Goal: Information Seeking & Learning: Learn about a topic

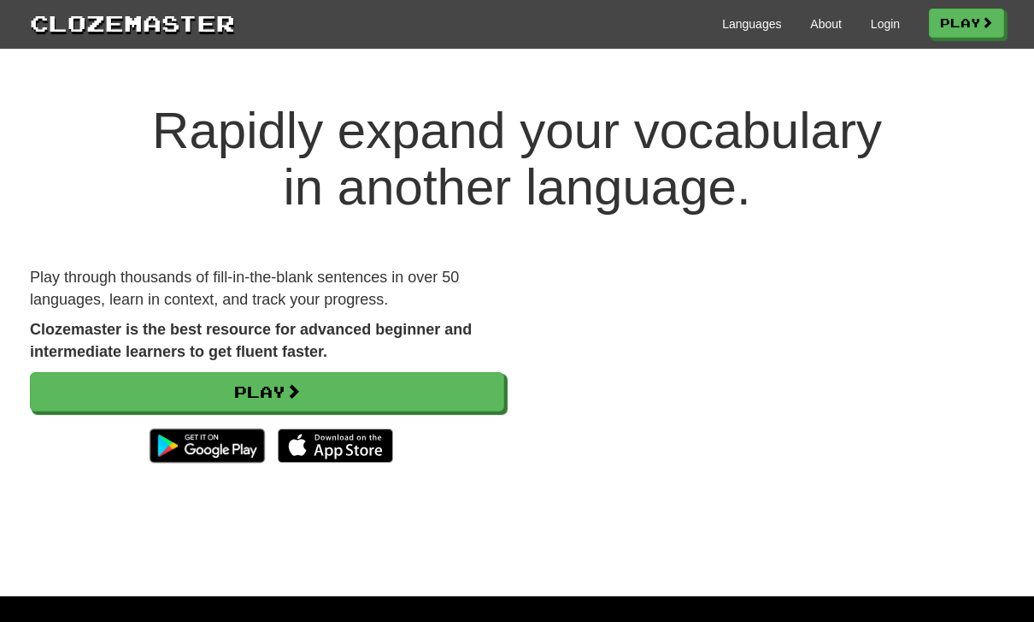
click at [880, 21] on link "Login" at bounding box center [885, 23] width 29 height 17
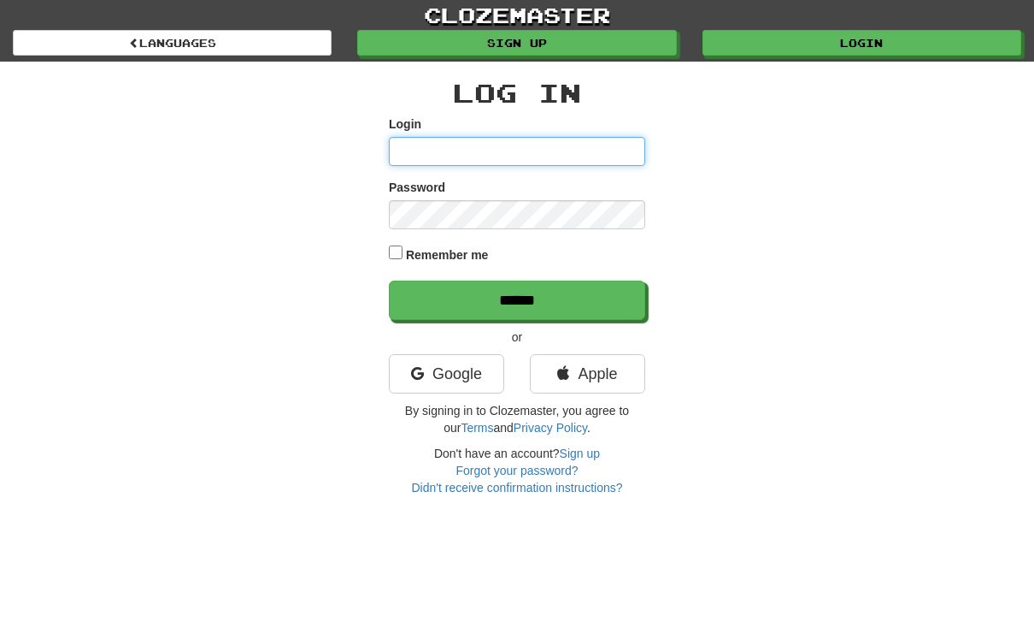
type input "**********"
click at [517, 298] on input "******" at bounding box center [517, 299] width 256 height 39
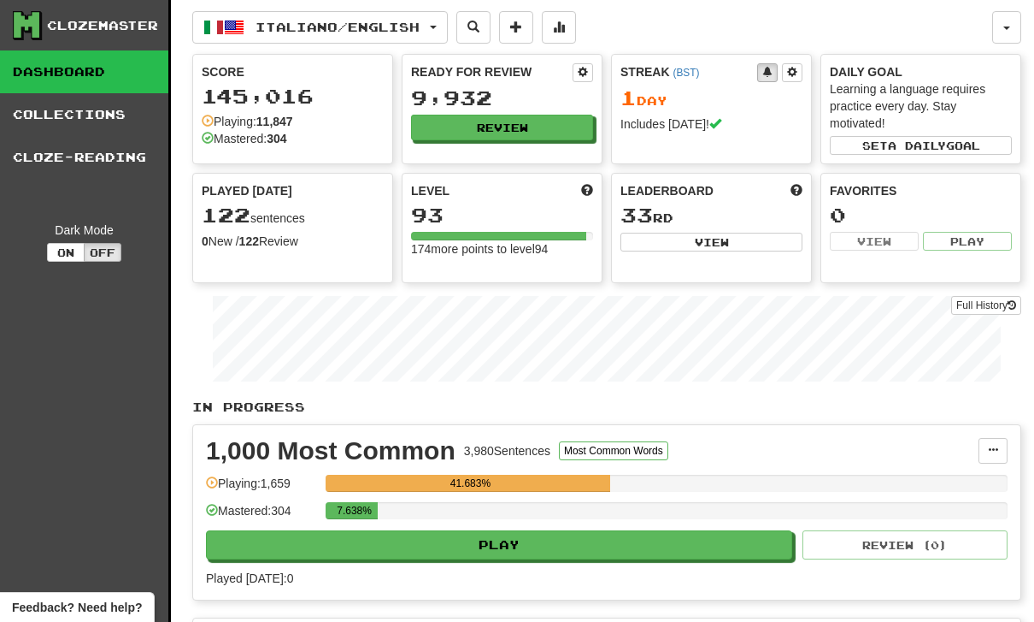
click at [481, 130] on button "Review" at bounding box center [502, 128] width 182 height 26
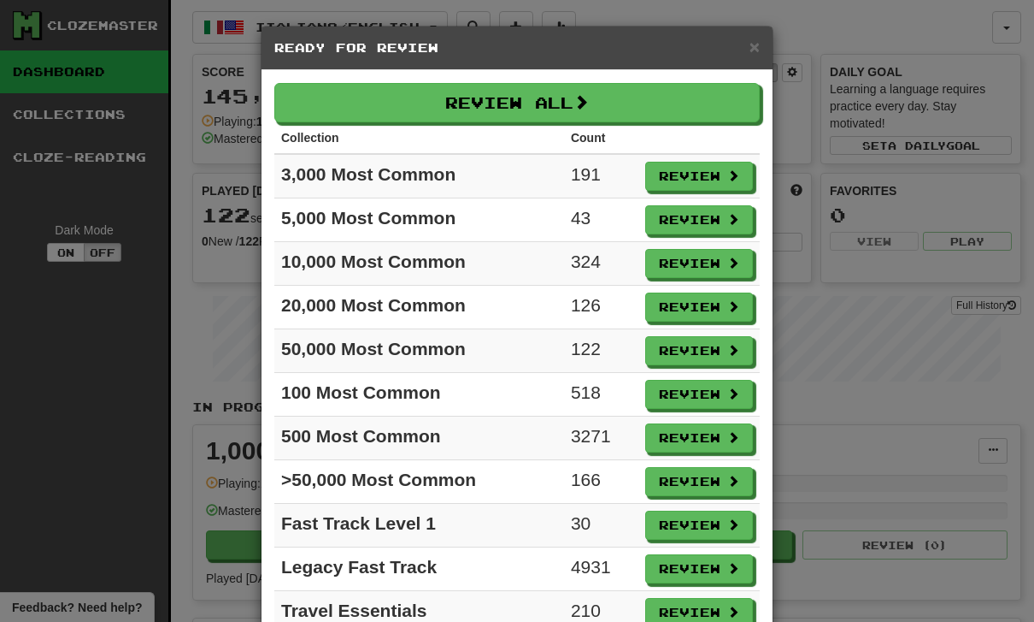
click at [695, 220] on button "Review" at bounding box center [699, 219] width 108 height 29
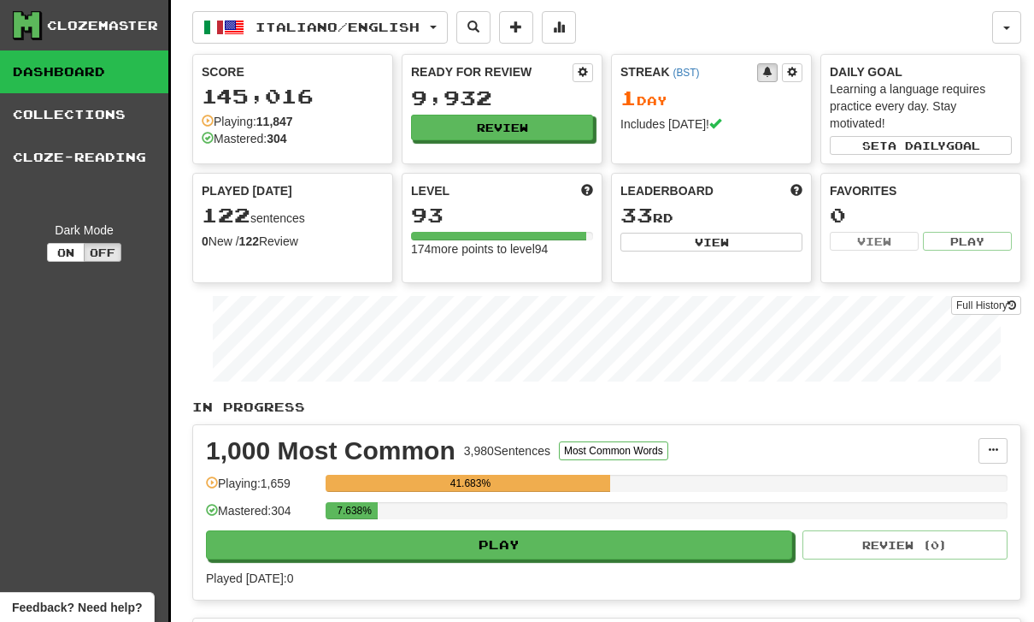
select select "**"
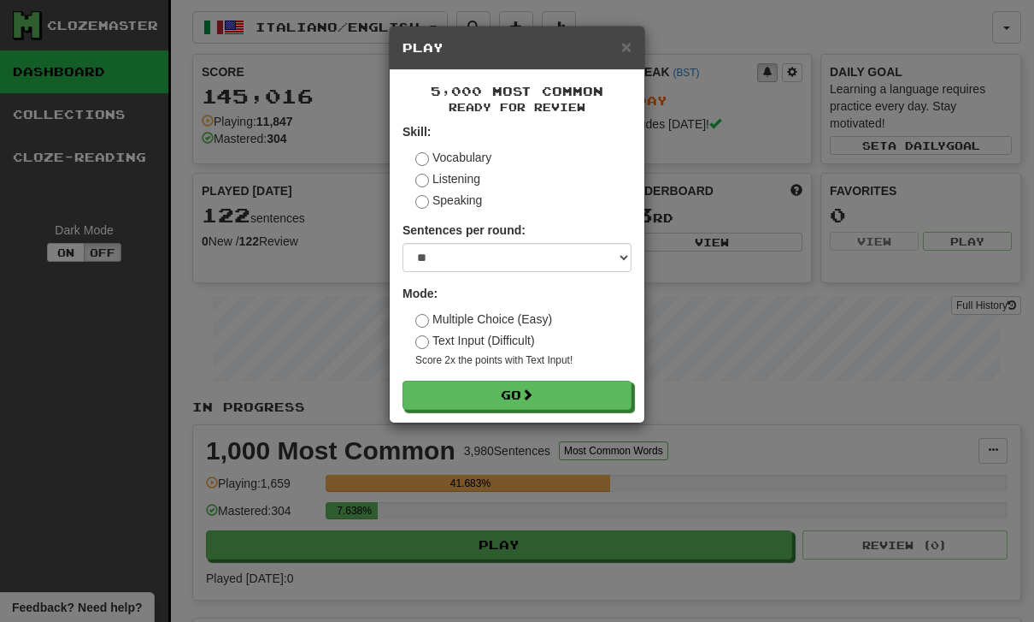
click at [510, 388] on button "Go" at bounding box center [517, 394] width 229 height 29
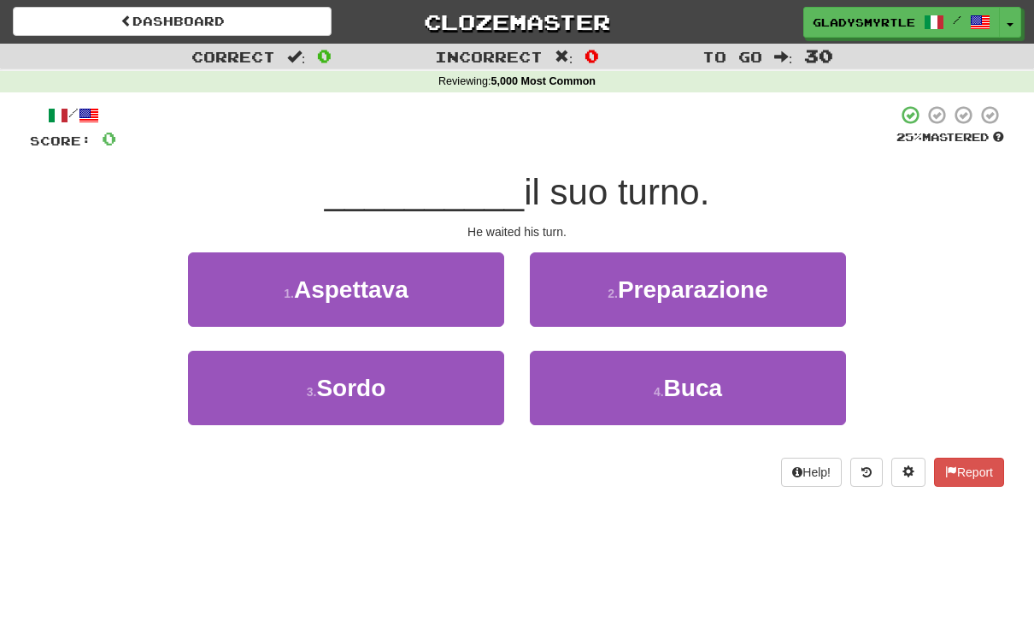
click at [351, 285] on span "Aspettava" at bounding box center [351, 289] width 115 height 27
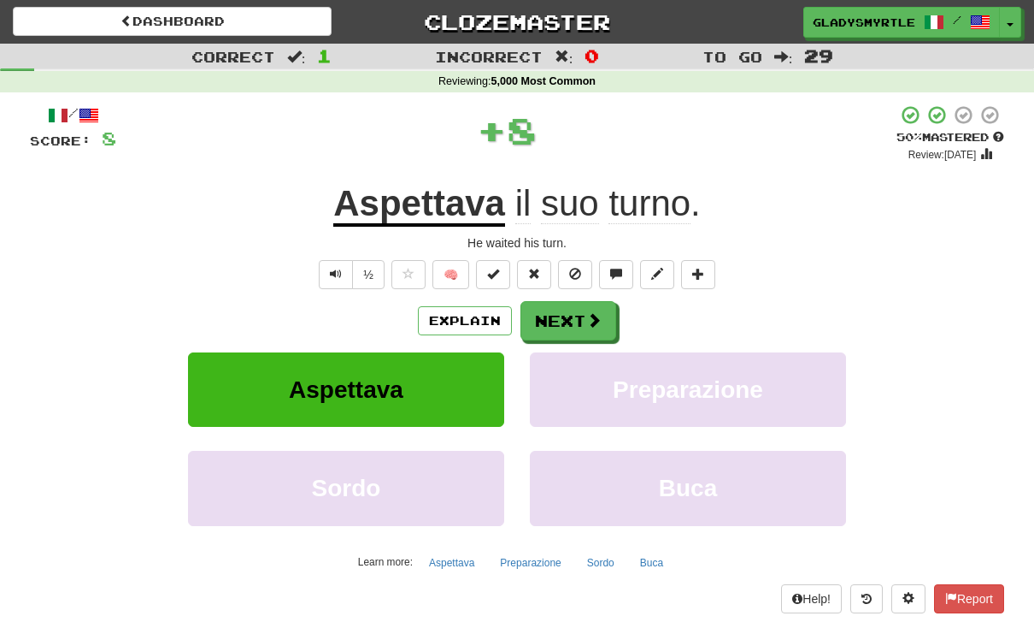
click at [563, 315] on button "Next" at bounding box center [569, 320] width 96 height 39
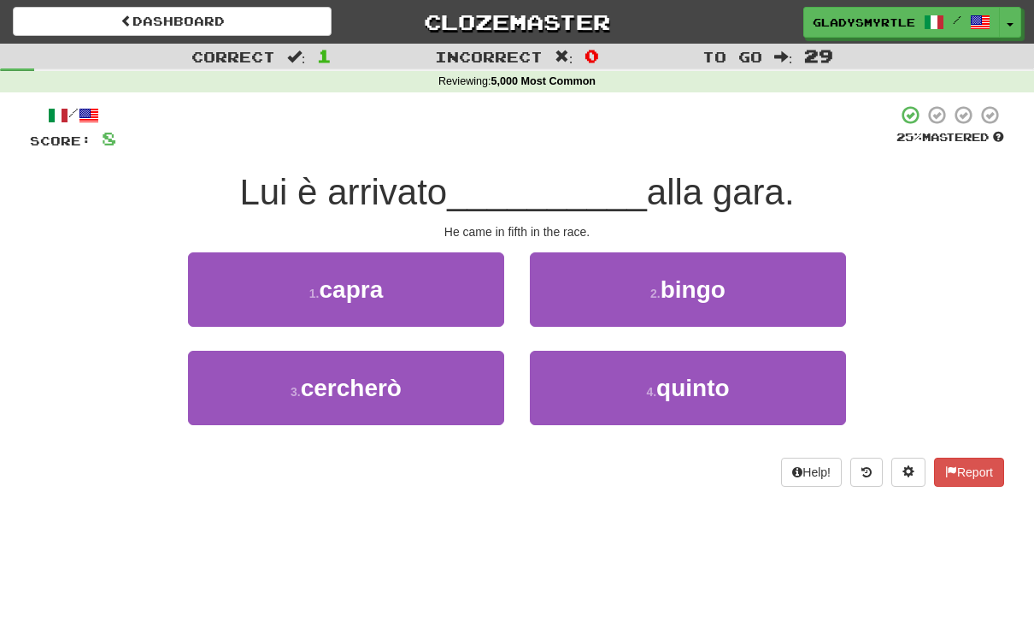
click at [704, 383] on span "quinto" at bounding box center [694, 387] width 74 height 27
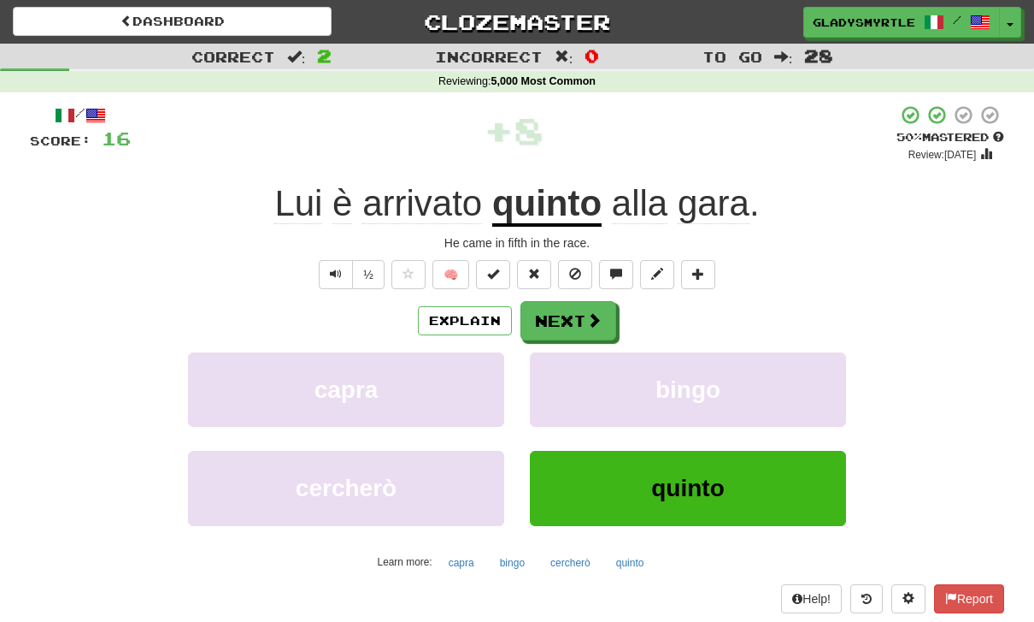
click at [557, 315] on button "Next" at bounding box center [569, 320] width 96 height 39
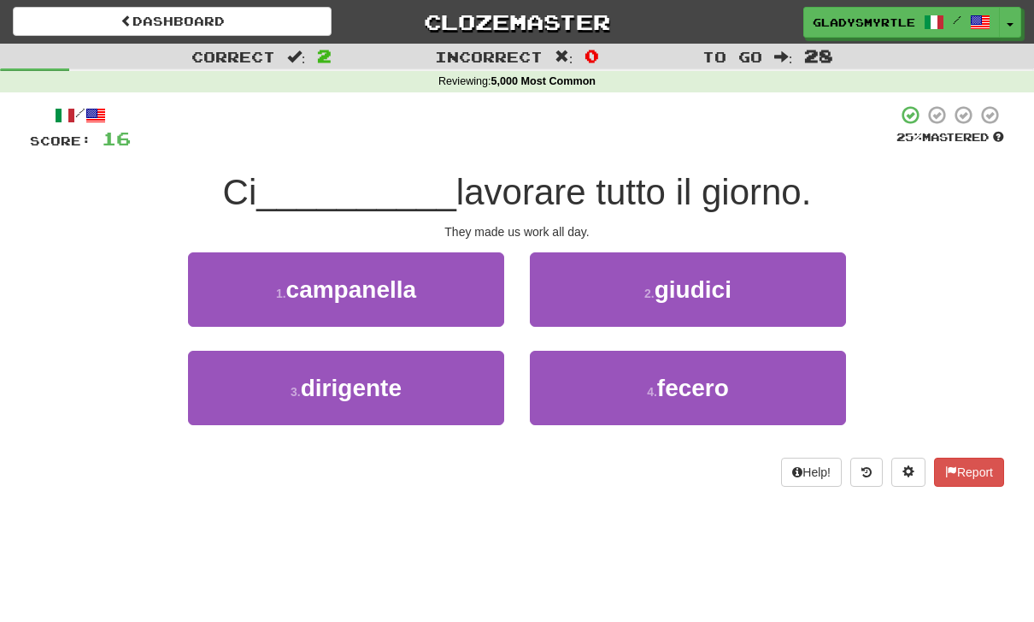
click at [701, 390] on span "fecero" at bounding box center [693, 387] width 72 height 27
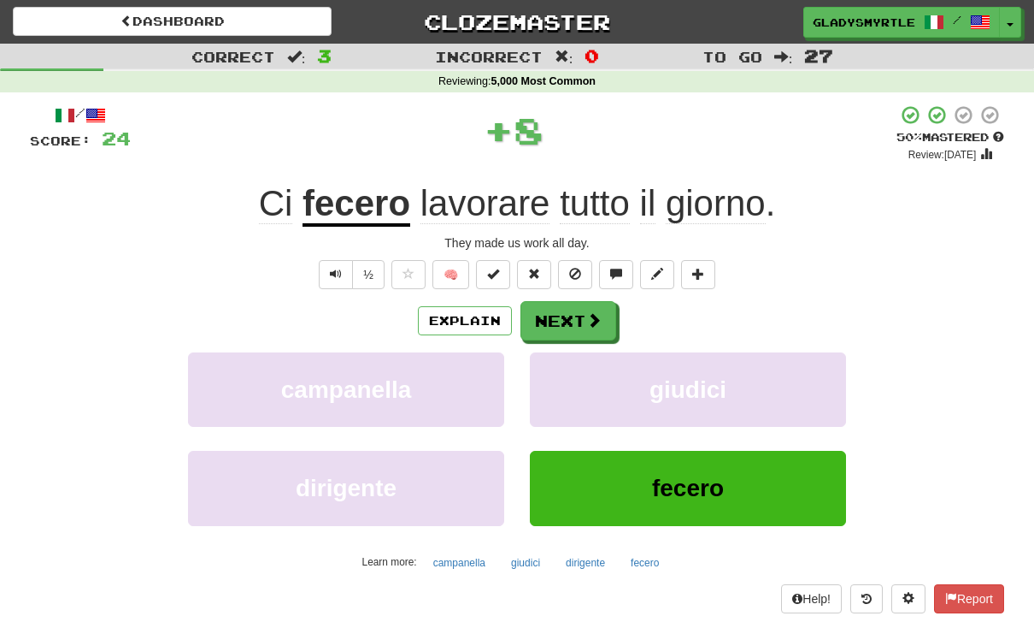
click at [562, 320] on button "Next" at bounding box center [569, 320] width 96 height 39
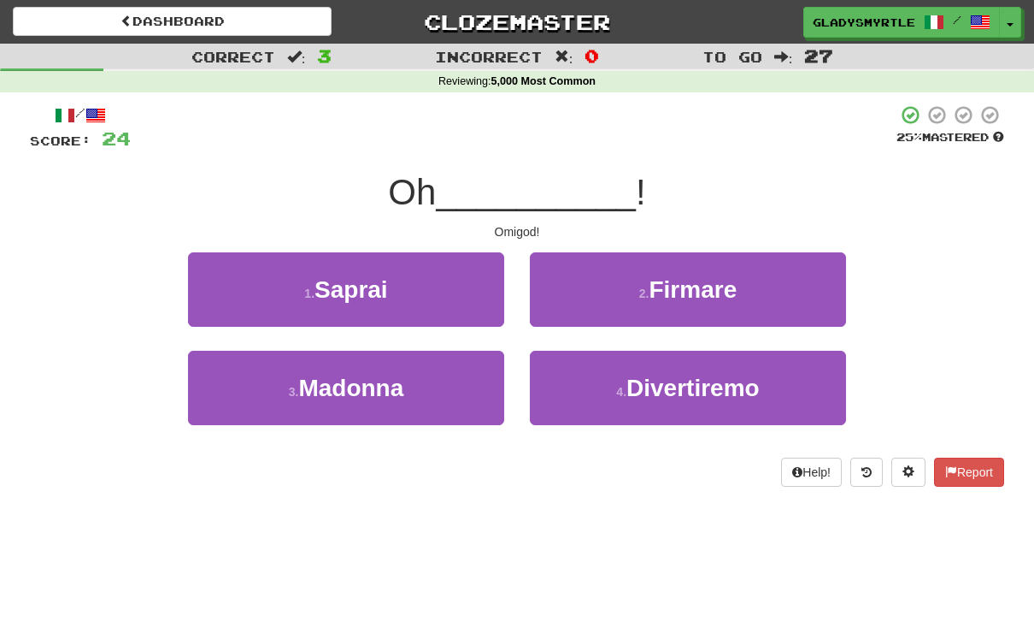
click at [355, 376] on span "Madonna" at bounding box center [350, 387] width 105 height 27
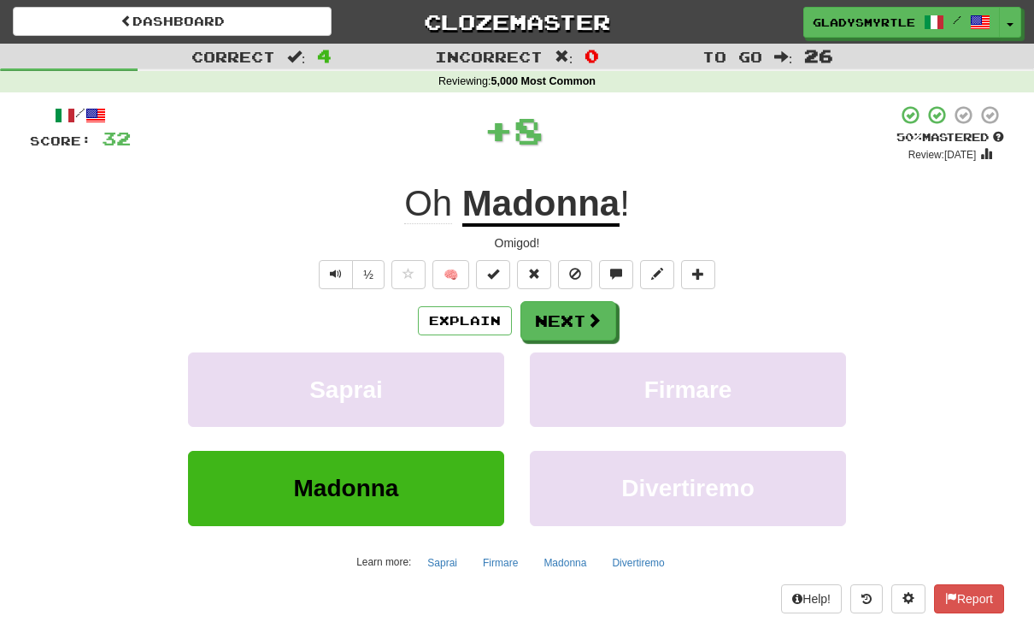
click at [557, 317] on button "Next" at bounding box center [569, 320] width 96 height 39
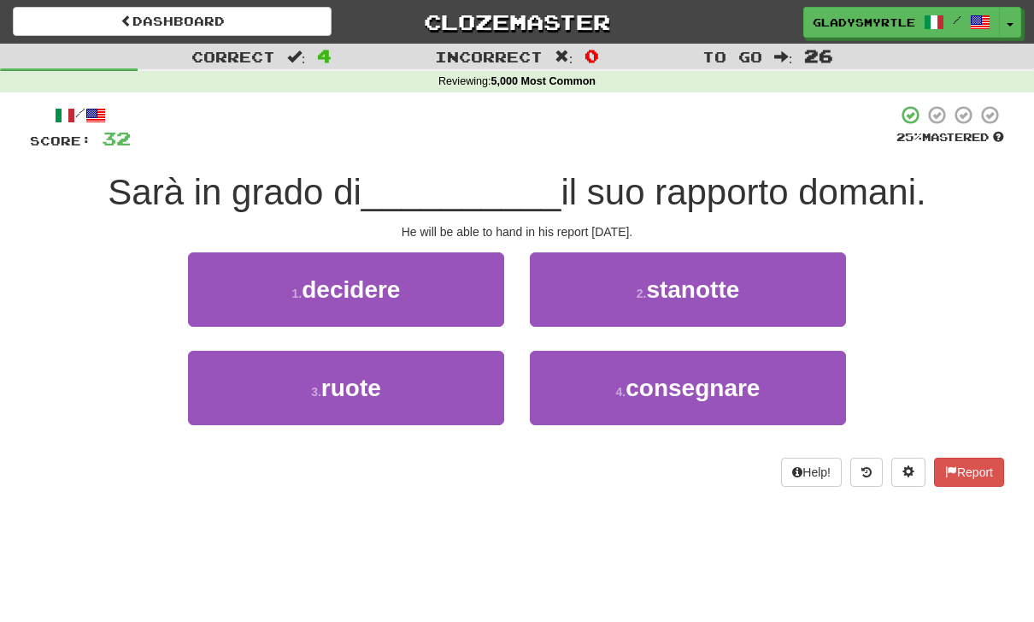
click at [704, 382] on span "consegnare" at bounding box center [693, 387] width 134 height 27
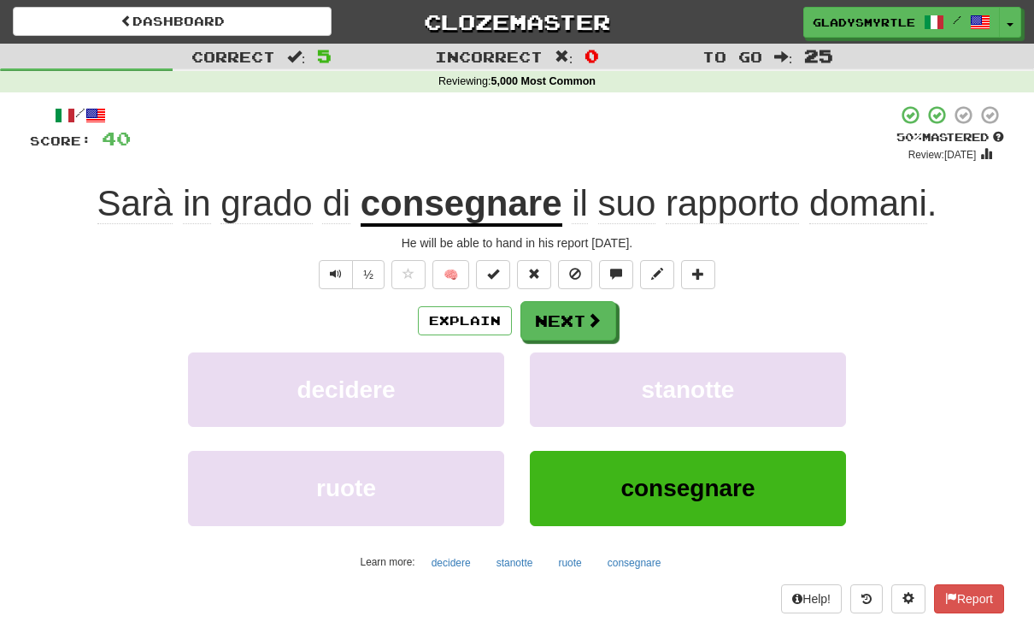
click at [566, 315] on button "Next" at bounding box center [569, 320] width 96 height 39
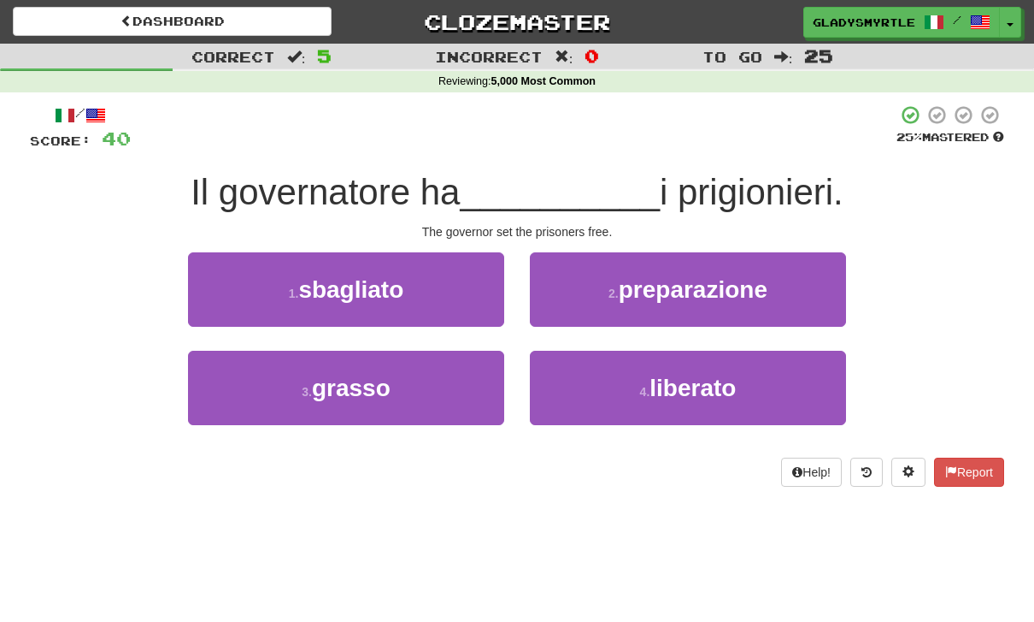
click at [703, 391] on span "liberato" at bounding box center [693, 387] width 86 height 27
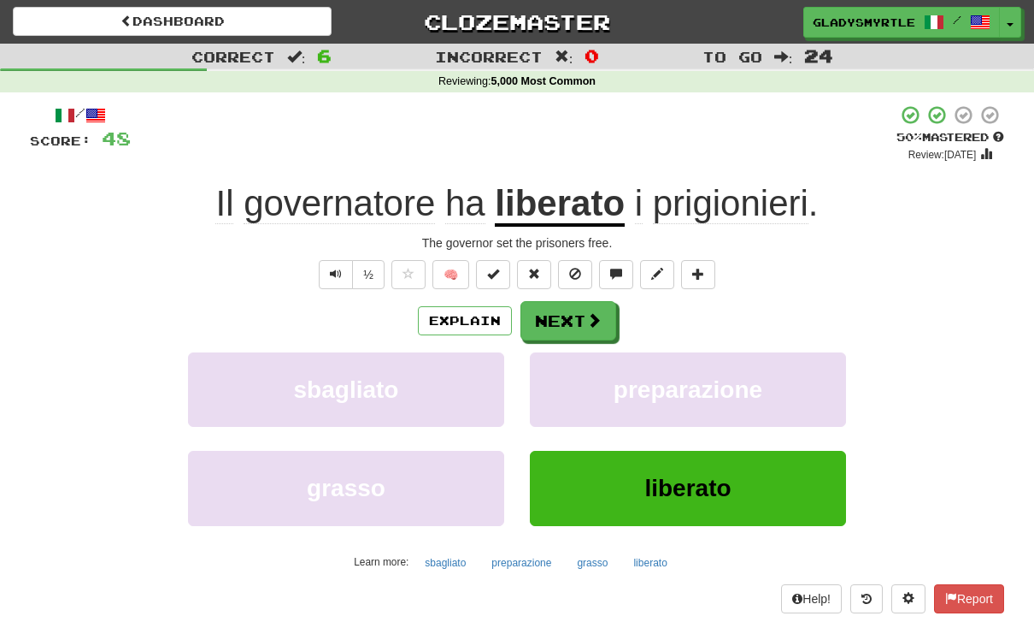
click at [569, 318] on button "Next" at bounding box center [569, 320] width 96 height 39
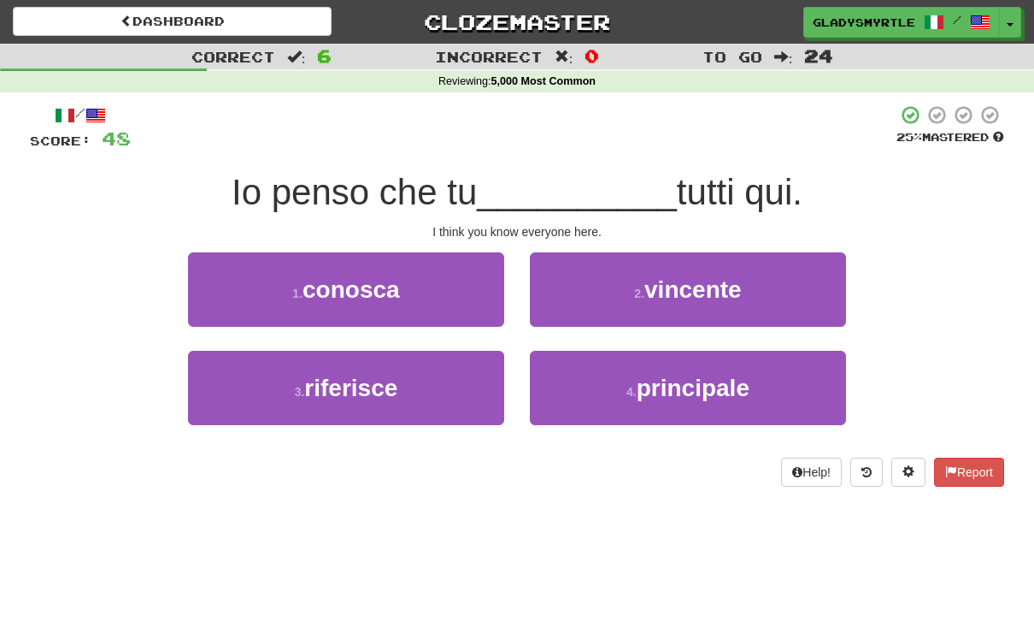
click at [332, 292] on span "conosca" at bounding box center [351, 289] width 97 height 27
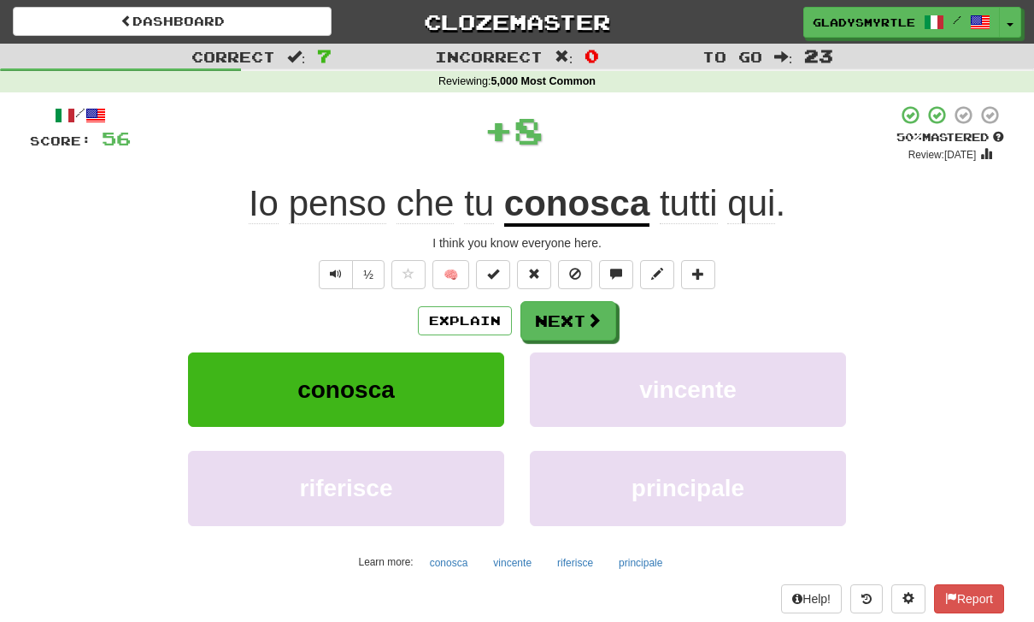
click at [560, 316] on button "Next" at bounding box center [569, 320] width 96 height 39
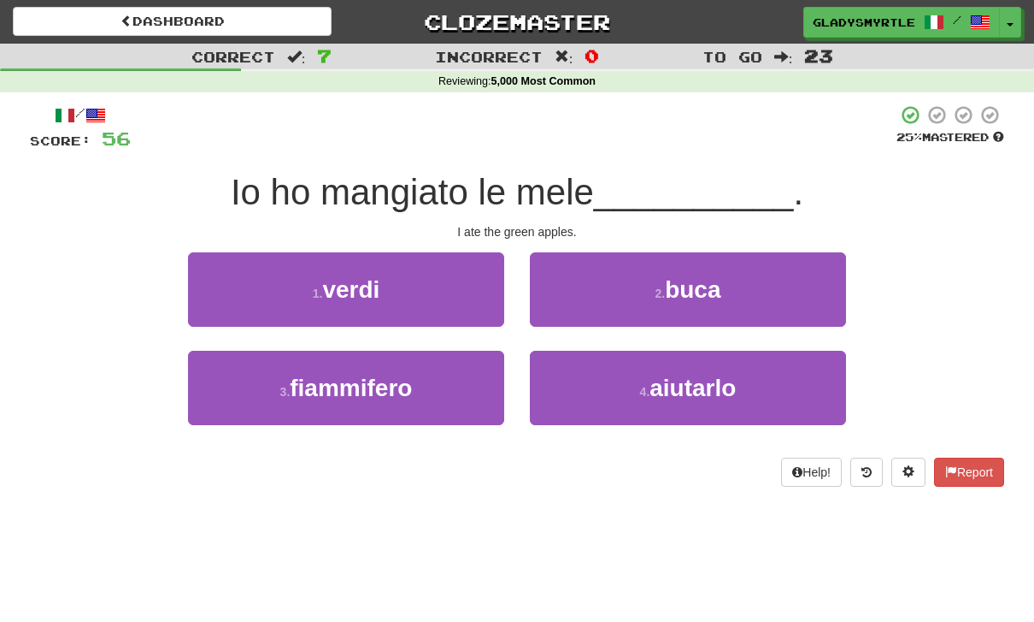
click at [357, 291] on span "verdi" at bounding box center [350, 289] width 57 height 27
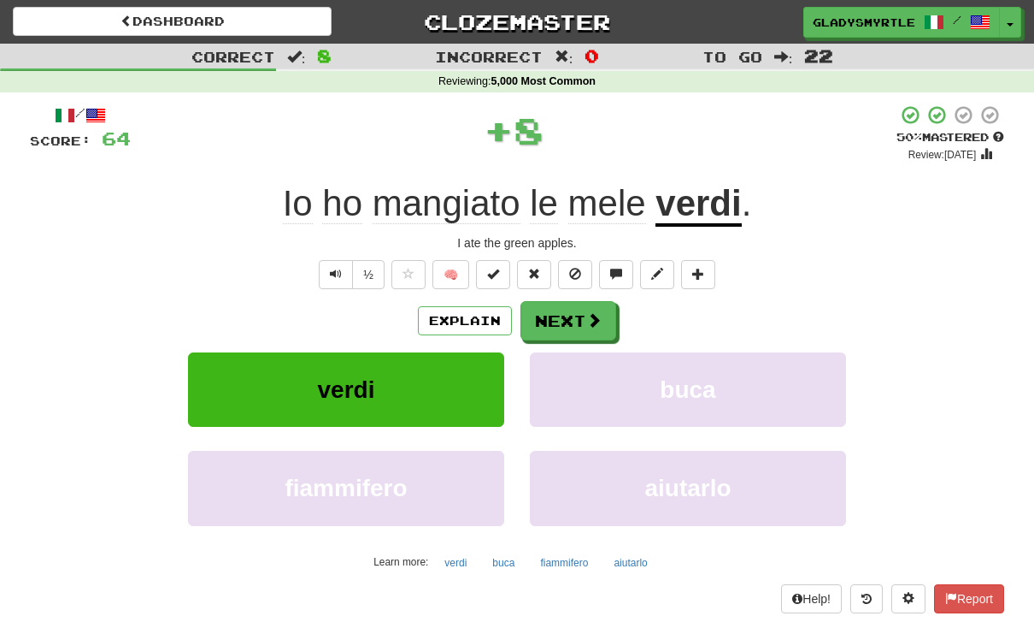
click at [557, 314] on button "Next" at bounding box center [569, 320] width 96 height 39
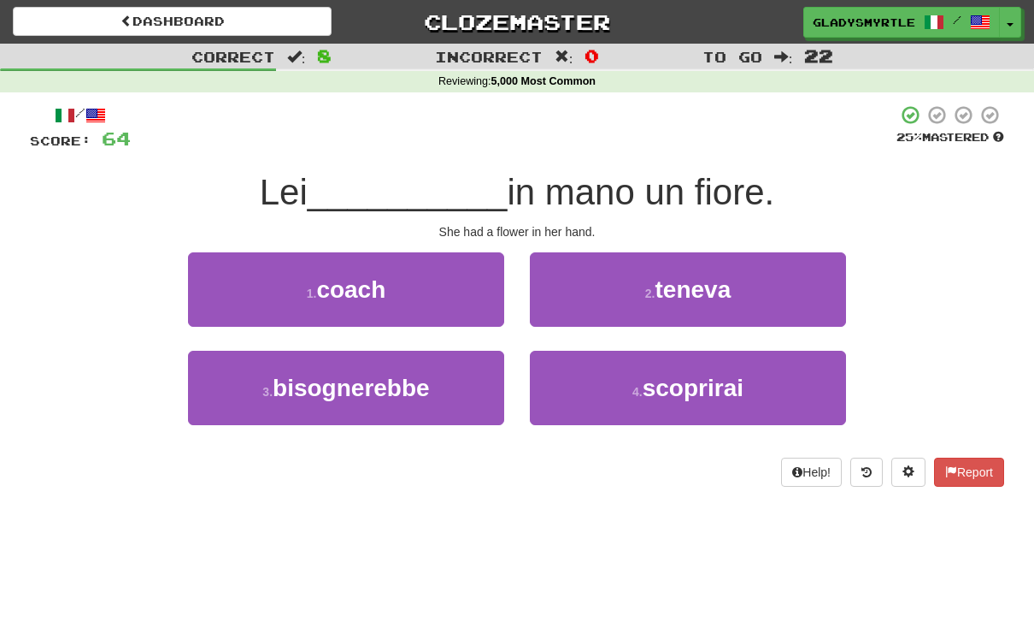
click at [714, 292] on span "teneva" at bounding box center [693, 289] width 76 height 27
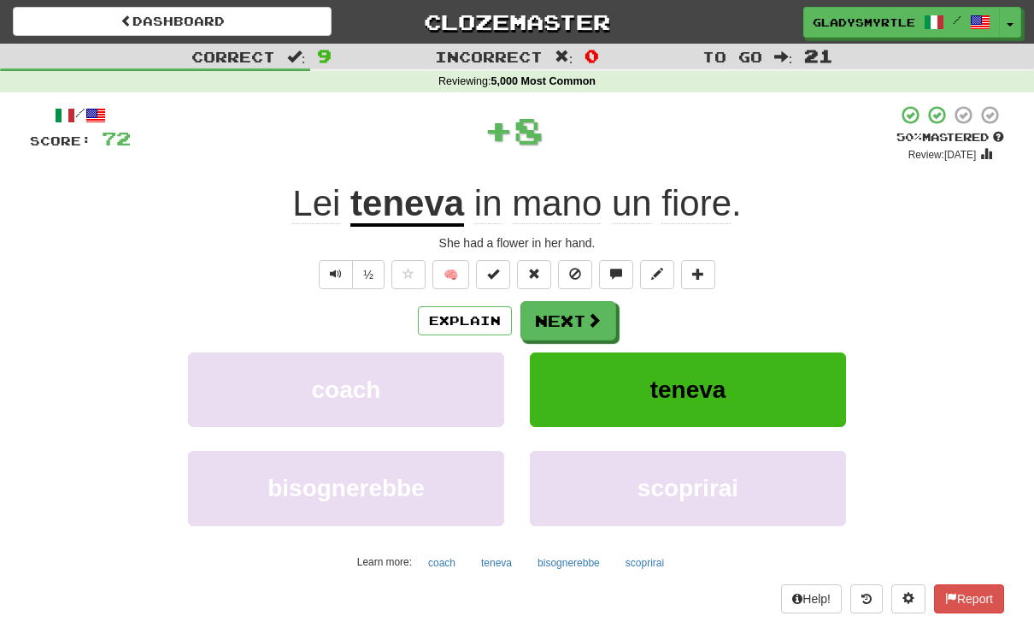
click at [563, 315] on button "Next" at bounding box center [569, 320] width 96 height 39
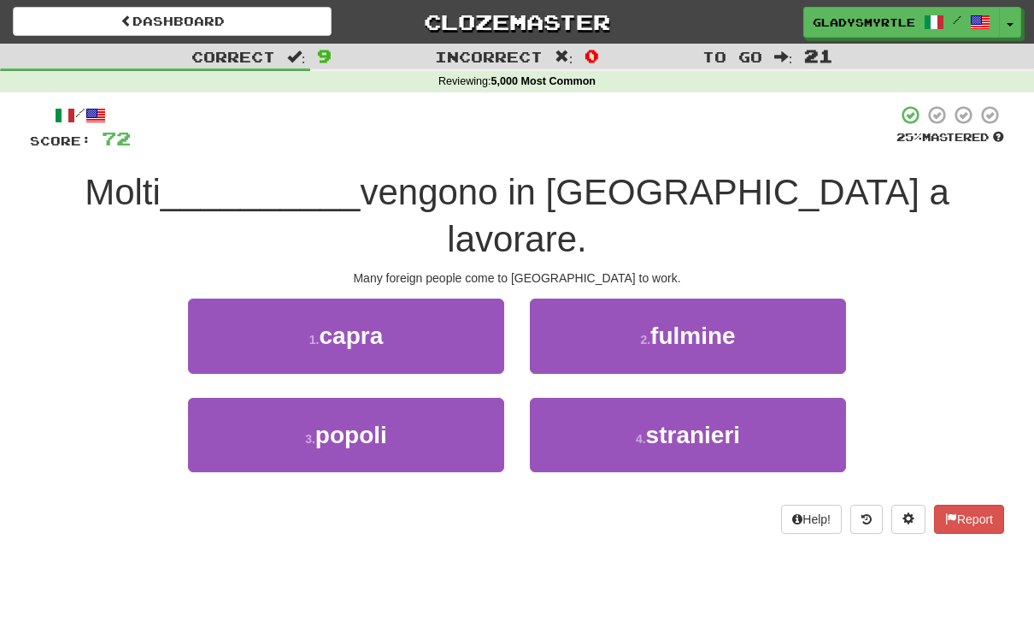
click at [687, 421] on span "stranieri" at bounding box center [693, 434] width 95 height 27
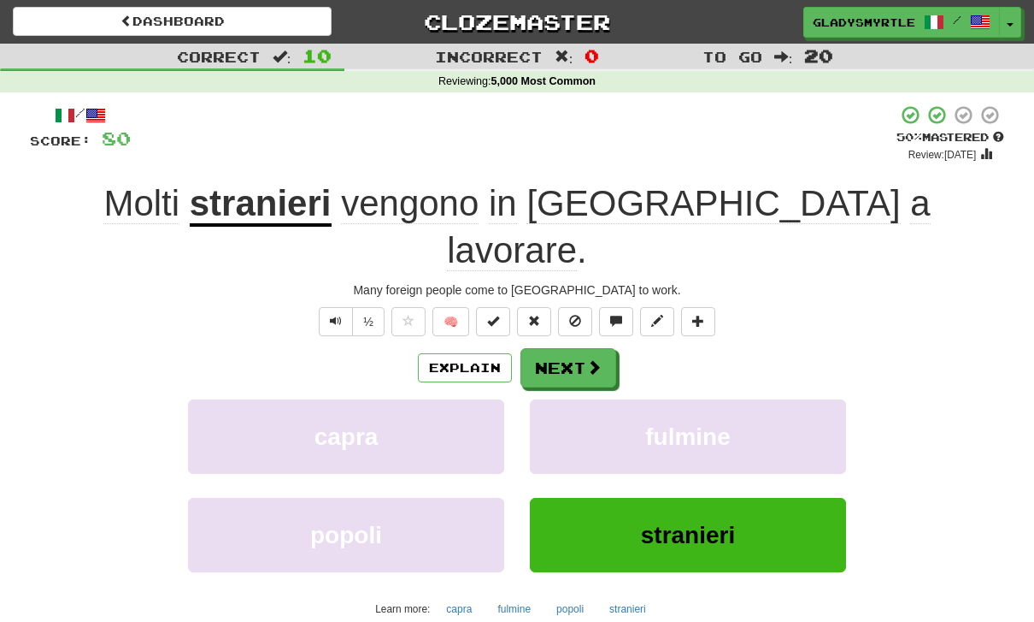
click at [562, 348] on button "Next" at bounding box center [569, 367] width 96 height 39
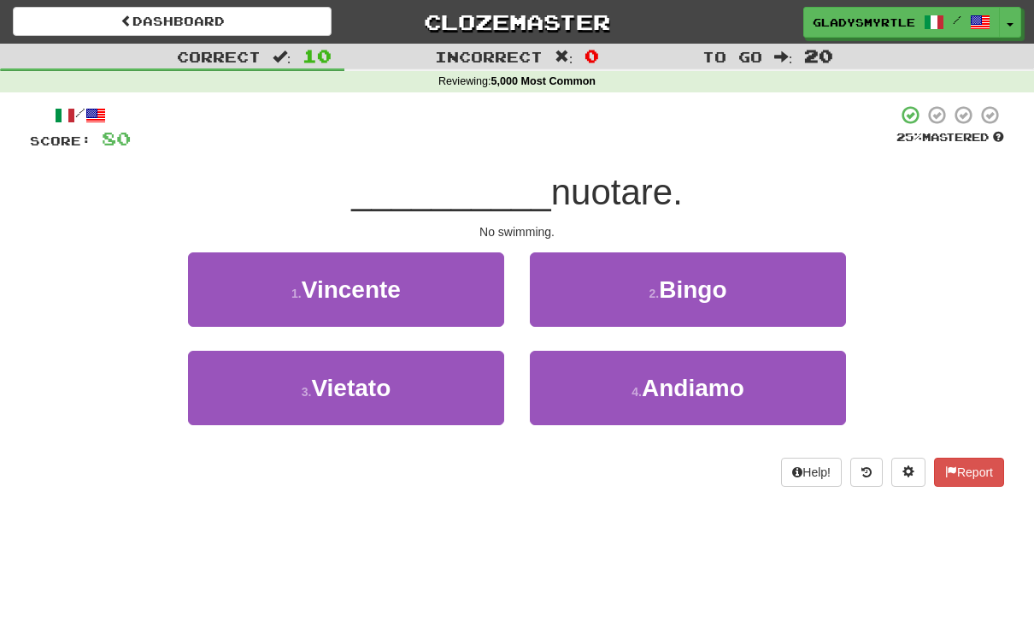
click at [351, 388] on span "Vietato" at bounding box center [351, 387] width 80 height 27
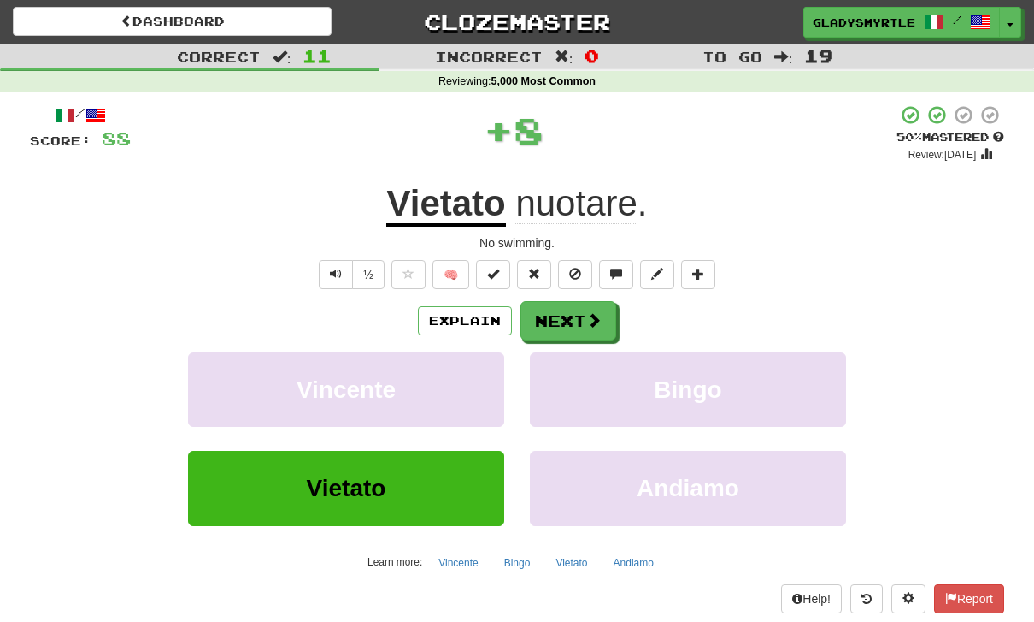
click at [569, 314] on button "Next" at bounding box center [569, 320] width 96 height 39
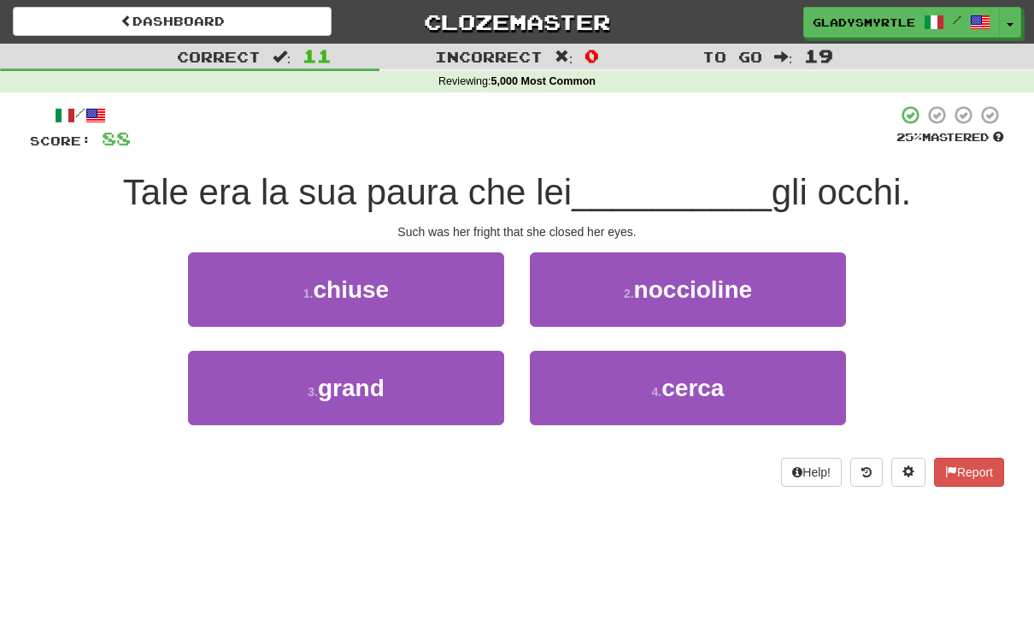
click at [337, 300] on span "chiuse" at bounding box center [351, 289] width 76 height 27
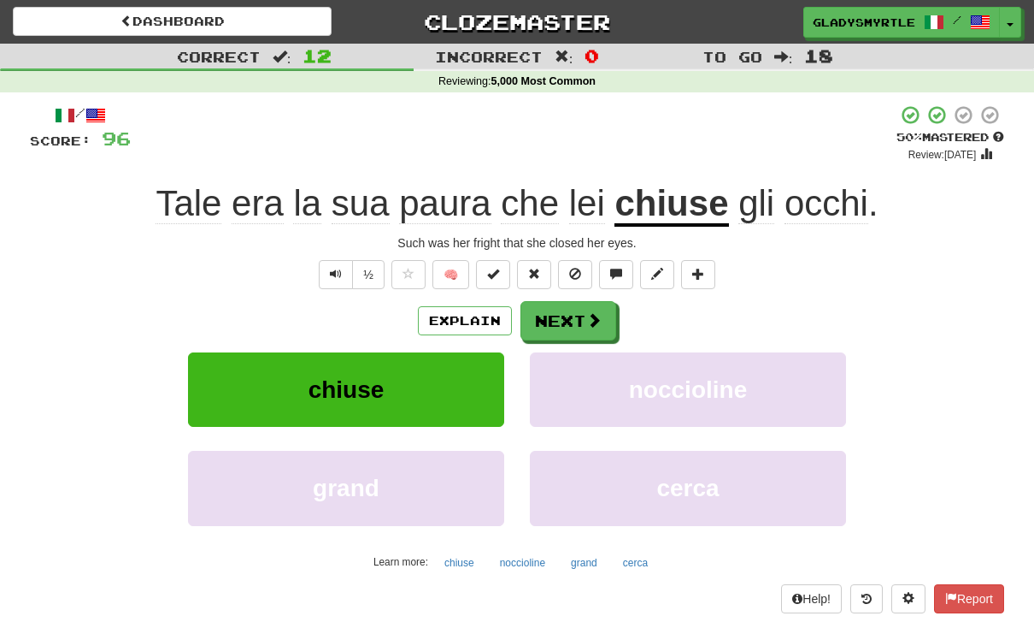
click at [560, 309] on button "Next" at bounding box center [569, 320] width 96 height 39
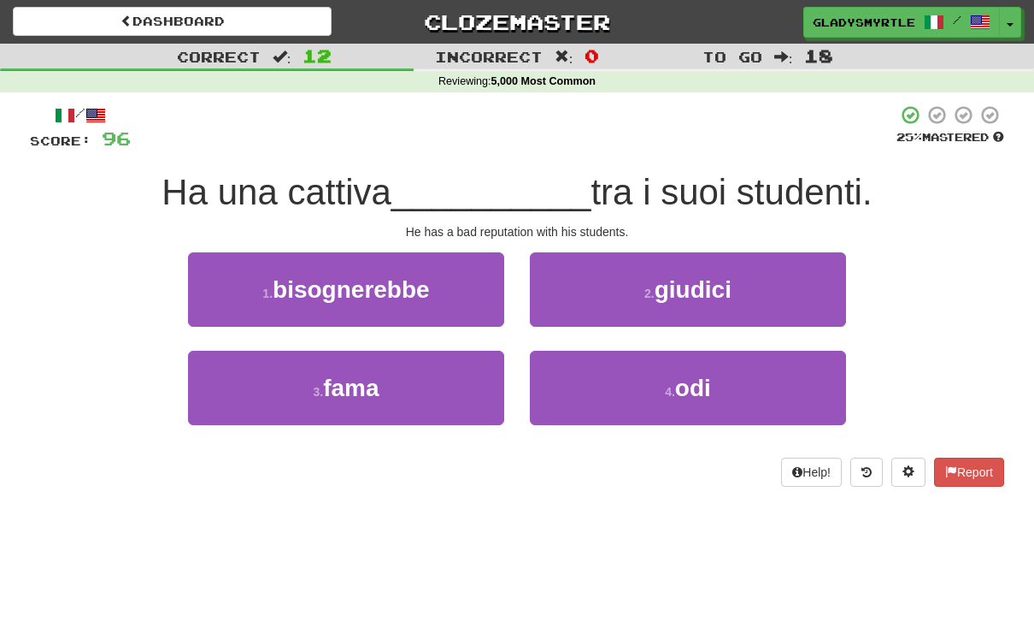
click at [356, 380] on span "fama" at bounding box center [351, 387] width 56 height 27
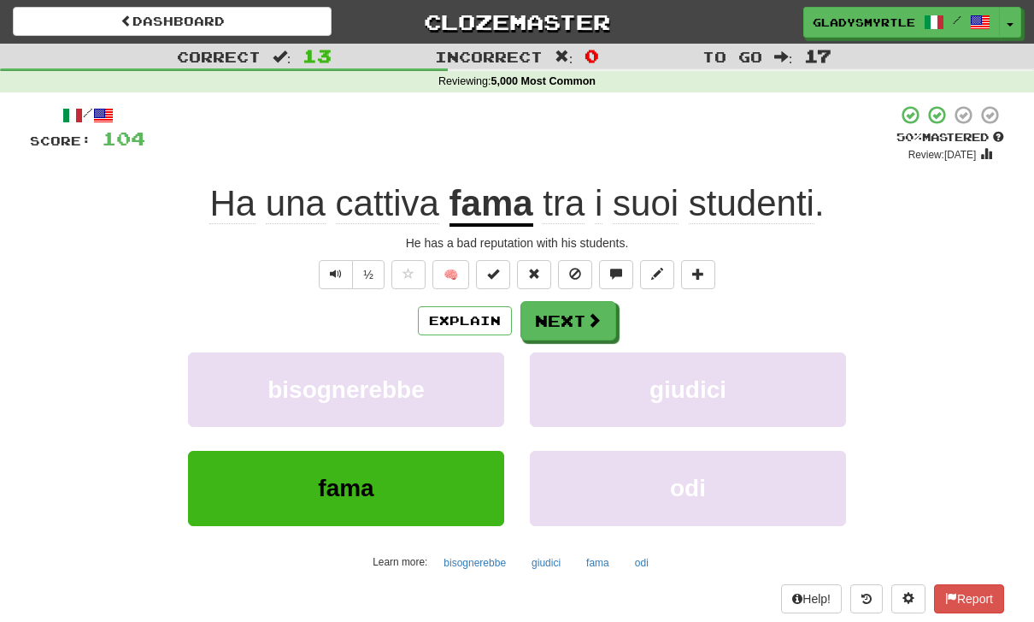
click at [564, 316] on button "Next" at bounding box center [569, 320] width 96 height 39
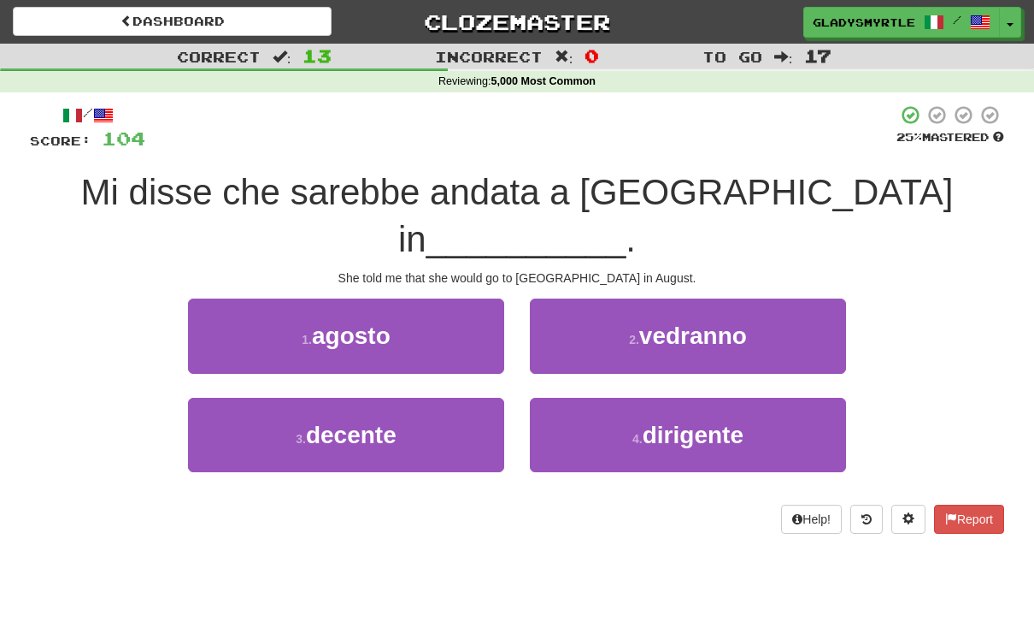
click at [349, 322] on span "agosto" at bounding box center [351, 335] width 79 height 27
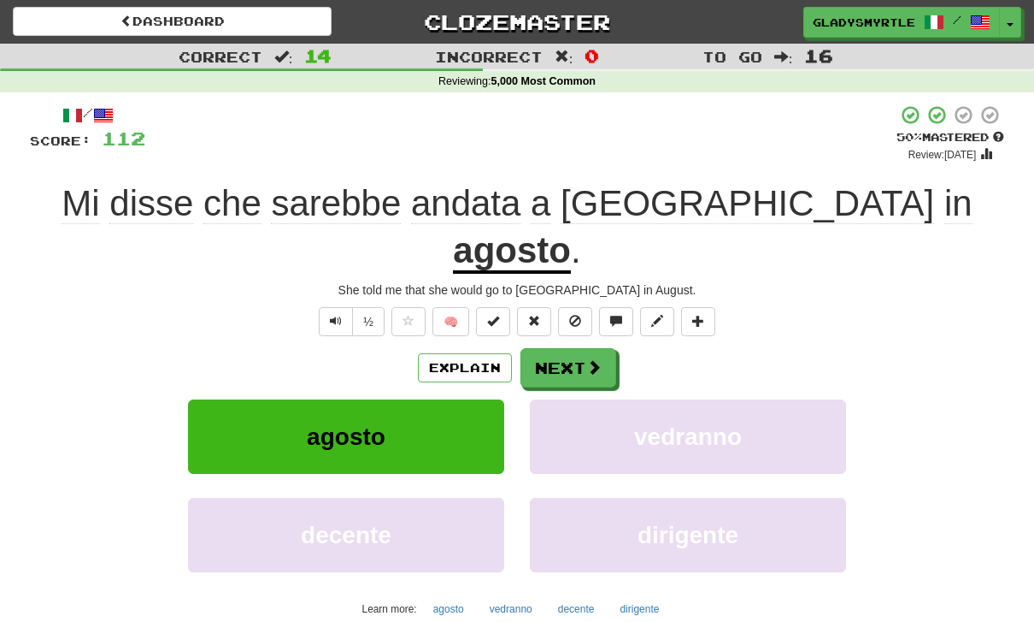
click at [563, 348] on button "Next" at bounding box center [569, 367] width 96 height 39
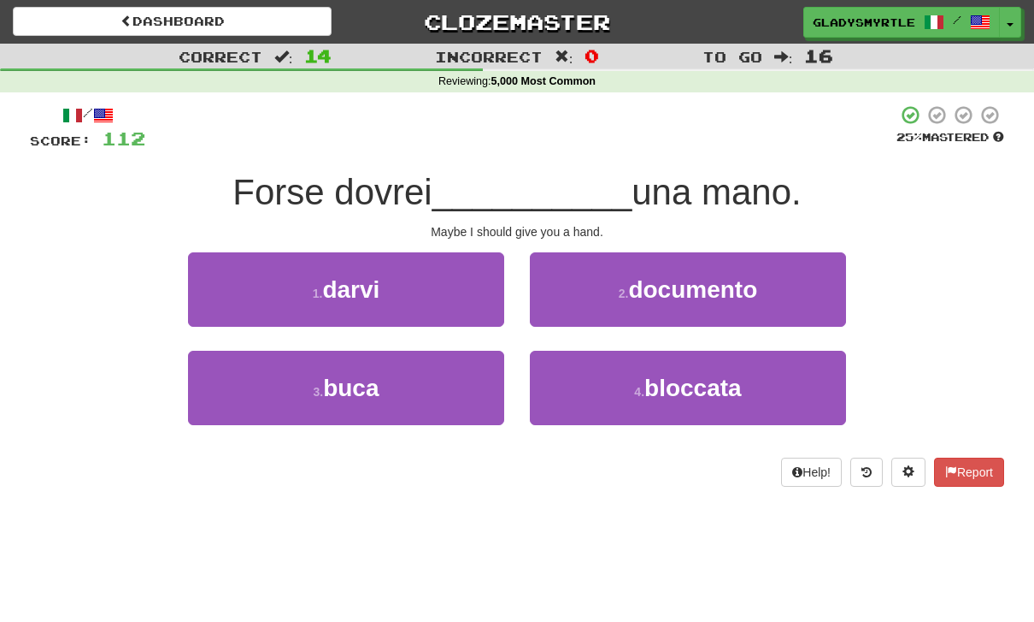
click at [364, 282] on span "darvi" at bounding box center [350, 289] width 57 height 27
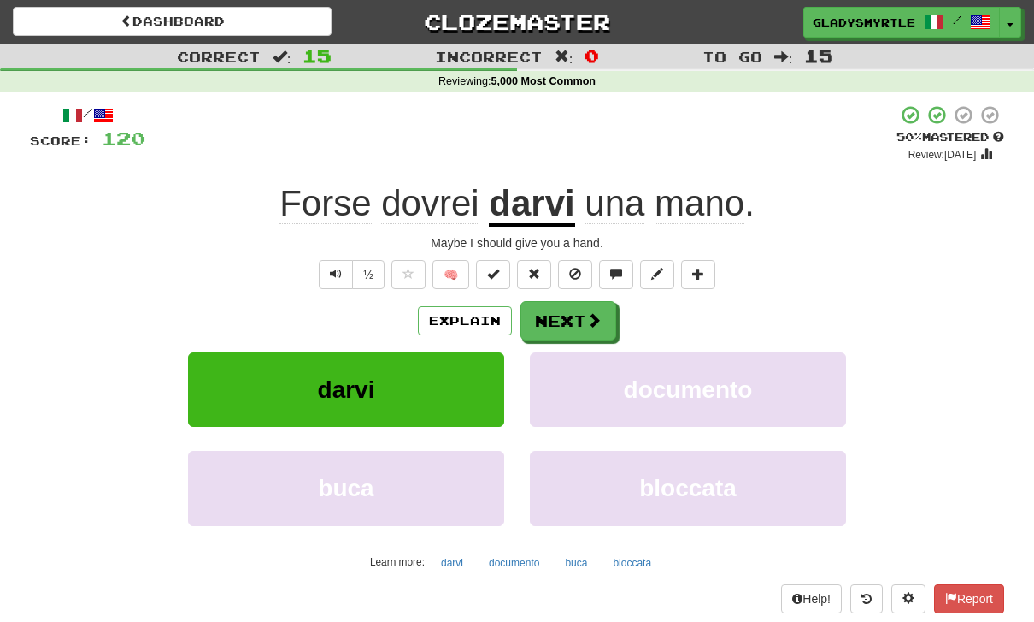
click at [559, 315] on button "Next" at bounding box center [569, 320] width 96 height 39
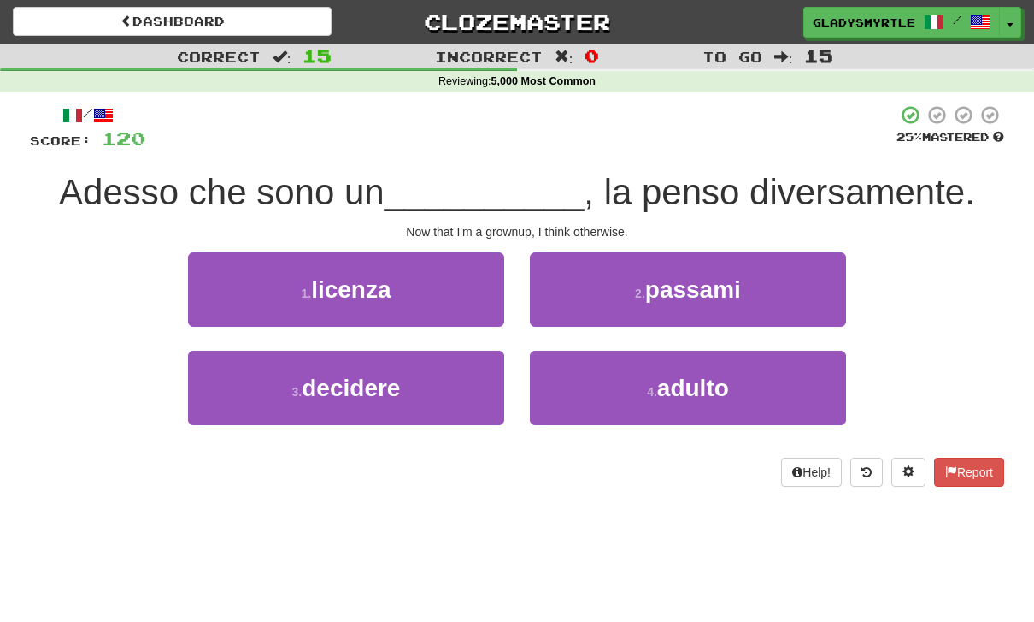
click at [704, 386] on span "adulto" at bounding box center [693, 387] width 72 height 27
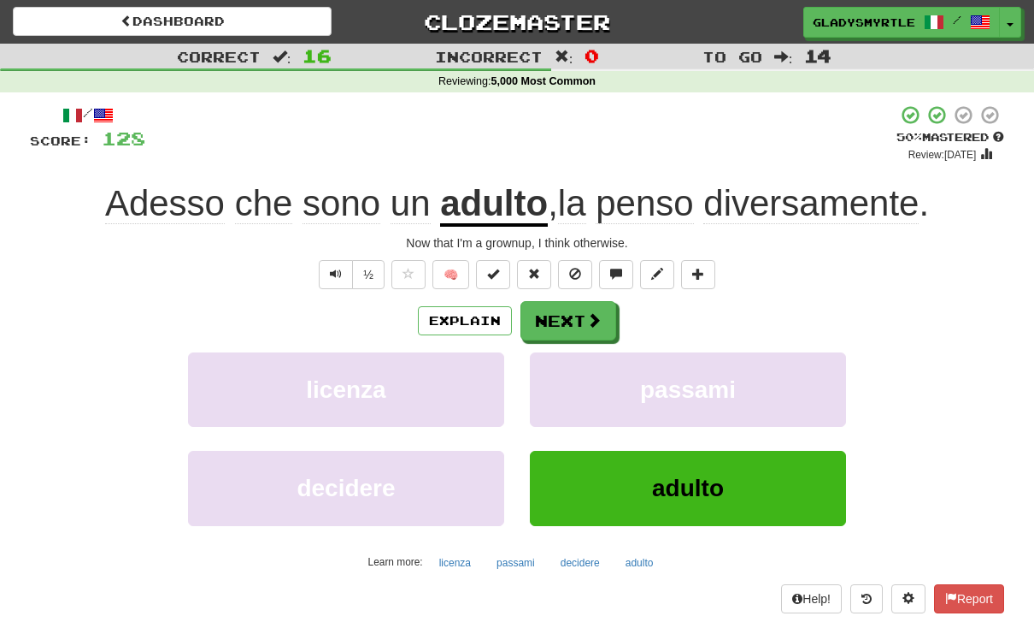
click at [570, 318] on button "Next" at bounding box center [569, 320] width 96 height 39
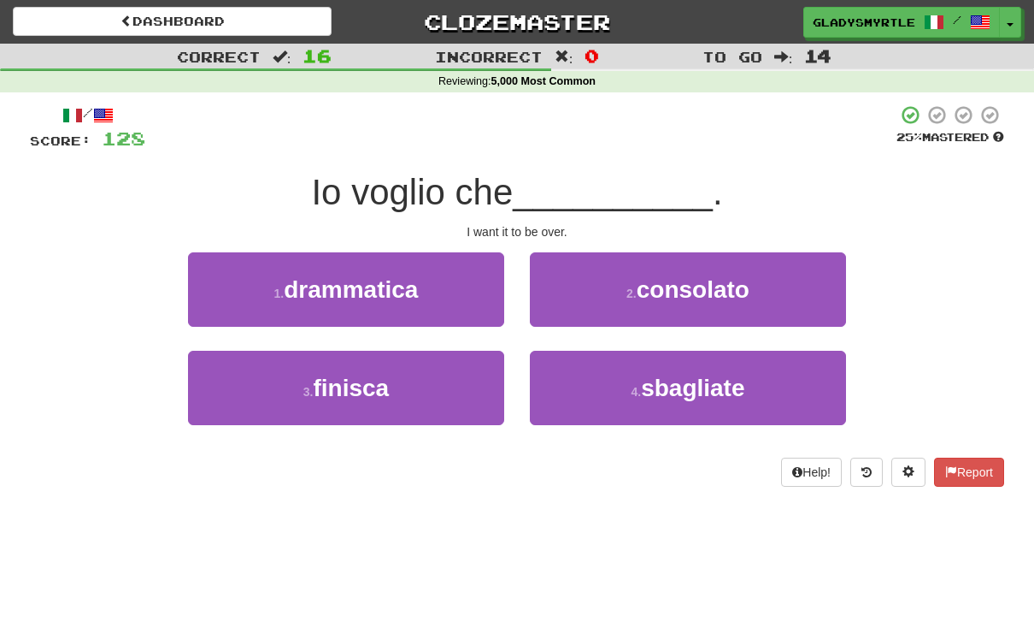
click at [346, 380] on span "finisca" at bounding box center [351, 387] width 76 height 27
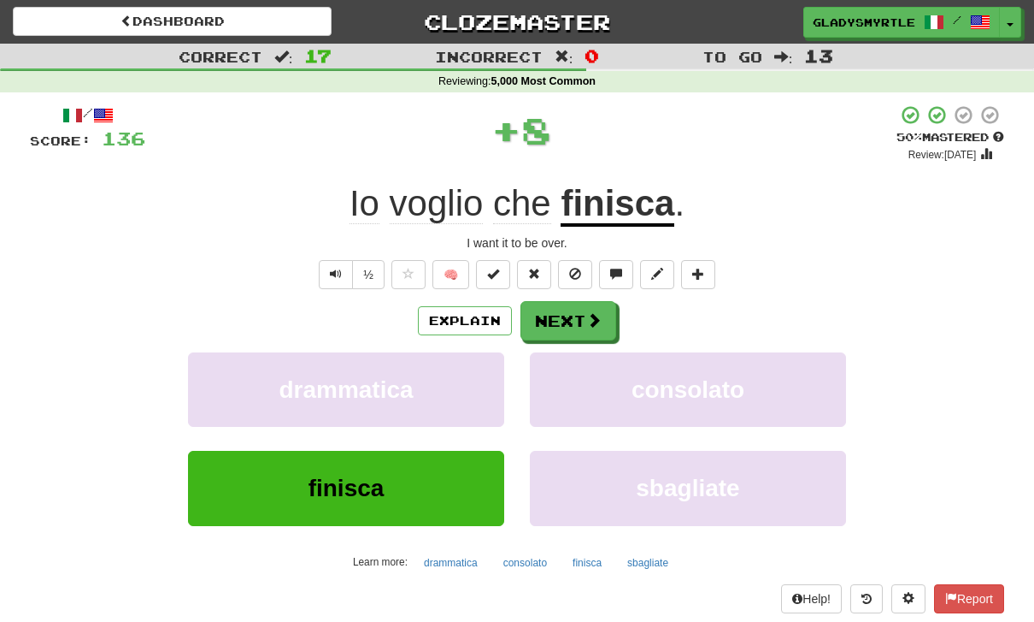
click at [563, 311] on button "Next" at bounding box center [569, 320] width 96 height 39
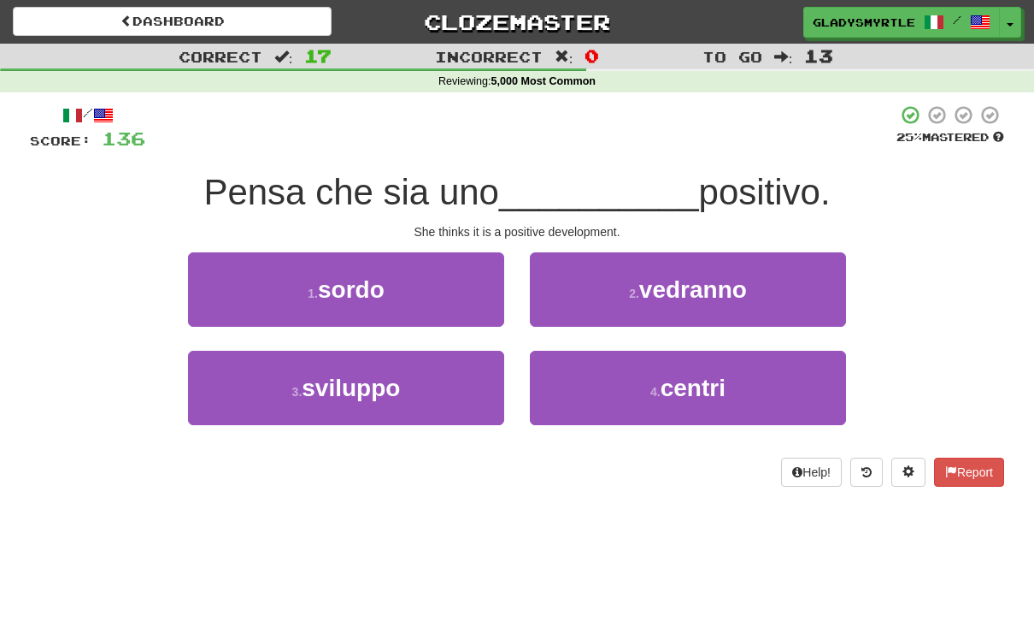
click at [353, 386] on span "sviluppo" at bounding box center [351, 387] width 98 height 27
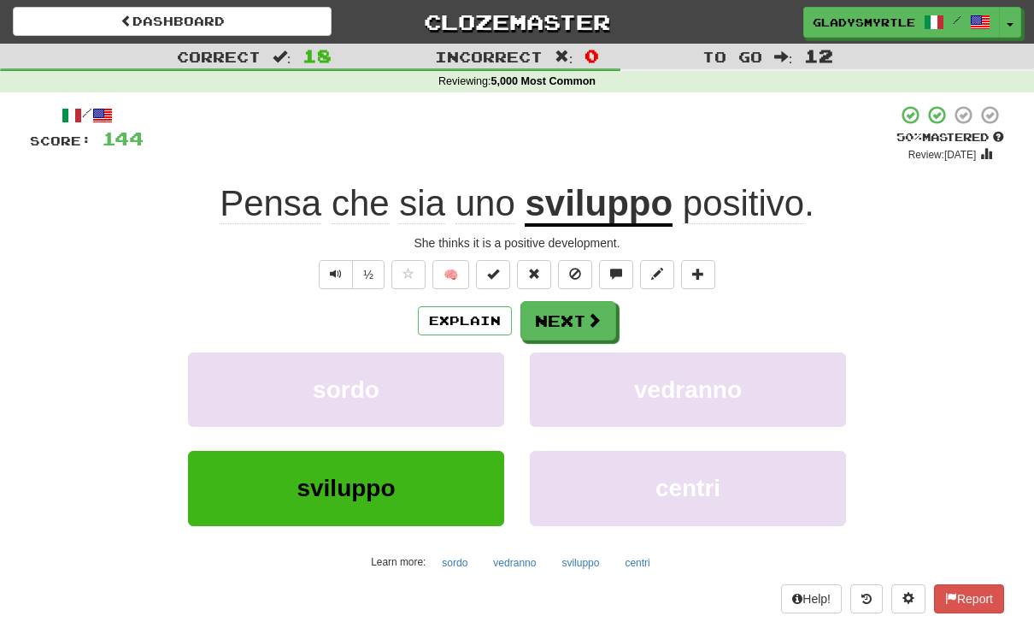
click at [560, 316] on button "Next" at bounding box center [569, 320] width 96 height 39
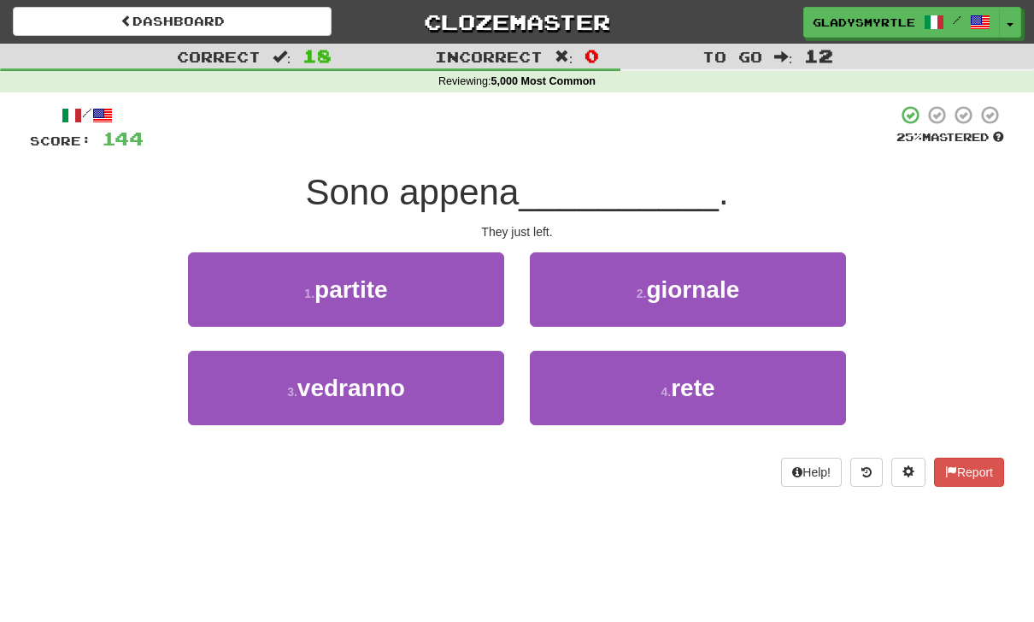
click at [342, 278] on span "partite" at bounding box center [352, 289] width 74 height 27
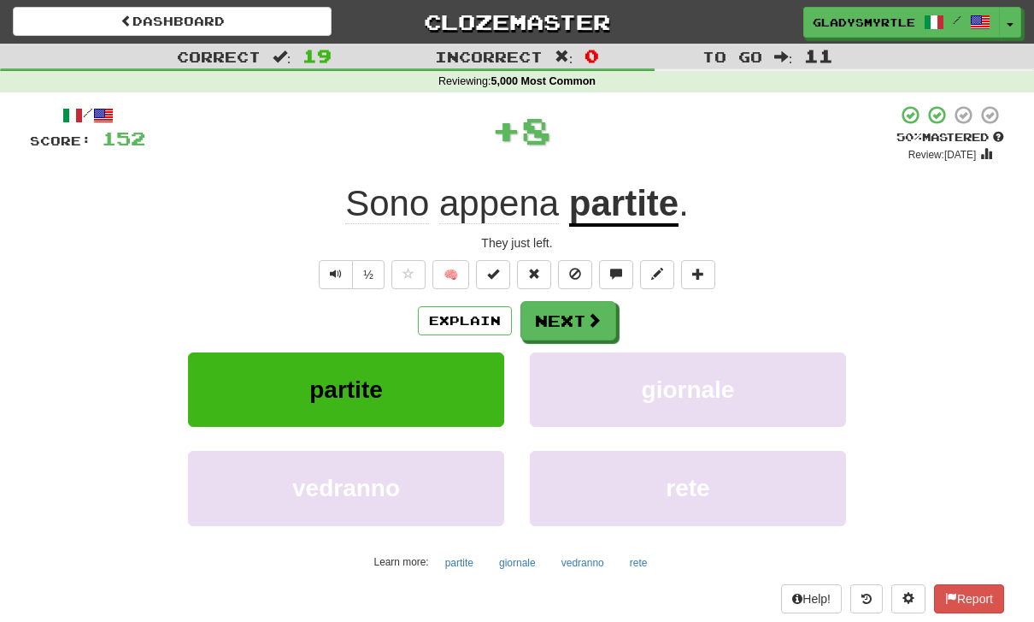
click at [569, 310] on button "Next" at bounding box center [569, 320] width 96 height 39
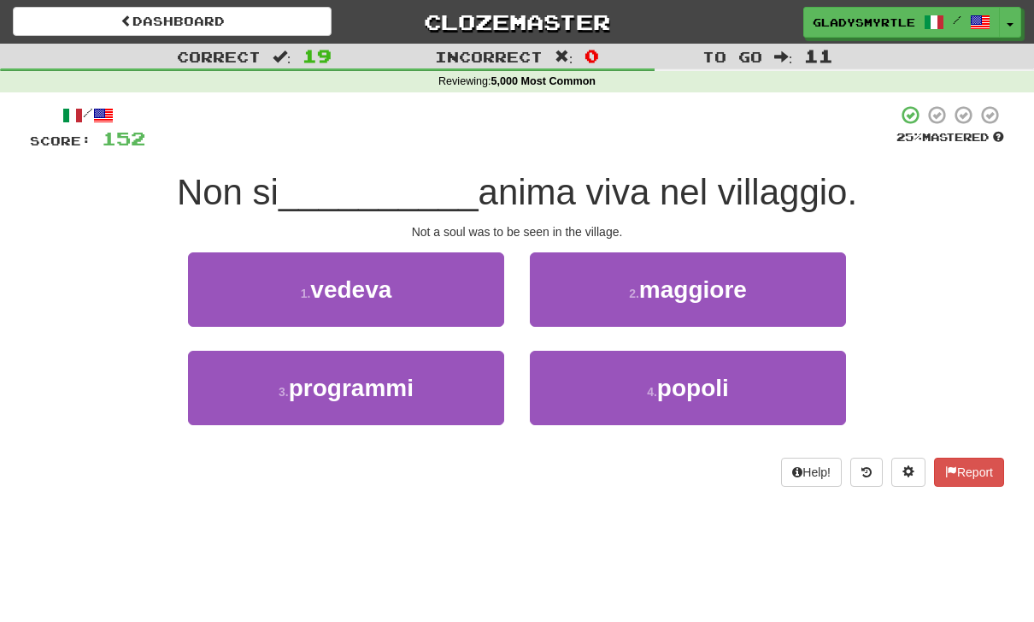
click at [363, 286] on span "vedeva" at bounding box center [350, 289] width 81 height 27
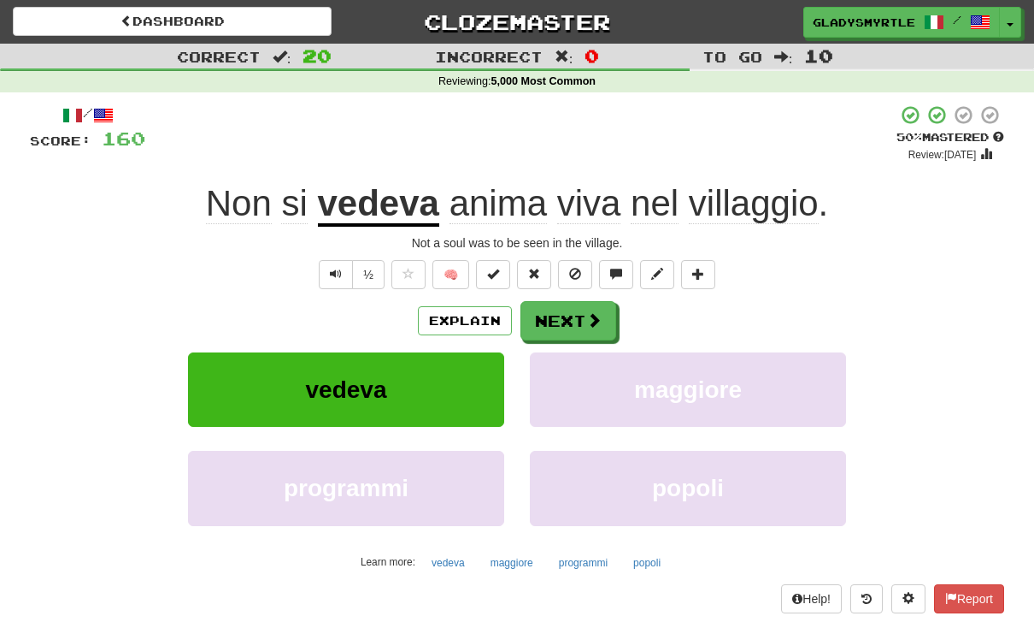
click at [557, 310] on button "Next" at bounding box center [569, 320] width 96 height 39
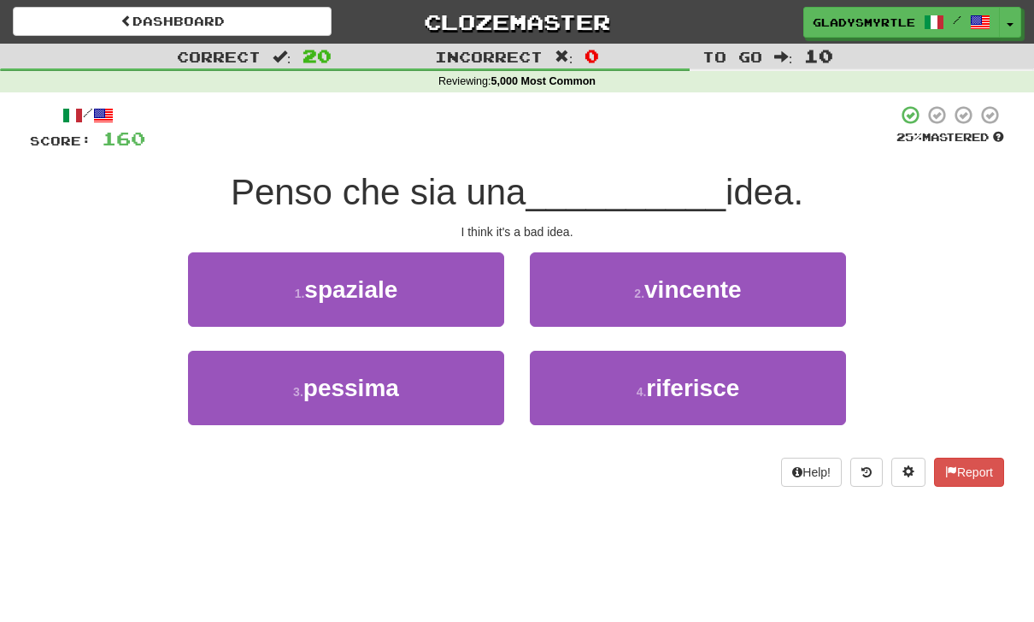
click at [351, 380] on span "pessima" at bounding box center [352, 387] width 96 height 27
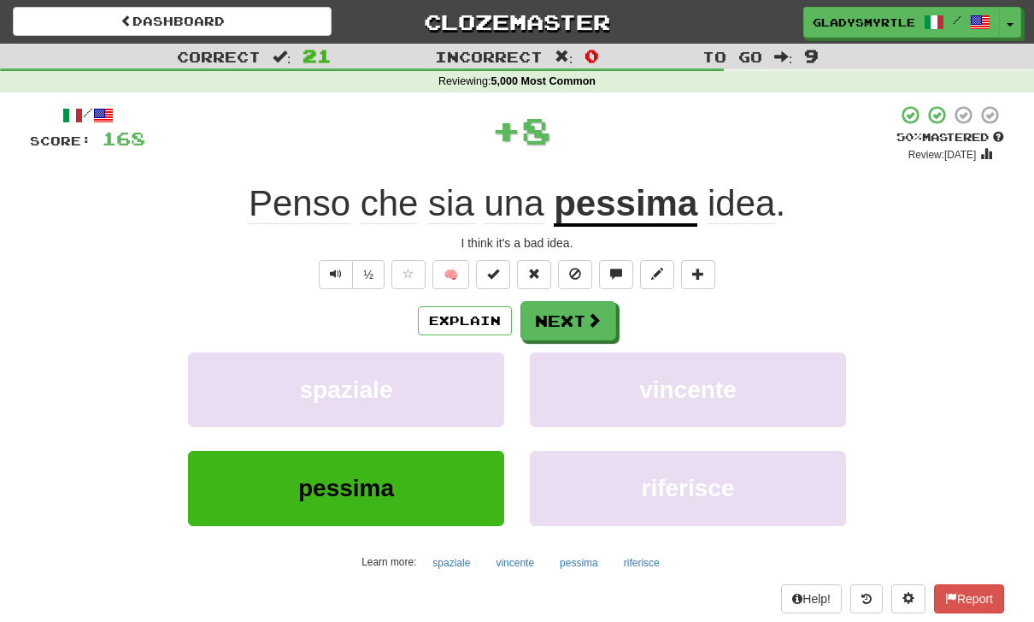
click at [563, 316] on button "Next" at bounding box center [569, 320] width 96 height 39
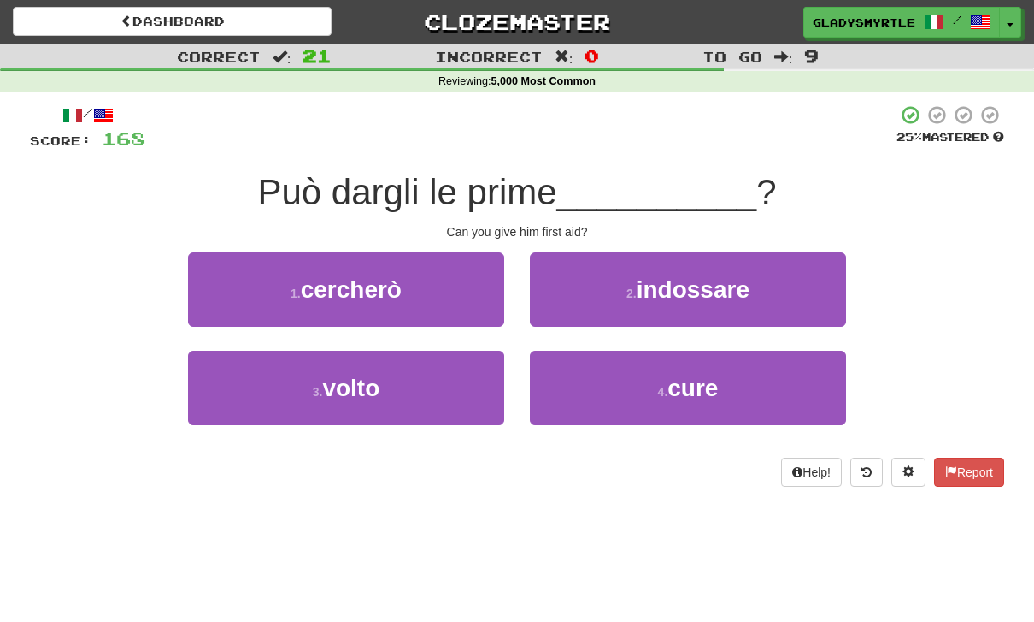
click at [702, 388] on span "cure" at bounding box center [693, 387] width 50 height 27
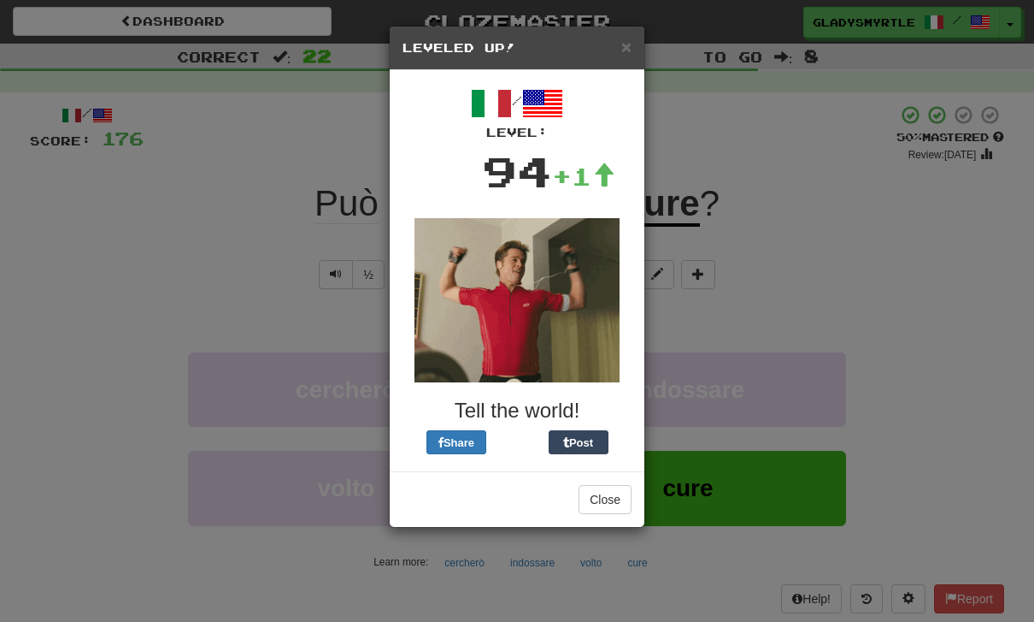
click at [600, 498] on button "Close" at bounding box center [605, 499] width 53 height 29
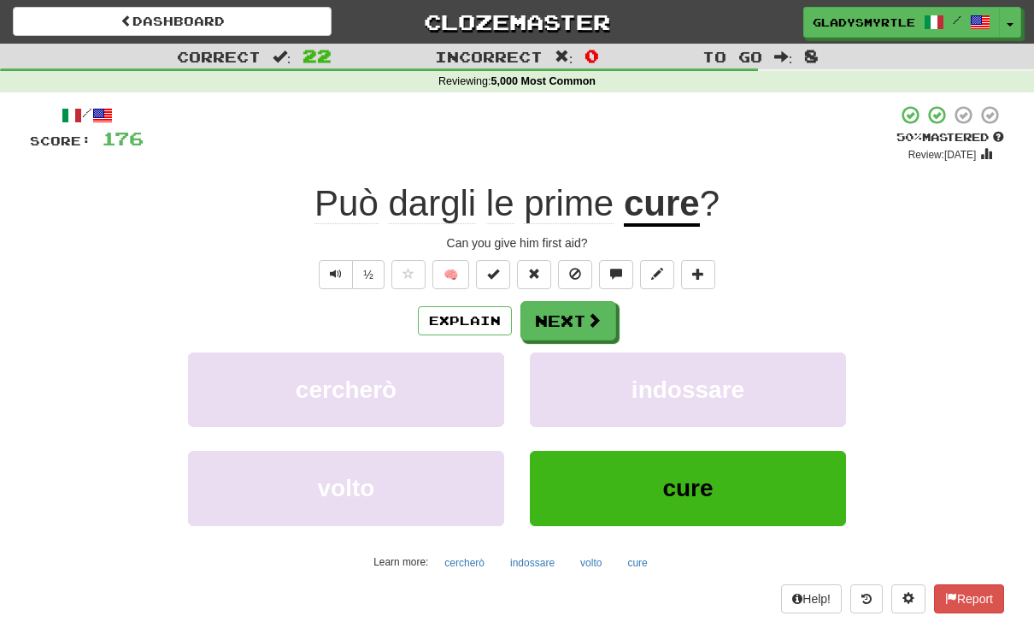
click at [550, 311] on button "Next" at bounding box center [569, 320] width 96 height 39
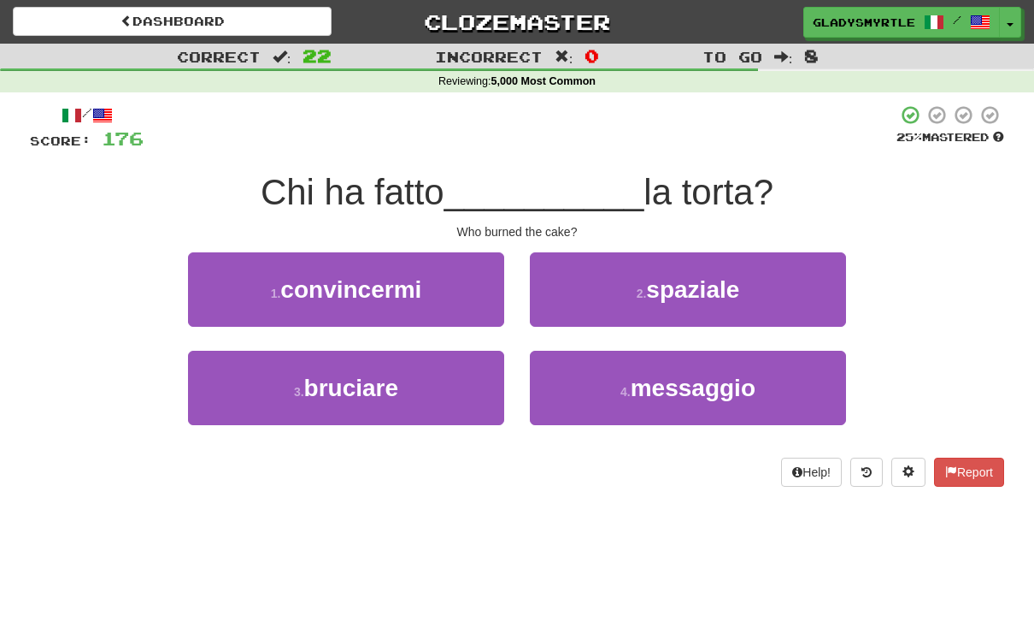
click at [336, 388] on span "bruciare" at bounding box center [351, 387] width 95 height 27
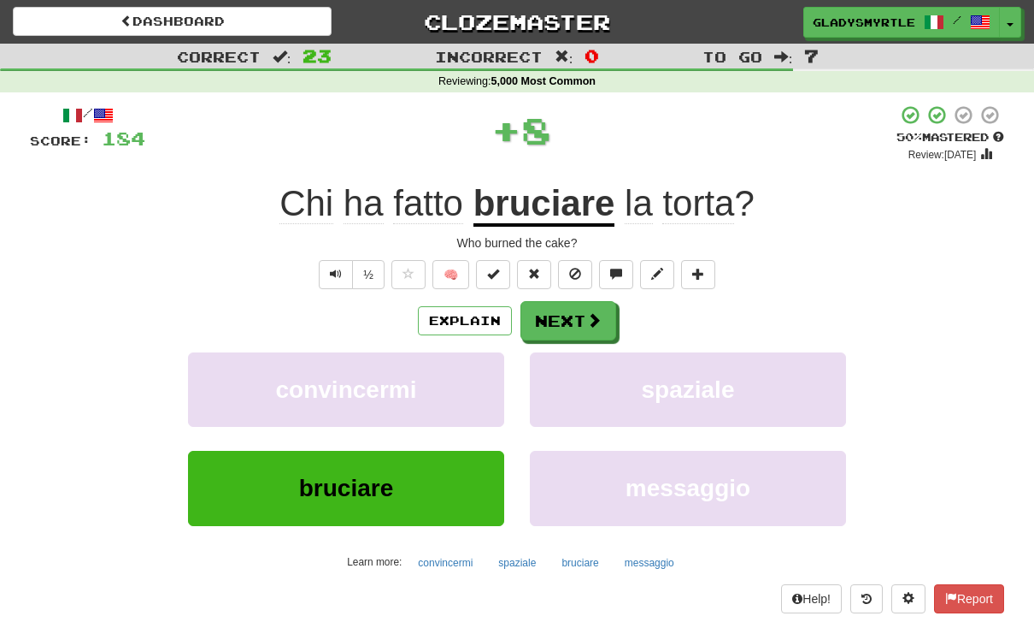
click at [562, 315] on button "Next" at bounding box center [569, 320] width 96 height 39
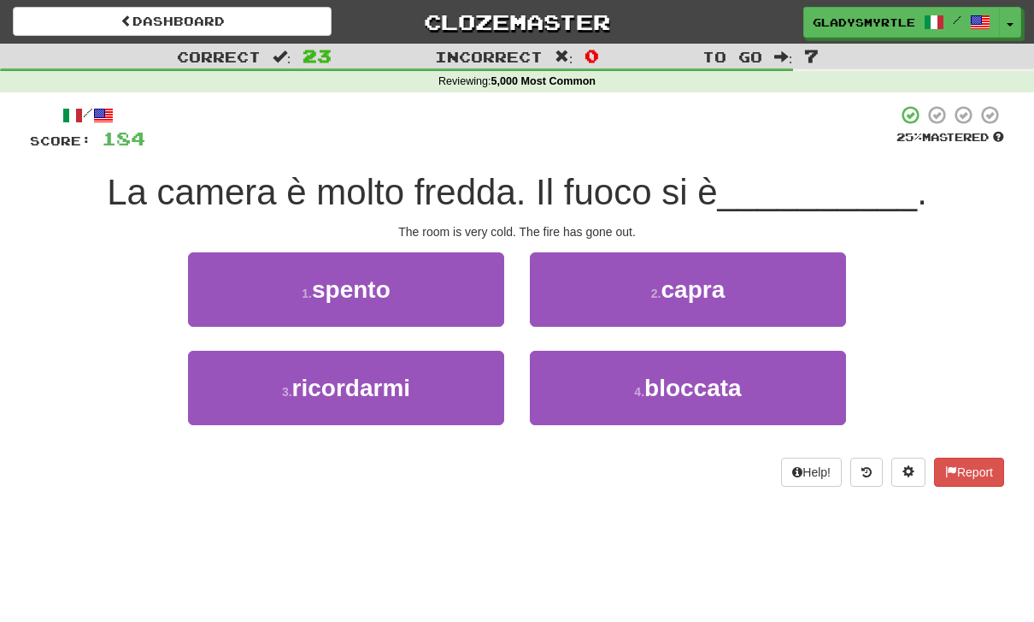
click at [348, 292] on span "spento" at bounding box center [351, 289] width 79 height 27
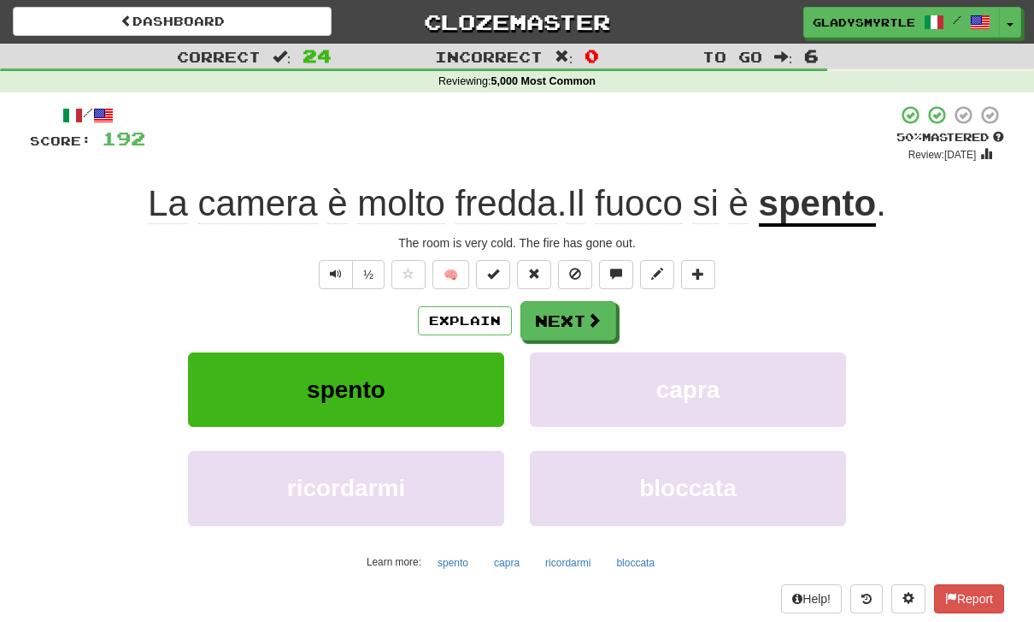
click at [553, 315] on button "Next" at bounding box center [569, 320] width 96 height 39
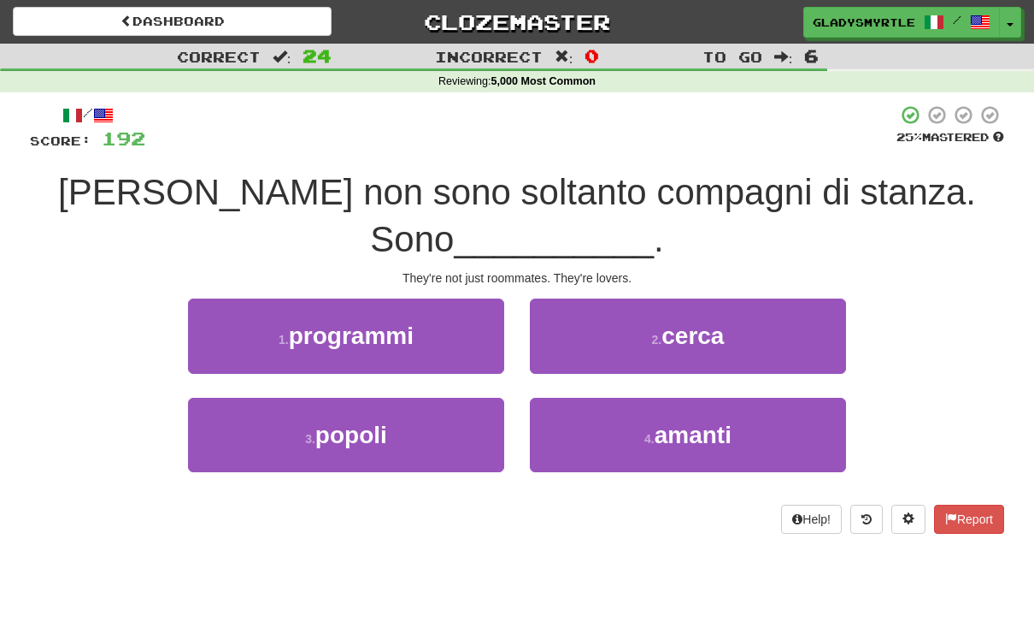
click at [705, 432] on span "amanti" at bounding box center [693, 434] width 77 height 27
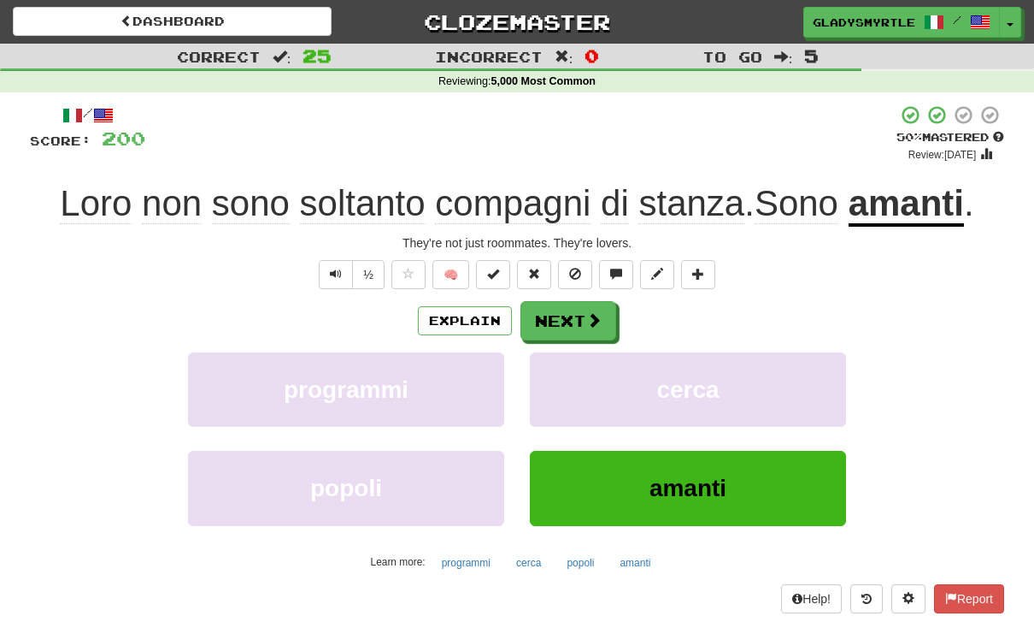
click at [563, 315] on button "Next" at bounding box center [569, 320] width 96 height 39
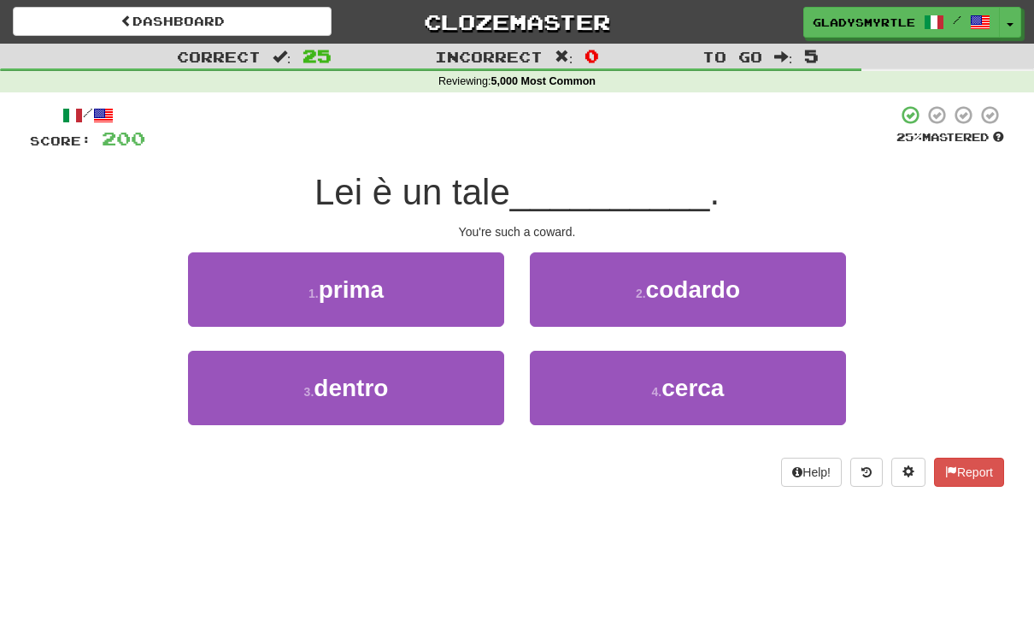
click at [720, 294] on span "codardo" at bounding box center [693, 289] width 94 height 27
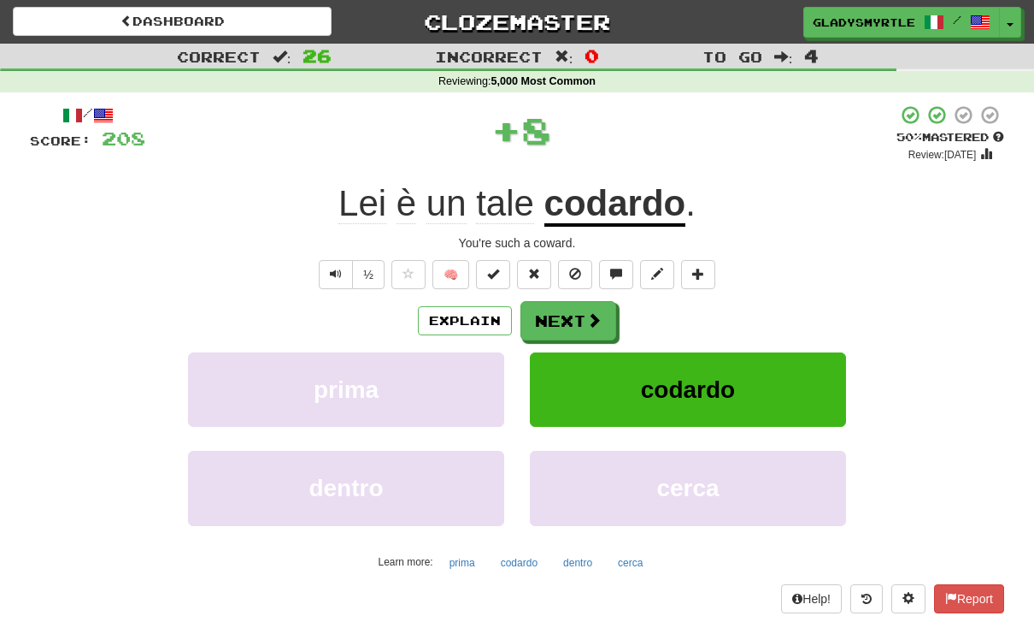
click at [567, 311] on button "Next" at bounding box center [569, 320] width 96 height 39
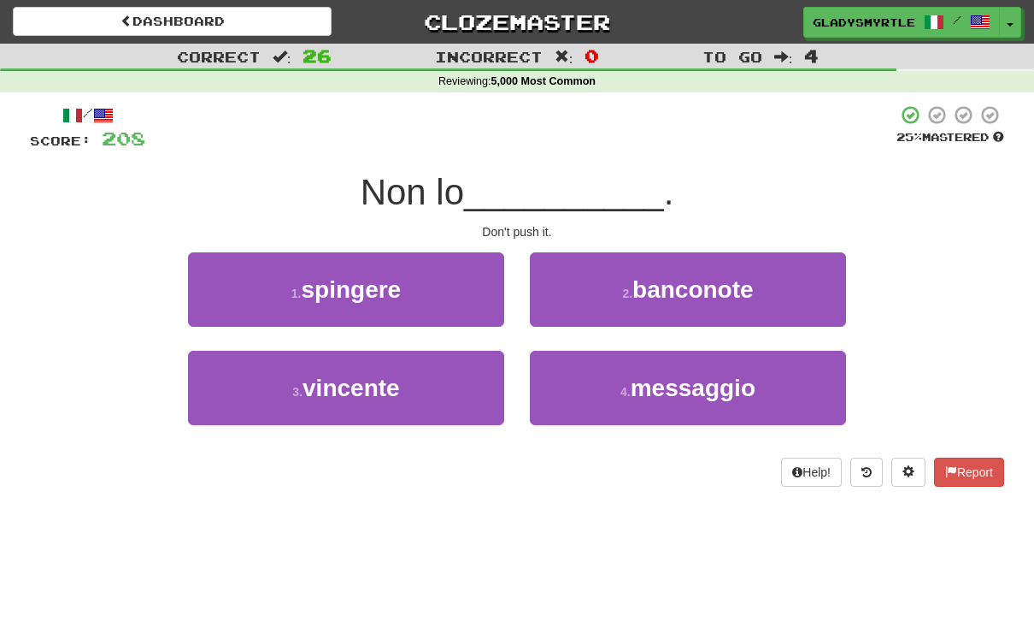
click at [352, 283] on span "spingere" at bounding box center [351, 289] width 100 height 27
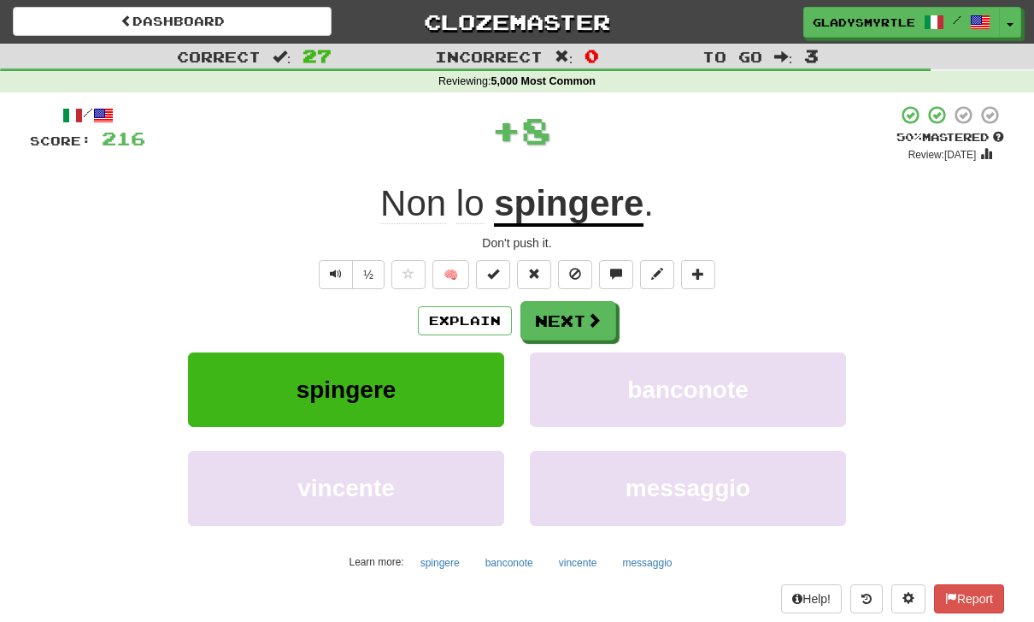
click at [563, 315] on button "Next" at bounding box center [569, 320] width 96 height 39
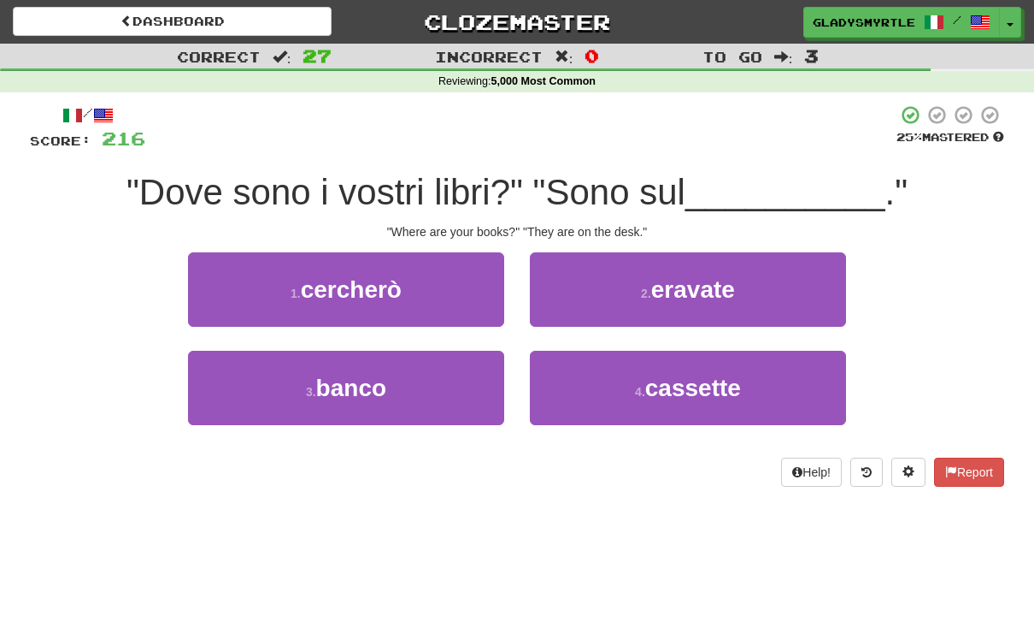
click at [345, 380] on span "banco" at bounding box center [351, 387] width 70 height 27
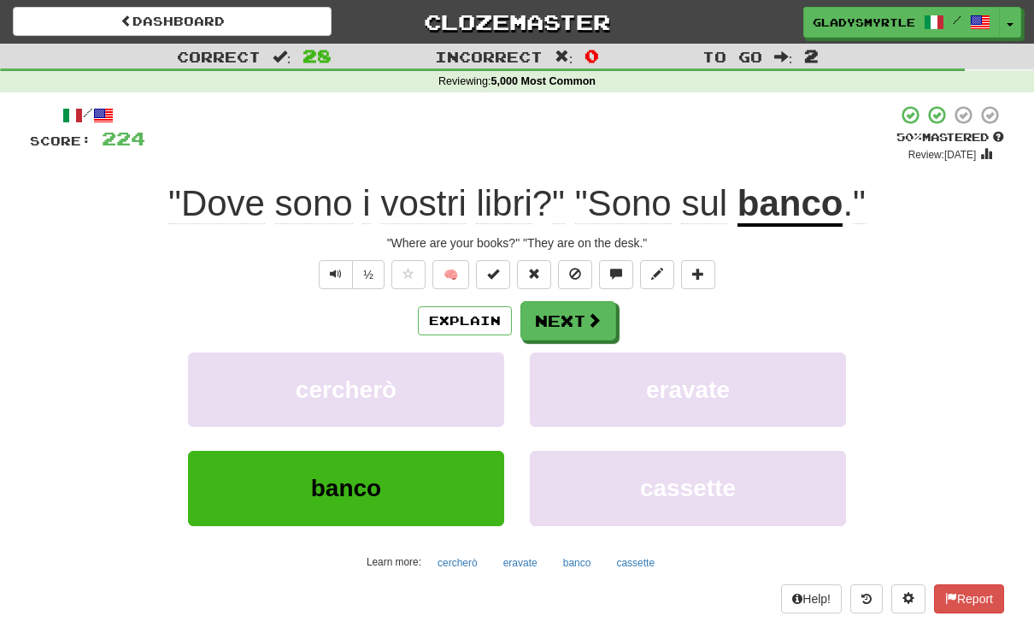
click at [565, 315] on button "Next" at bounding box center [569, 320] width 96 height 39
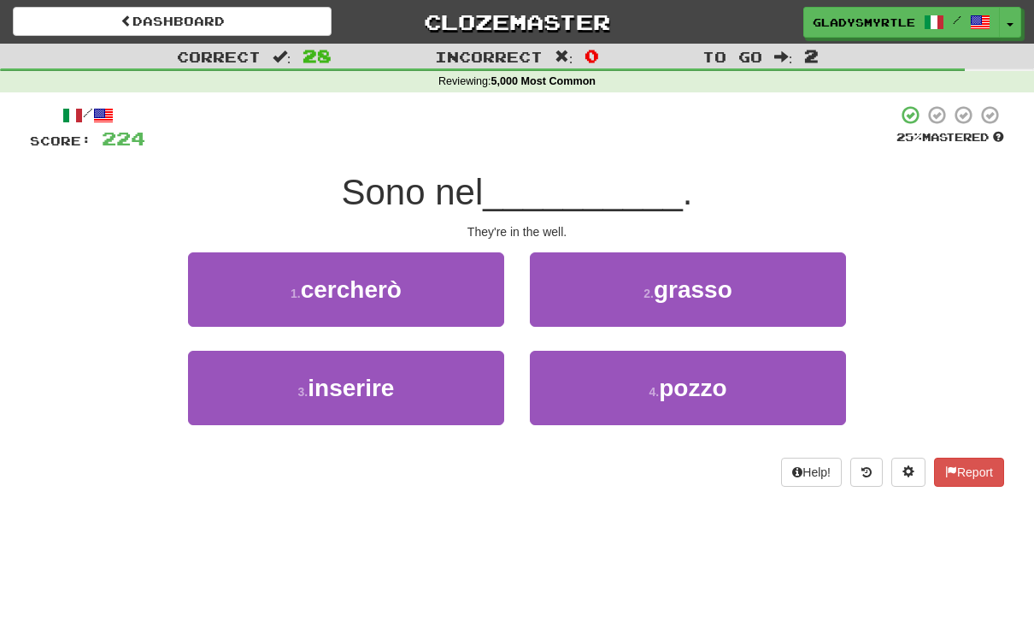
click at [710, 382] on span "pozzo" at bounding box center [693, 387] width 68 height 27
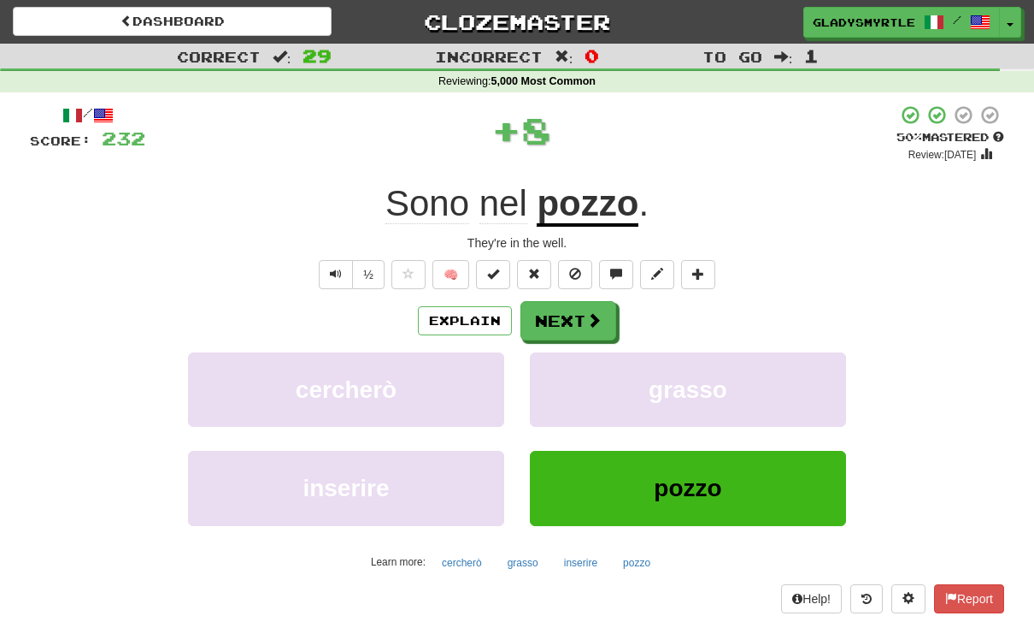
click at [559, 320] on button "Next" at bounding box center [569, 320] width 96 height 39
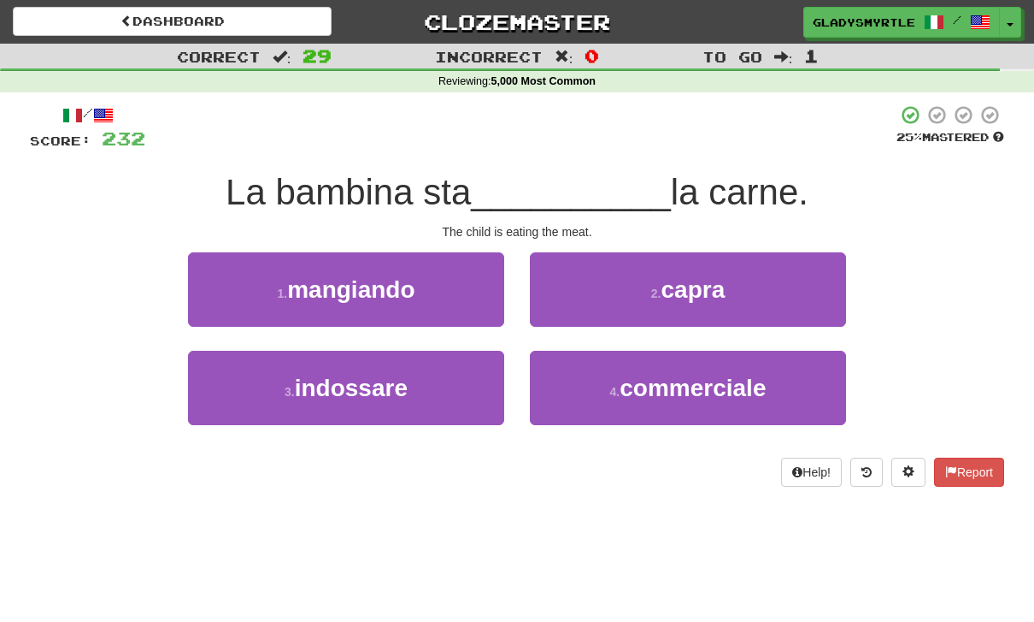
click at [353, 281] on span "mangiando" at bounding box center [350, 289] width 127 height 27
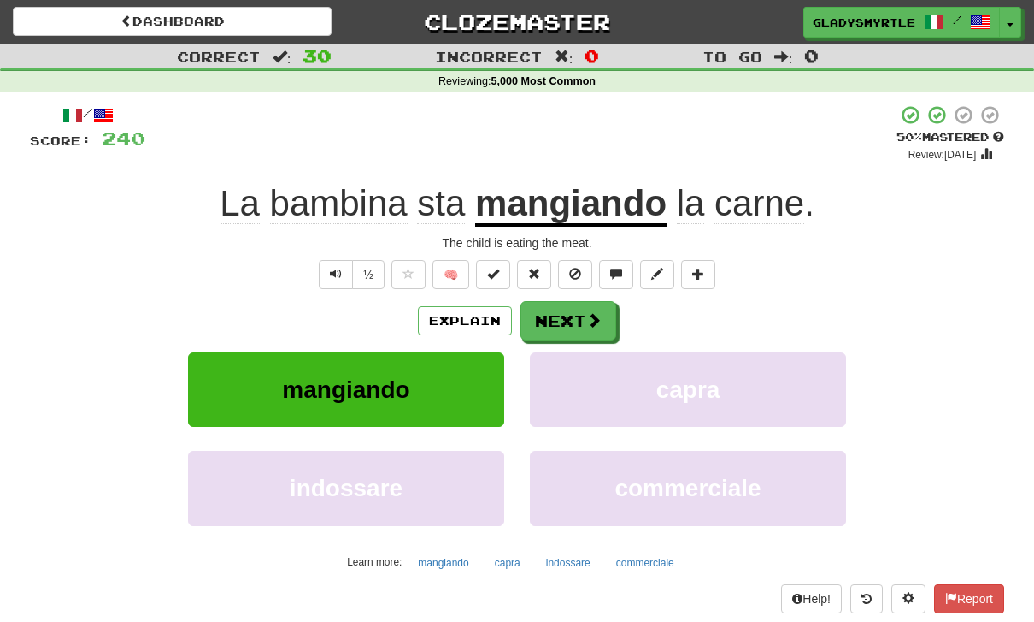
click at [559, 314] on button "Next" at bounding box center [569, 320] width 96 height 39
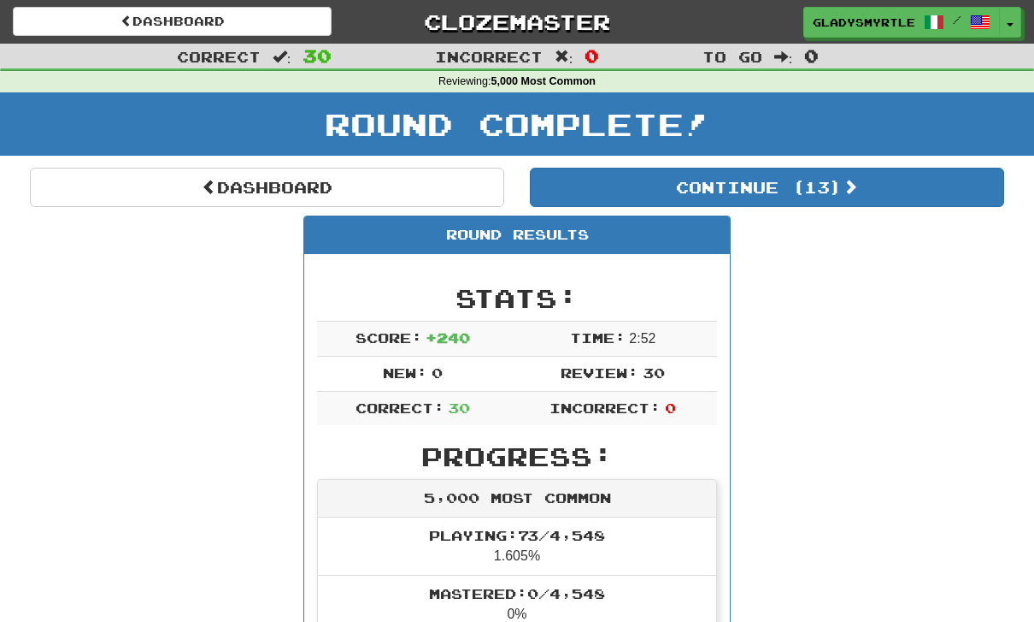
click at [819, 182] on button "Continue ( 13 )" at bounding box center [767, 187] width 474 height 39
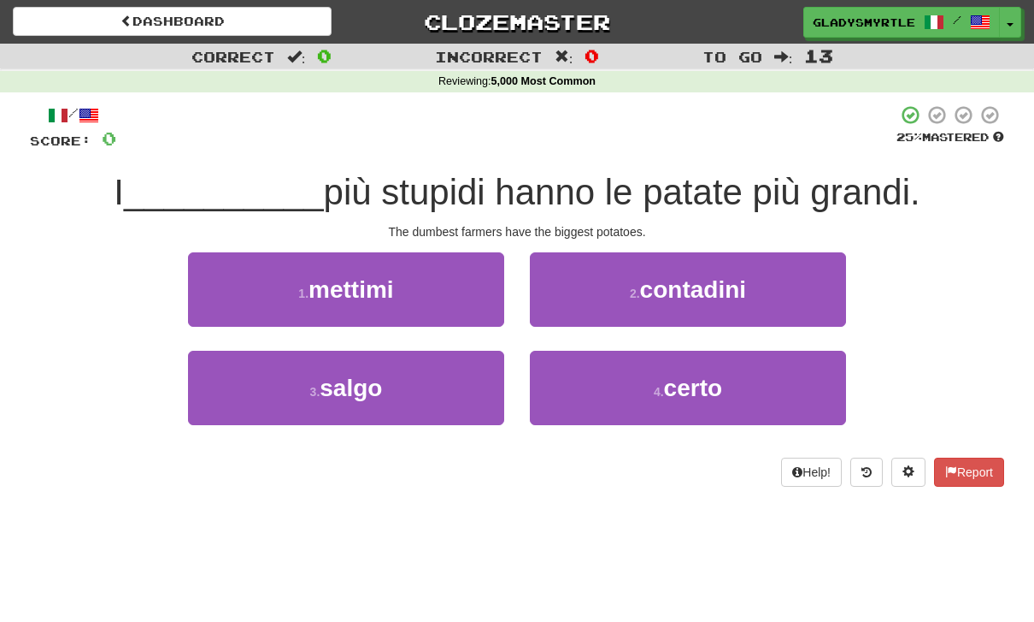
click at [729, 276] on span "contadini" at bounding box center [693, 289] width 106 height 27
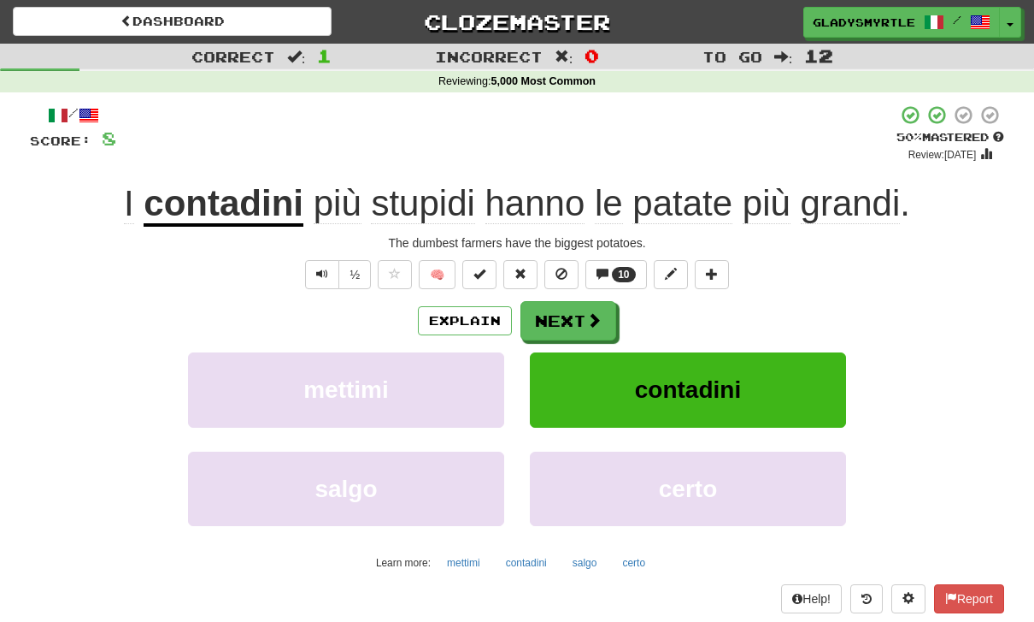
click at [560, 310] on button "Next" at bounding box center [569, 320] width 96 height 39
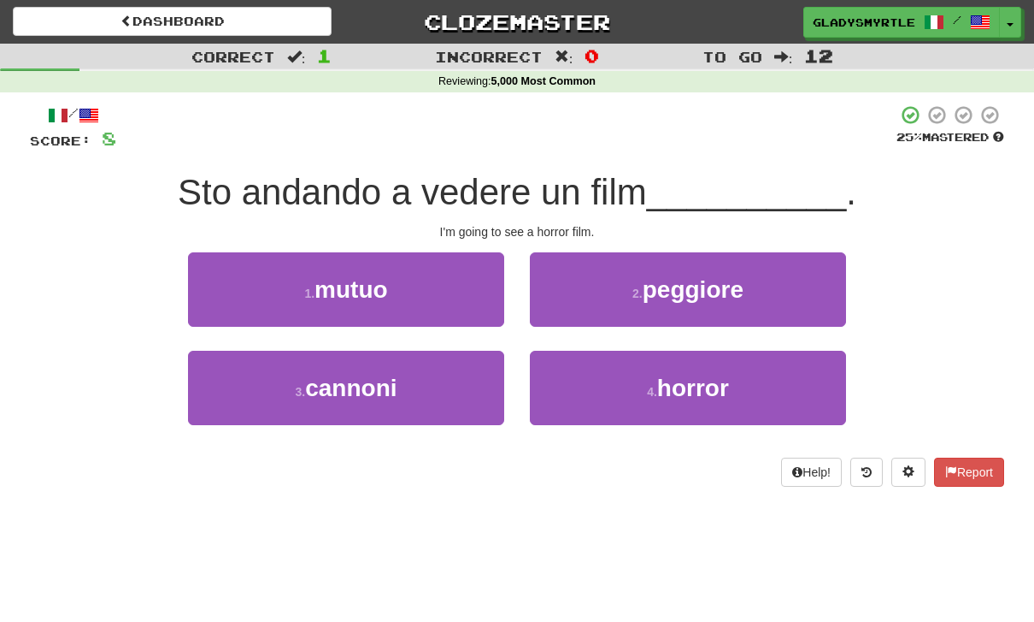
click at [701, 380] on span "horror" at bounding box center [693, 387] width 72 height 27
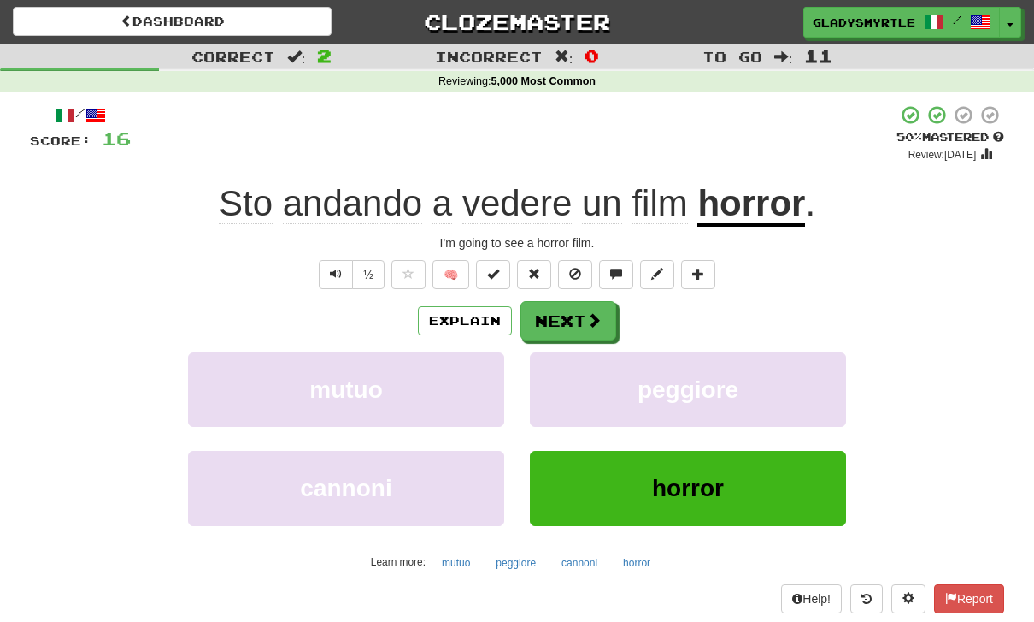
click at [567, 313] on button "Next" at bounding box center [569, 320] width 96 height 39
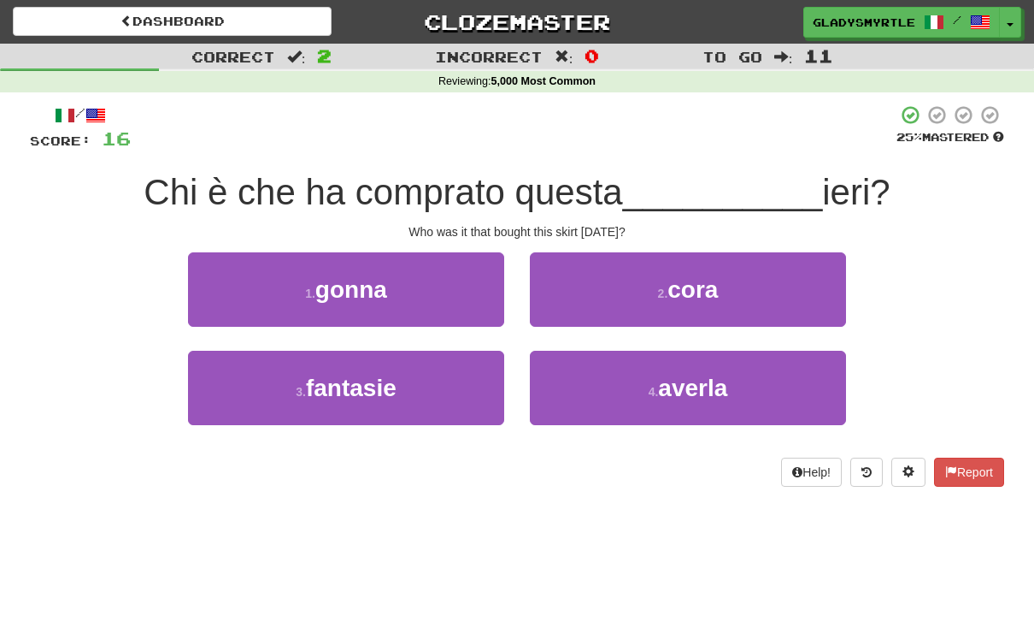
click at [350, 280] on span "gonna" at bounding box center [351, 289] width 72 height 27
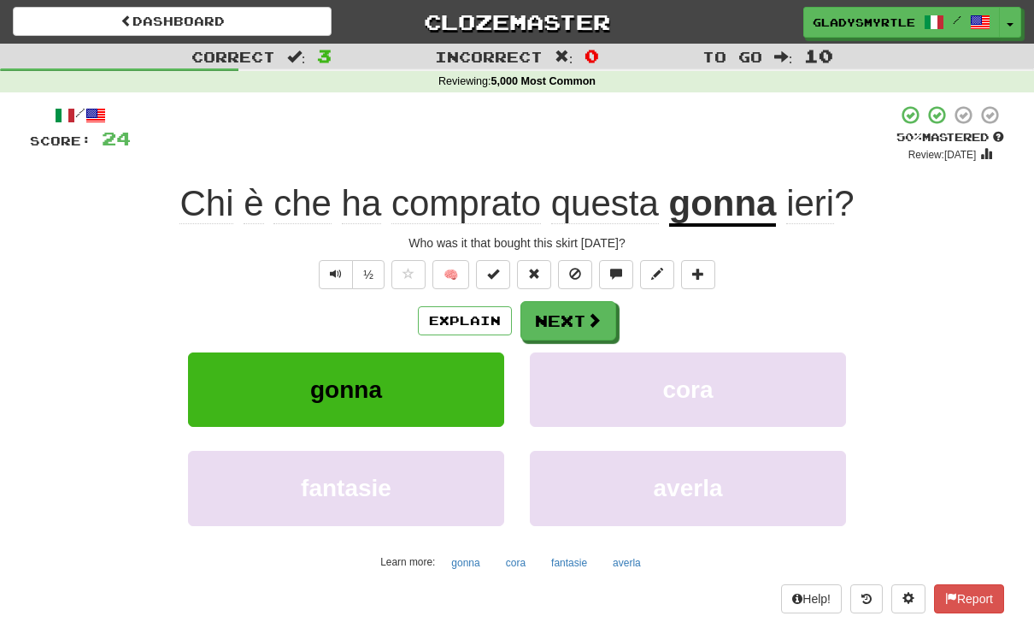
click at [564, 317] on button "Next" at bounding box center [569, 320] width 96 height 39
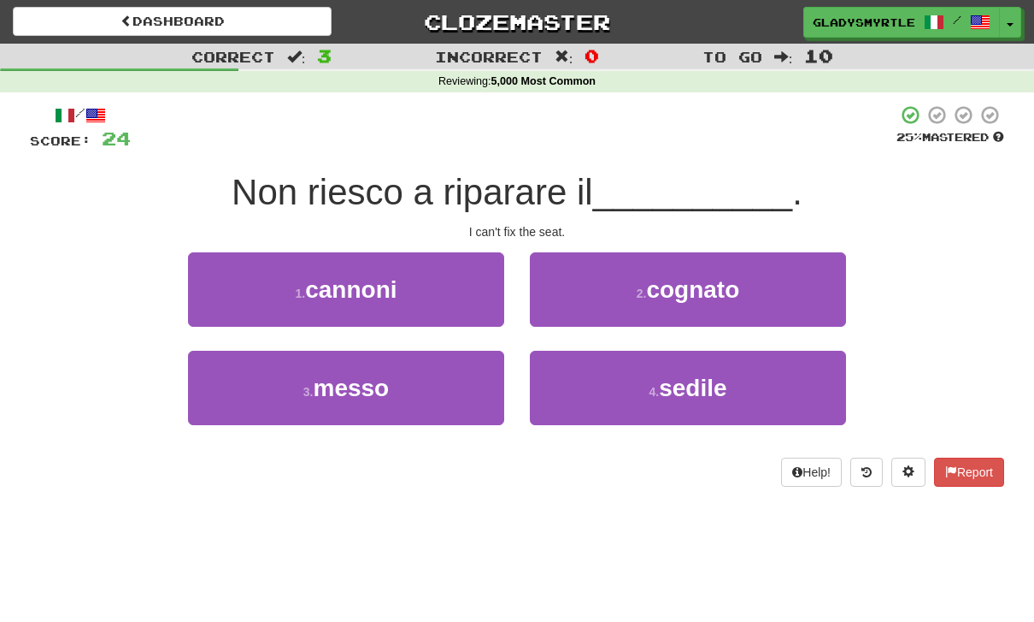
click at [698, 387] on span "sedile" at bounding box center [693, 387] width 68 height 27
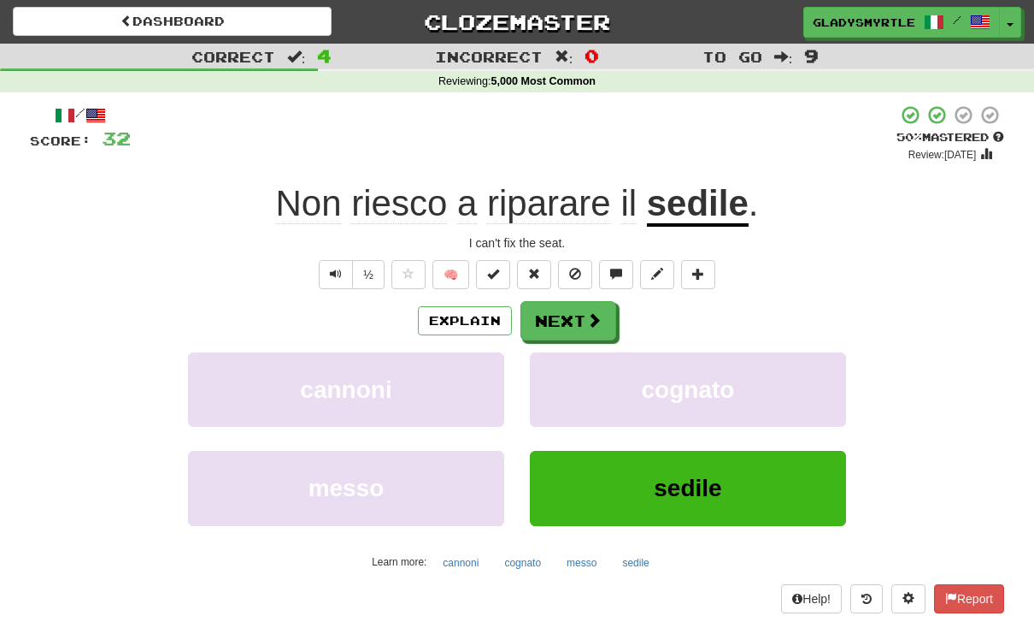
click at [562, 313] on button "Next" at bounding box center [569, 320] width 96 height 39
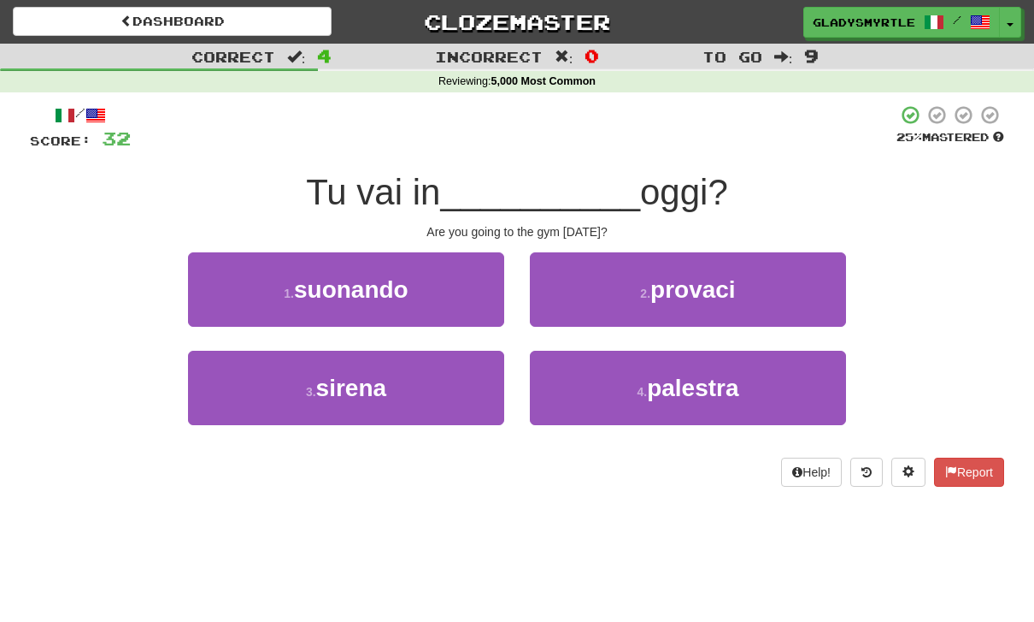
click at [723, 374] on span "palestra" at bounding box center [692, 387] width 91 height 27
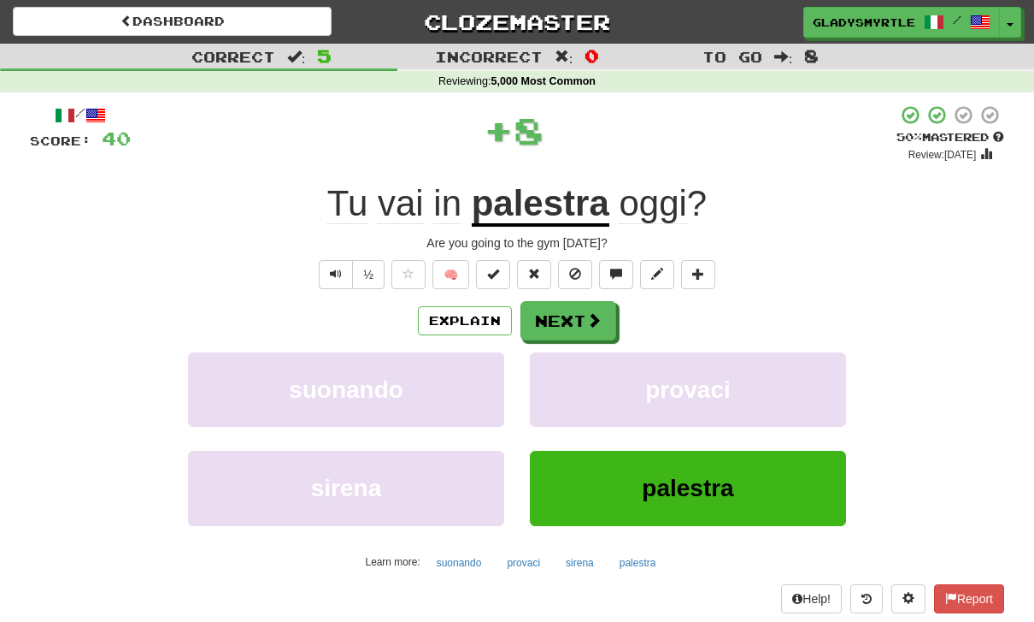
click at [569, 317] on button "Next" at bounding box center [569, 320] width 96 height 39
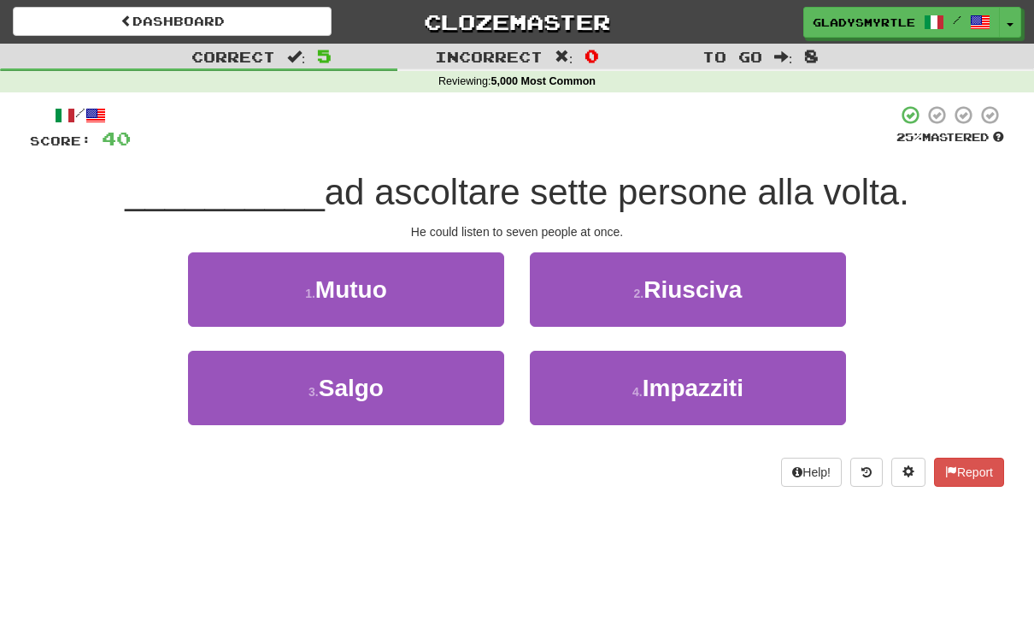
click at [705, 286] on span "Riusciva" at bounding box center [693, 289] width 98 height 27
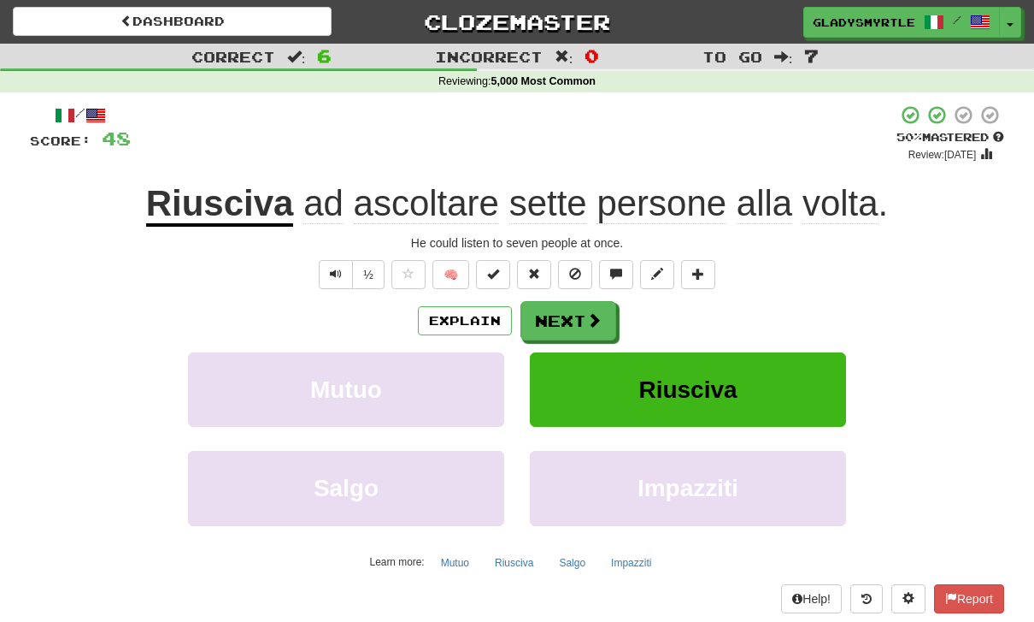
click at [569, 319] on button "Next" at bounding box center [569, 320] width 96 height 39
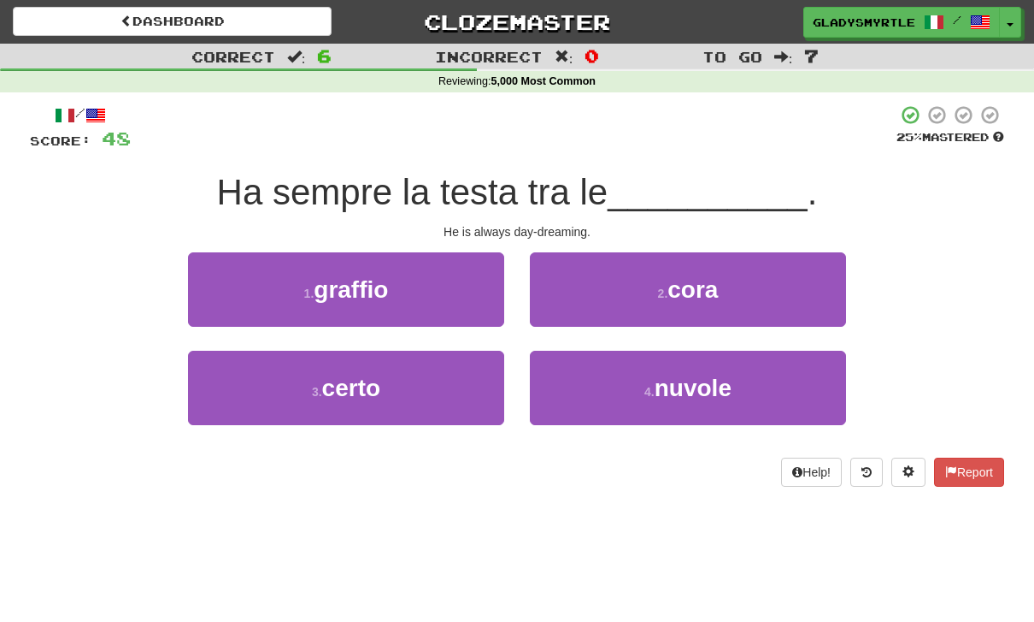
click at [709, 389] on span "nuvole" at bounding box center [693, 387] width 77 height 27
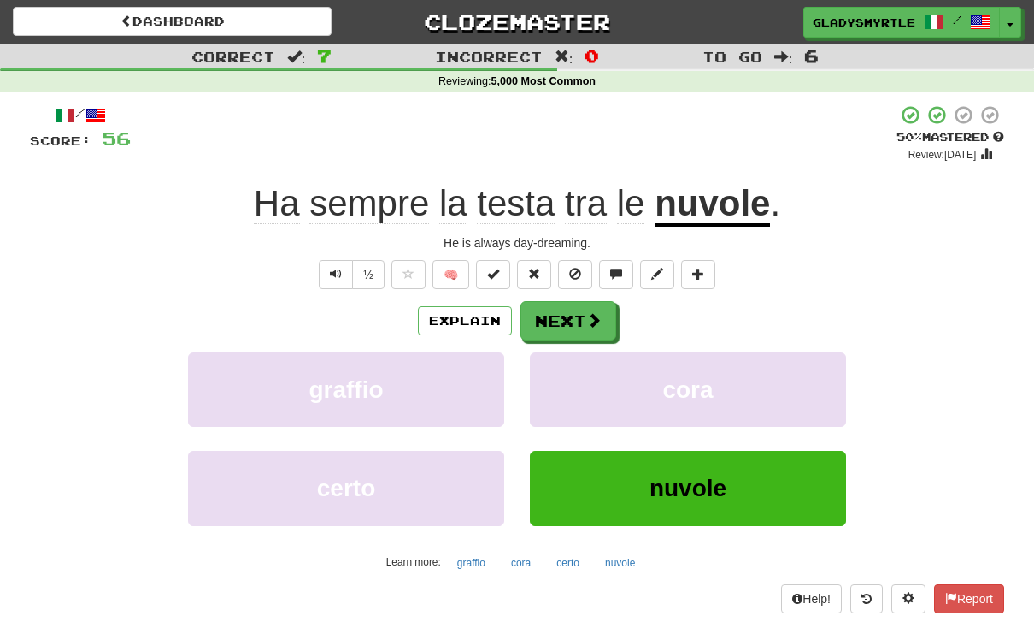
click at [561, 312] on button "Next" at bounding box center [569, 320] width 96 height 39
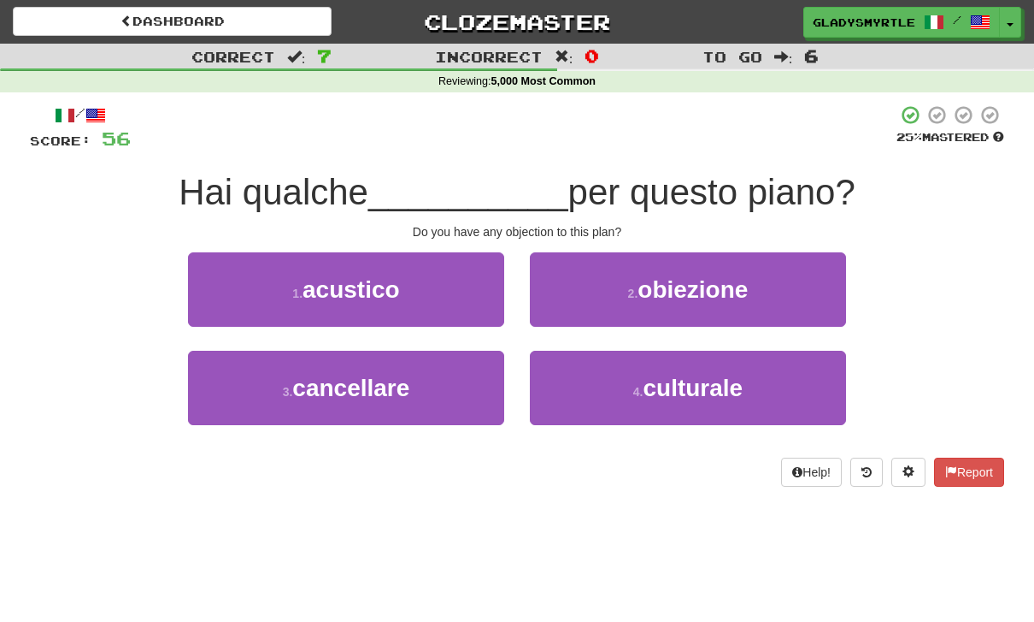
click at [728, 289] on span "obiezione" at bounding box center [693, 289] width 110 height 27
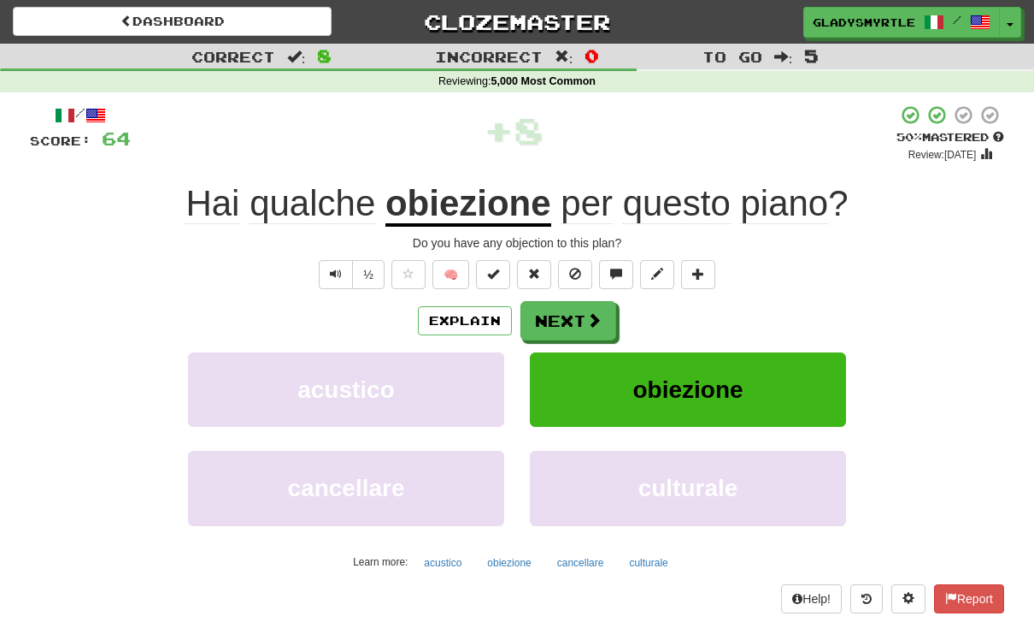
click at [565, 314] on button "Next" at bounding box center [569, 320] width 96 height 39
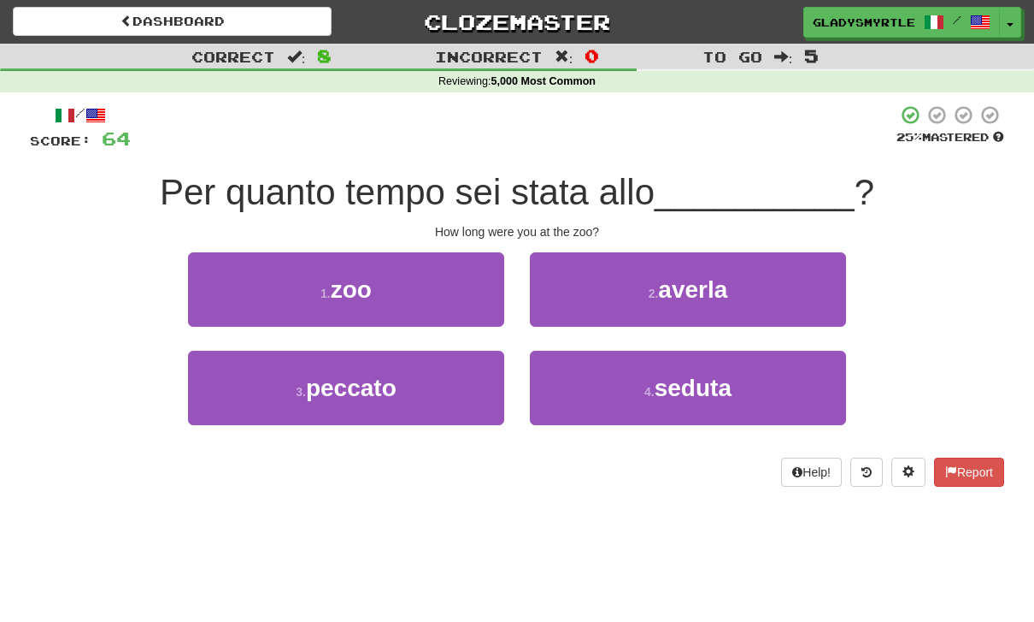
click at [336, 279] on span "zoo" at bounding box center [351, 289] width 41 height 27
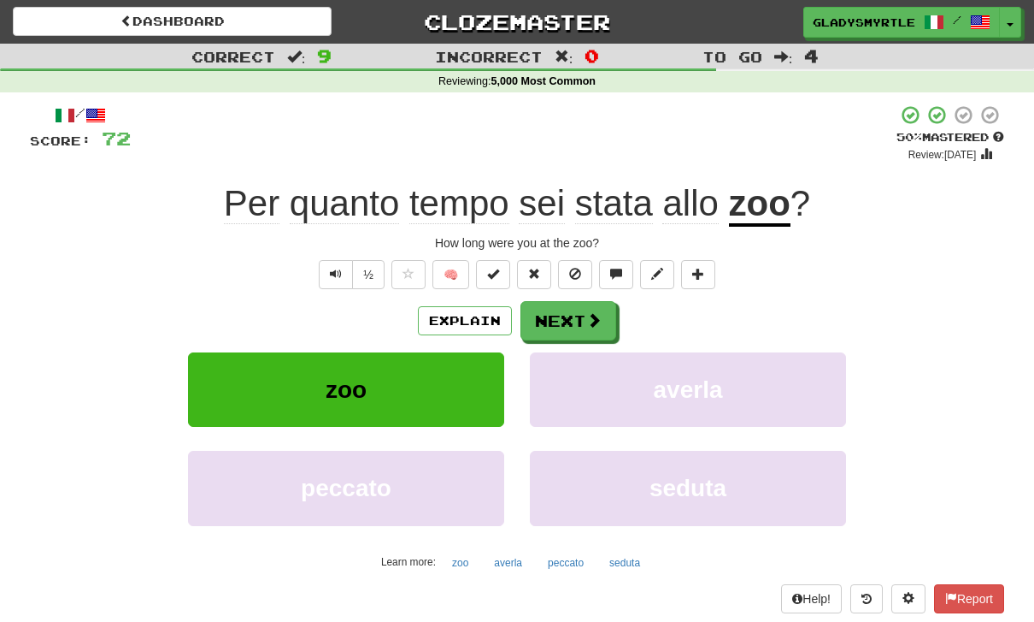
click at [561, 314] on button "Next" at bounding box center [569, 320] width 96 height 39
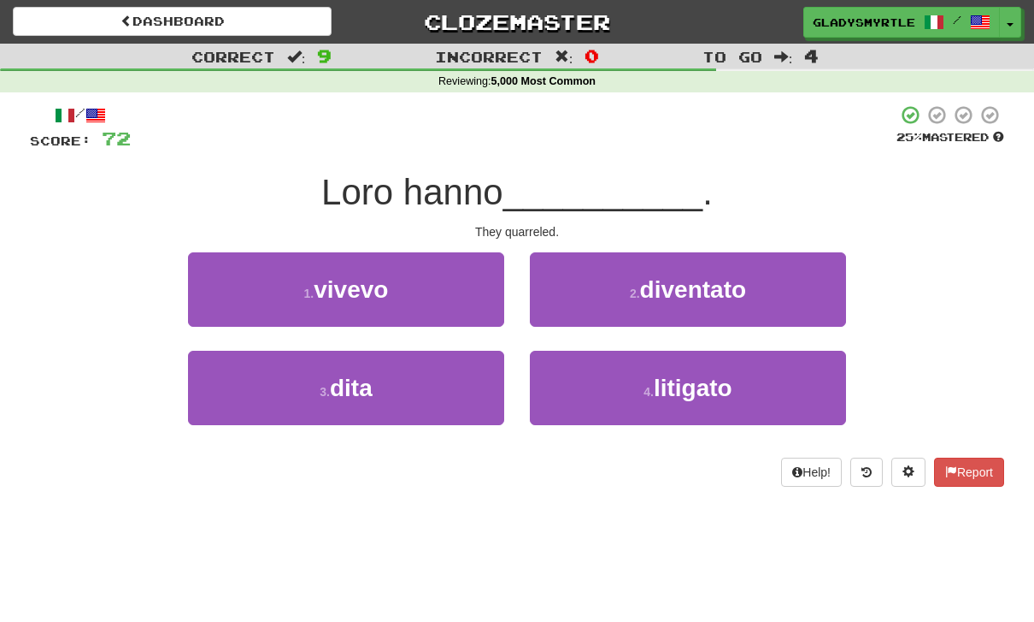
click at [714, 388] on span "litigato" at bounding box center [693, 387] width 79 height 27
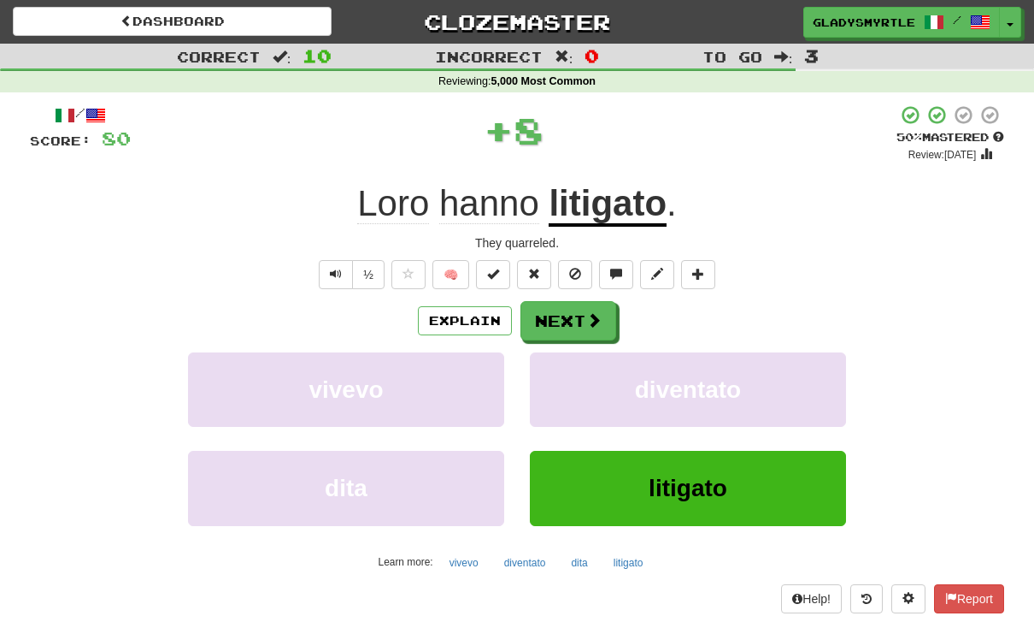
click at [563, 315] on button "Next" at bounding box center [569, 320] width 96 height 39
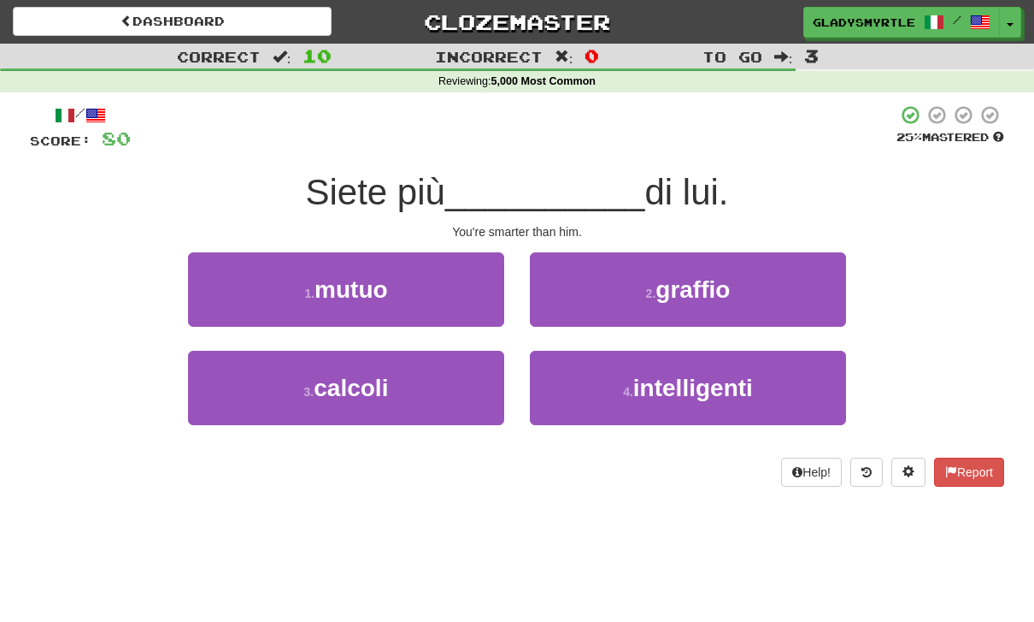
click at [722, 388] on span "intelligenti" at bounding box center [694, 387] width 120 height 27
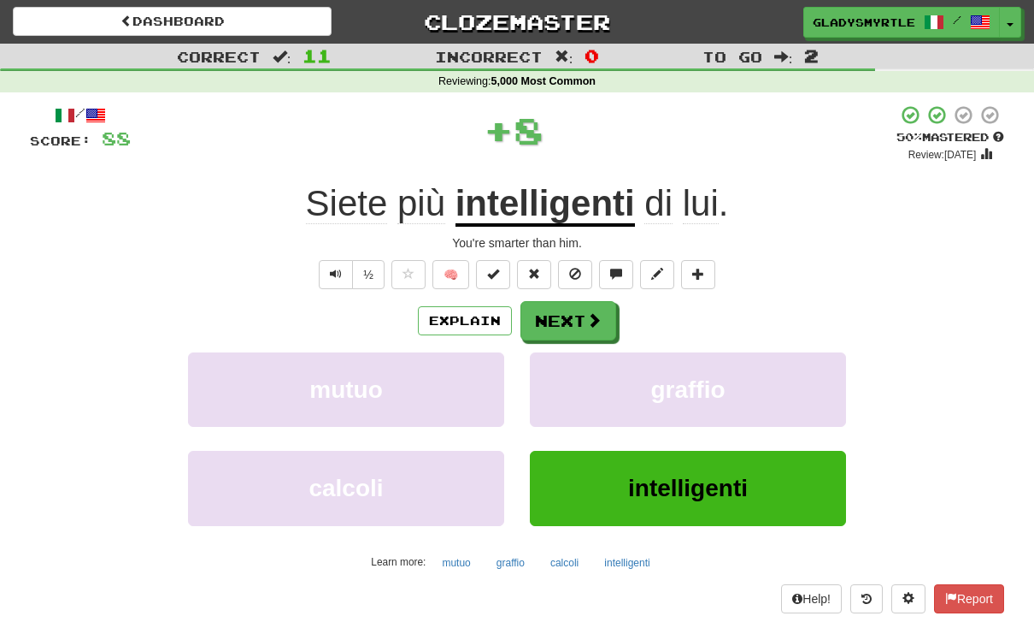
click at [568, 320] on button "Next" at bounding box center [569, 320] width 96 height 39
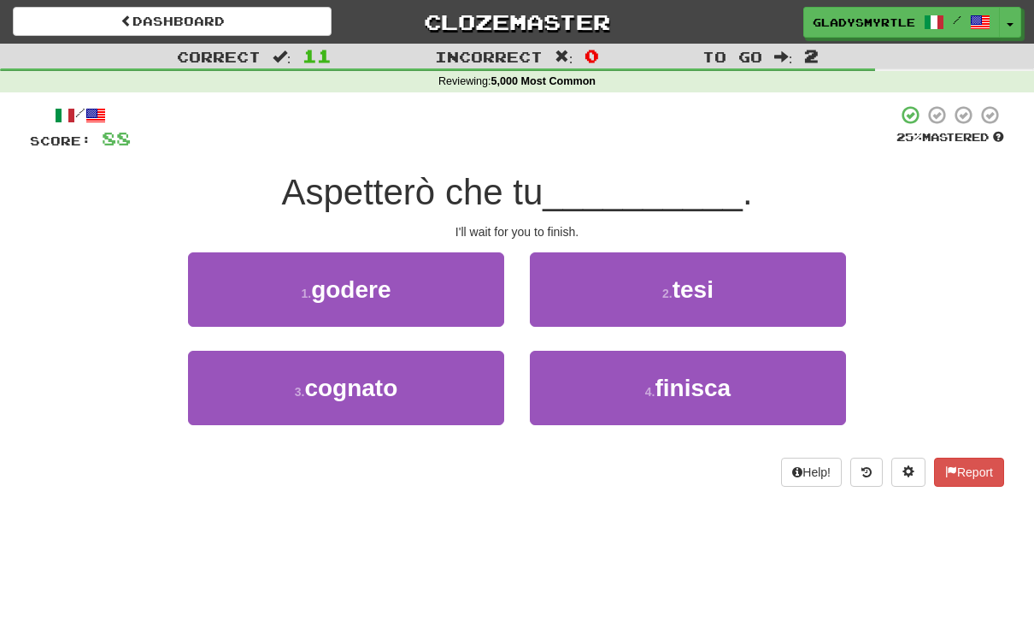
click at [707, 386] on span "finisca" at bounding box center [693, 387] width 76 height 27
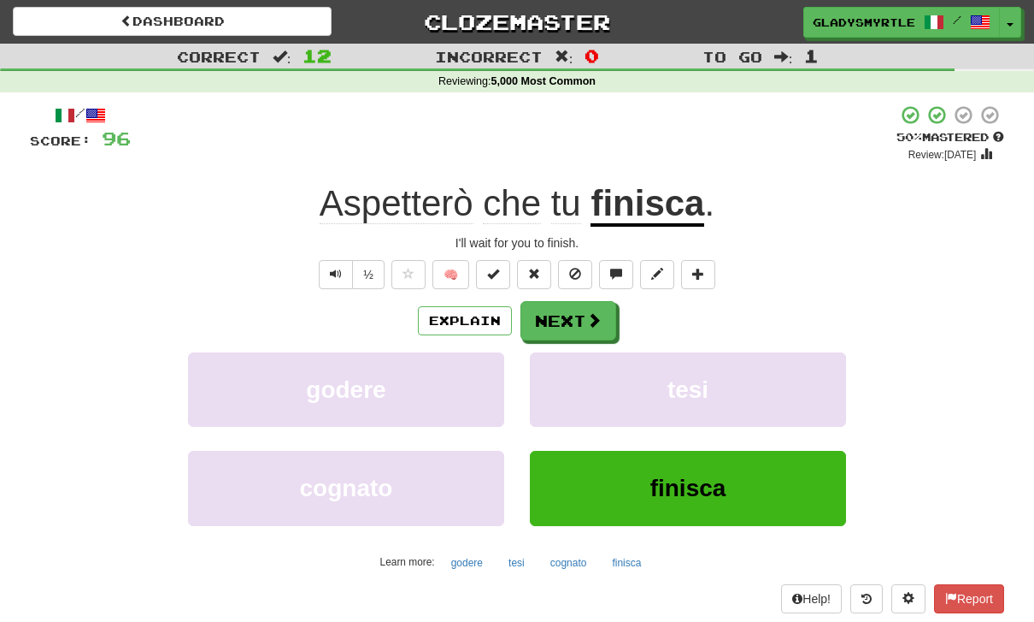
click at [563, 313] on button "Next" at bounding box center [569, 320] width 96 height 39
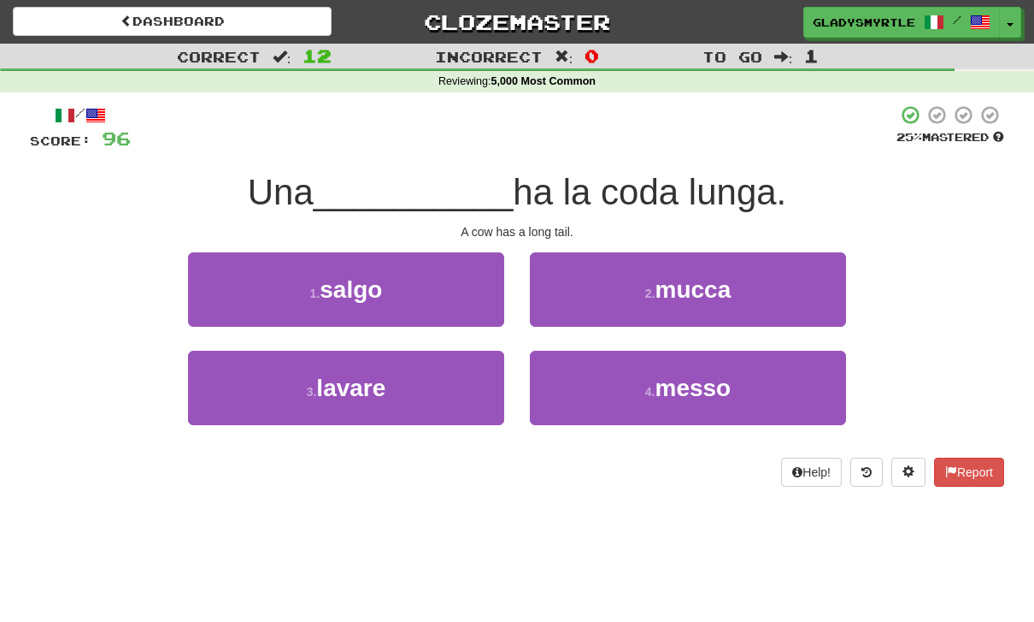
click at [723, 276] on span "mucca" at bounding box center [693, 289] width 76 height 27
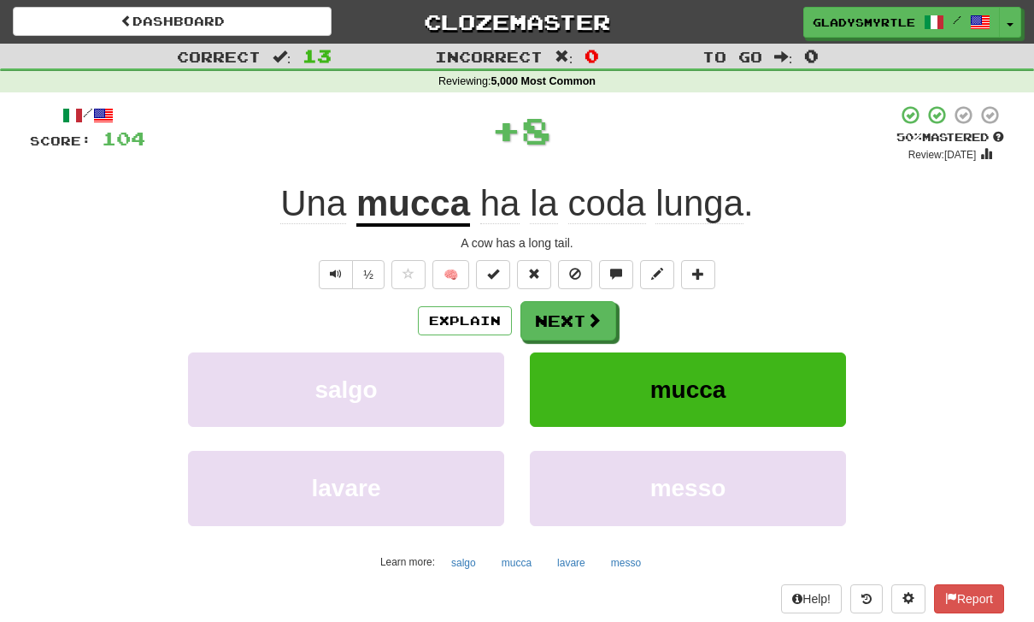
click at [562, 311] on button "Next" at bounding box center [569, 320] width 96 height 39
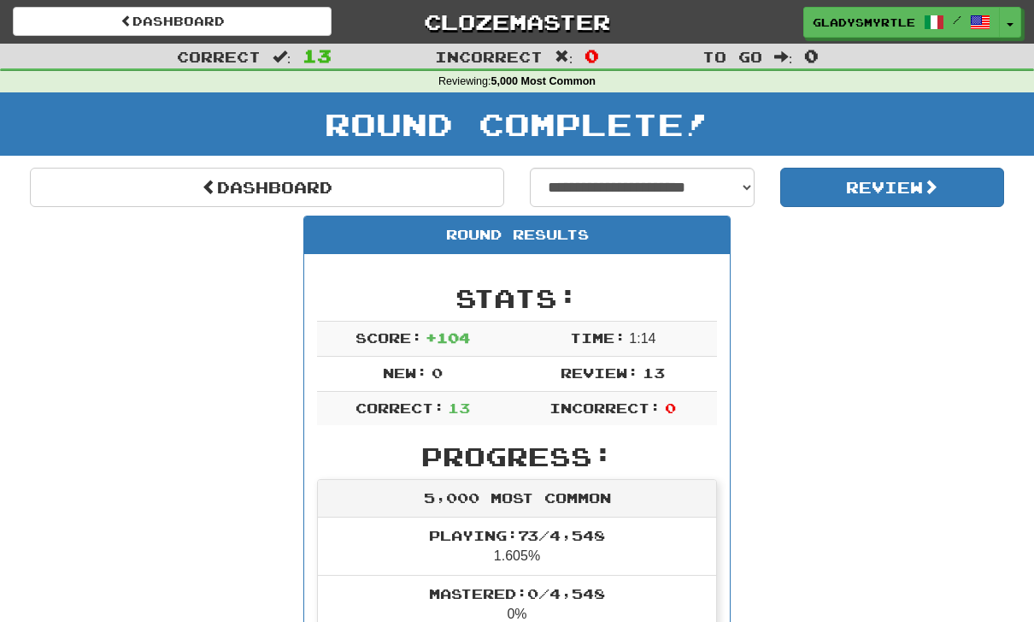
click at [900, 180] on button "Review" at bounding box center [893, 187] width 225 height 39
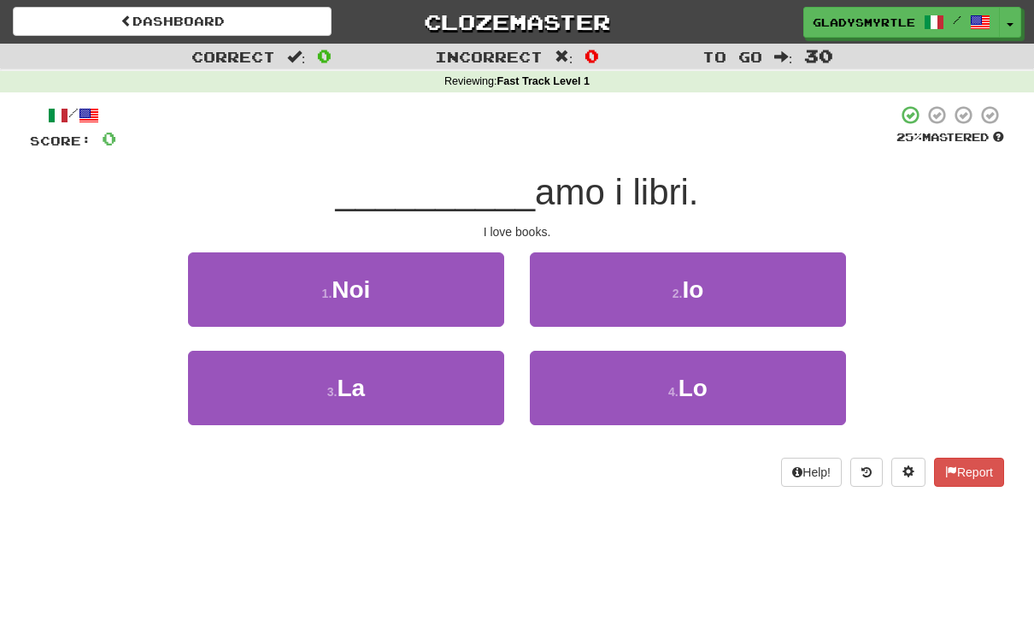
click at [709, 276] on button "2 . Io" at bounding box center [688, 289] width 316 height 74
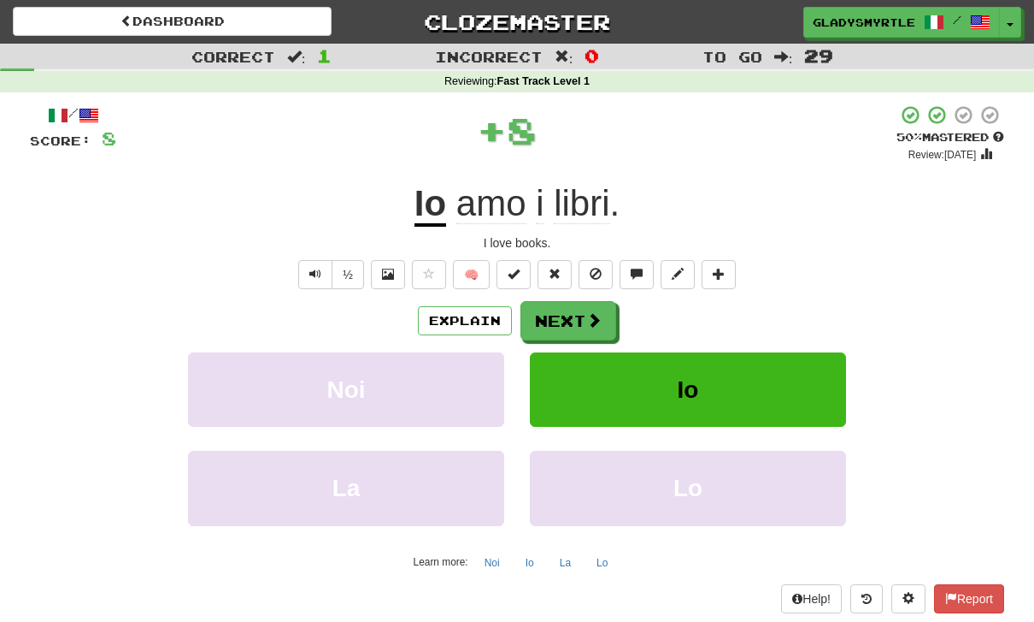
click at [570, 310] on button "Next" at bounding box center [569, 320] width 96 height 39
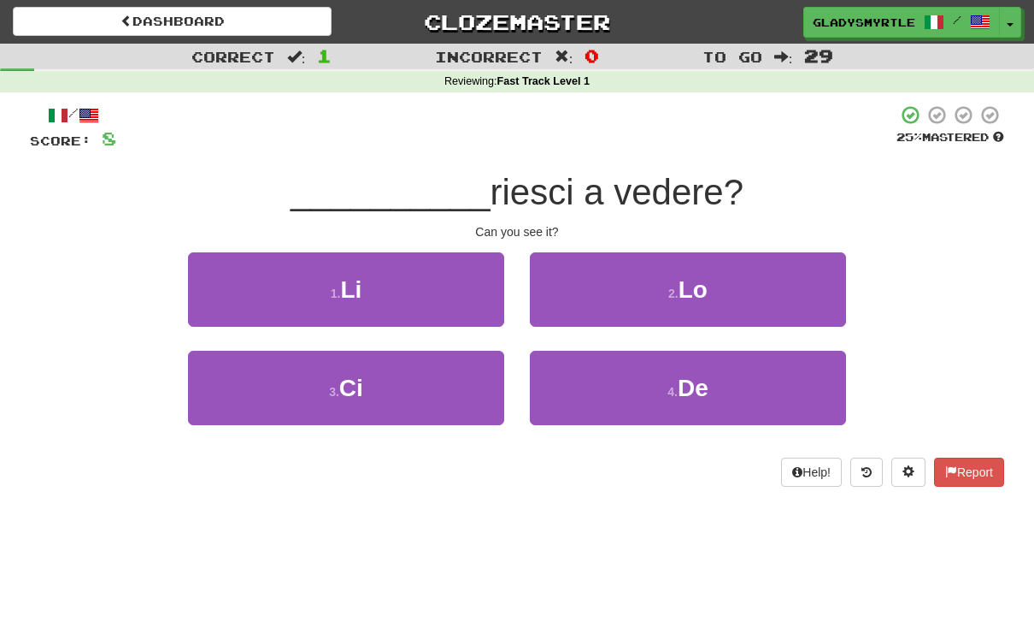
click at [717, 279] on button "2 . Lo" at bounding box center [688, 289] width 316 height 74
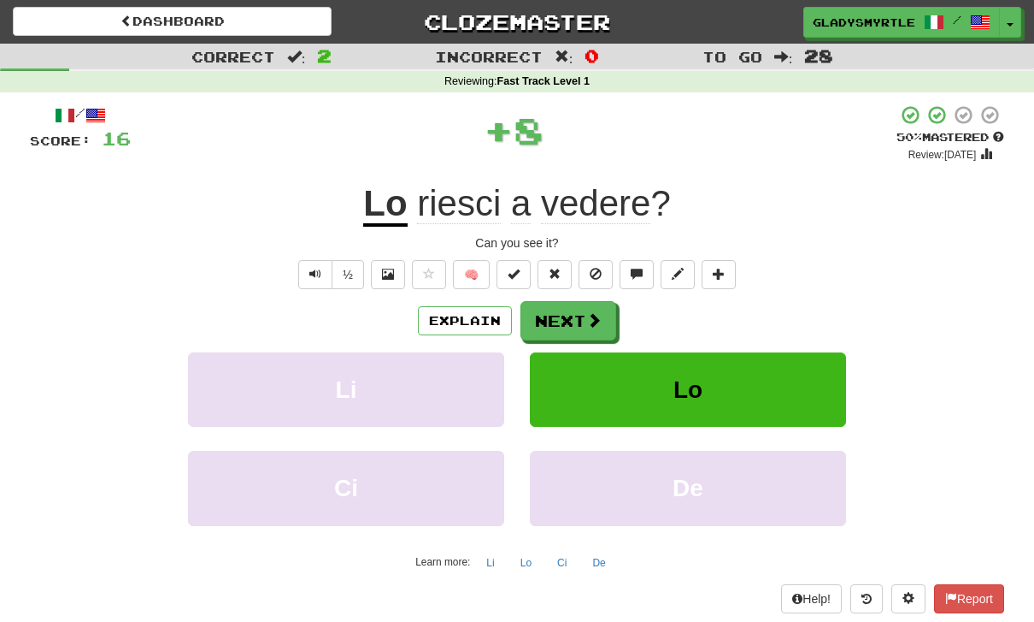
click at [569, 309] on button "Next" at bounding box center [569, 320] width 96 height 39
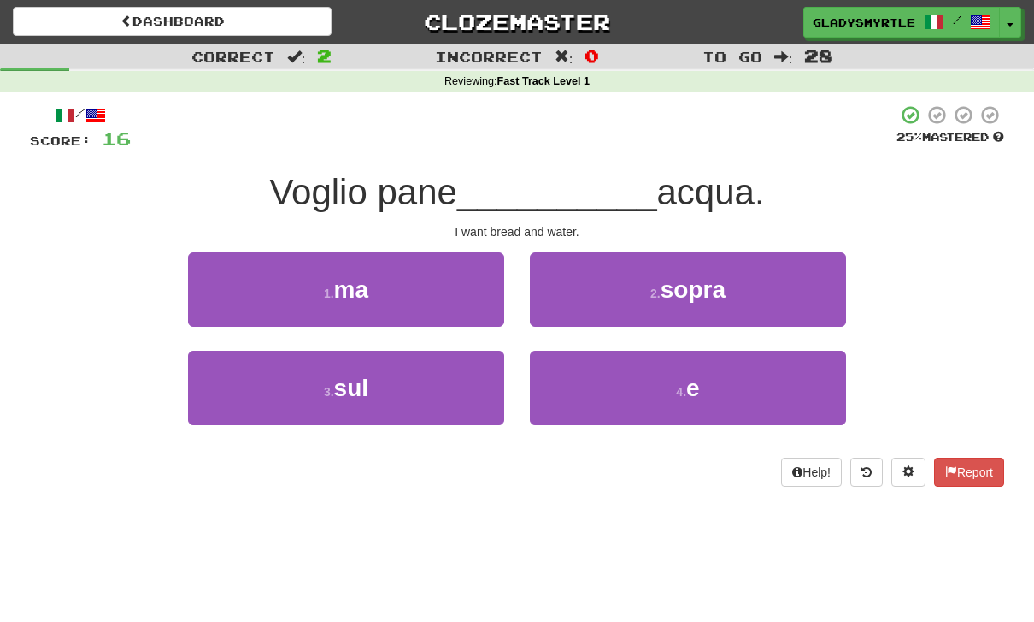
click at [697, 374] on span "e" at bounding box center [694, 387] width 14 height 27
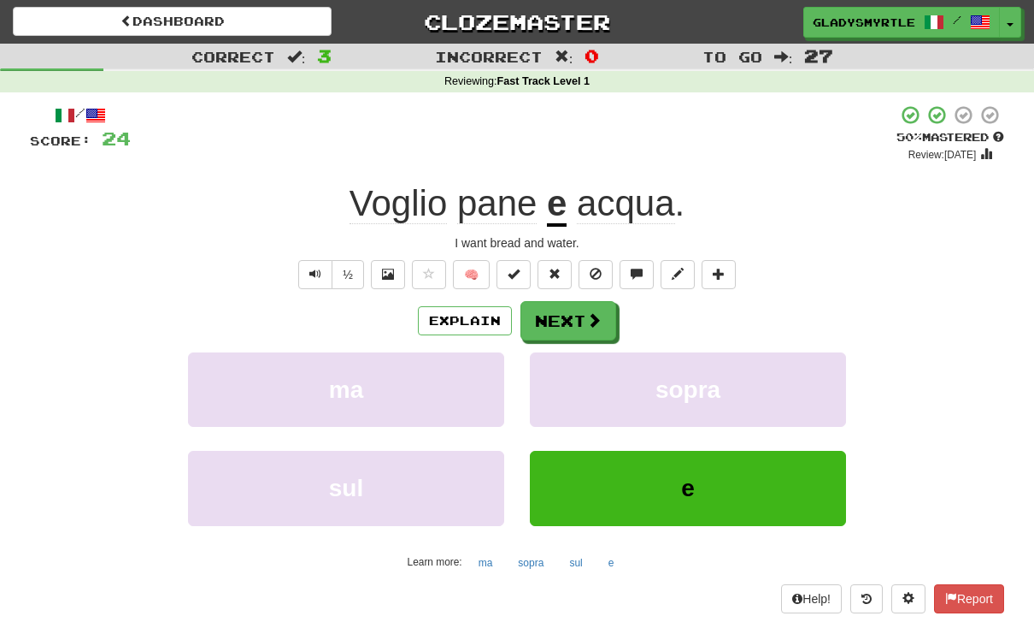
click at [560, 309] on button "Next" at bounding box center [569, 320] width 96 height 39
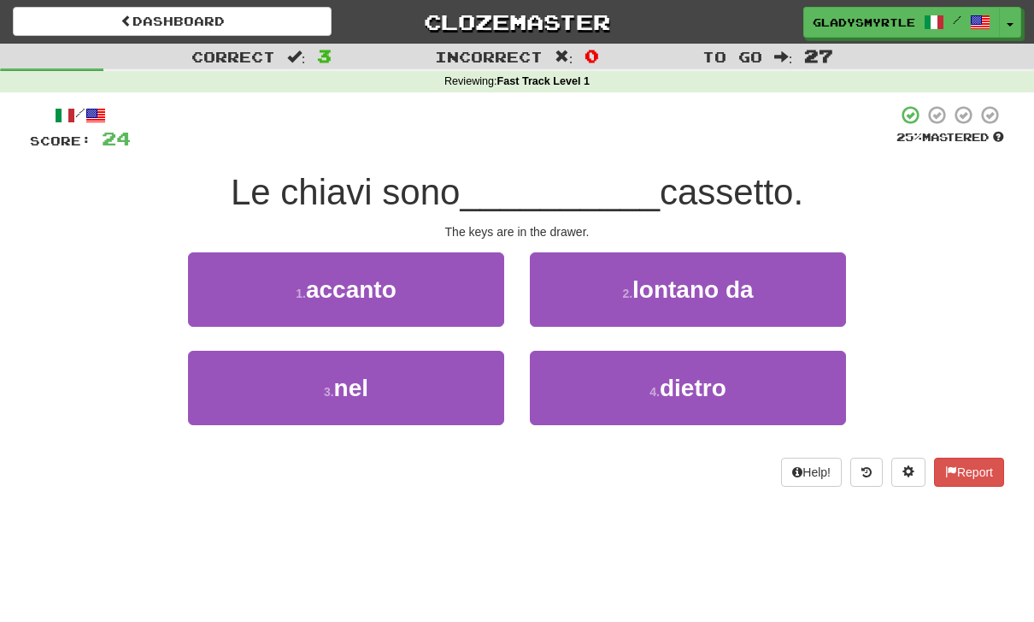
click at [341, 380] on span "nel" at bounding box center [351, 387] width 34 height 27
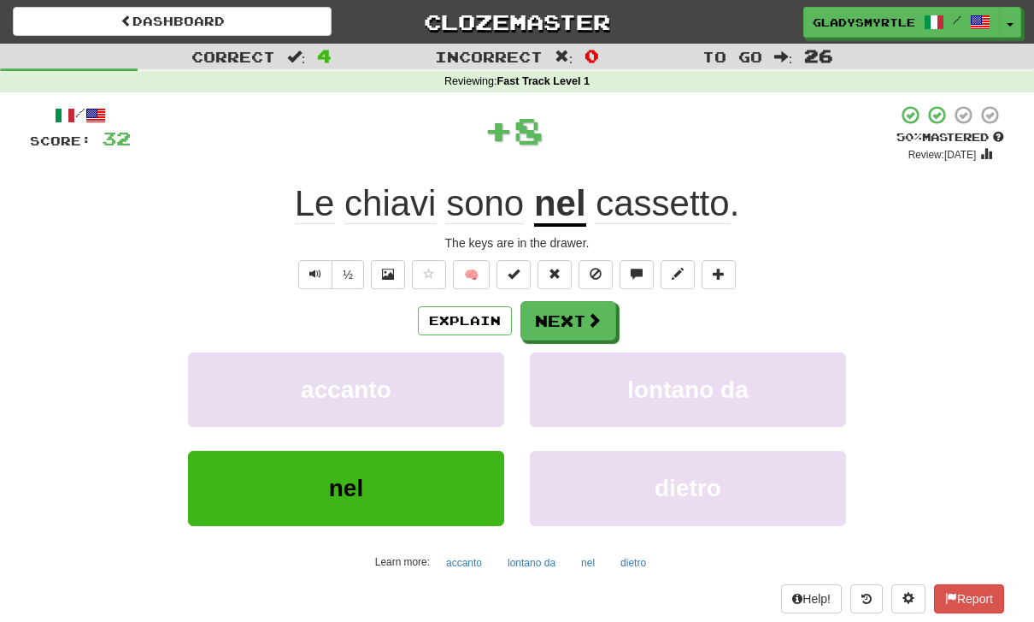
click at [573, 316] on button "Next" at bounding box center [569, 320] width 96 height 39
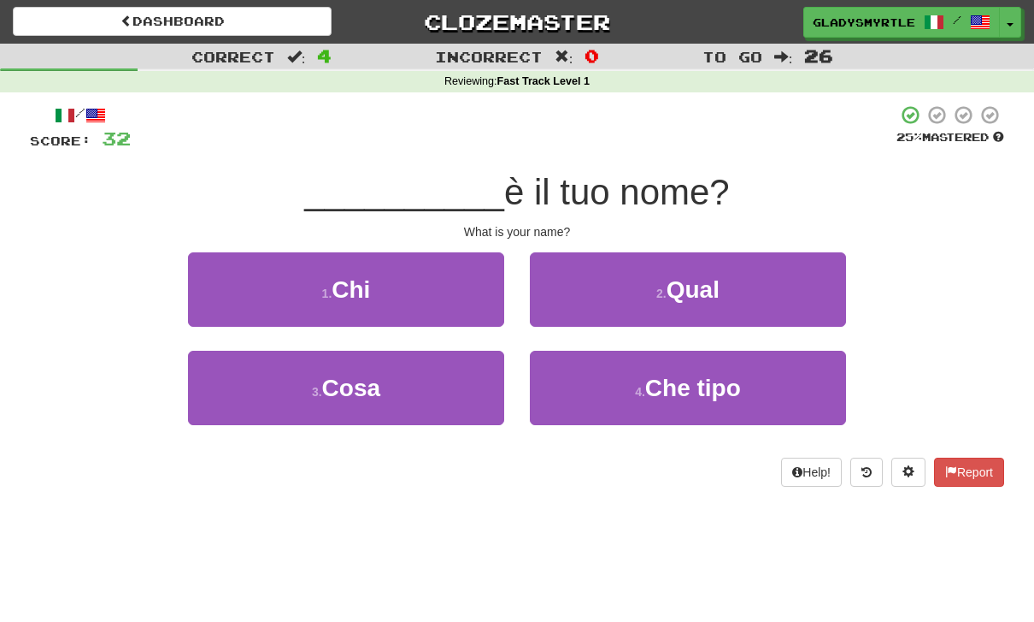
click at [710, 280] on span "Qual" at bounding box center [693, 289] width 53 height 27
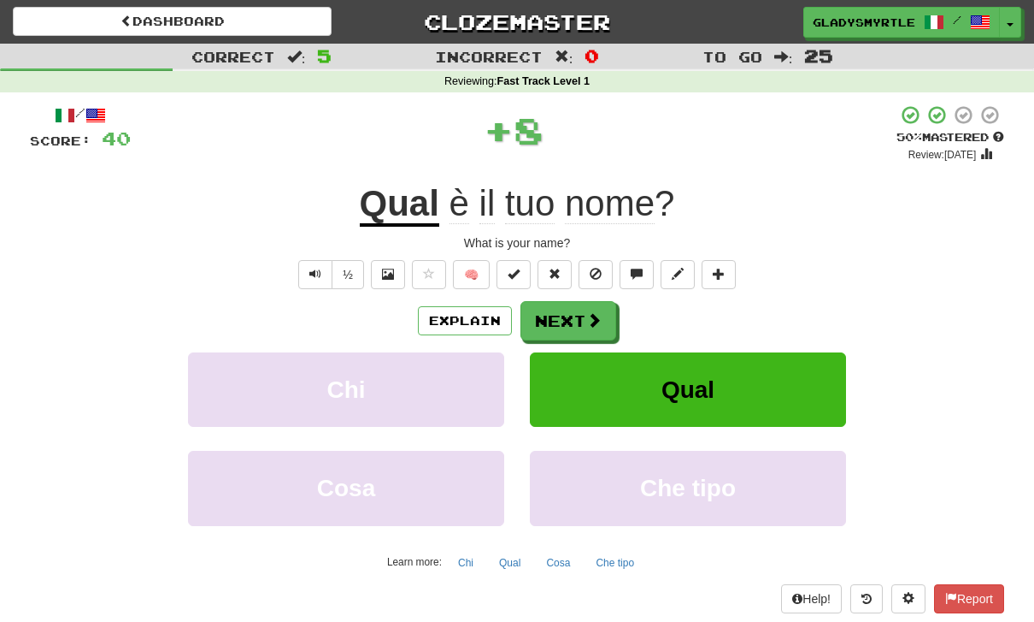
click at [563, 315] on button "Next" at bounding box center [569, 320] width 96 height 39
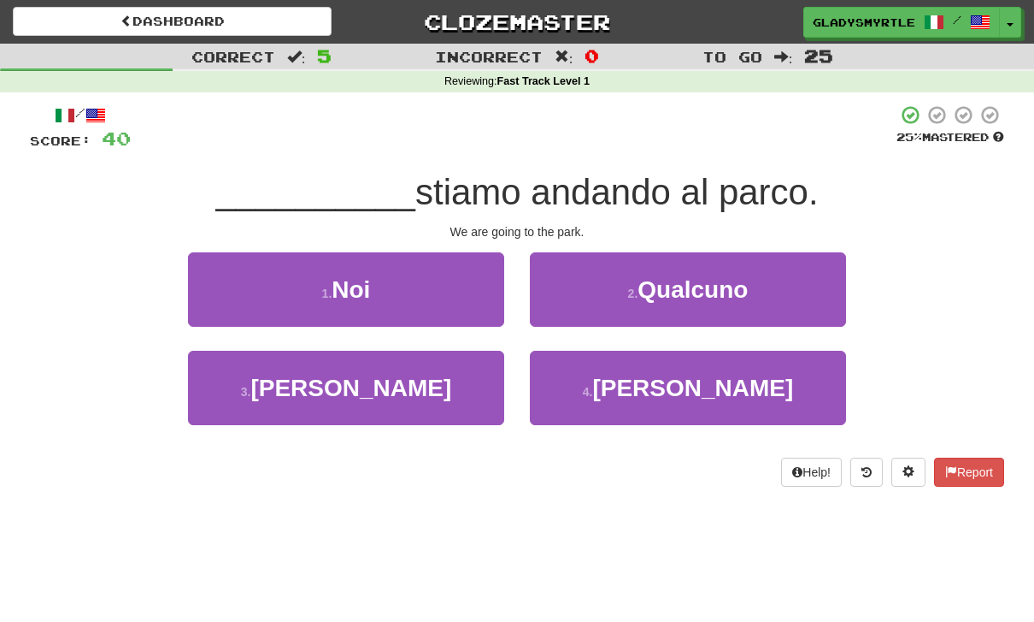
click at [362, 291] on span "Noi" at bounding box center [351, 289] width 38 height 27
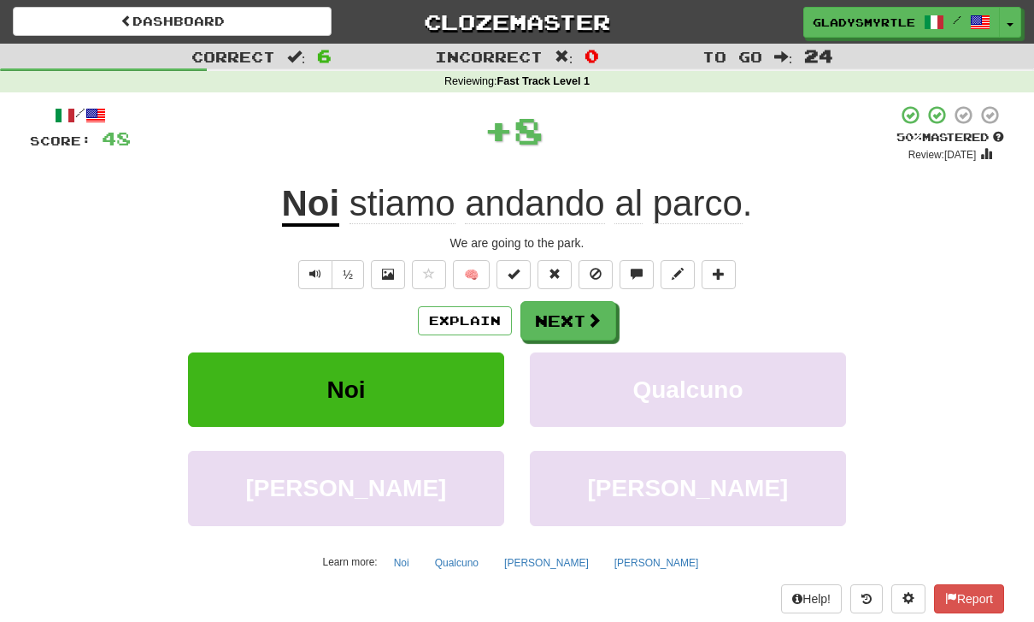
click at [564, 315] on button "Next" at bounding box center [569, 320] width 96 height 39
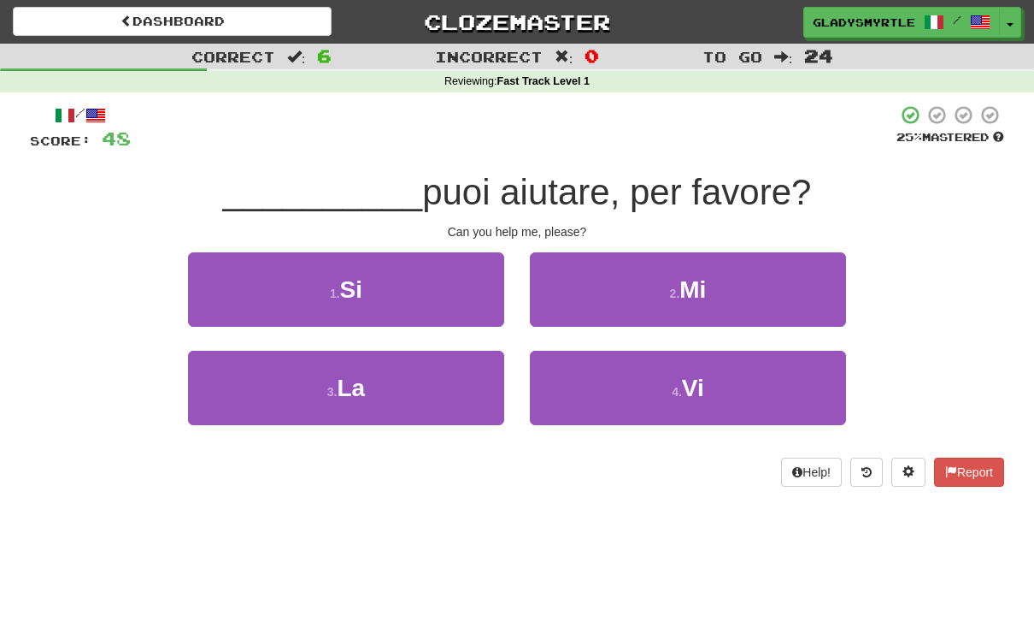
click at [706, 287] on span "Mi" at bounding box center [693, 289] width 27 height 27
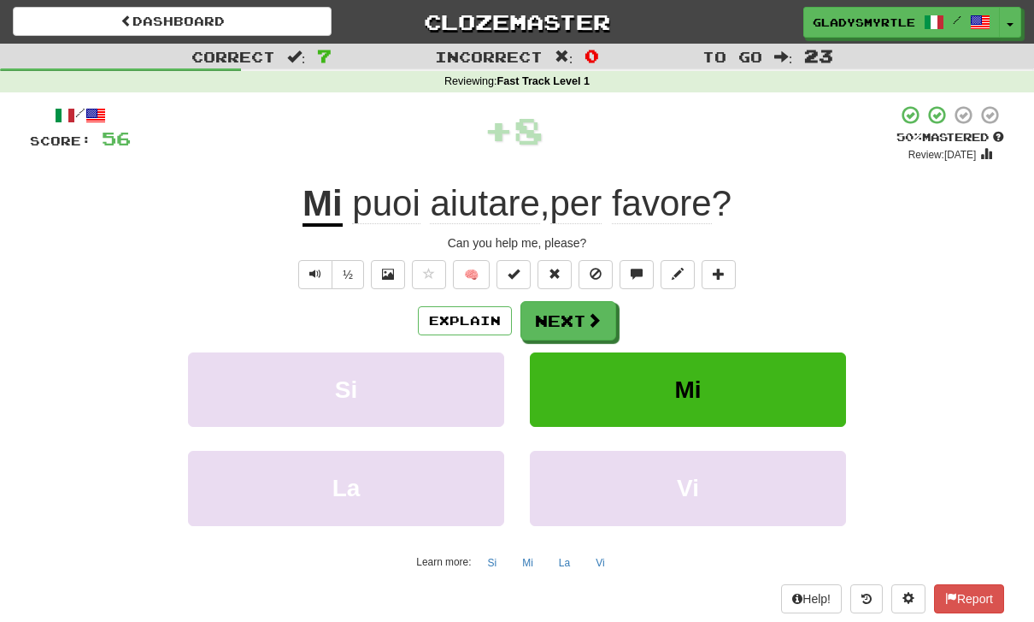
click at [563, 318] on button "Next" at bounding box center [569, 320] width 96 height 39
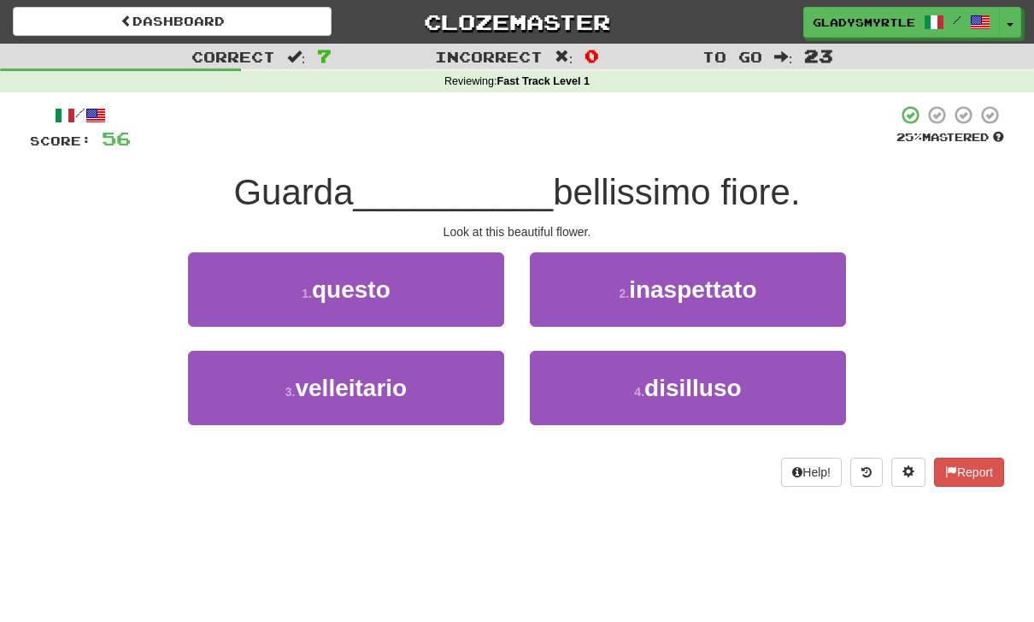
click at [361, 290] on span "questo" at bounding box center [351, 289] width 79 height 27
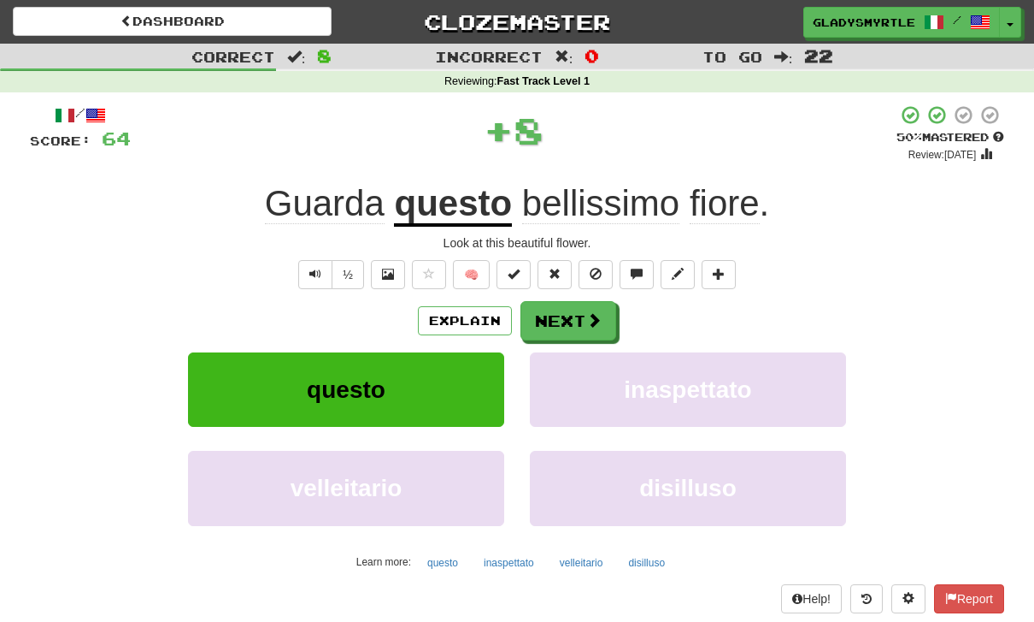
click at [563, 313] on button "Next" at bounding box center [569, 320] width 96 height 39
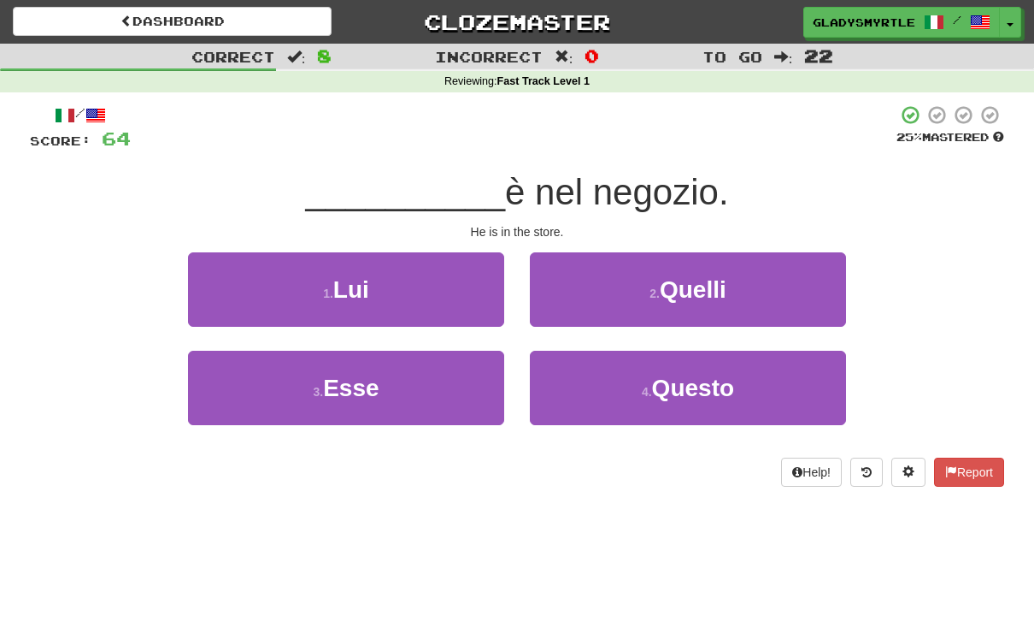
click at [367, 289] on span "Lui" at bounding box center [351, 289] width 36 height 27
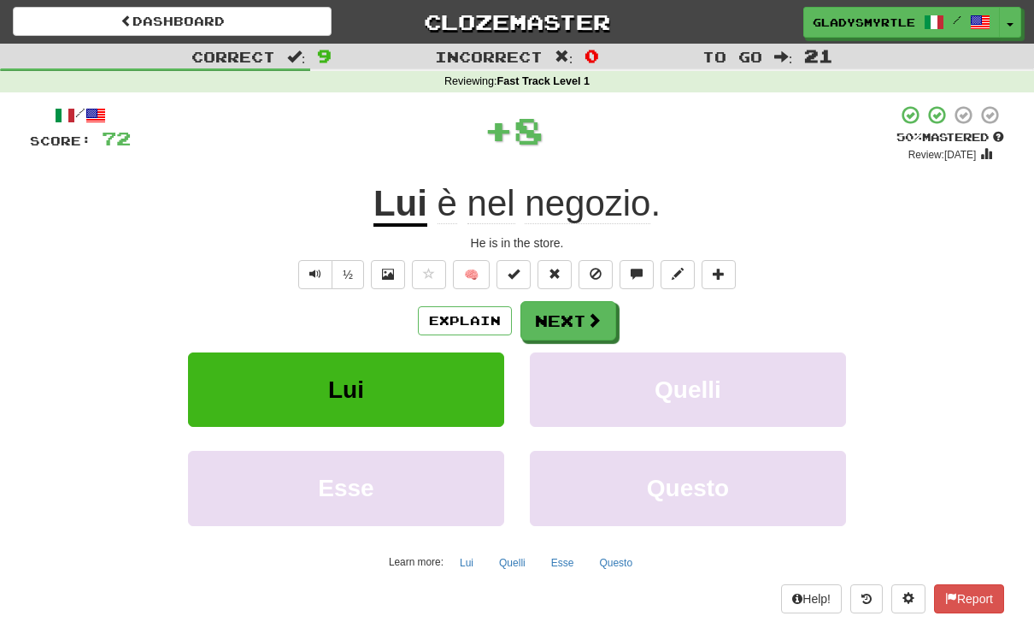
click at [557, 317] on button "Next" at bounding box center [569, 320] width 96 height 39
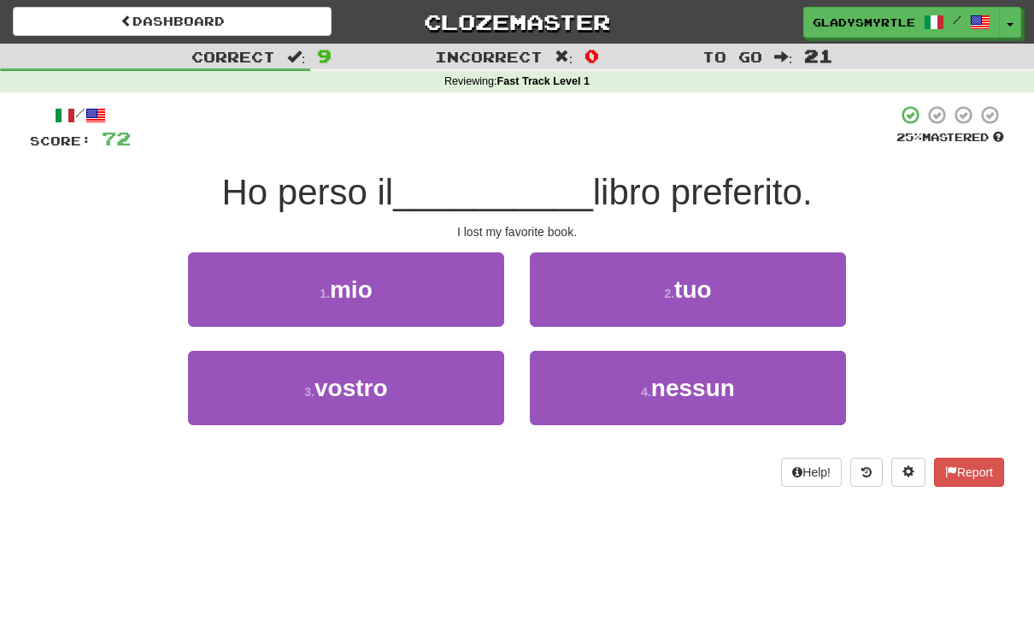
click at [345, 280] on span "mio" at bounding box center [351, 289] width 43 height 27
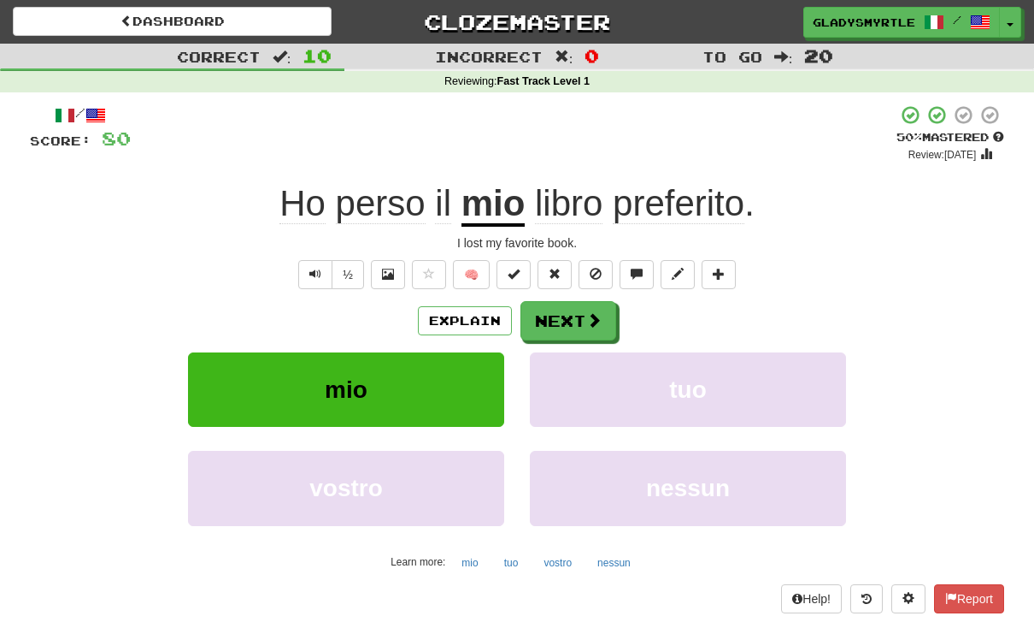
click at [563, 309] on button "Next" at bounding box center [569, 320] width 96 height 39
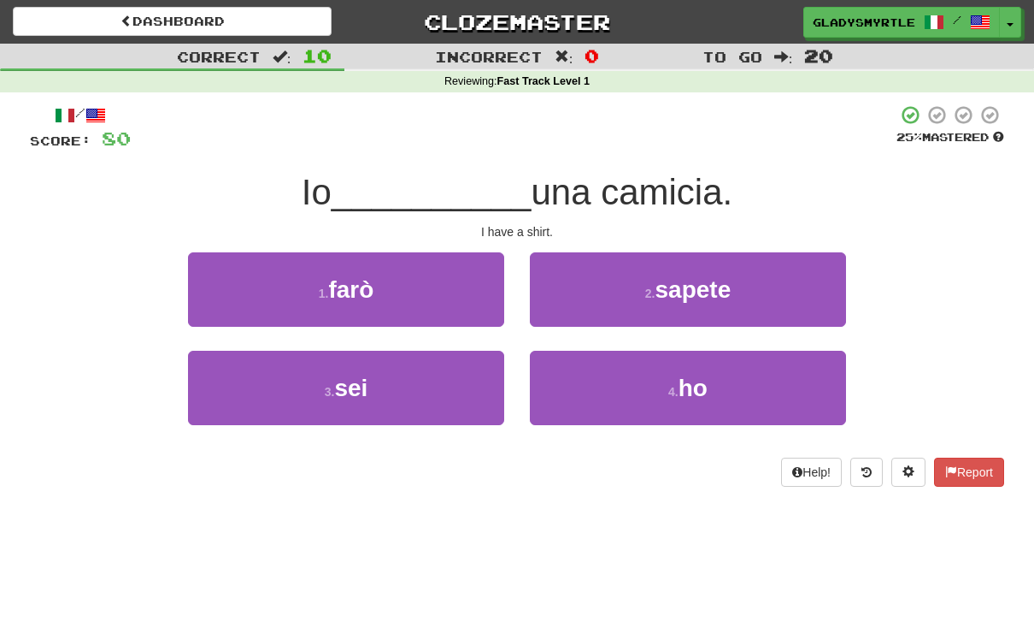
click at [695, 375] on span "ho" at bounding box center [693, 387] width 29 height 27
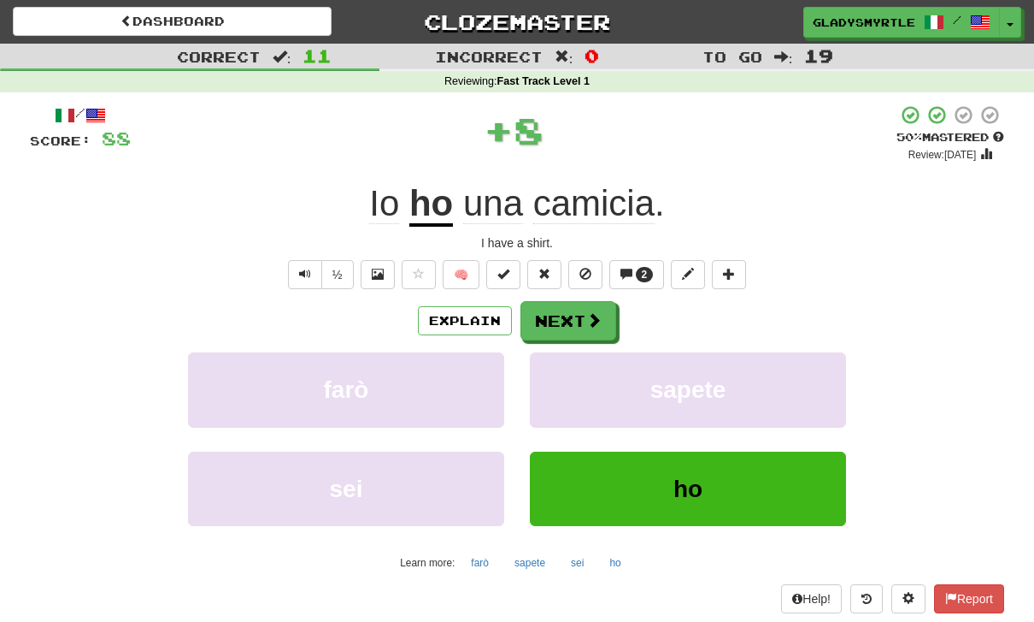
click at [557, 324] on button "Next" at bounding box center [569, 320] width 96 height 39
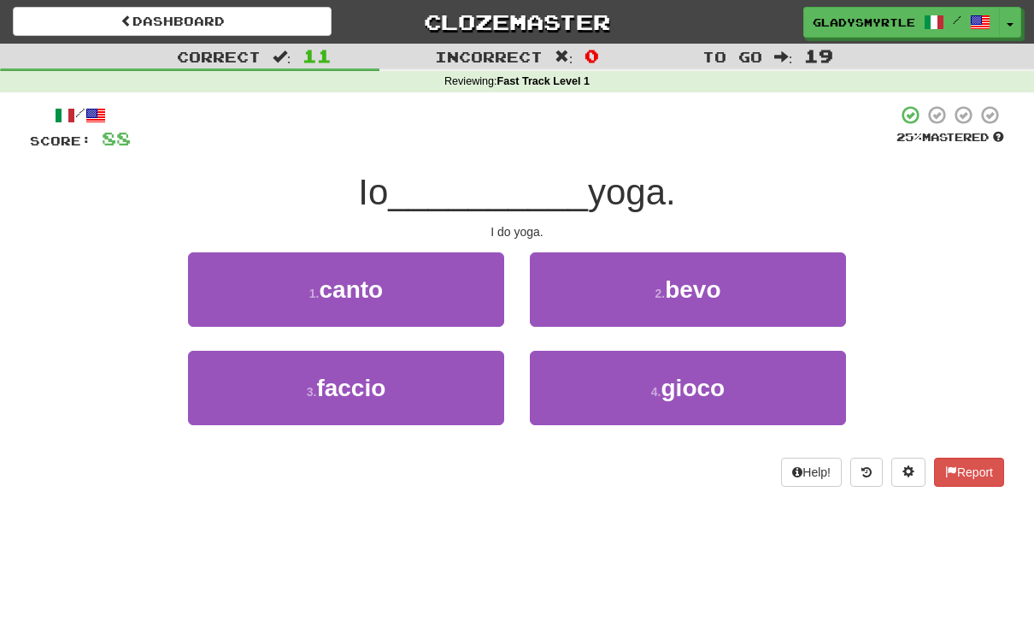
click at [335, 374] on span "faccio" at bounding box center [350, 387] width 69 height 27
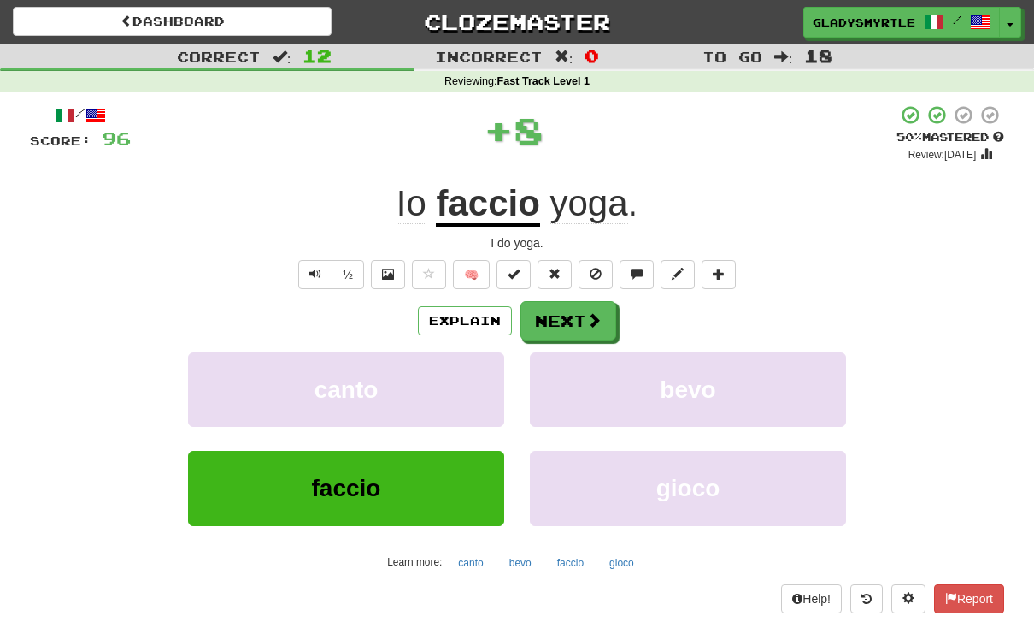
click at [567, 317] on button "Next" at bounding box center [569, 320] width 96 height 39
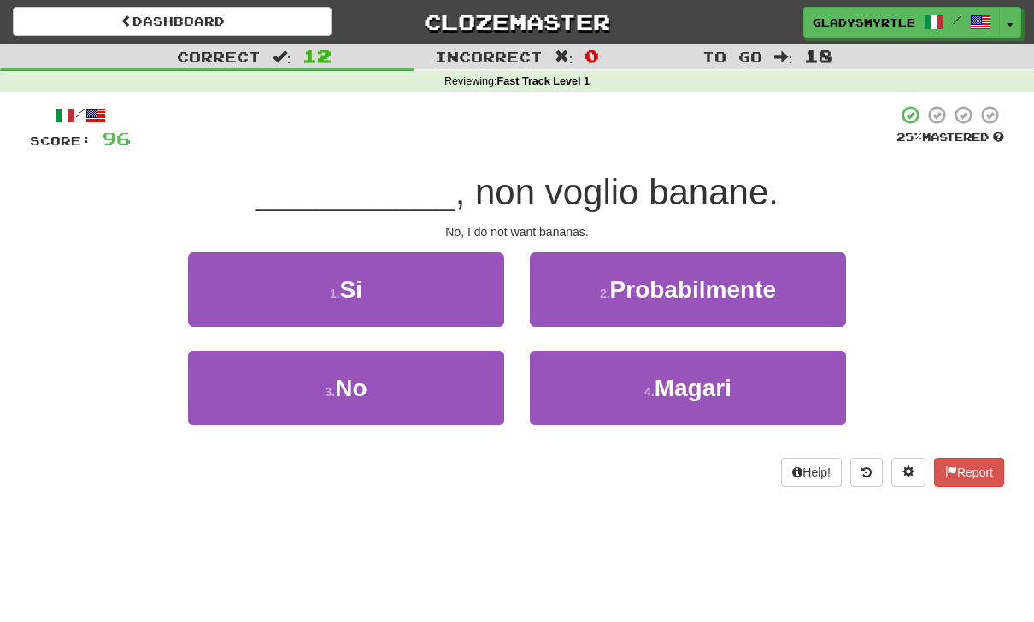
click at [354, 384] on span "No" at bounding box center [351, 387] width 32 height 27
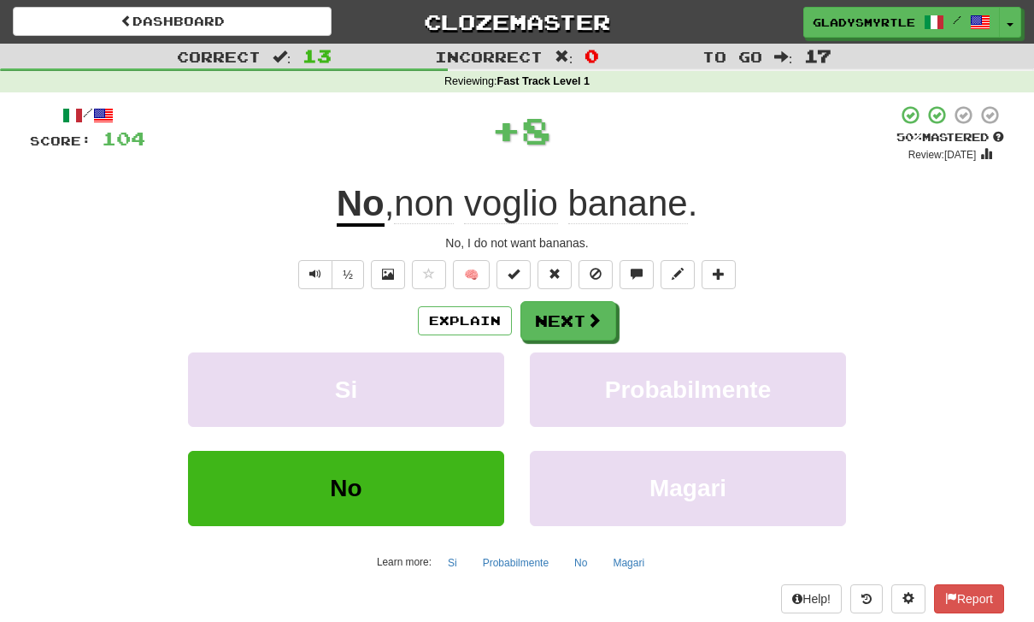
click at [570, 321] on button "Next" at bounding box center [569, 320] width 96 height 39
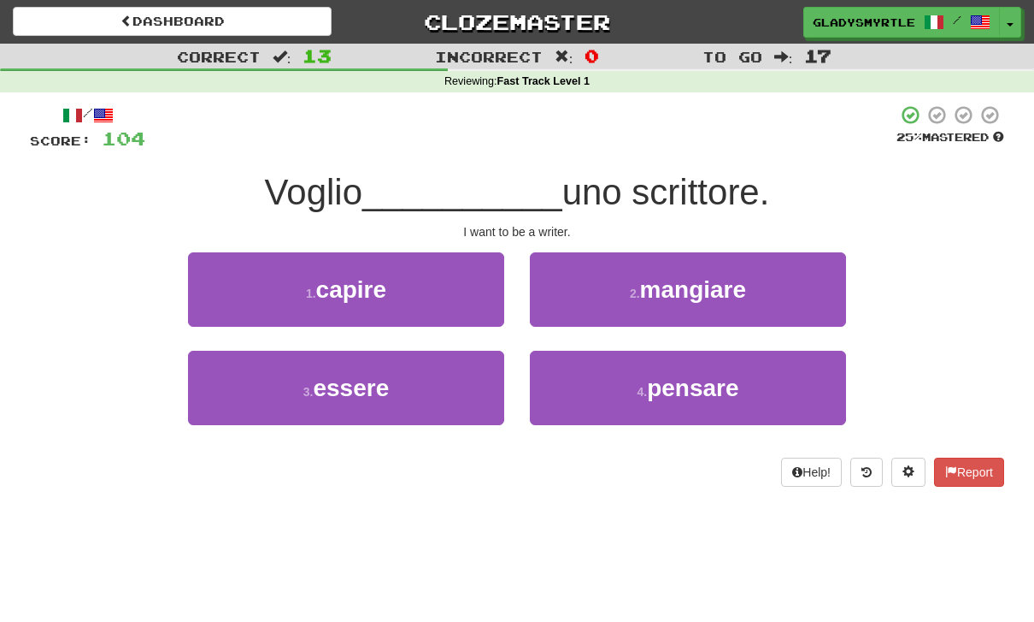
click at [338, 380] on span "essere" at bounding box center [351, 387] width 76 height 27
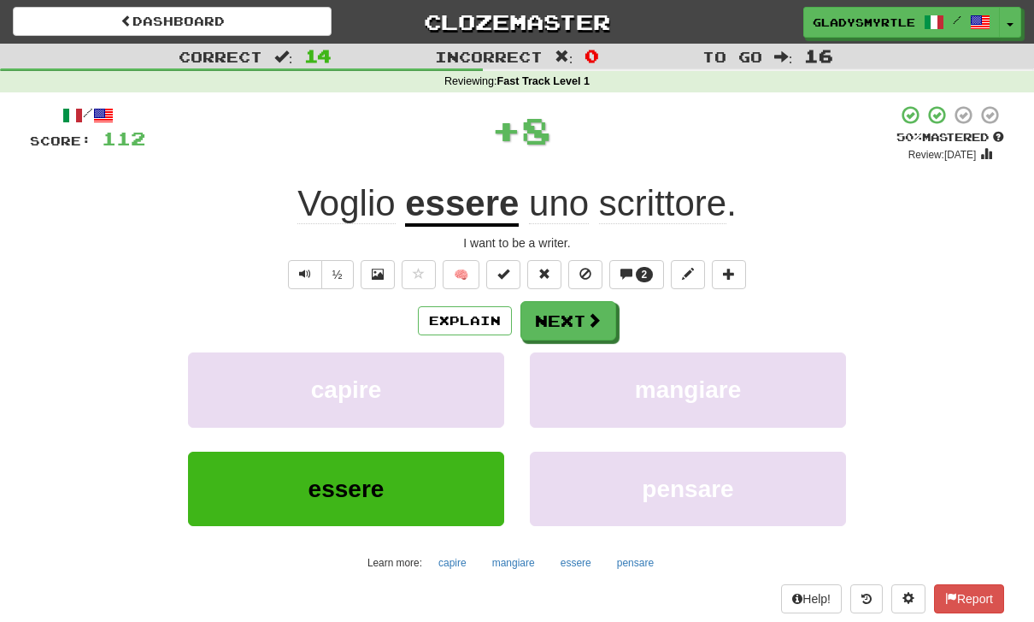
click at [568, 315] on button "Next" at bounding box center [569, 320] width 96 height 39
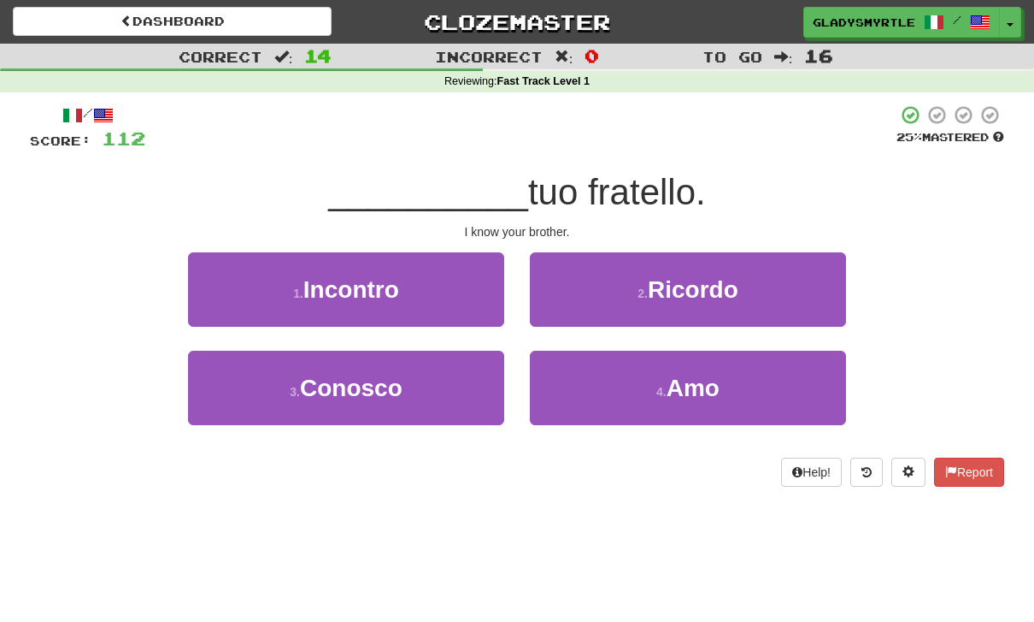
click at [344, 388] on span "Conosco" at bounding box center [351, 387] width 103 height 27
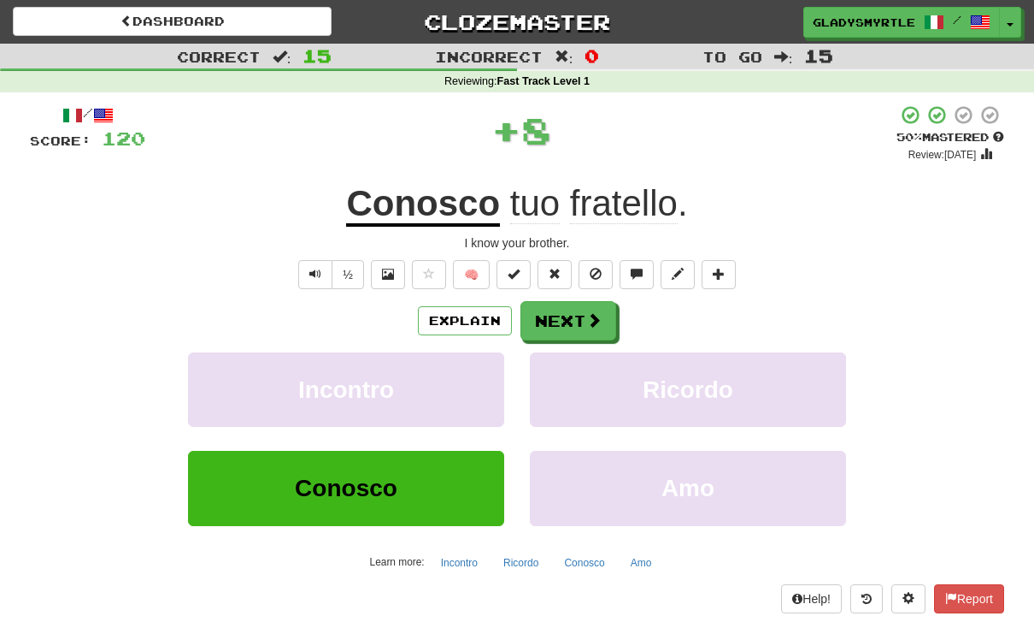
click at [574, 320] on button "Next" at bounding box center [569, 320] width 96 height 39
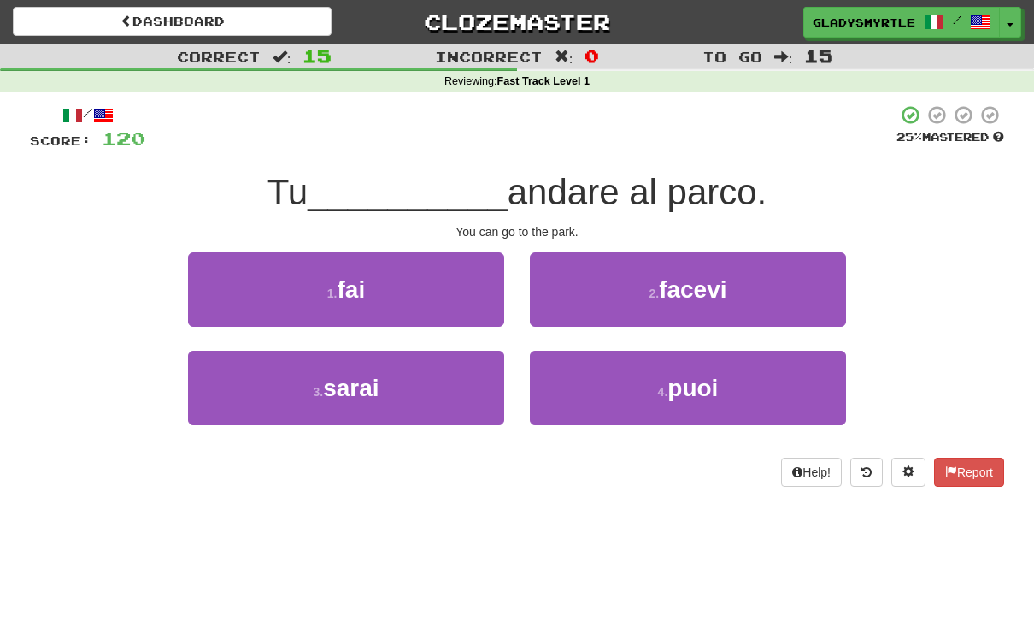
click at [702, 384] on span "puoi" at bounding box center [693, 387] width 50 height 27
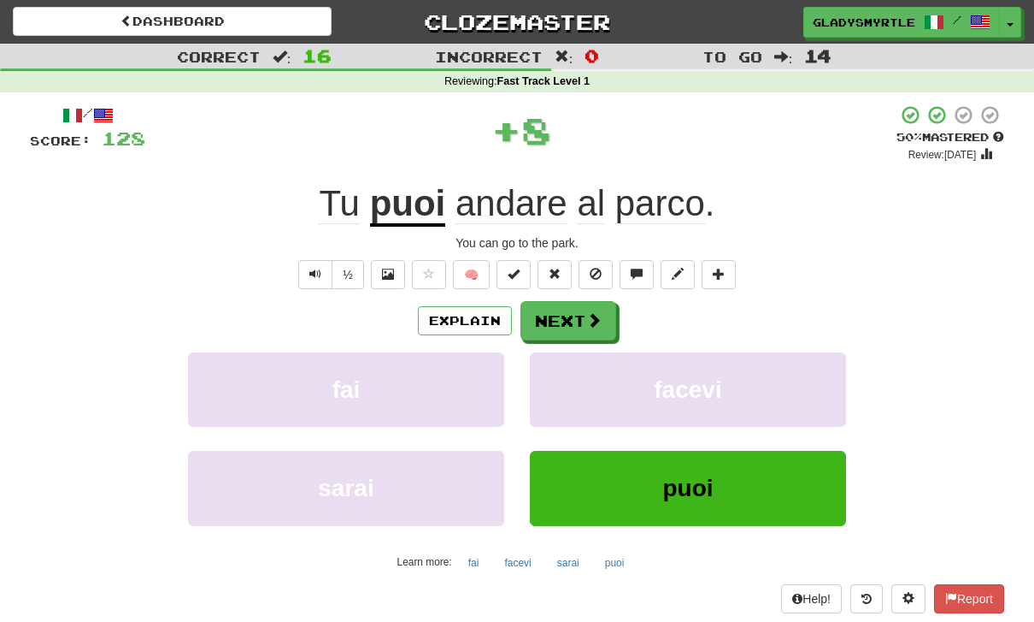
click at [568, 320] on button "Next" at bounding box center [569, 320] width 96 height 39
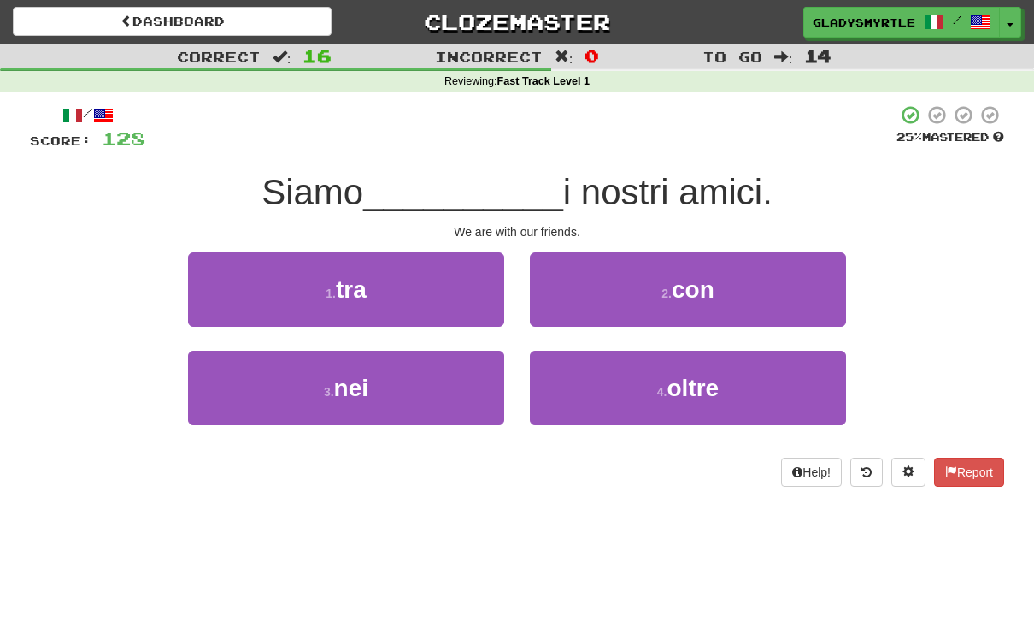
click at [699, 276] on span "con" at bounding box center [693, 289] width 43 height 27
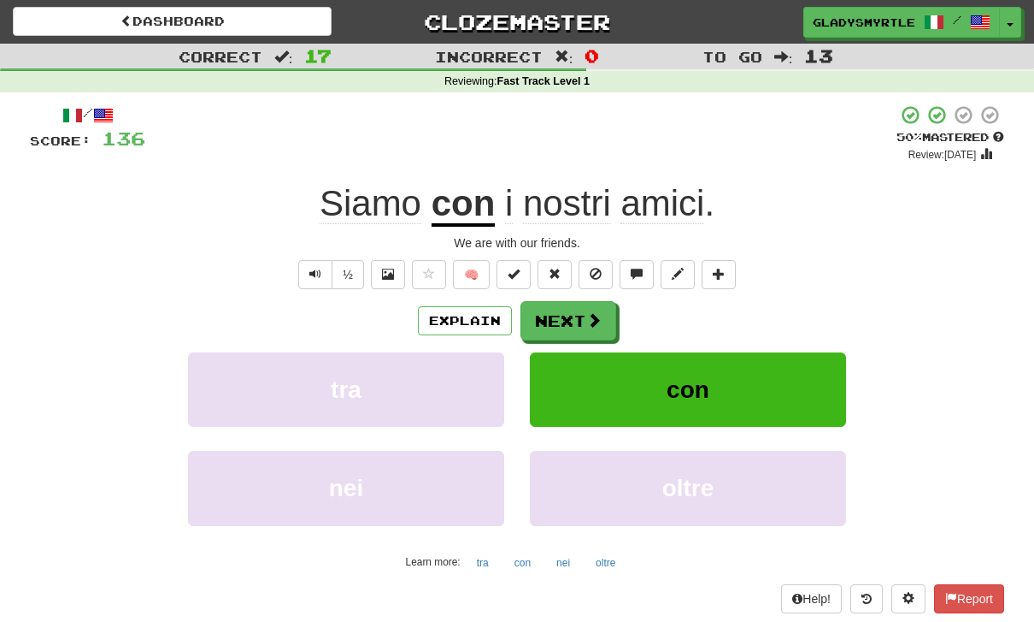
click at [569, 318] on button "Next" at bounding box center [569, 320] width 96 height 39
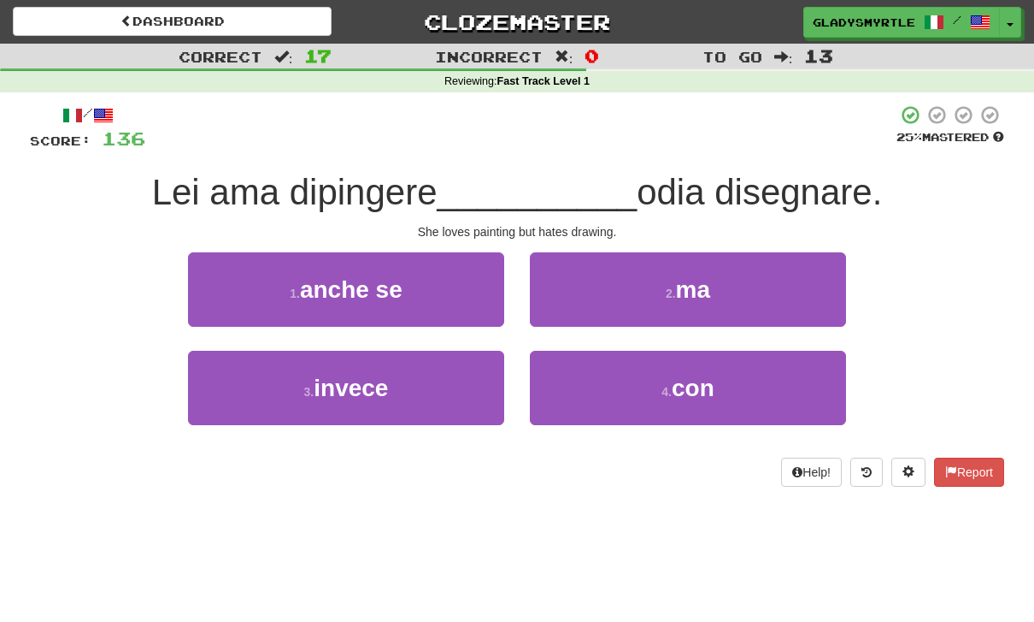
click at [699, 282] on span "ma" at bounding box center [693, 289] width 34 height 27
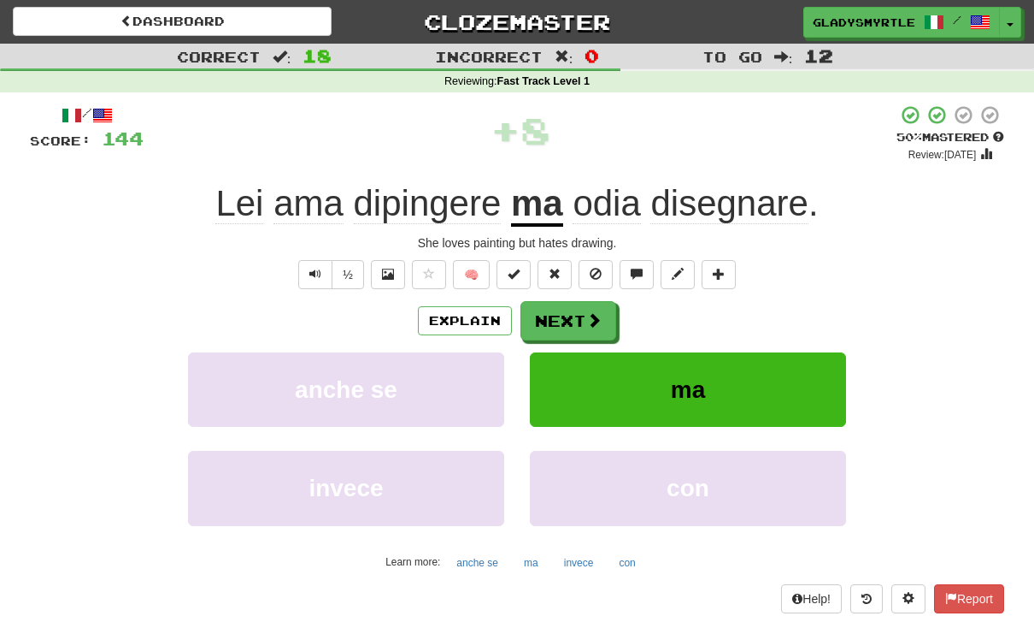
click at [569, 315] on button "Next" at bounding box center [569, 320] width 96 height 39
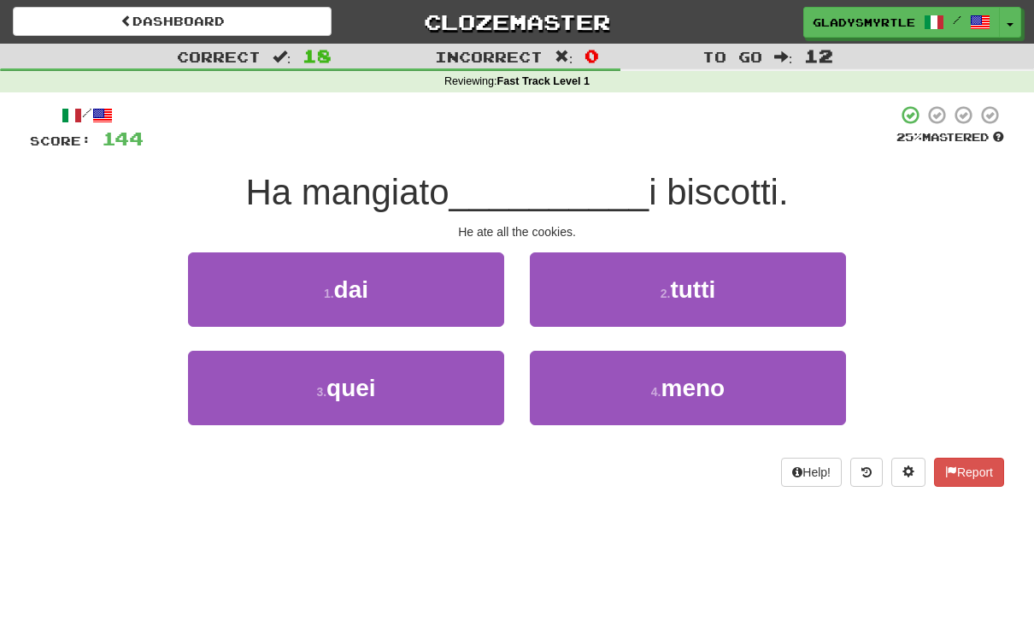
click at [700, 280] on span "tutti" at bounding box center [692, 289] width 45 height 27
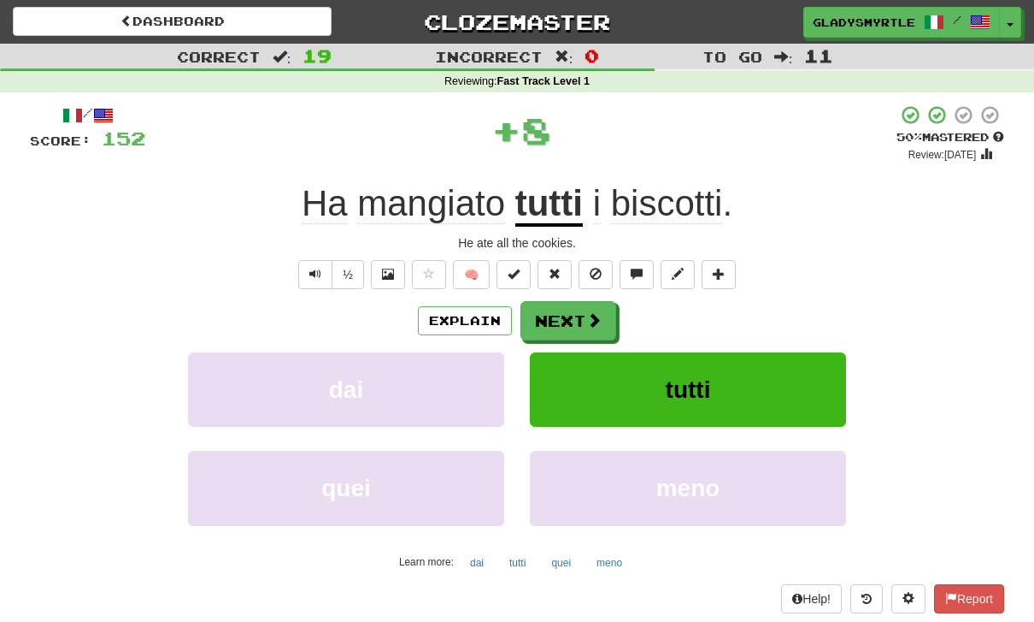
click at [569, 312] on button "Next" at bounding box center [569, 320] width 96 height 39
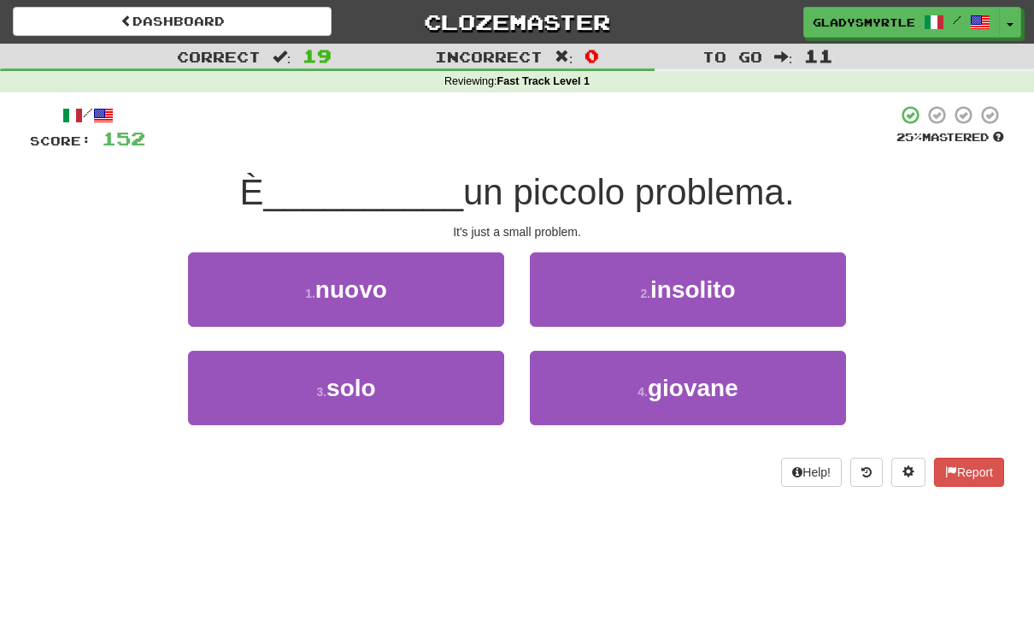
click at [335, 382] on span "solo" at bounding box center [352, 387] width 50 height 27
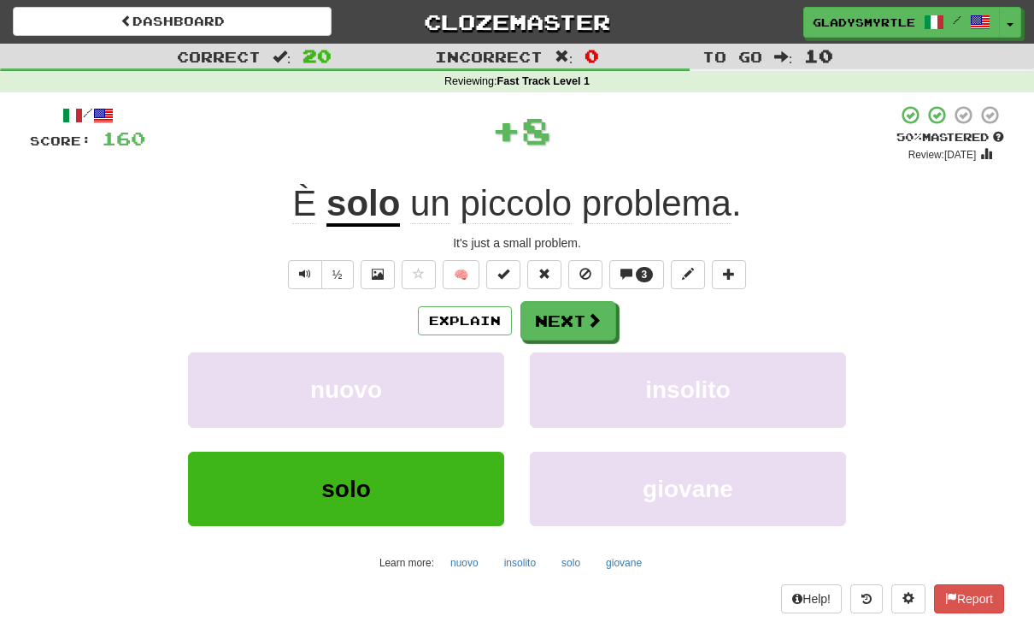
click at [568, 315] on button "Next" at bounding box center [569, 320] width 96 height 39
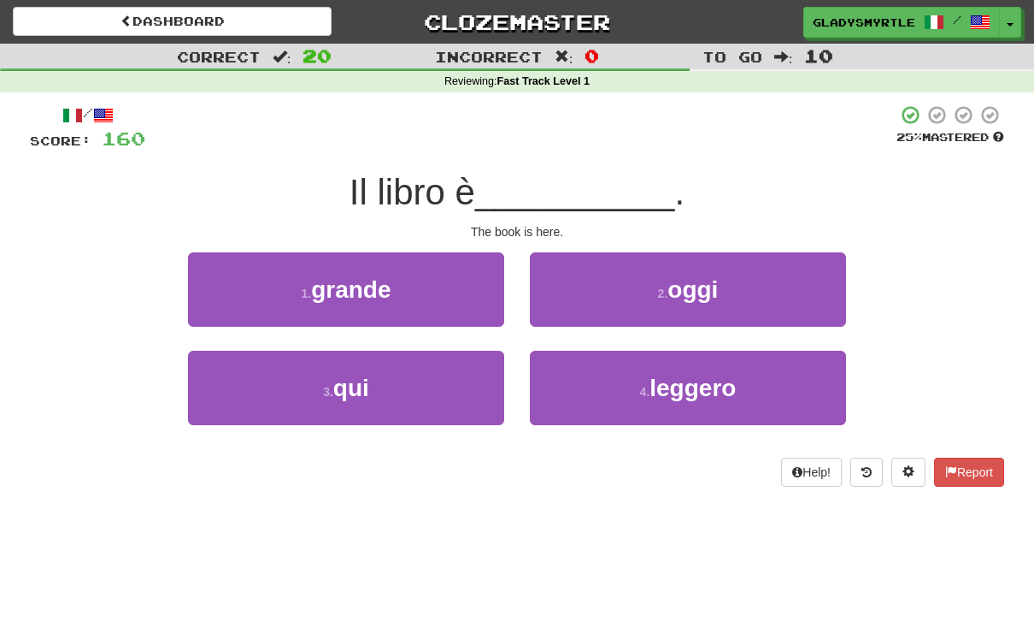
click at [341, 380] on span "qui" at bounding box center [351, 387] width 36 height 27
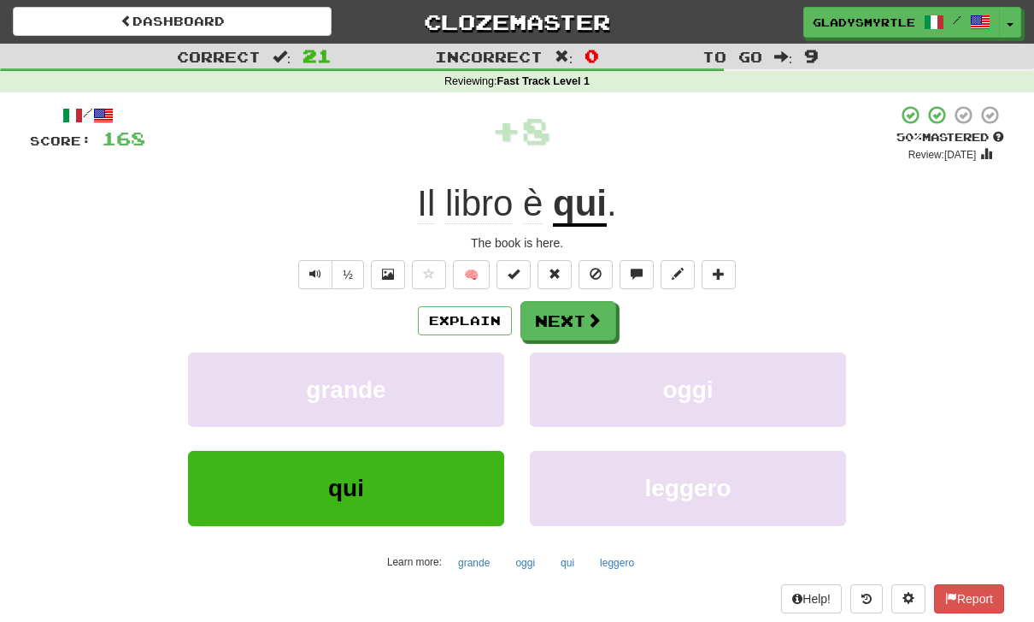
click at [557, 316] on button "Next" at bounding box center [569, 320] width 96 height 39
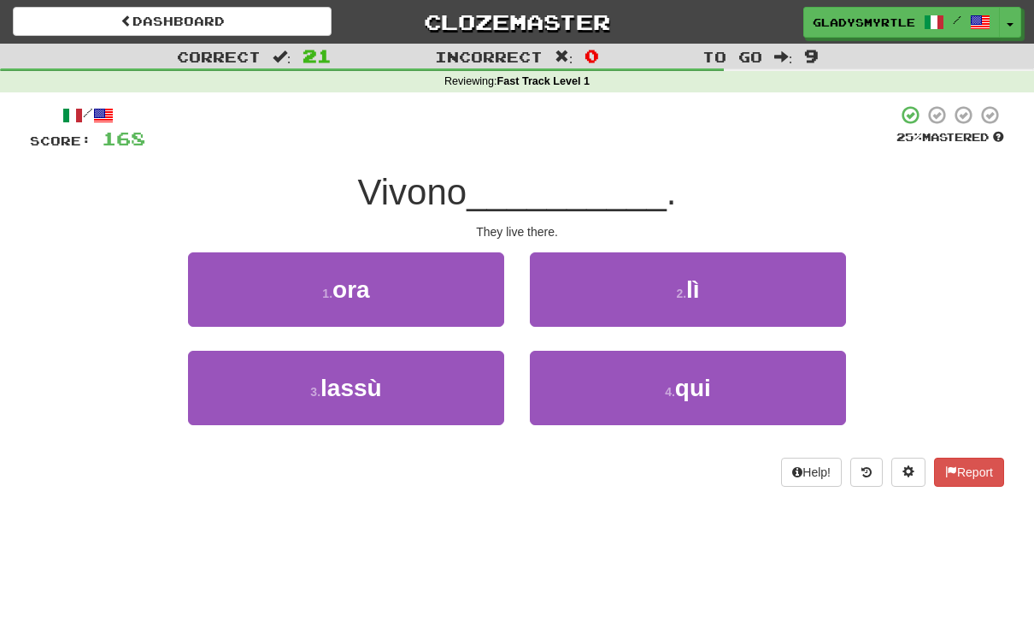
click at [702, 283] on button "2 . lì" at bounding box center [688, 289] width 316 height 74
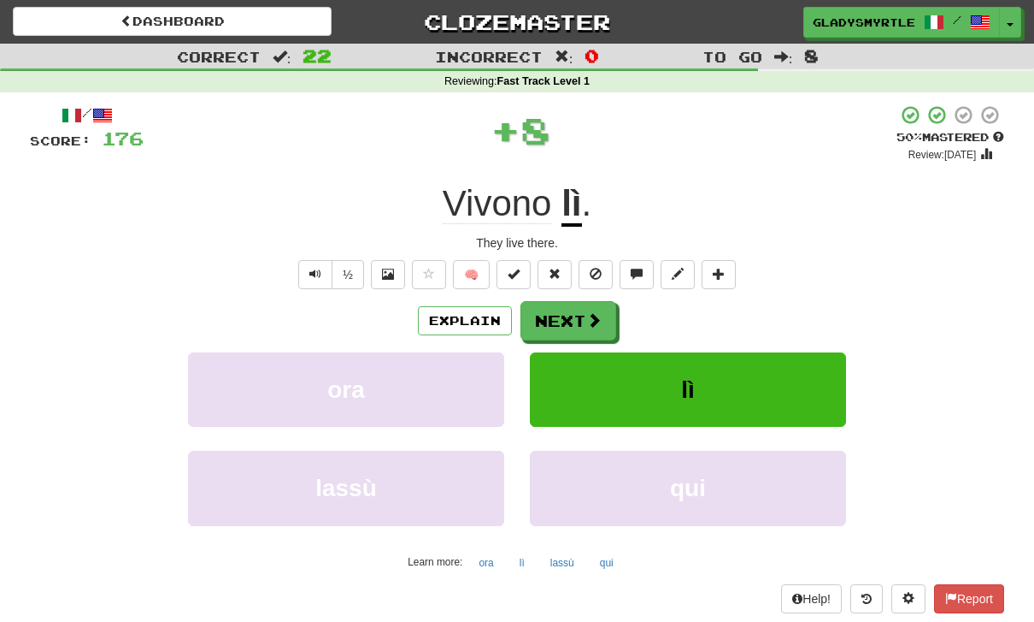
click at [557, 313] on button "Next" at bounding box center [569, 320] width 96 height 39
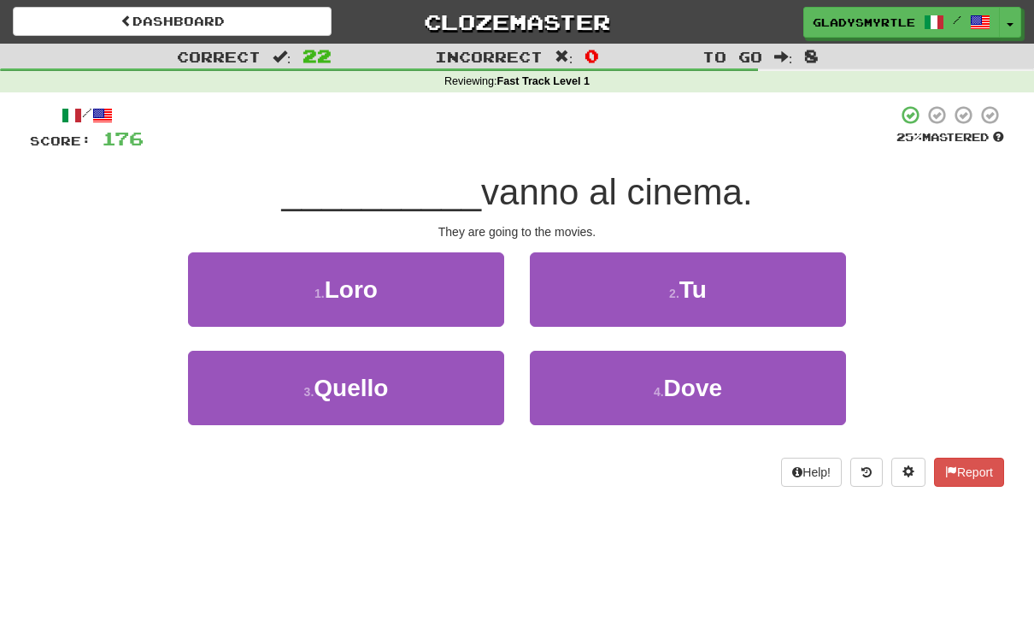
click at [342, 276] on span "Loro" at bounding box center [351, 289] width 53 height 27
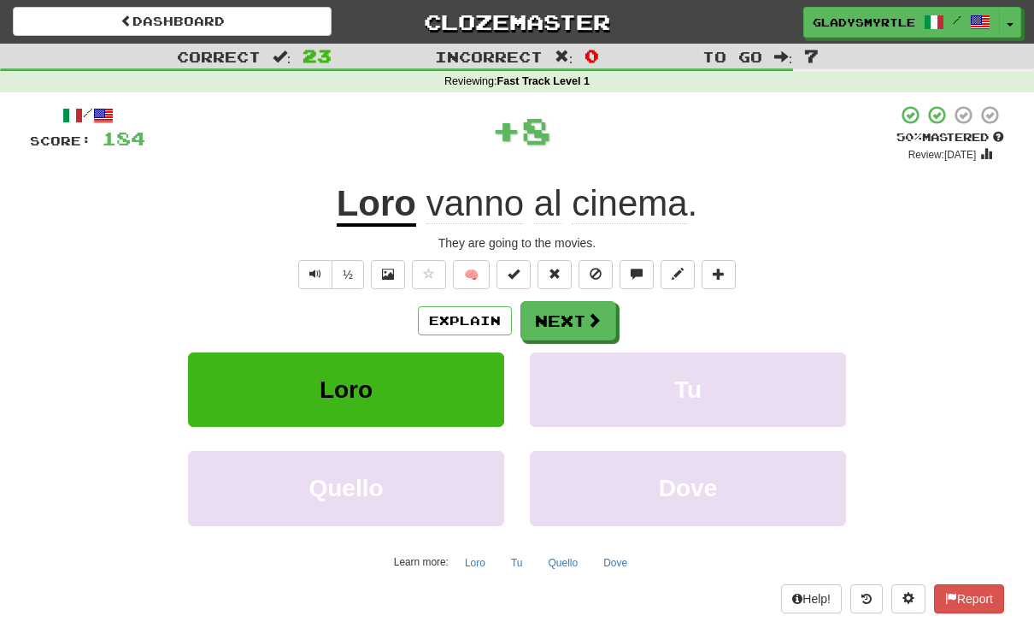
click at [569, 314] on button "Next" at bounding box center [569, 320] width 96 height 39
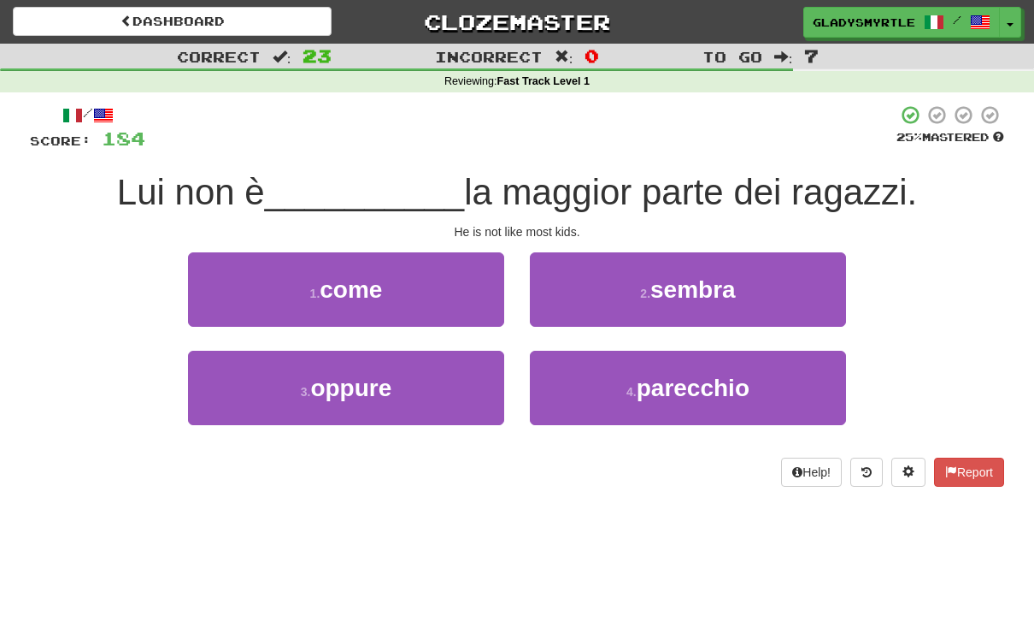
click at [336, 285] on span "come" at bounding box center [351, 289] width 62 height 27
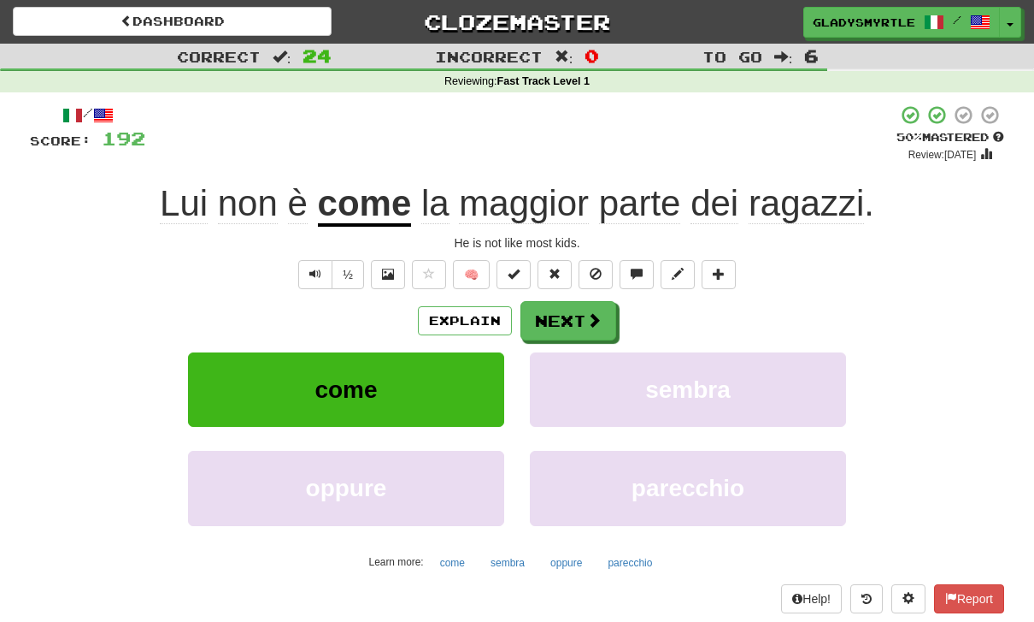
click at [563, 315] on button "Next" at bounding box center [569, 320] width 96 height 39
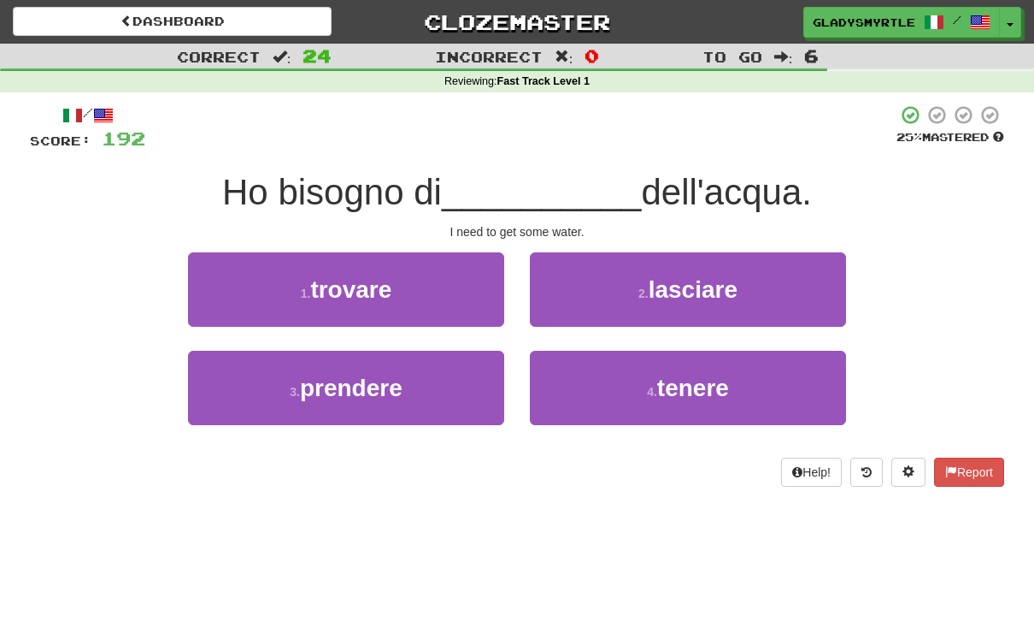
click at [333, 384] on span "prendere" at bounding box center [351, 387] width 103 height 27
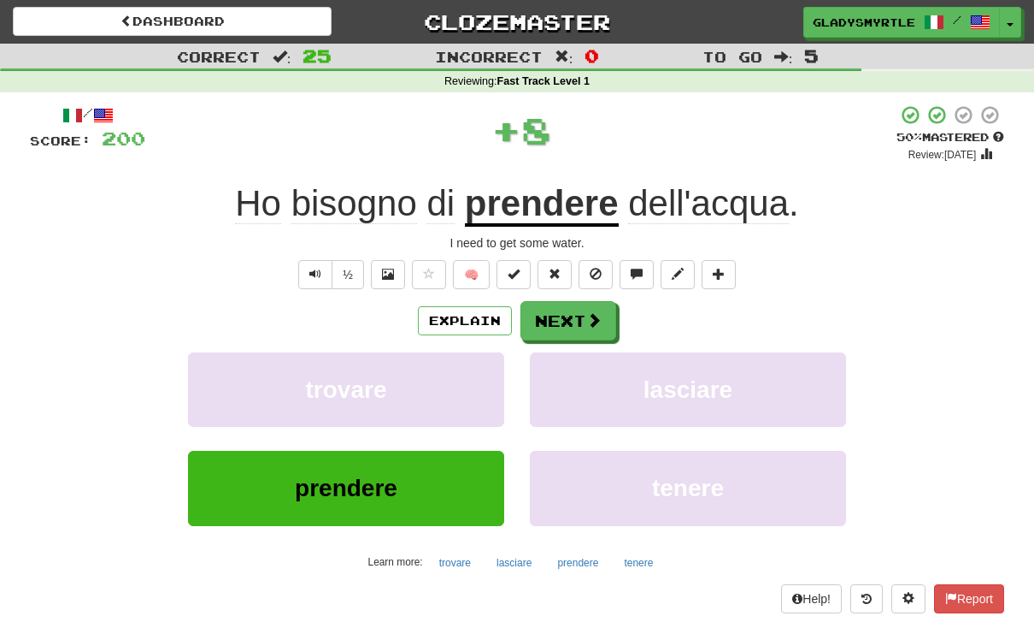
click at [559, 313] on button "Next" at bounding box center [569, 320] width 96 height 39
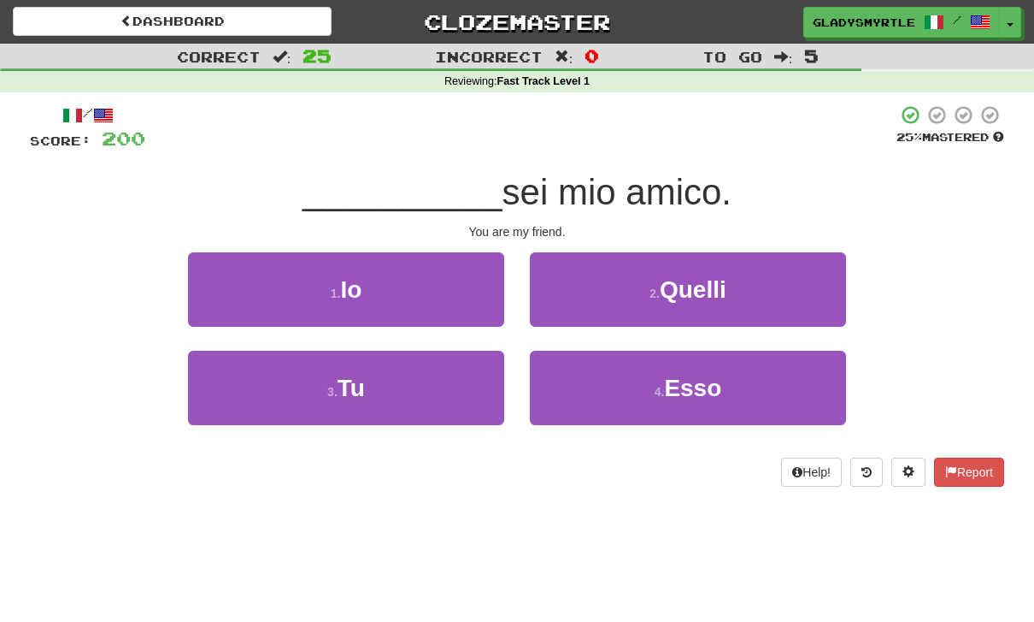
click at [351, 374] on span "Tu" at bounding box center [351, 387] width 27 height 27
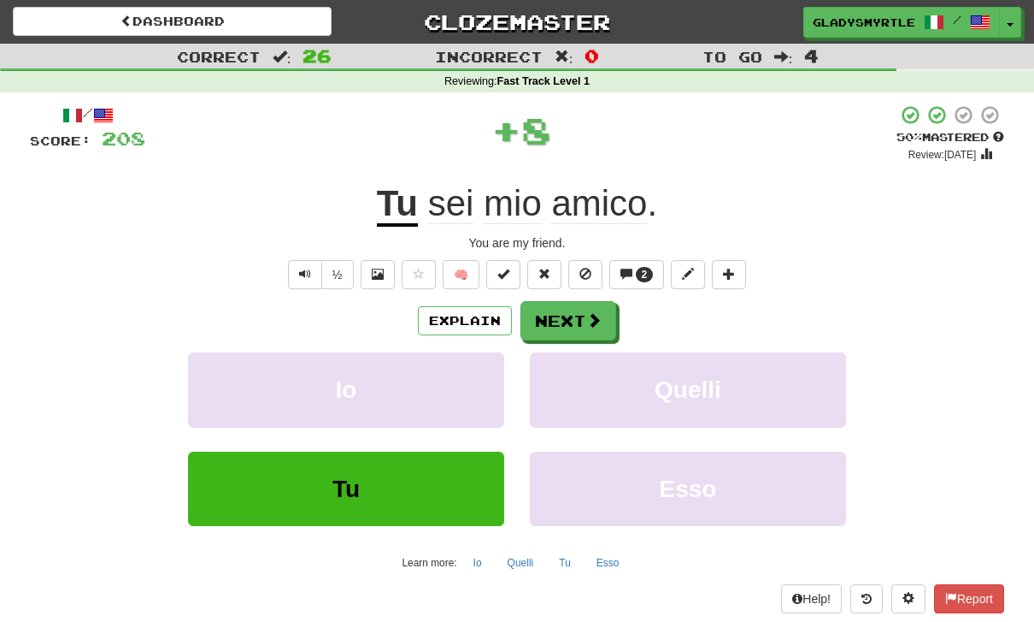
click at [568, 321] on button "Next" at bounding box center [569, 320] width 96 height 39
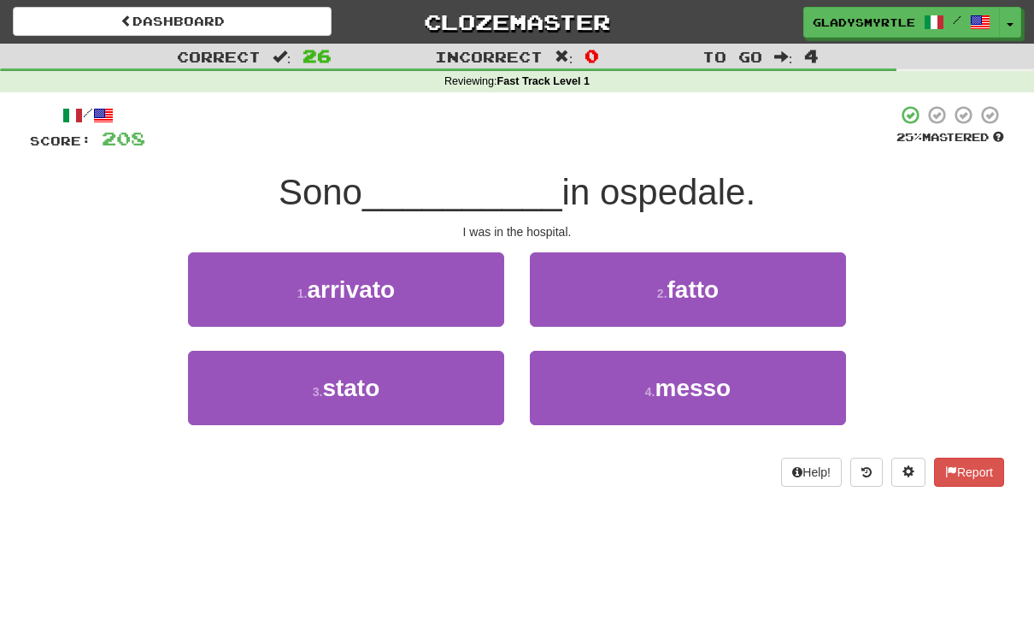
click at [351, 379] on span "stato" at bounding box center [350, 387] width 57 height 27
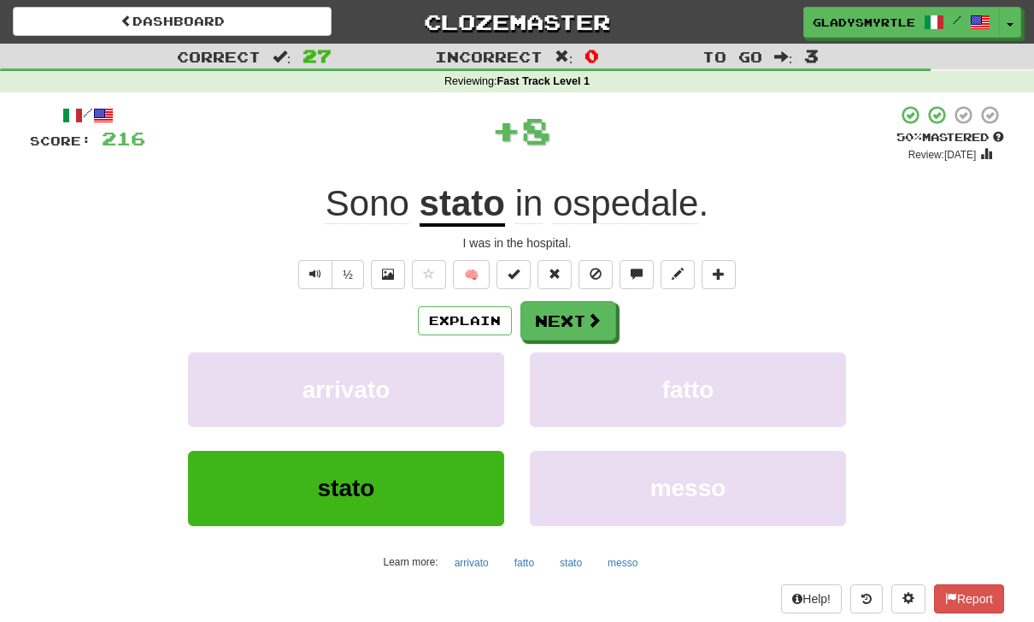
click at [563, 321] on button "Next" at bounding box center [569, 320] width 96 height 39
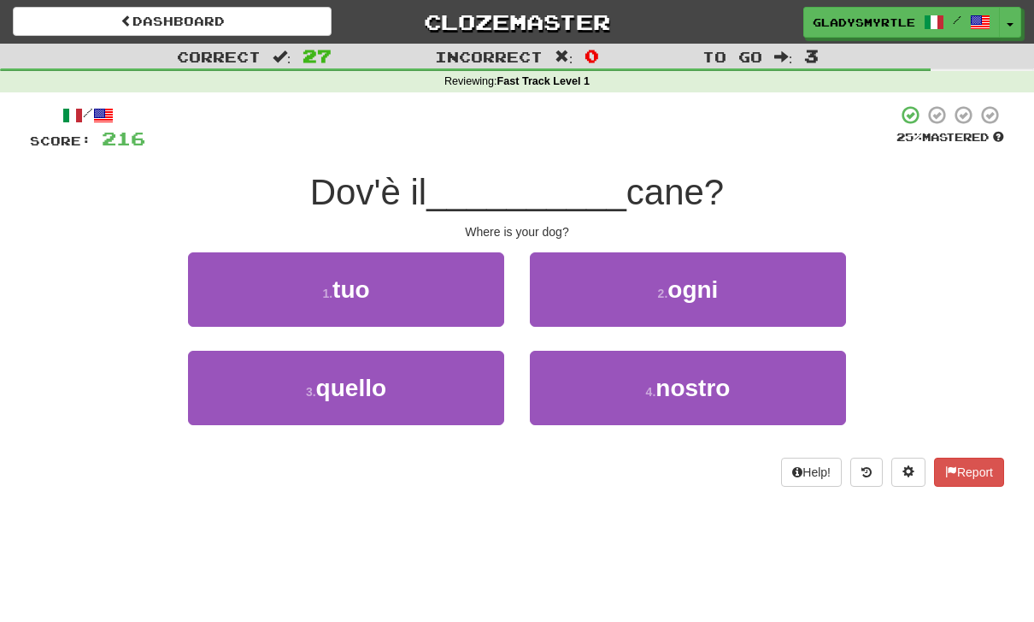
click at [351, 286] on span "tuo" at bounding box center [352, 289] width 38 height 27
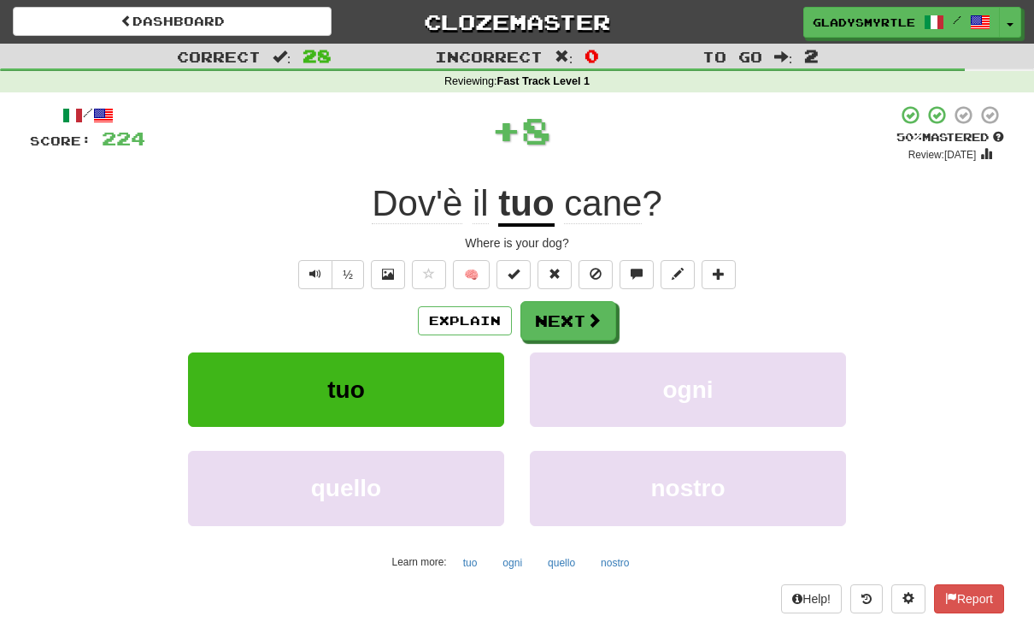
click at [556, 321] on button "Next" at bounding box center [569, 320] width 96 height 39
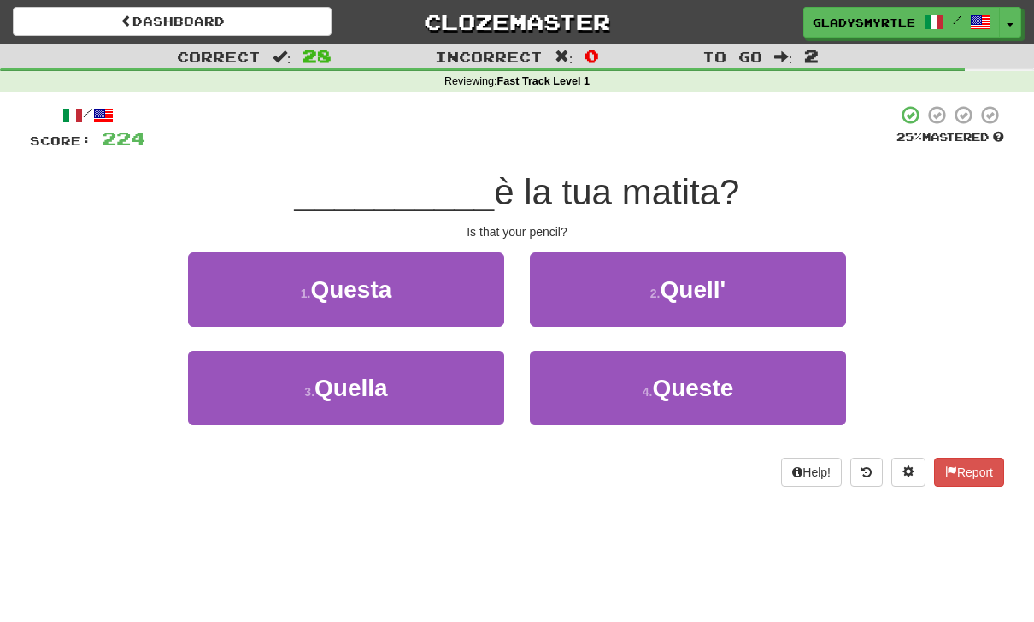
click at [338, 384] on span "Quella" at bounding box center [352, 387] width 74 height 27
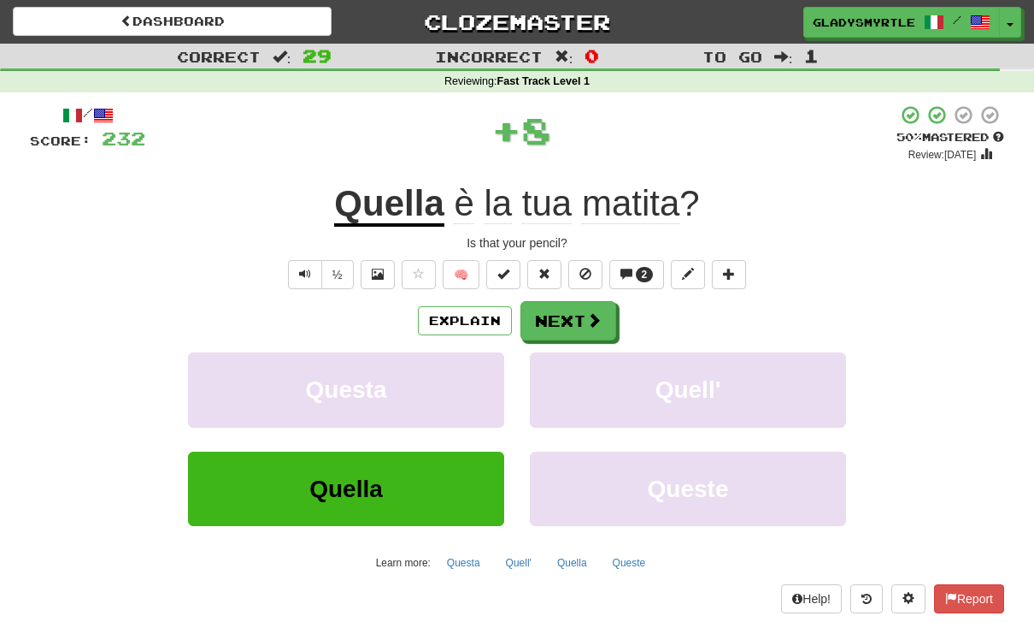
click at [558, 315] on button "Next" at bounding box center [569, 320] width 96 height 39
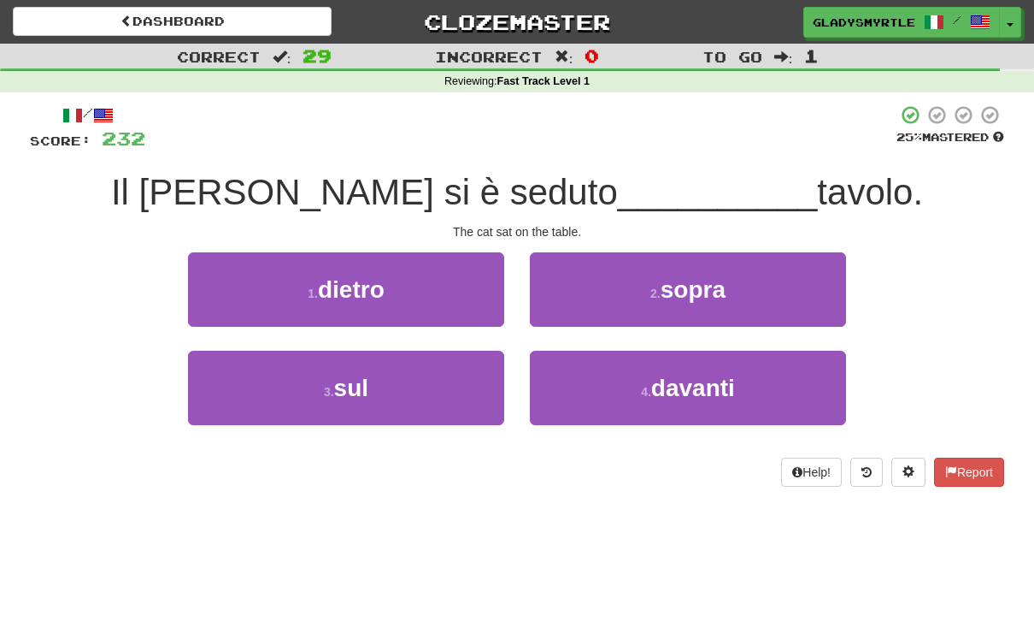
click at [720, 287] on span "sopra" at bounding box center [693, 289] width 65 height 27
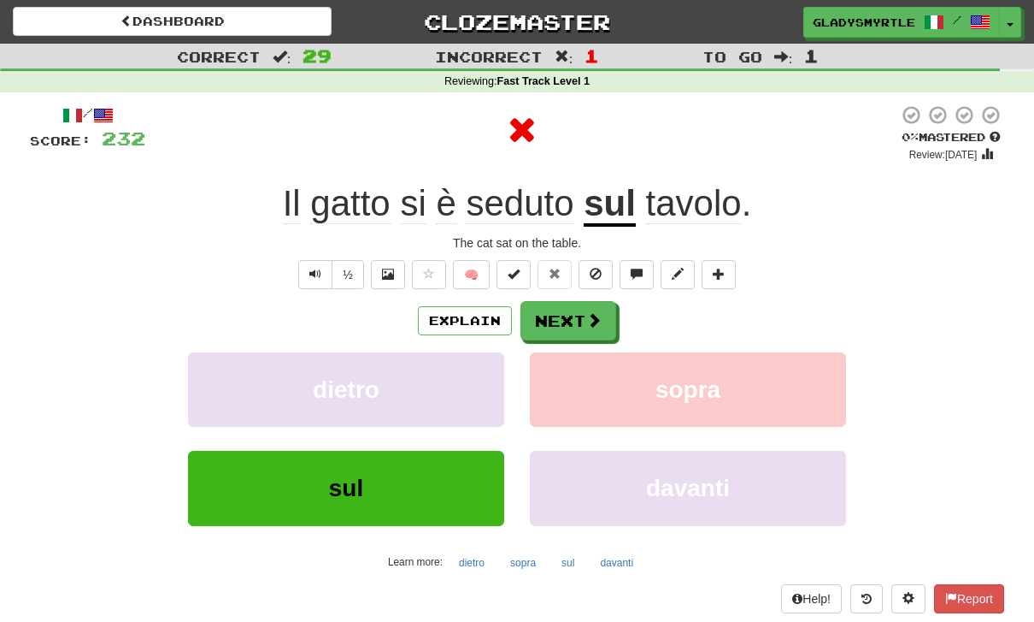
click at [554, 315] on button "Next" at bounding box center [569, 320] width 96 height 39
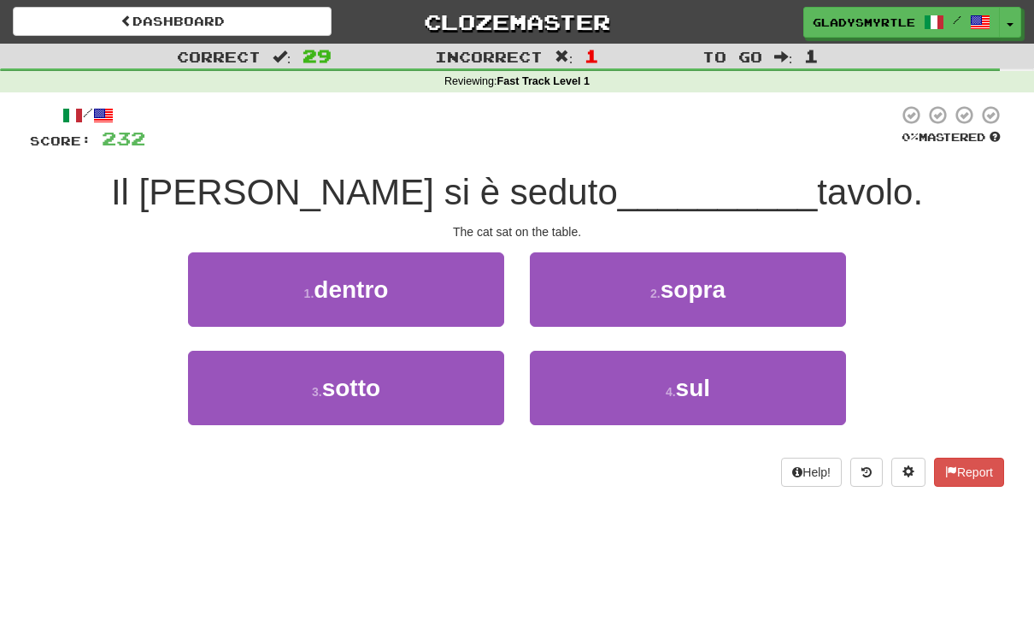
click at [705, 378] on span "sul" at bounding box center [693, 387] width 34 height 27
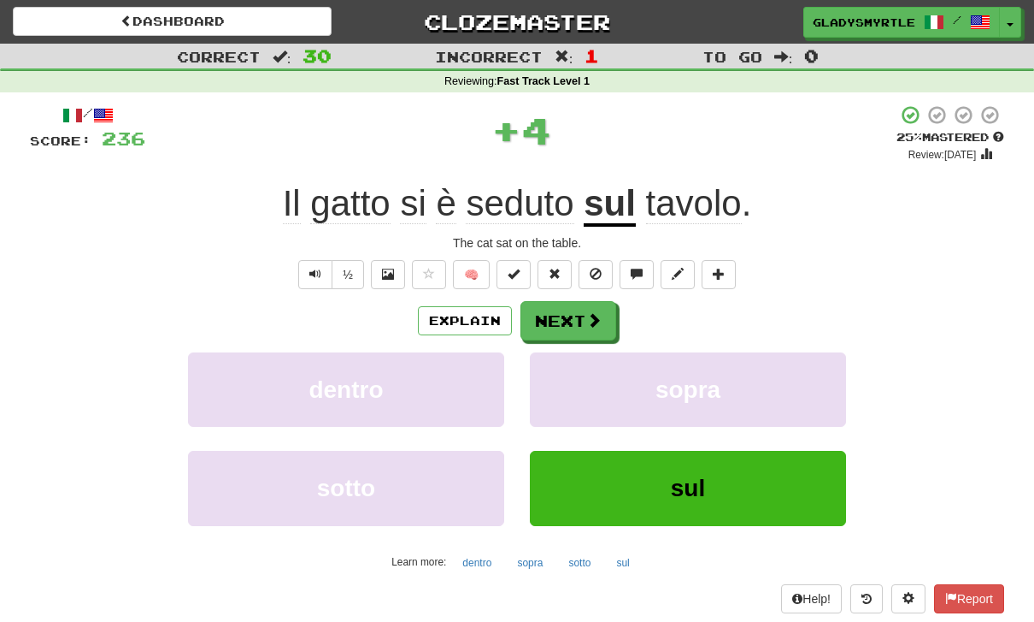
click at [571, 323] on button "Next" at bounding box center [569, 320] width 96 height 39
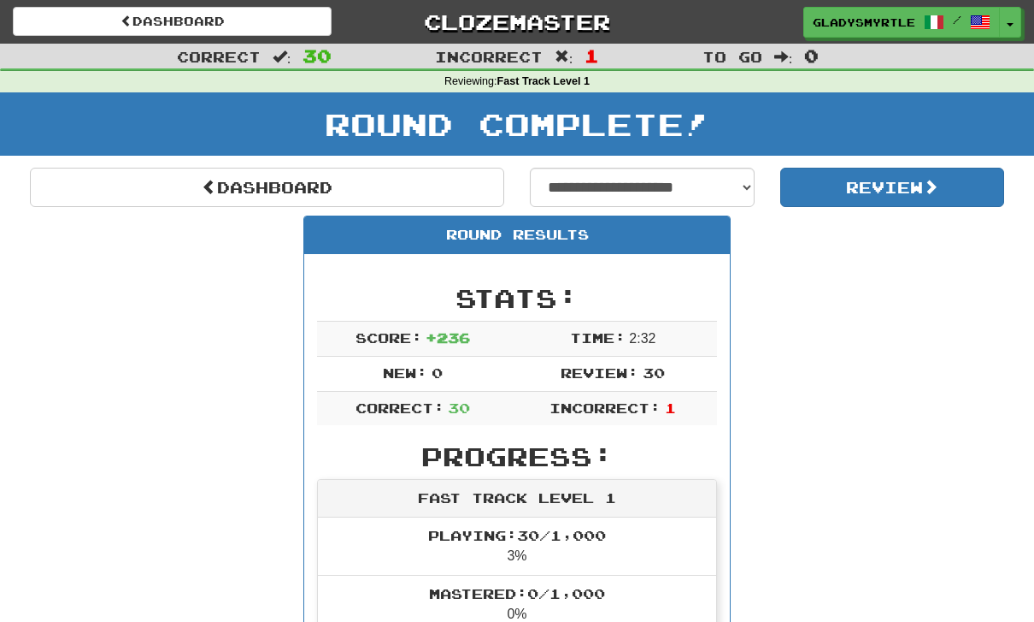
click at [888, 189] on button "Review" at bounding box center [893, 187] width 225 height 39
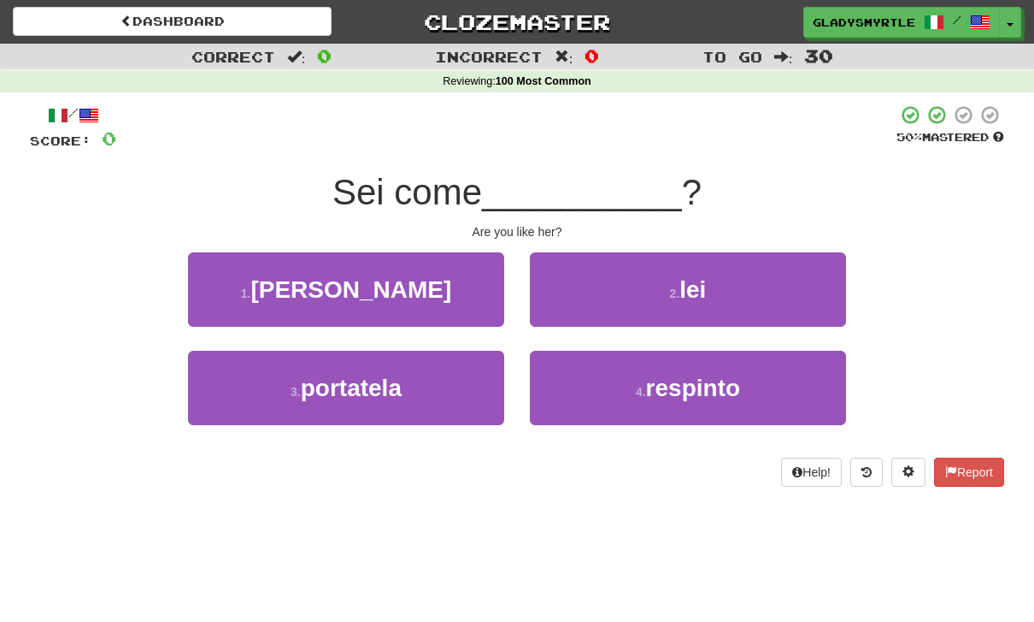
click at [706, 286] on span "lei" at bounding box center [693, 289] width 27 height 27
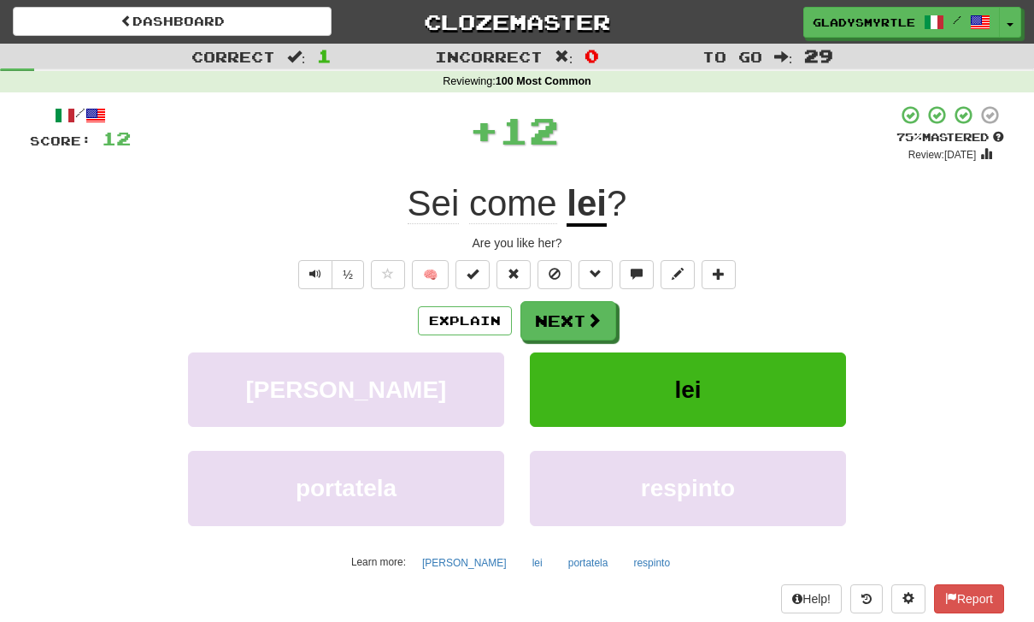
click at [560, 309] on button "Next" at bounding box center [569, 320] width 96 height 39
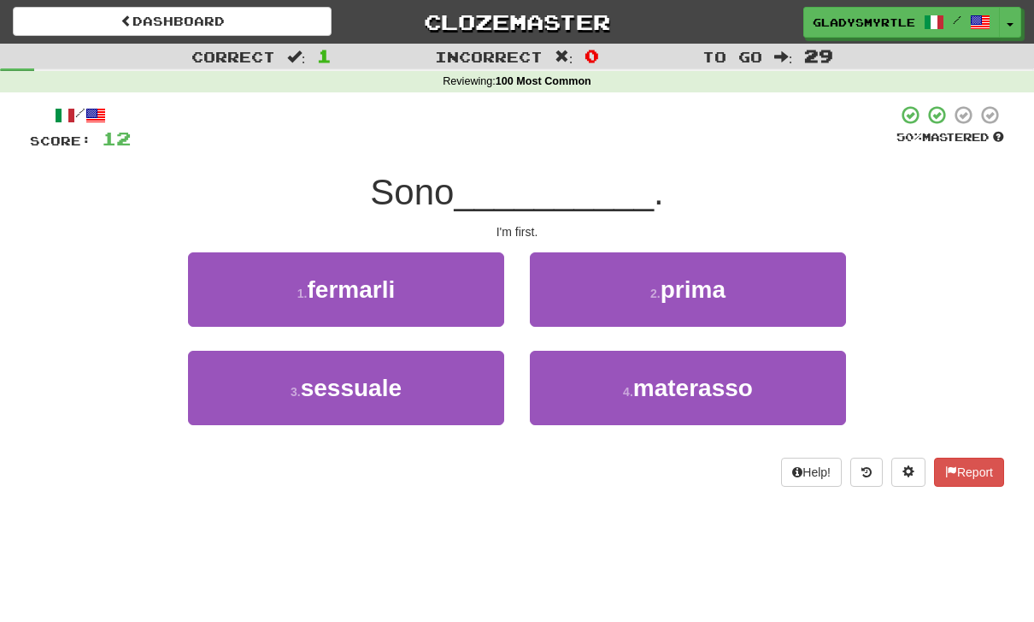
click at [713, 292] on span "prima" at bounding box center [693, 289] width 65 height 27
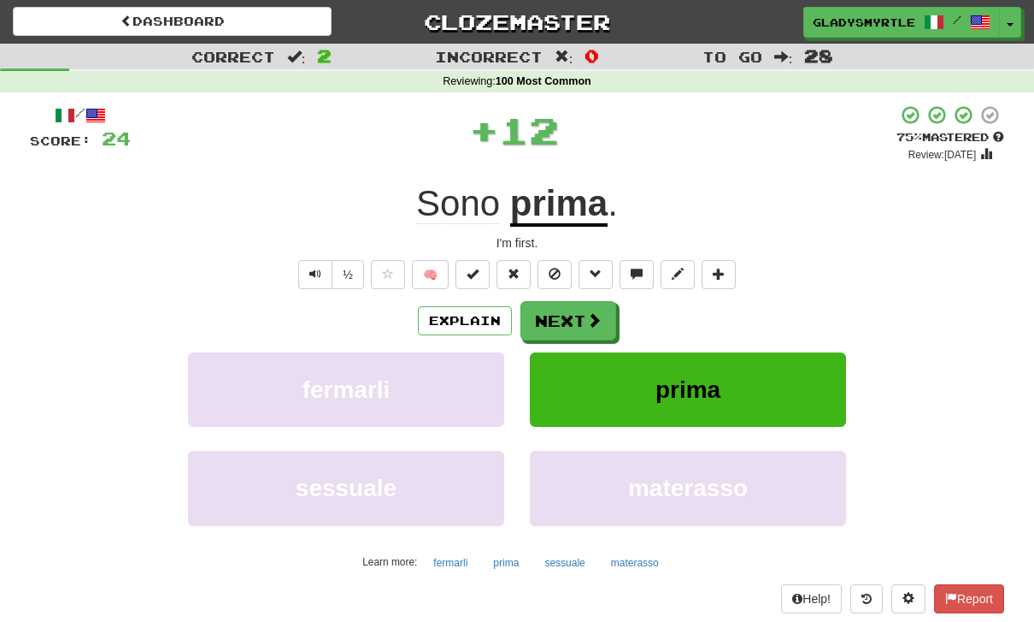
click at [569, 315] on button "Next" at bounding box center [569, 320] width 96 height 39
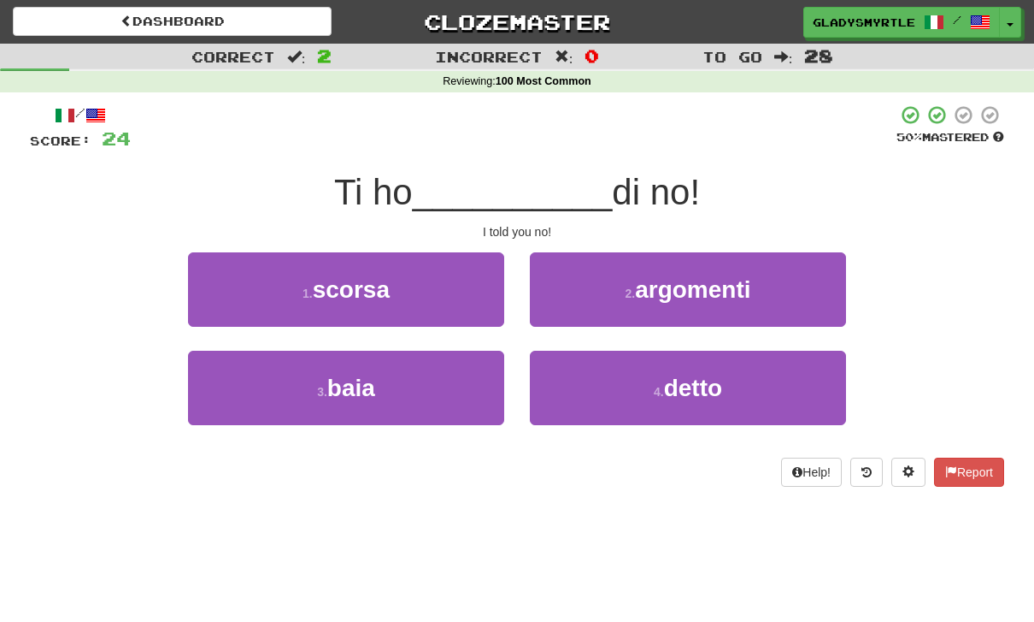
click at [703, 374] on span "detto" at bounding box center [693, 387] width 58 height 27
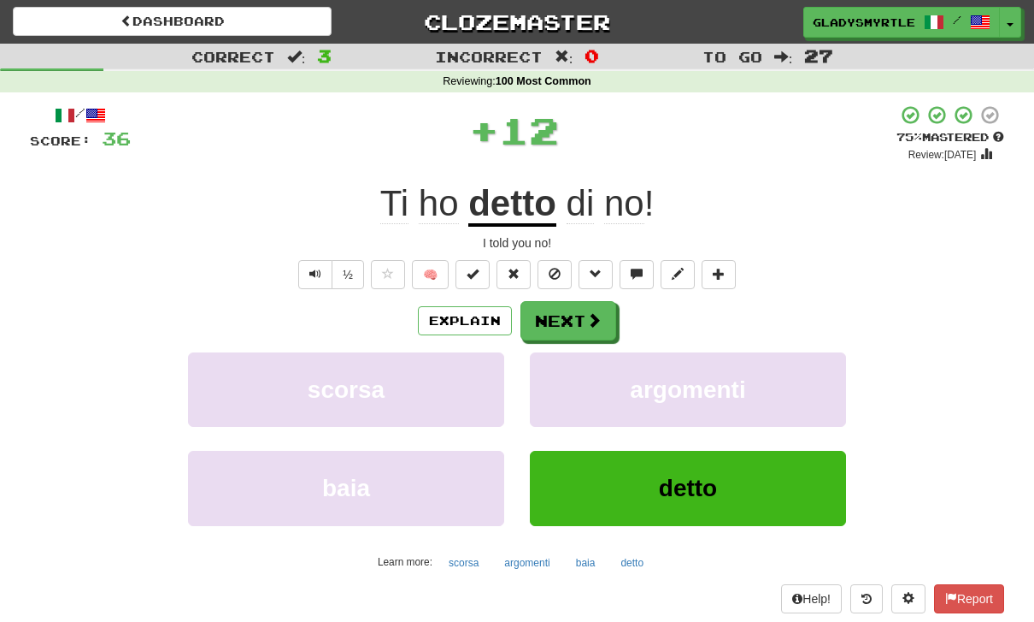
click at [565, 319] on button "Next" at bounding box center [569, 320] width 96 height 39
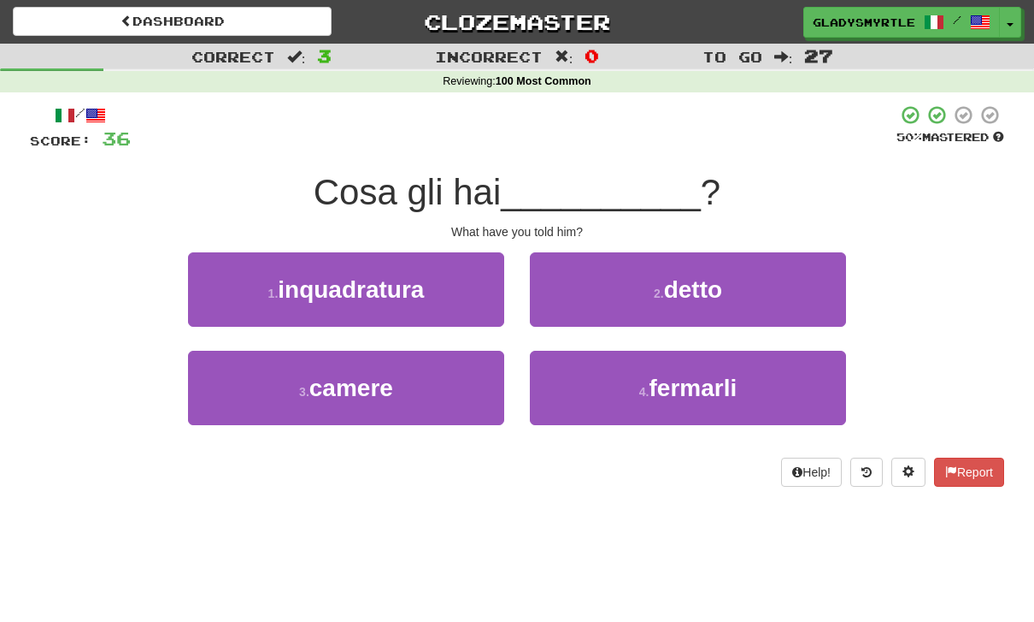
click at [715, 276] on span "detto" at bounding box center [693, 289] width 58 height 27
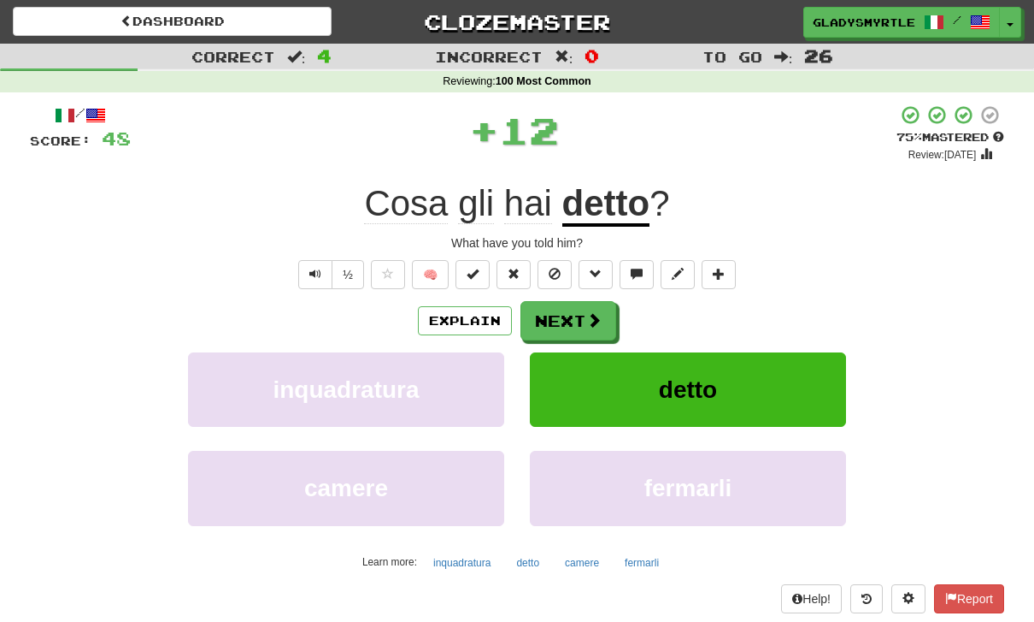
click at [569, 309] on button "Next" at bounding box center [569, 320] width 96 height 39
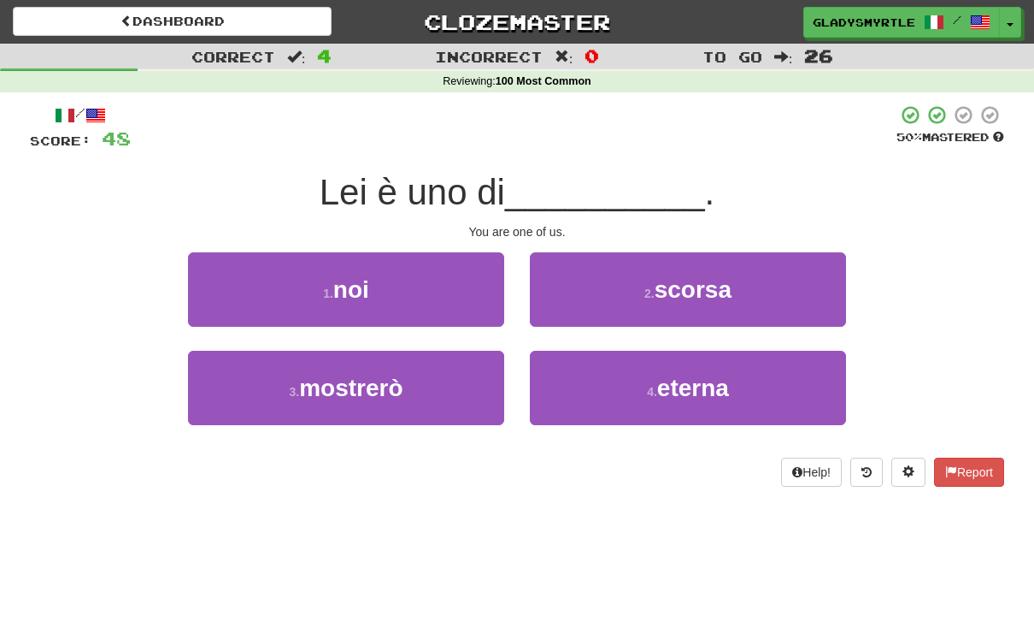
click at [365, 290] on span "noi" at bounding box center [351, 289] width 36 height 27
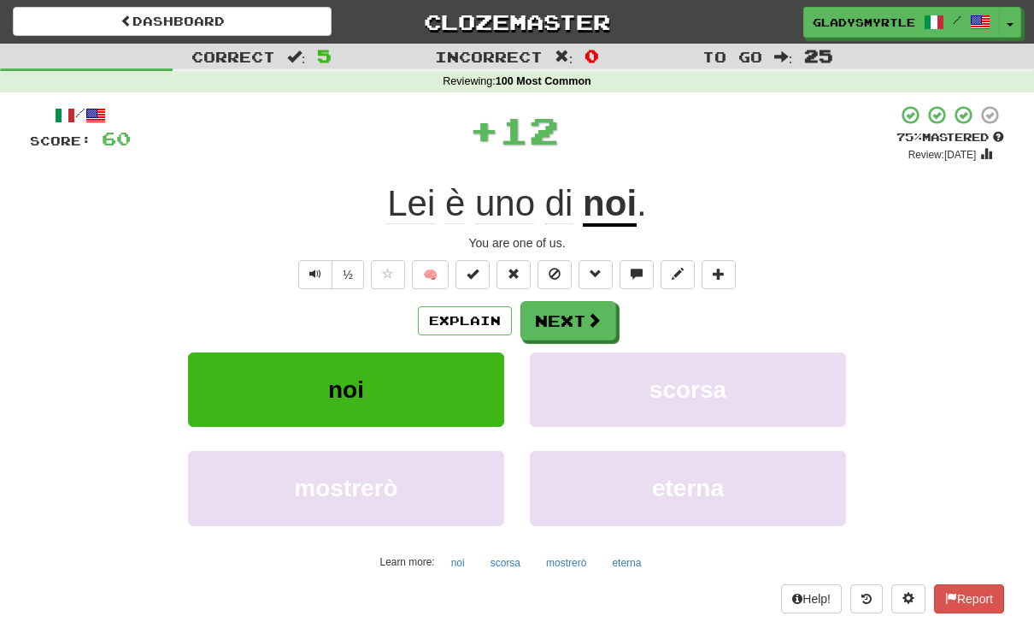
click at [566, 313] on button "Next" at bounding box center [569, 320] width 96 height 39
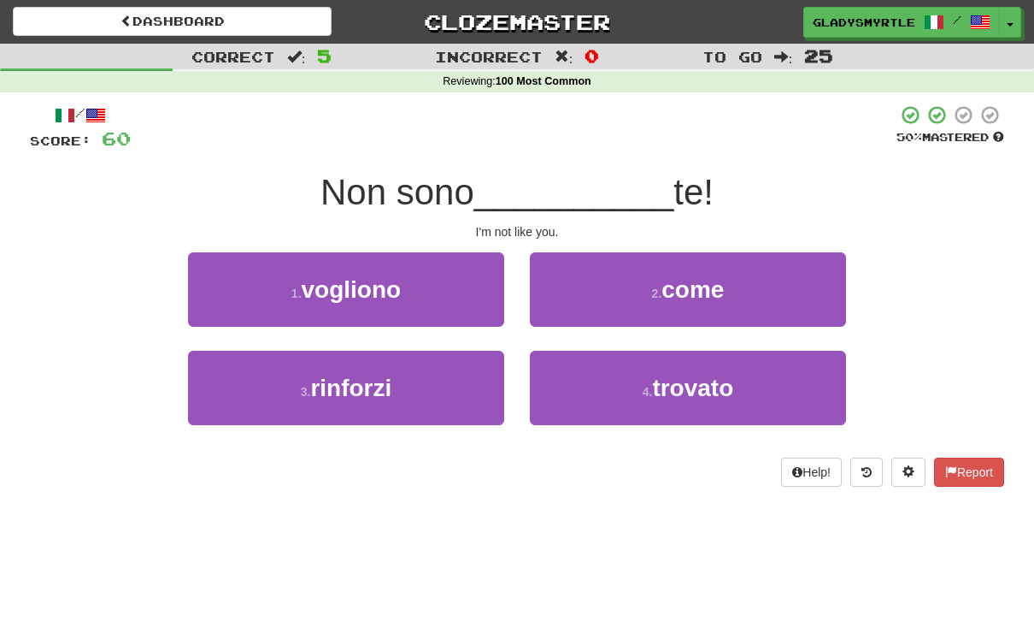
click at [711, 286] on span "come" at bounding box center [693, 289] width 62 height 27
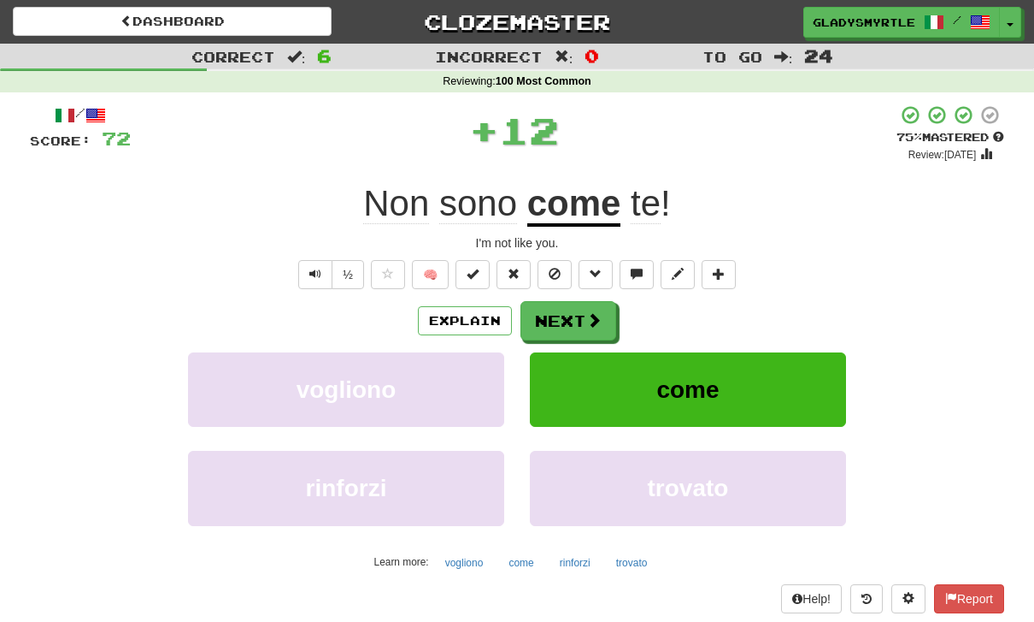
click at [565, 318] on button "Next" at bounding box center [569, 320] width 96 height 39
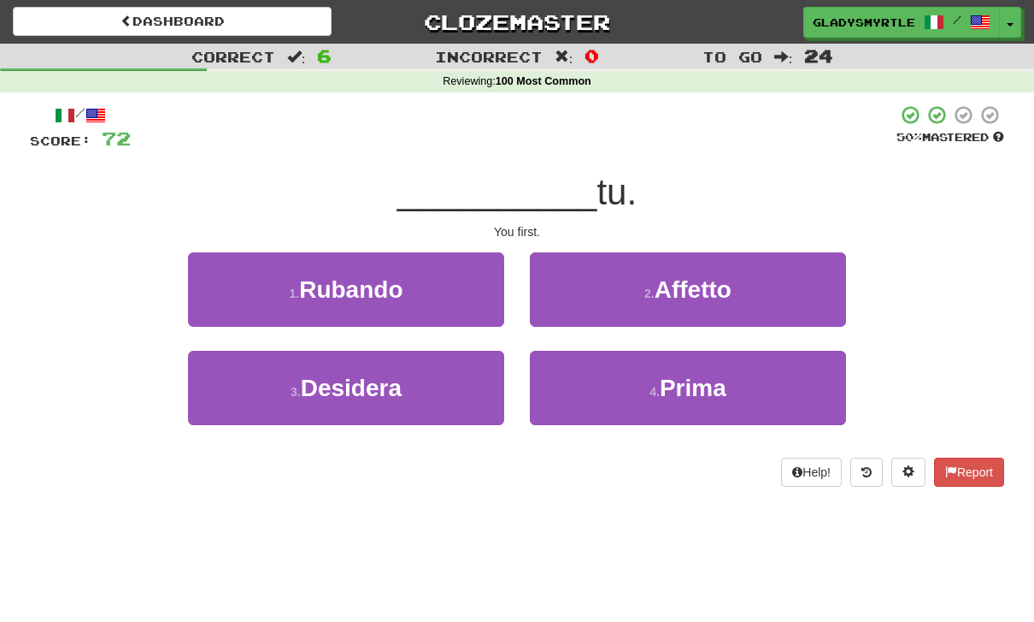
click at [702, 377] on span "Prima" at bounding box center [693, 387] width 67 height 27
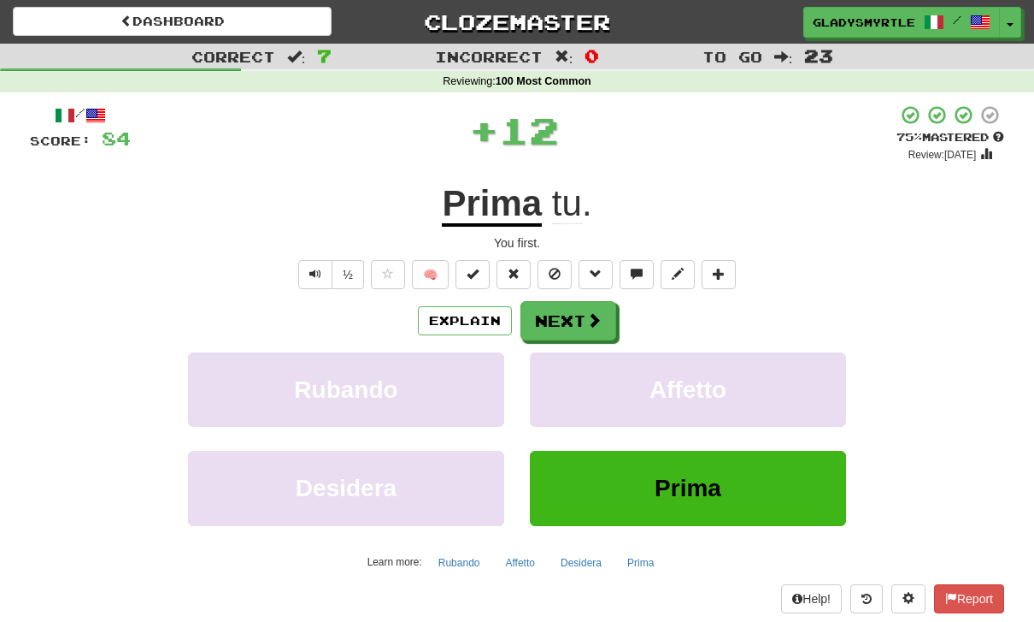
click at [571, 315] on button "Next" at bounding box center [569, 320] width 96 height 39
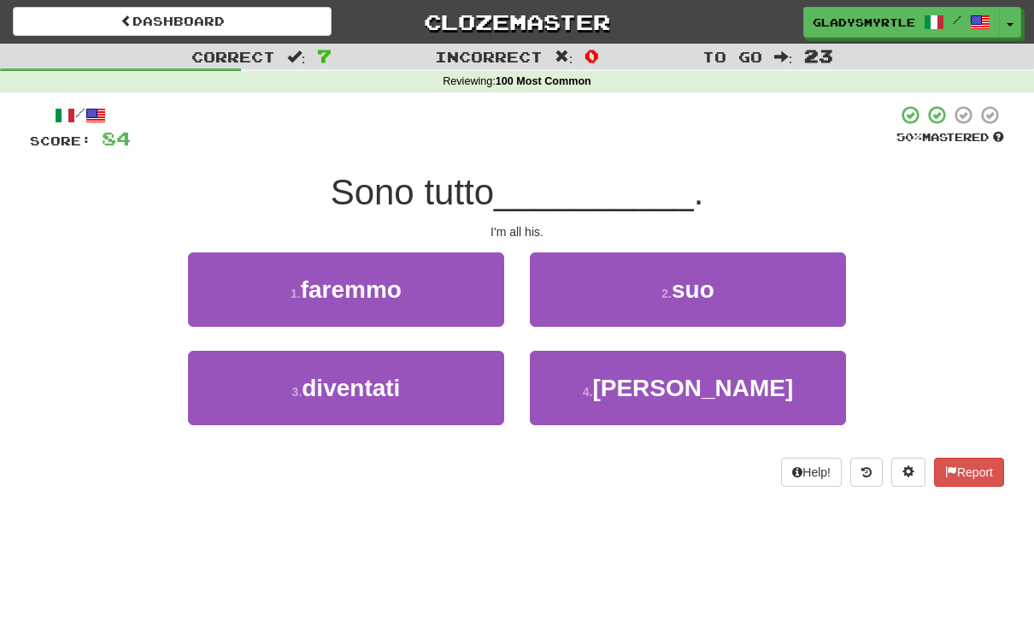
click at [713, 287] on span "suo" at bounding box center [693, 289] width 43 height 27
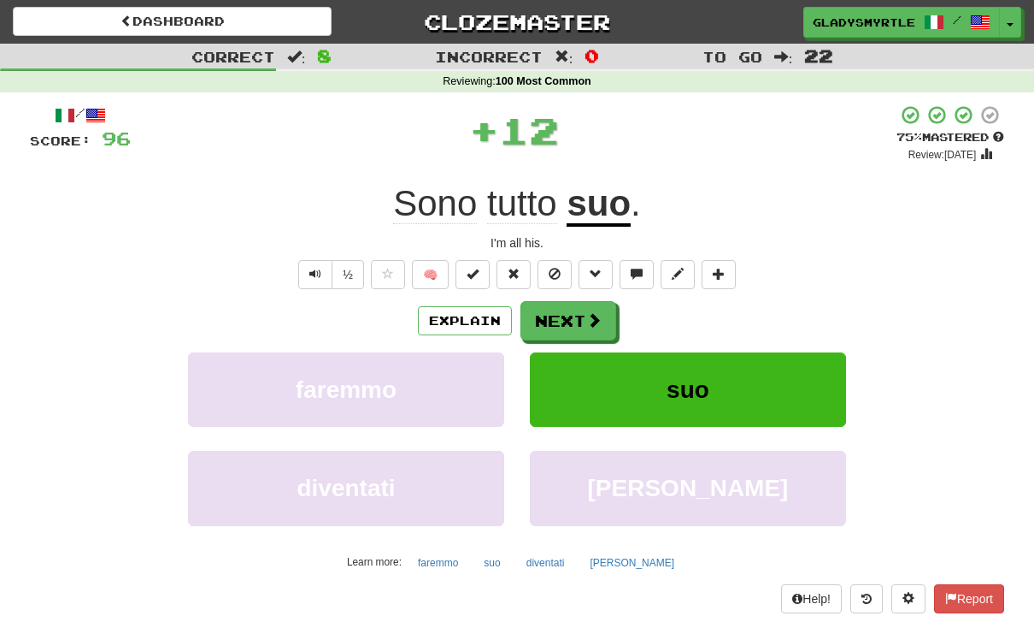
click at [568, 318] on button "Next" at bounding box center [569, 320] width 96 height 39
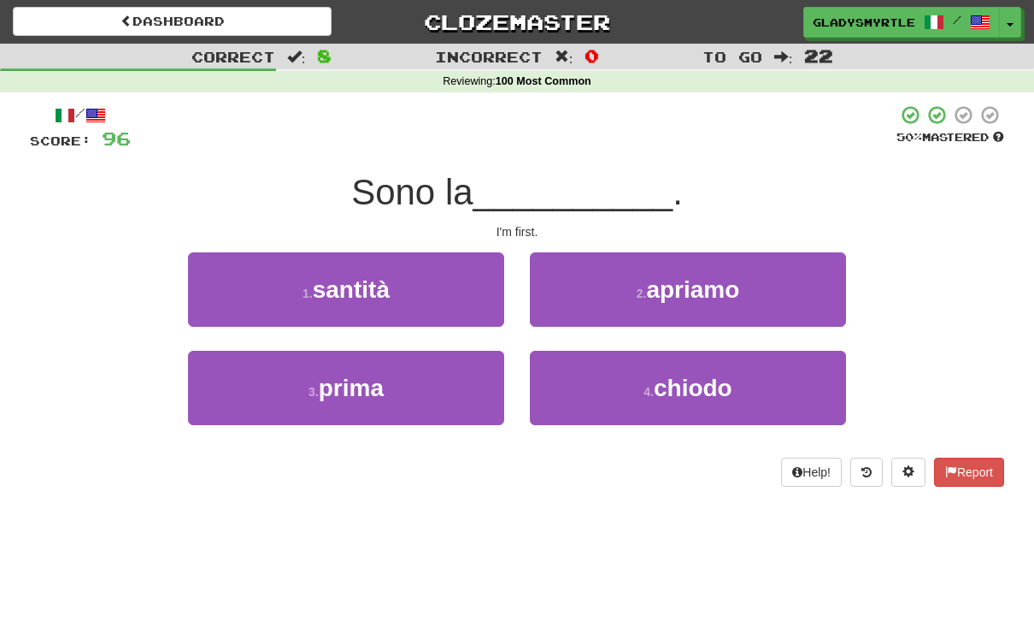
click at [338, 377] on span "prima" at bounding box center [351, 387] width 65 height 27
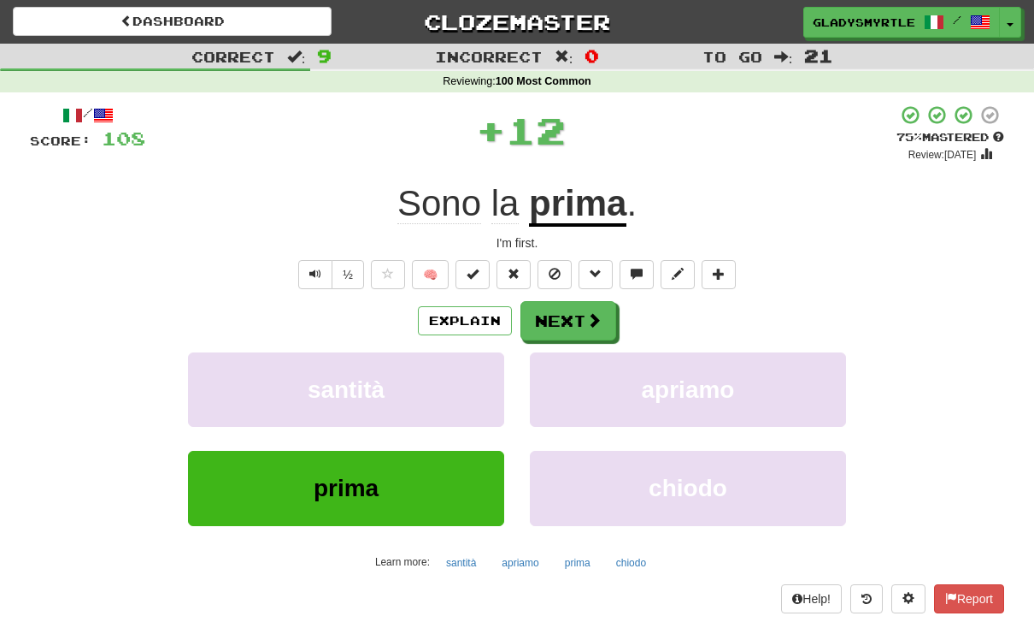
click at [564, 315] on button "Next" at bounding box center [569, 320] width 96 height 39
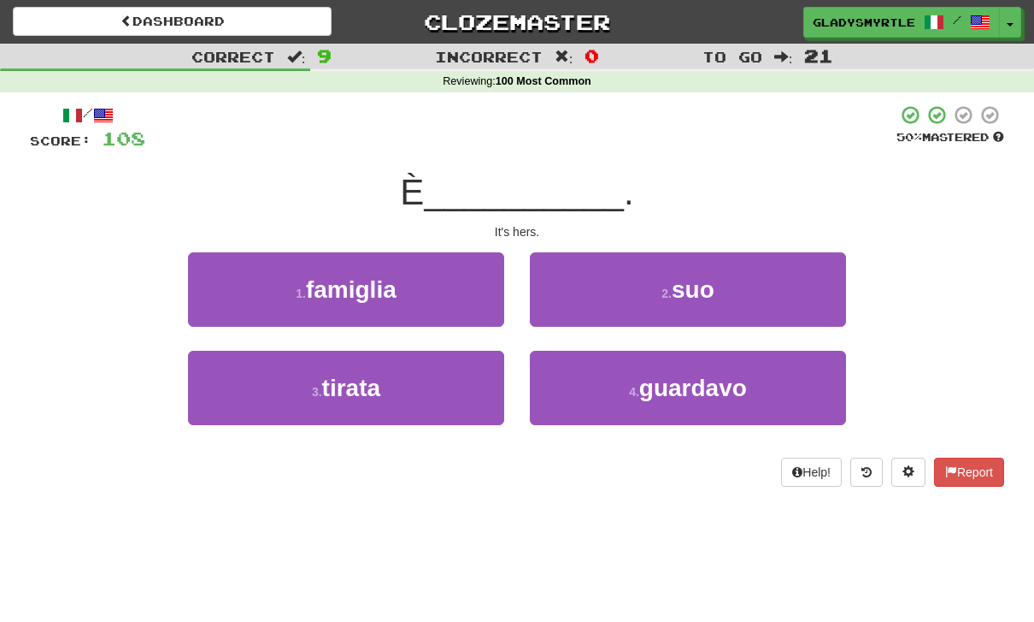
click at [710, 288] on span "suo" at bounding box center [693, 289] width 43 height 27
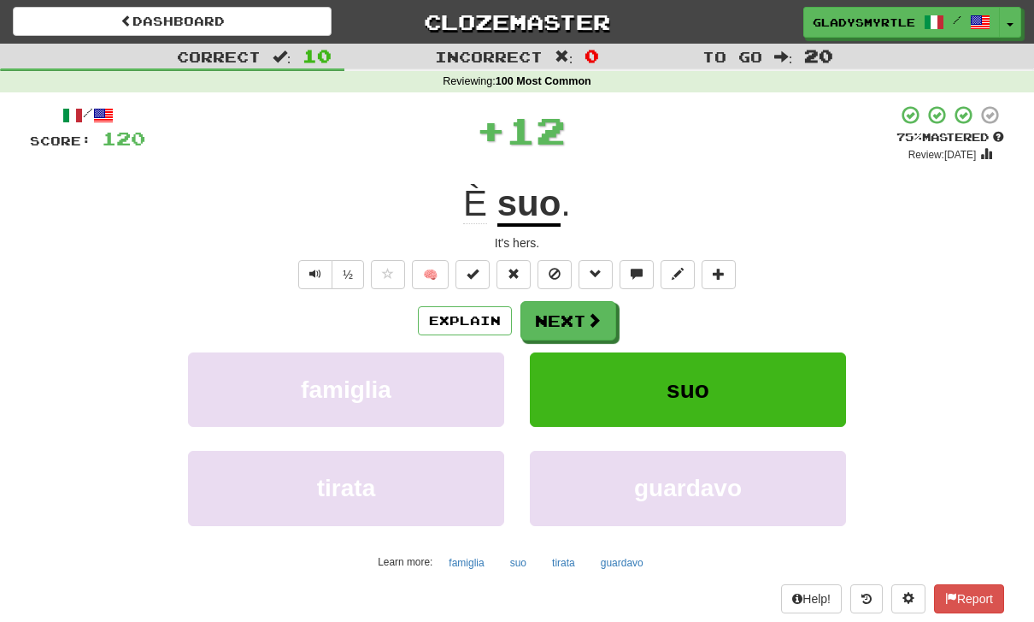
click at [567, 318] on button "Next" at bounding box center [569, 320] width 96 height 39
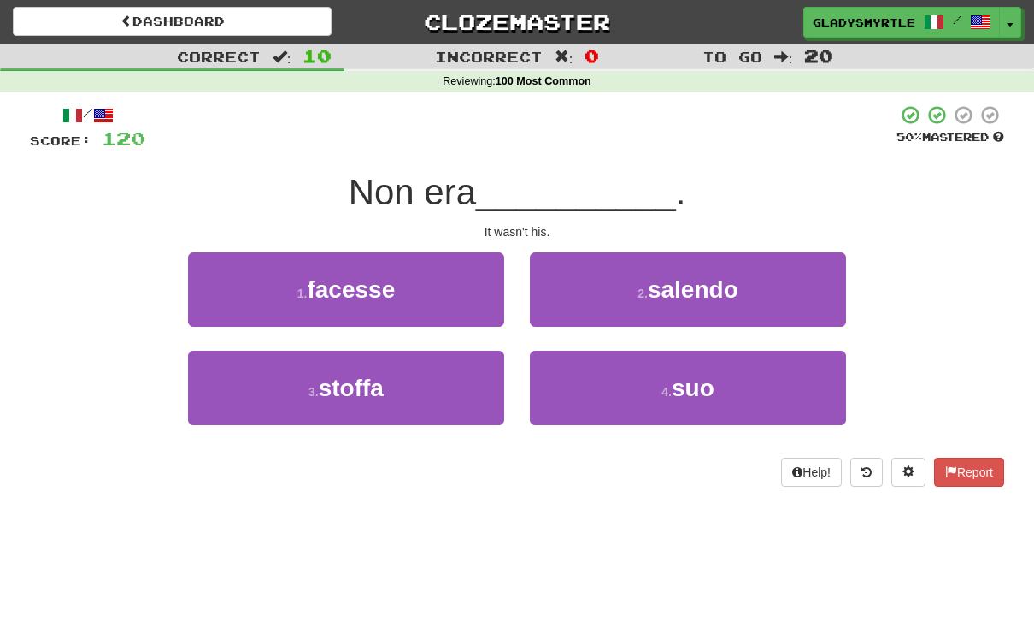
click at [711, 375] on span "suo" at bounding box center [693, 387] width 43 height 27
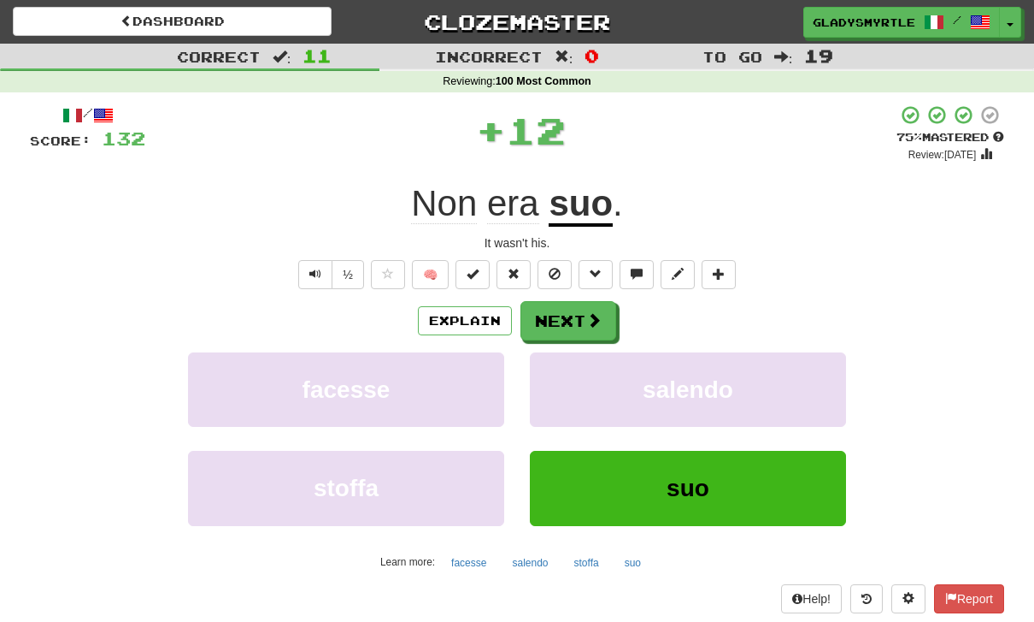
click at [569, 315] on button "Next" at bounding box center [569, 320] width 96 height 39
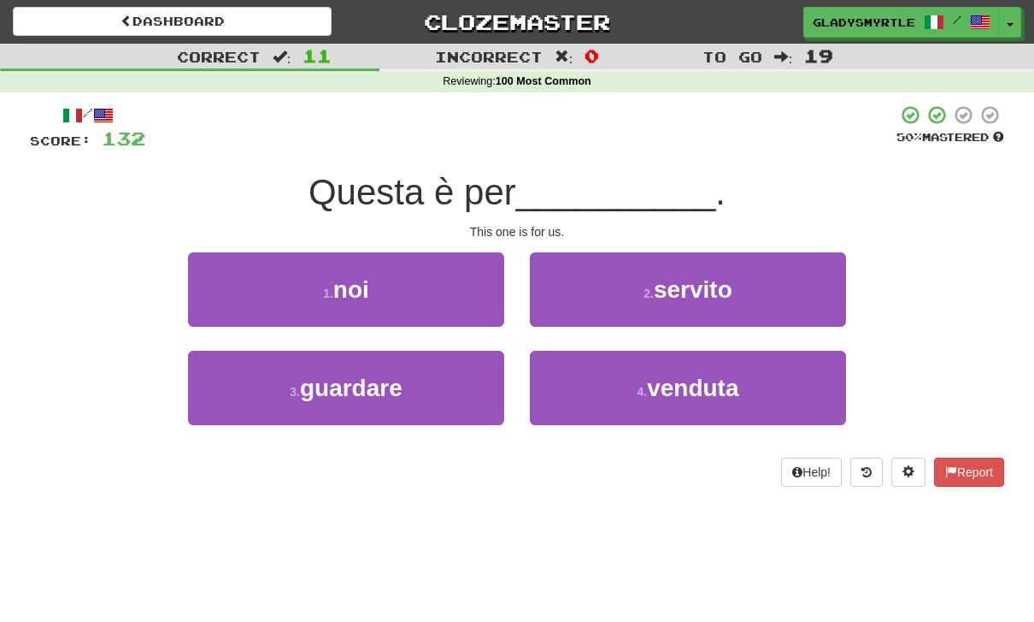
click at [343, 283] on span "noi" at bounding box center [351, 289] width 36 height 27
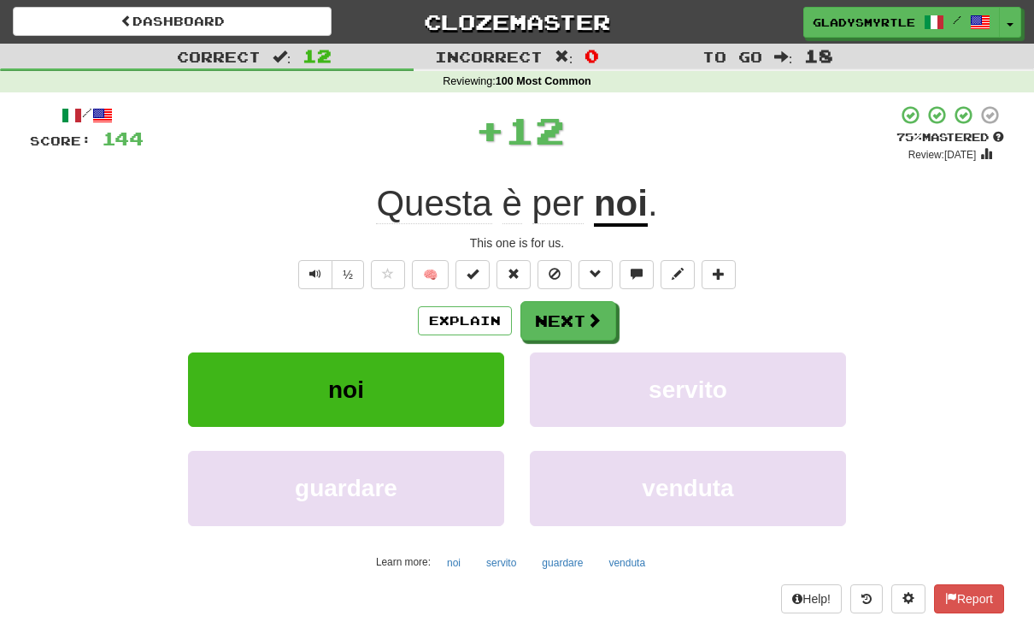
click at [559, 307] on button "Next" at bounding box center [569, 320] width 96 height 39
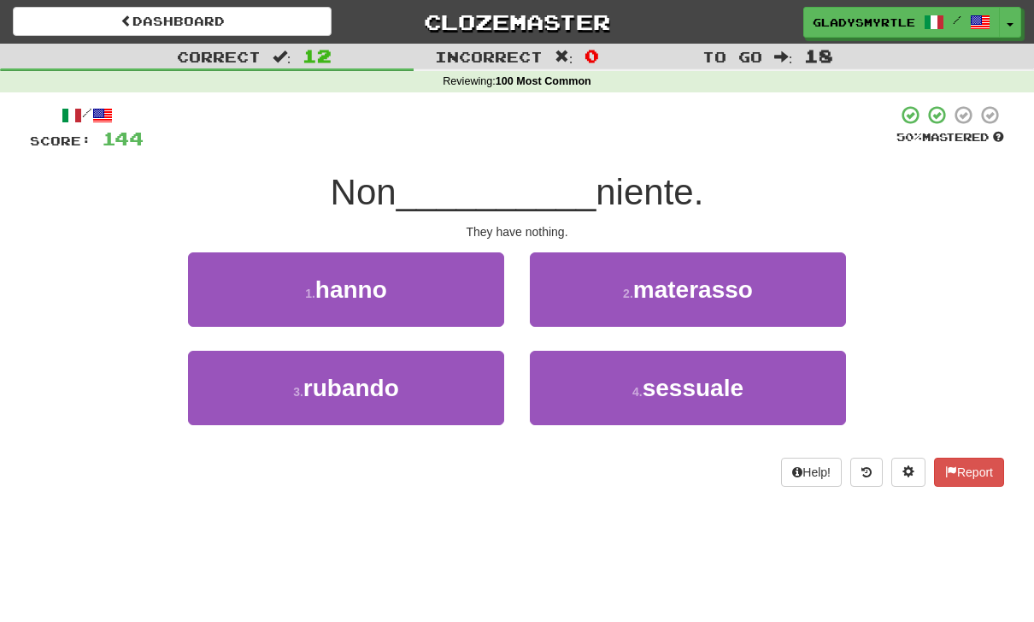
click at [336, 284] on span "hanno" at bounding box center [351, 289] width 72 height 27
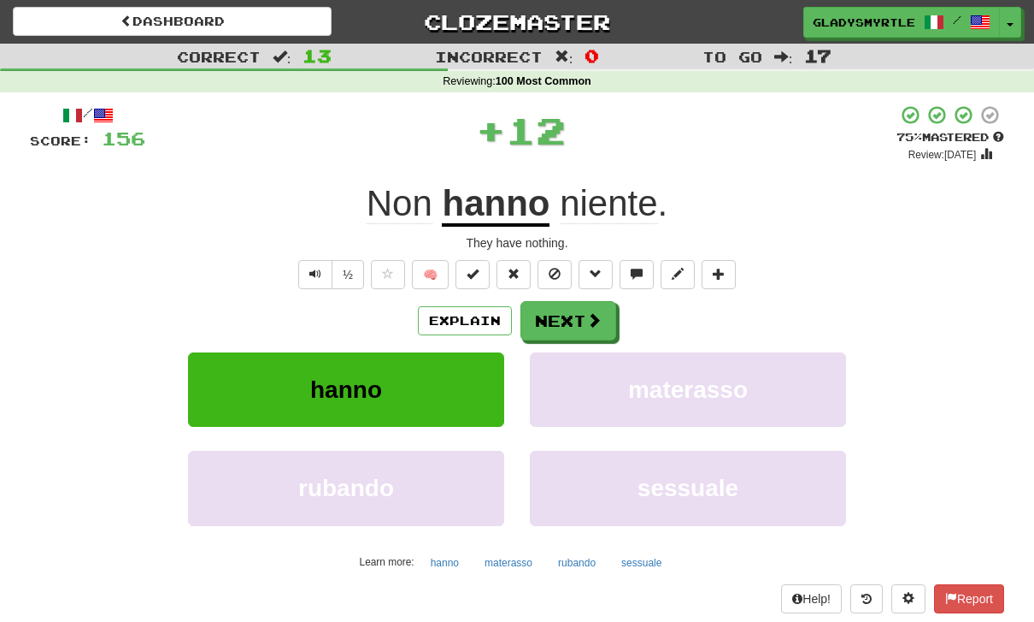
click at [568, 309] on button "Next" at bounding box center [569, 320] width 96 height 39
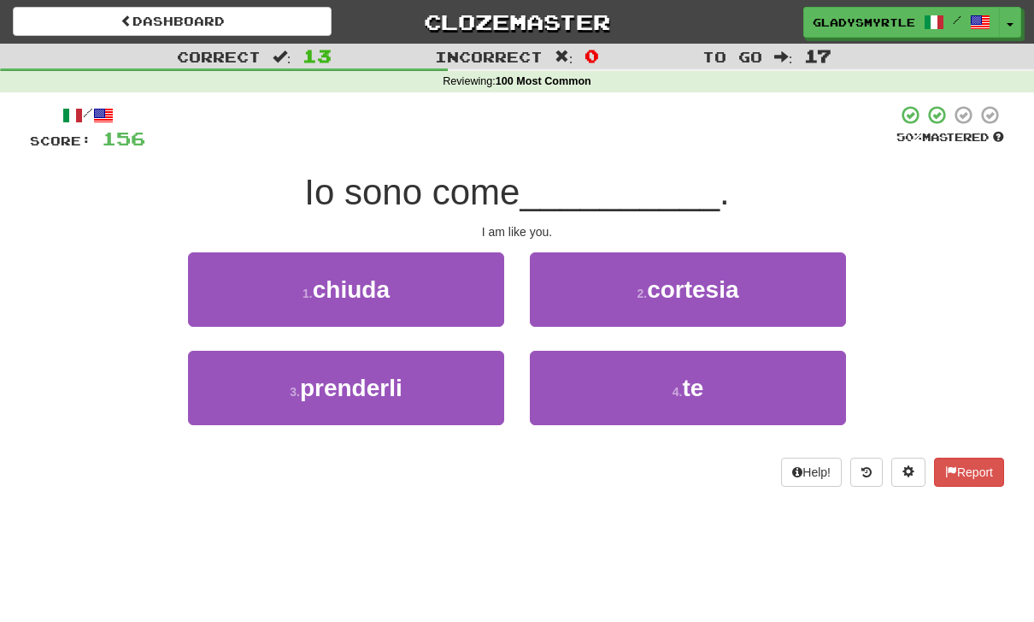
click at [700, 374] on span "te" at bounding box center [692, 387] width 21 height 27
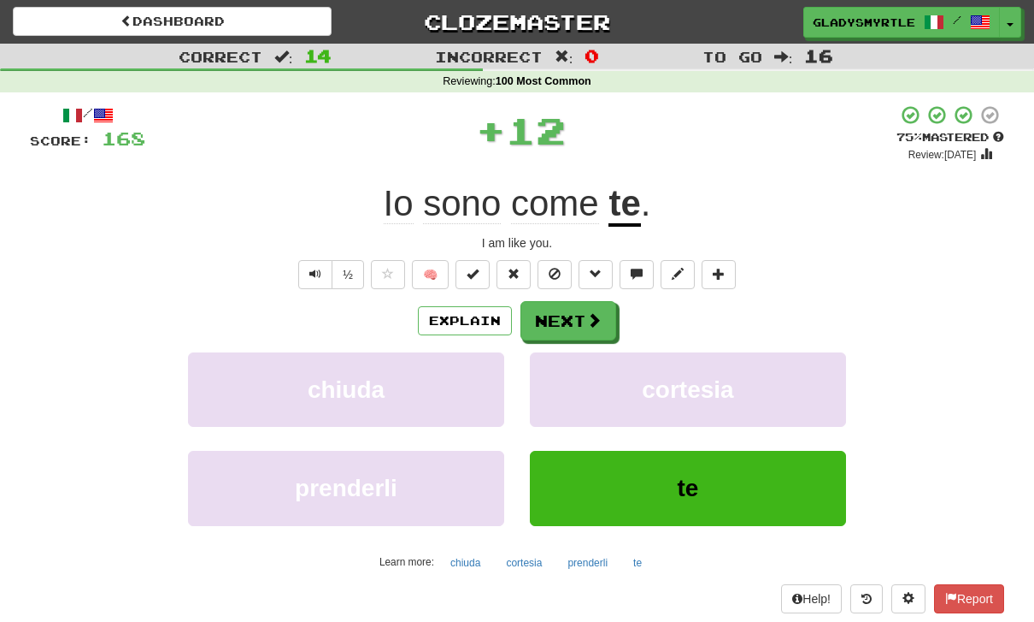
click at [562, 319] on button "Next" at bounding box center [569, 320] width 96 height 39
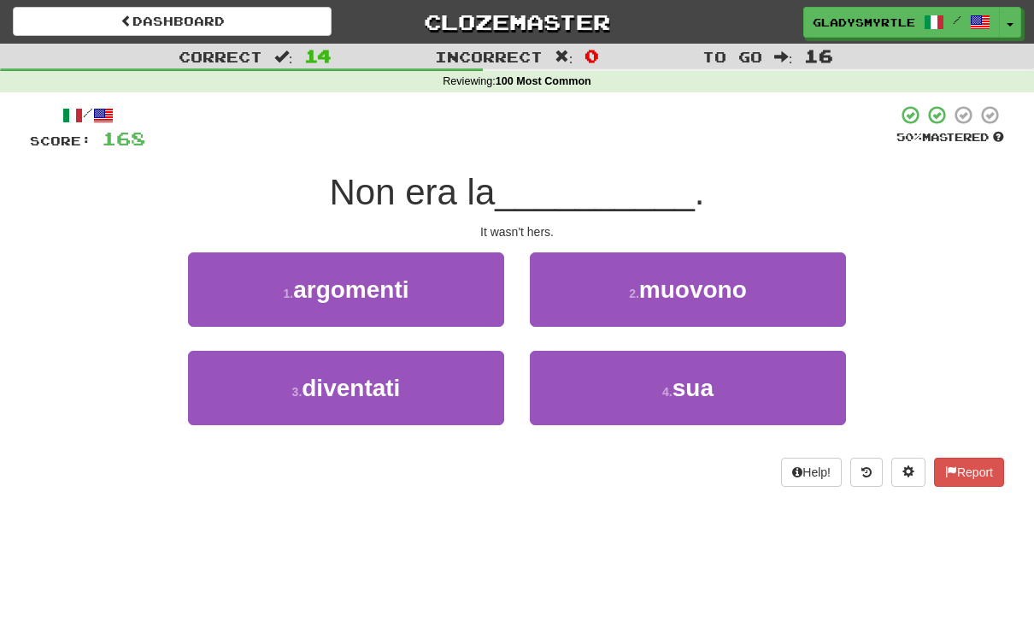
click at [706, 380] on span "sua" at bounding box center [693, 387] width 41 height 27
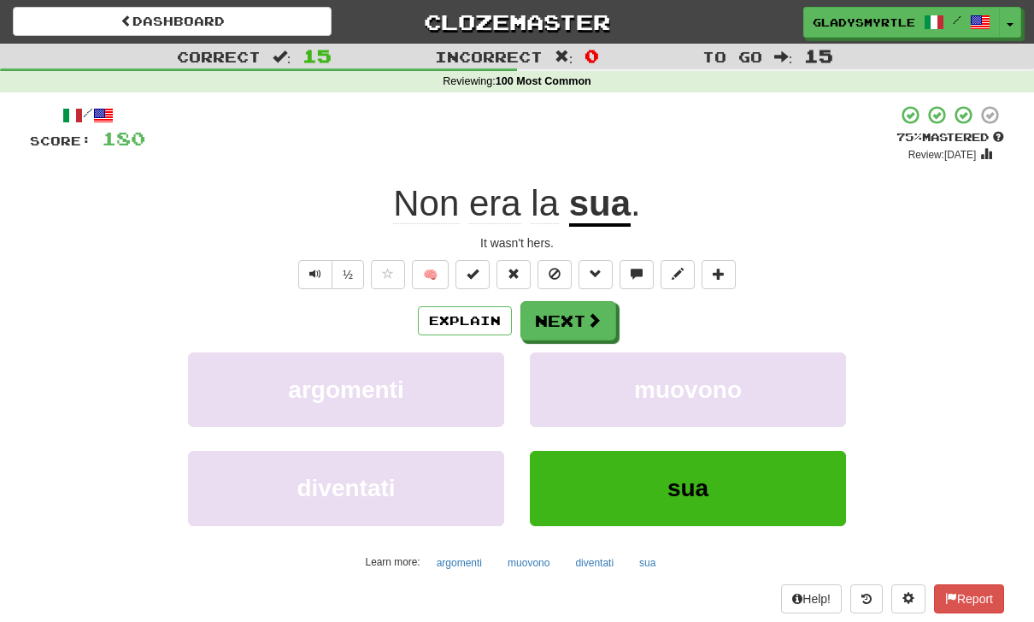
click at [551, 309] on button "Next" at bounding box center [569, 320] width 96 height 39
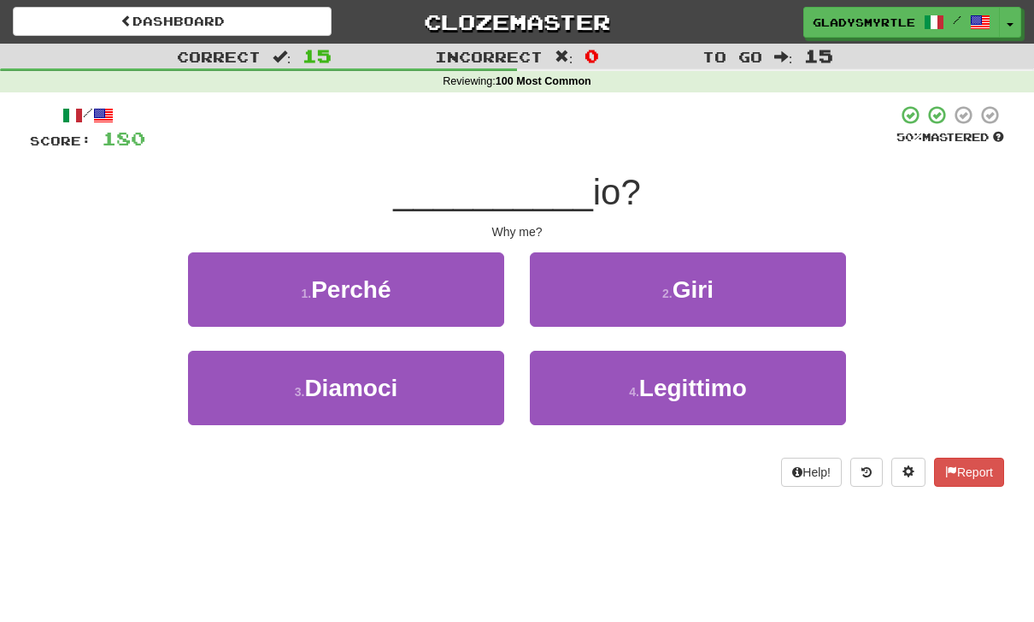
click at [345, 276] on span "Perché" at bounding box center [351, 289] width 80 height 27
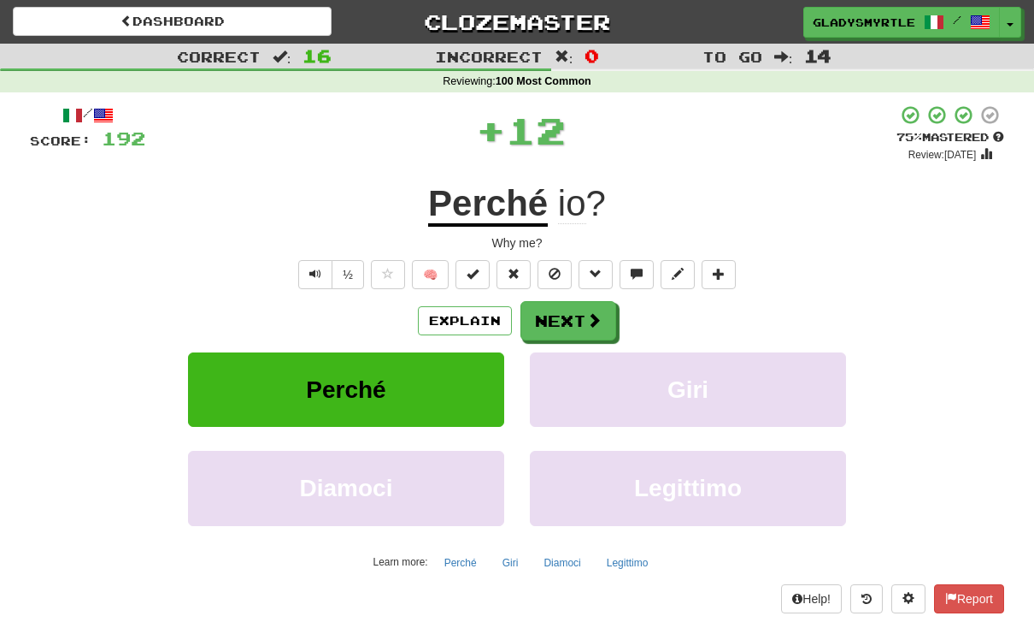
click at [567, 313] on button "Next" at bounding box center [569, 320] width 96 height 39
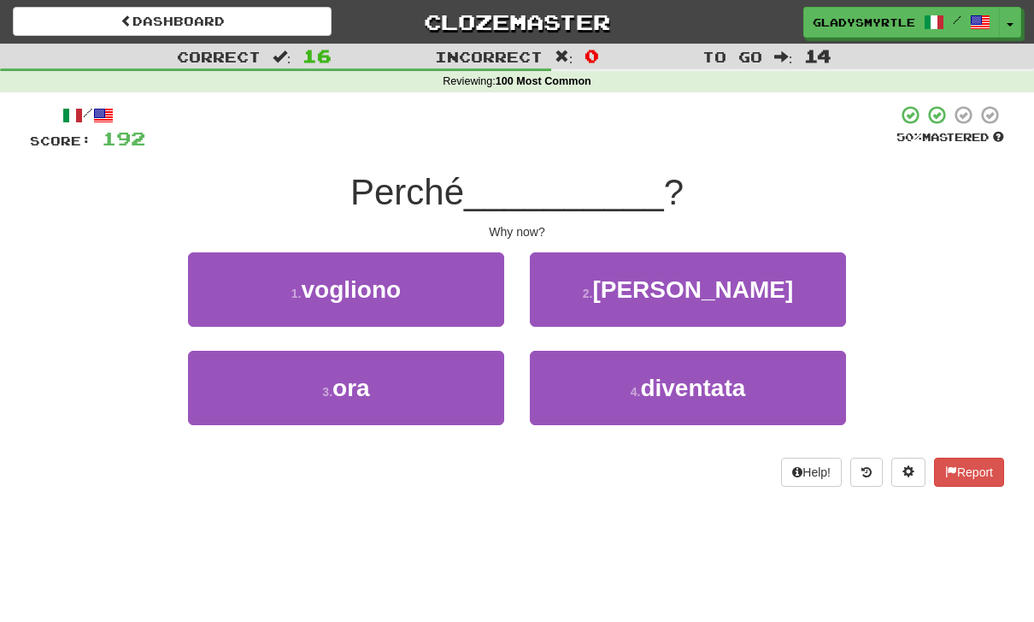
click at [342, 374] on span "ora" at bounding box center [352, 387] width 38 height 27
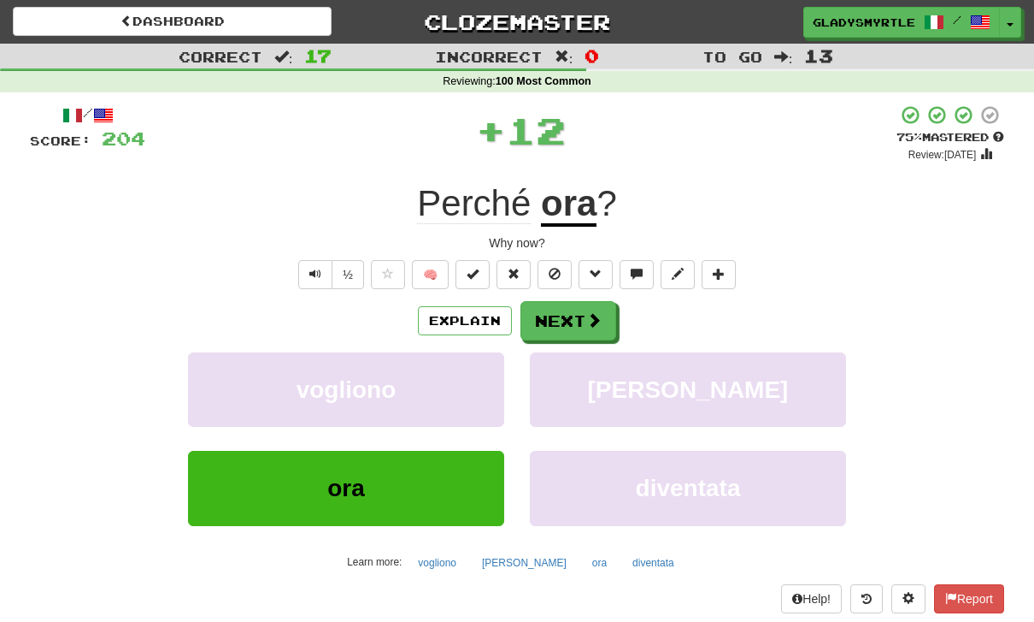
click at [568, 320] on button "Next" at bounding box center [569, 320] width 96 height 39
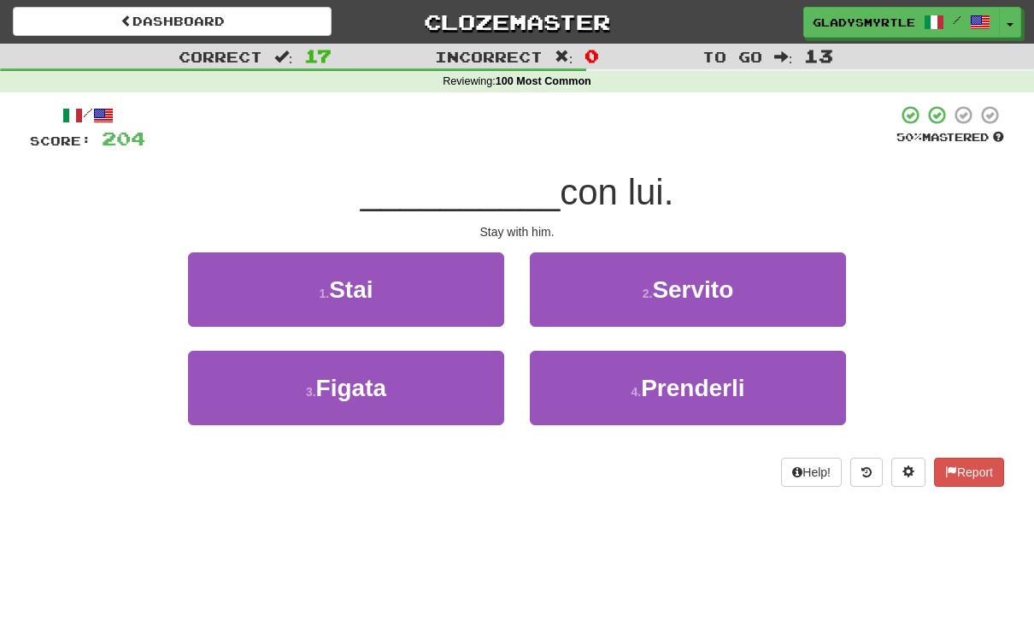
click at [347, 286] on span "Stai" at bounding box center [351, 289] width 44 height 27
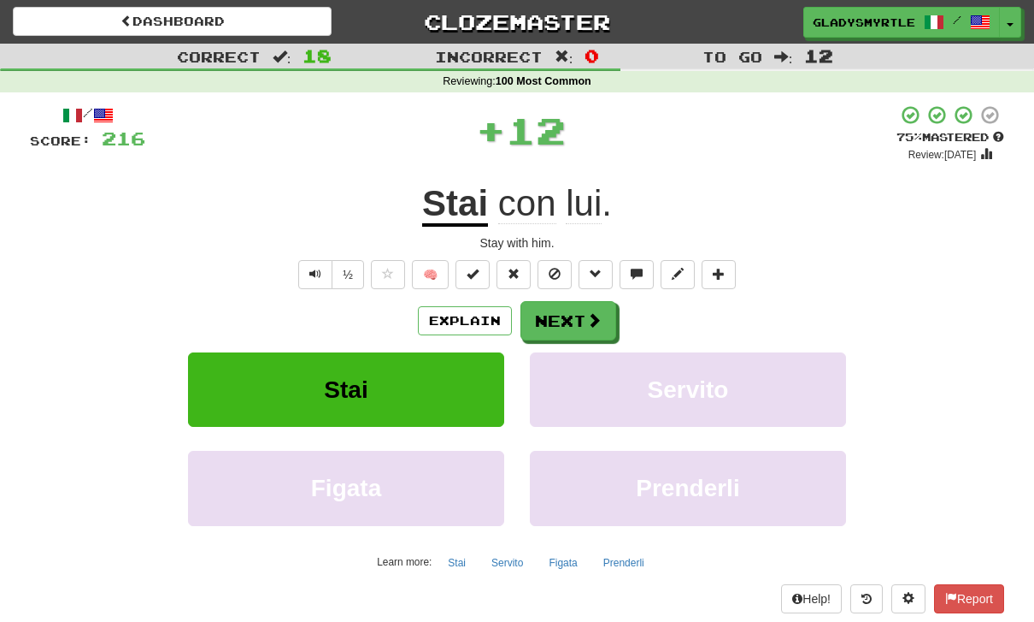
click at [562, 316] on button "Next" at bounding box center [569, 320] width 96 height 39
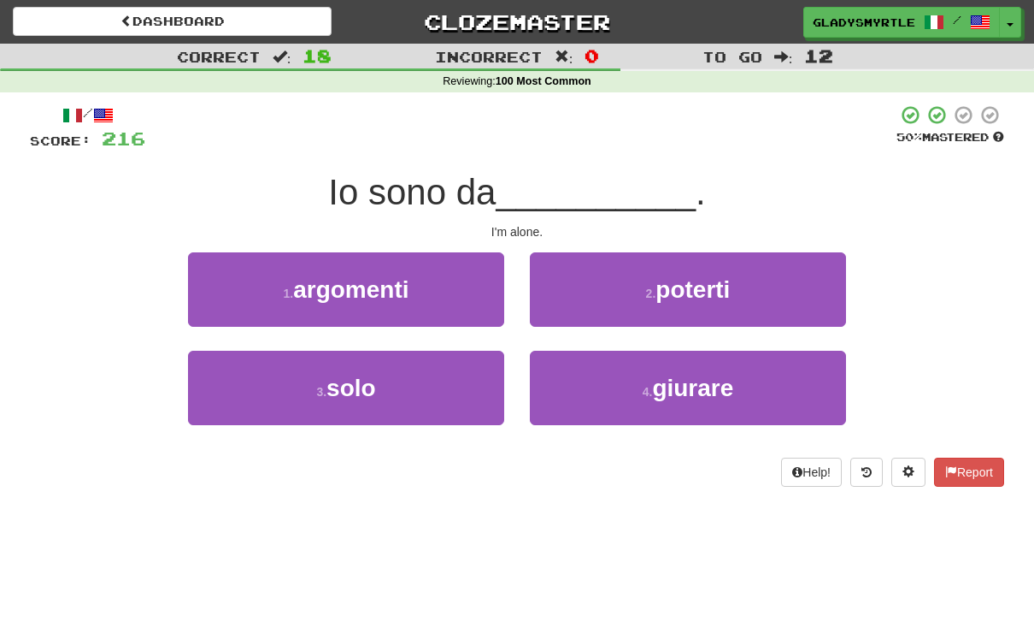
click at [328, 387] on span "solo" at bounding box center [352, 387] width 50 height 27
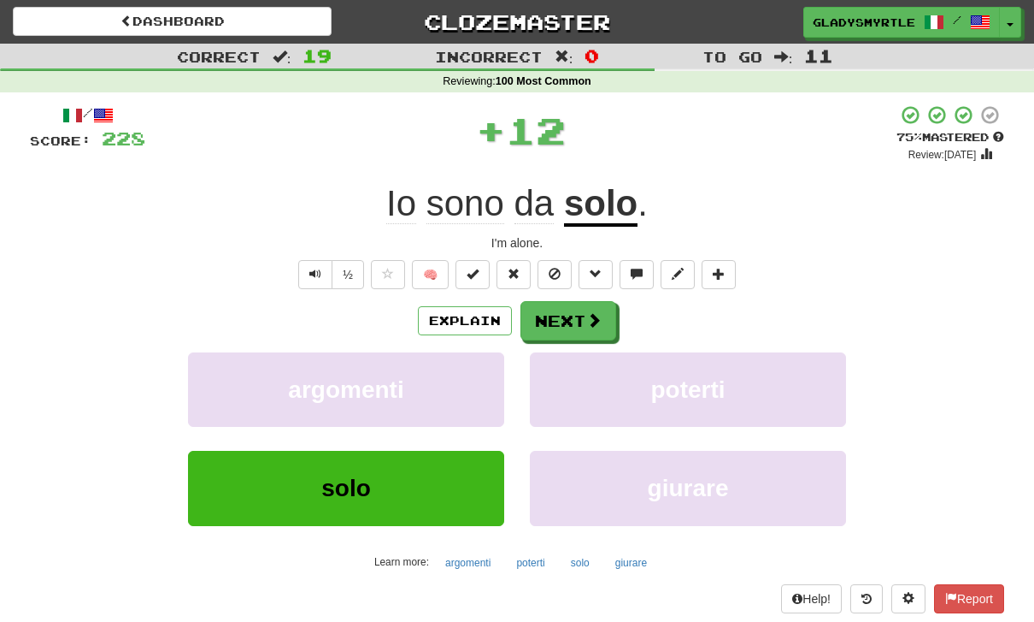
click at [566, 319] on button "Next" at bounding box center [569, 320] width 96 height 39
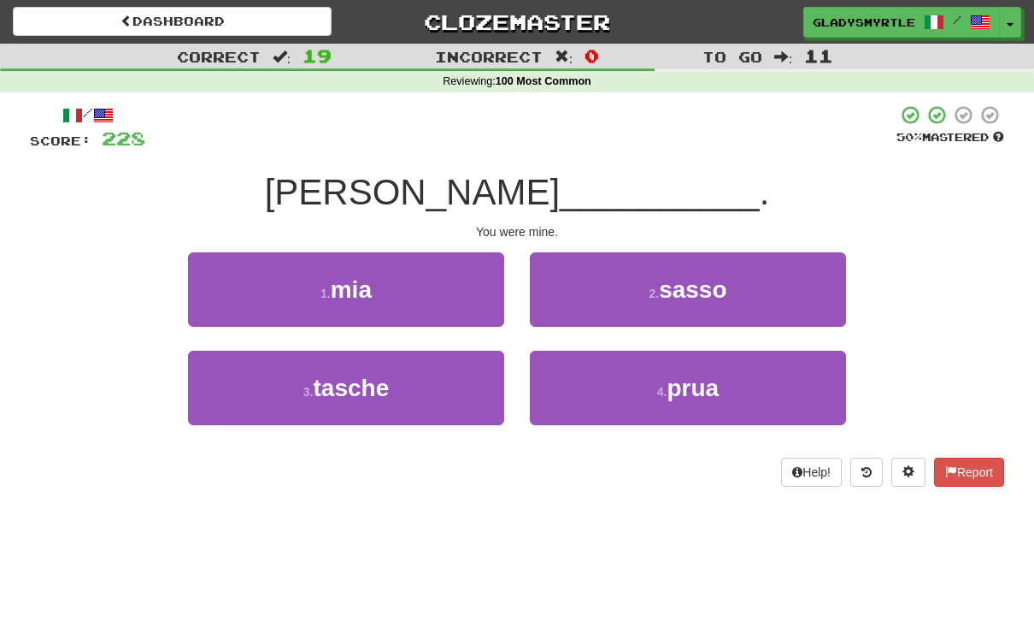
click at [361, 287] on span "mia" at bounding box center [351, 289] width 41 height 27
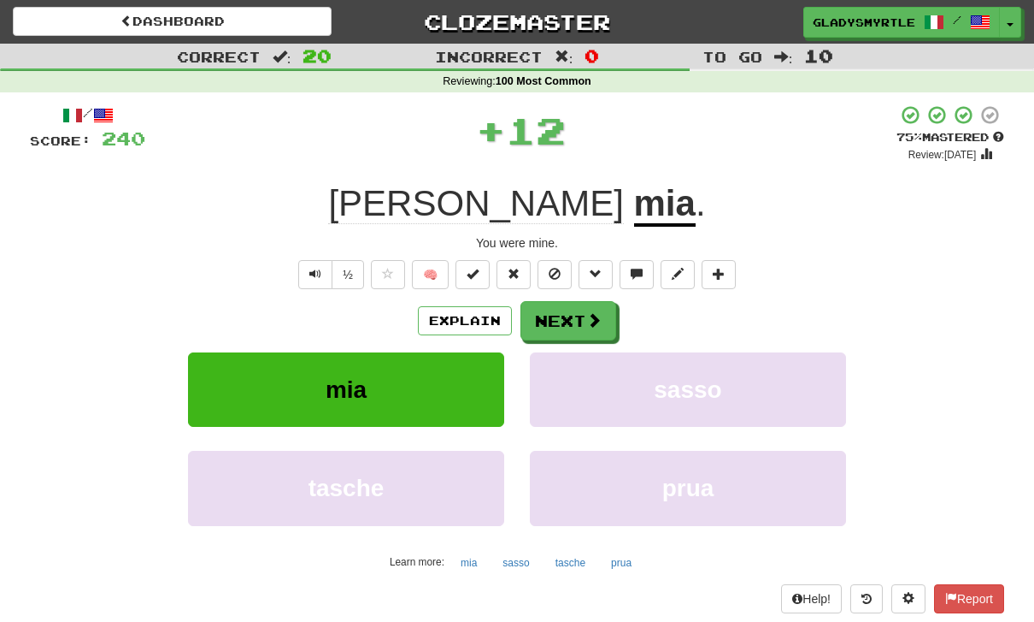
click at [570, 317] on button "Next" at bounding box center [569, 320] width 96 height 39
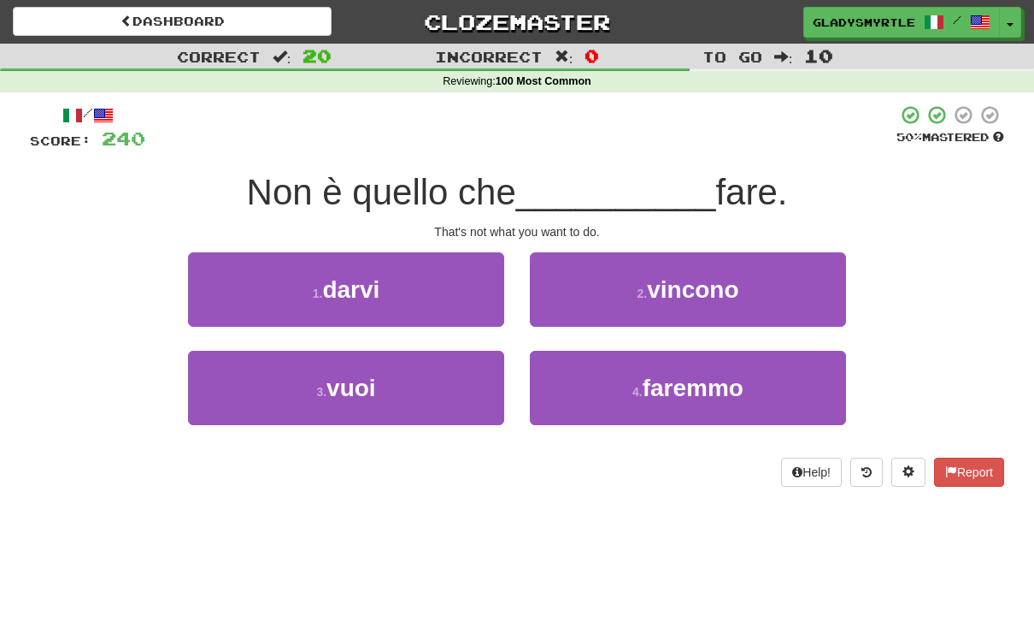
click at [336, 380] on span "vuoi" at bounding box center [352, 387] width 50 height 27
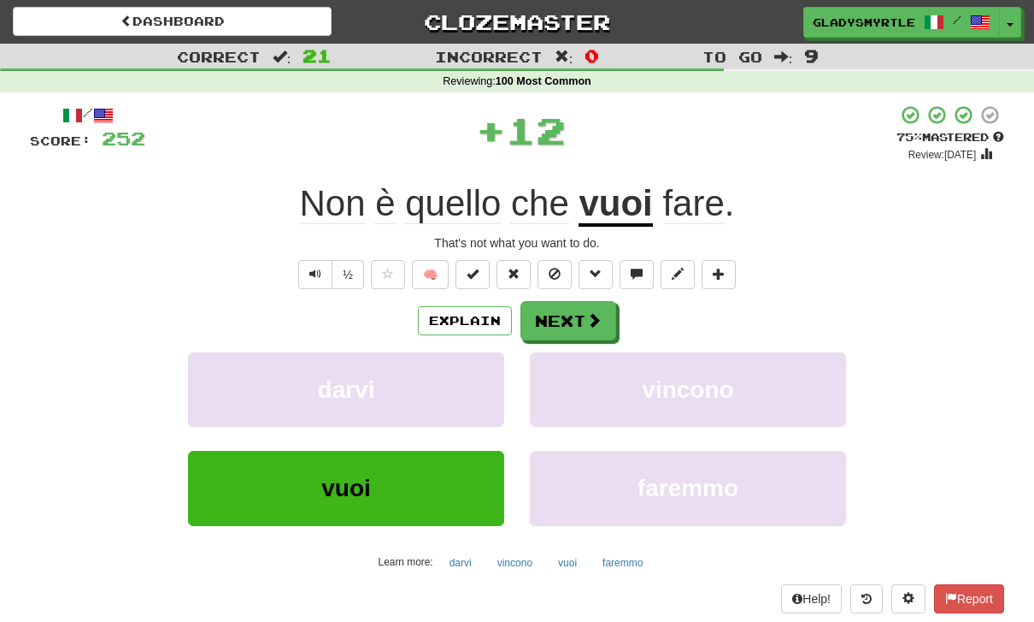
click at [569, 311] on button "Next" at bounding box center [569, 320] width 96 height 39
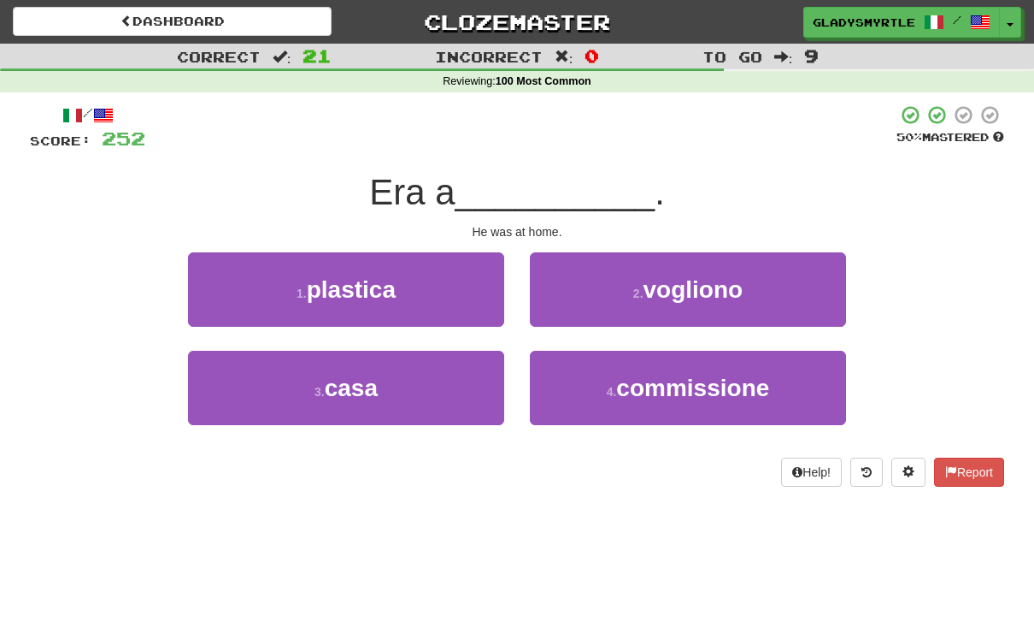
click at [351, 391] on span "casa" at bounding box center [351, 387] width 53 height 27
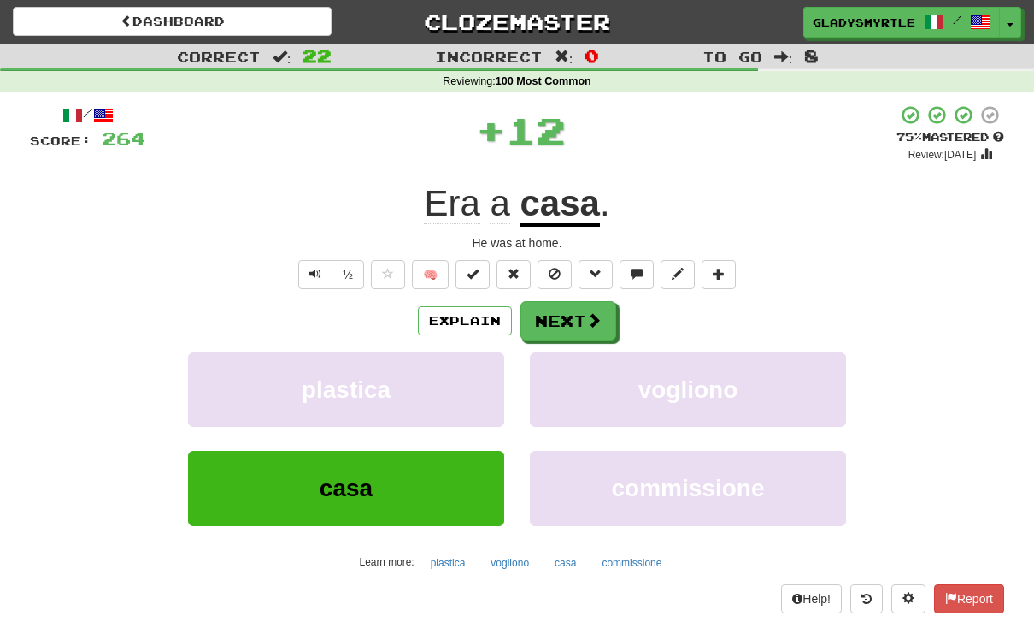
click at [567, 314] on button "Next" at bounding box center [569, 320] width 96 height 39
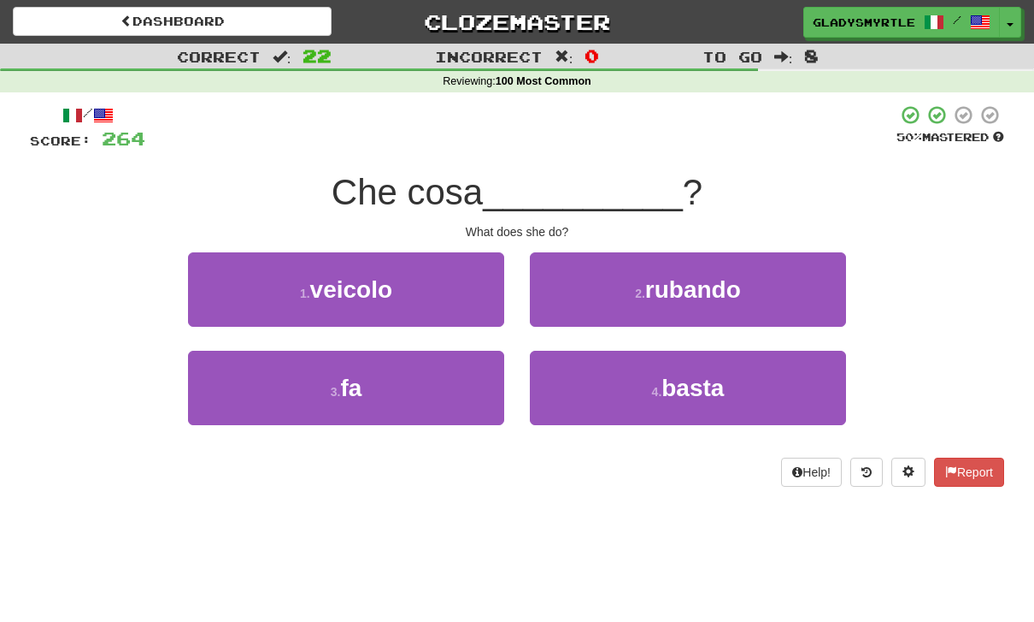
click at [370, 385] on button "3 . fa" at bounding box center [346, 388] width 316 height 74
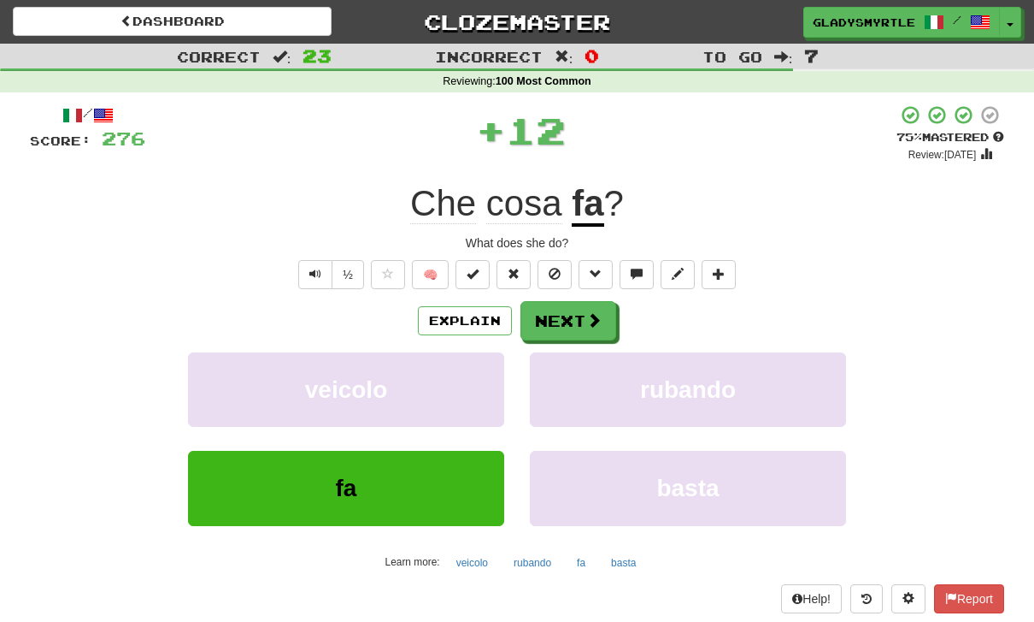
click at [566, 324] on button "Next" at bounding box center [569, 320] width 96 height 39
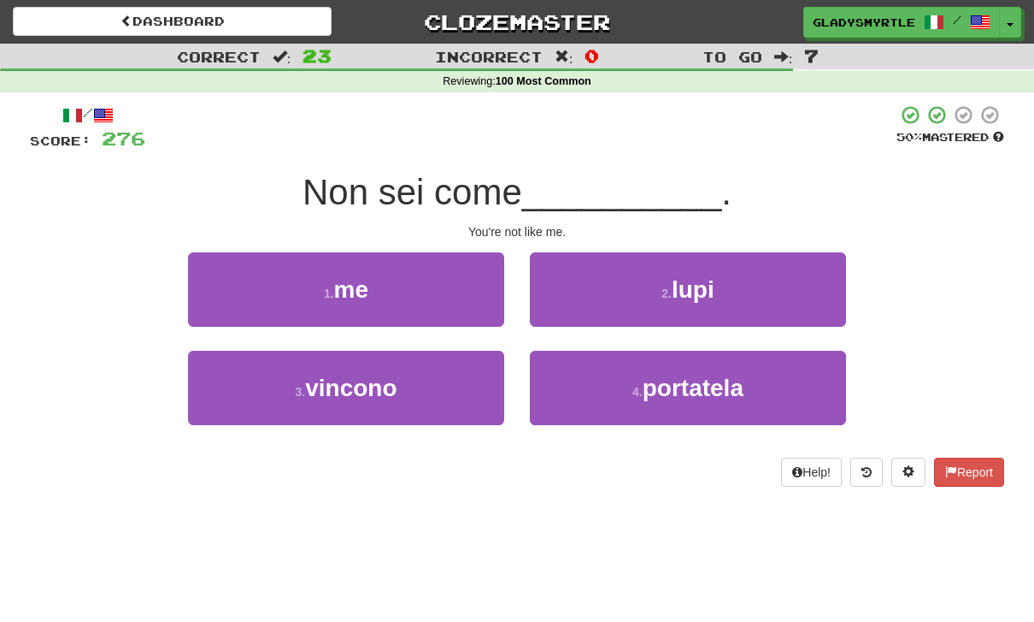
click at [336, 276] on span "me" at bounding box center [351, 289] width 34 height 27
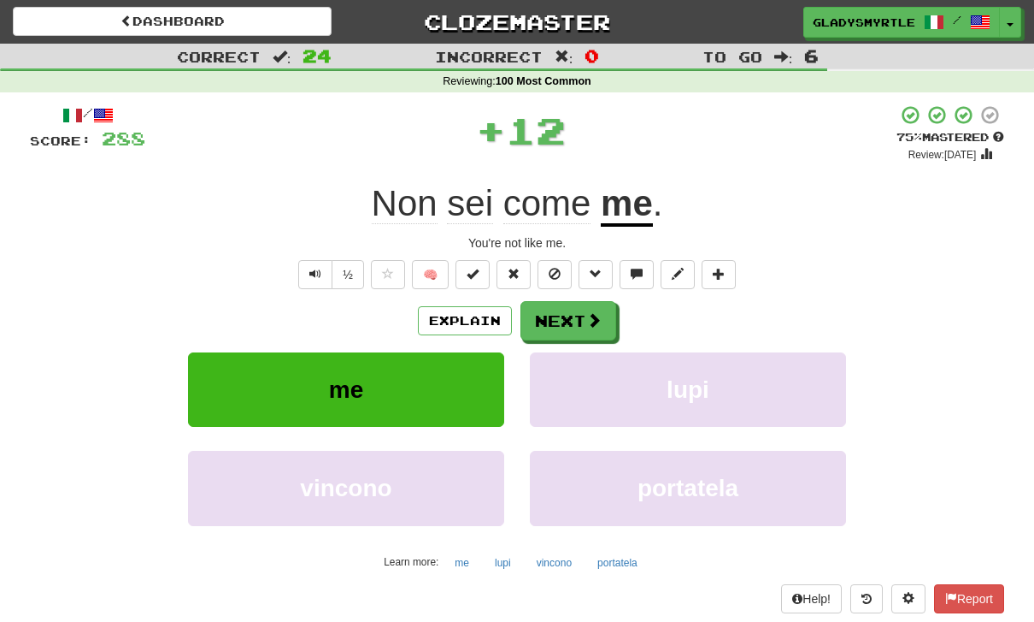
click at [567, 318] on button "Next" at bounding box center [569, 320] width 96 height 39
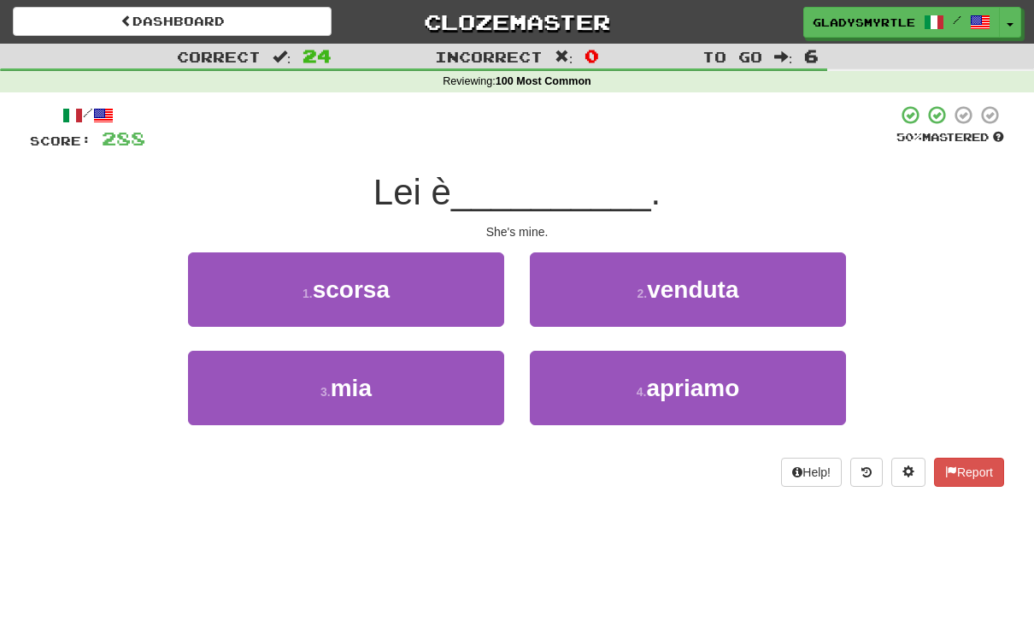
click at [349, 376] on span "mia" at bounding box center [351, 387] width 41 height 27
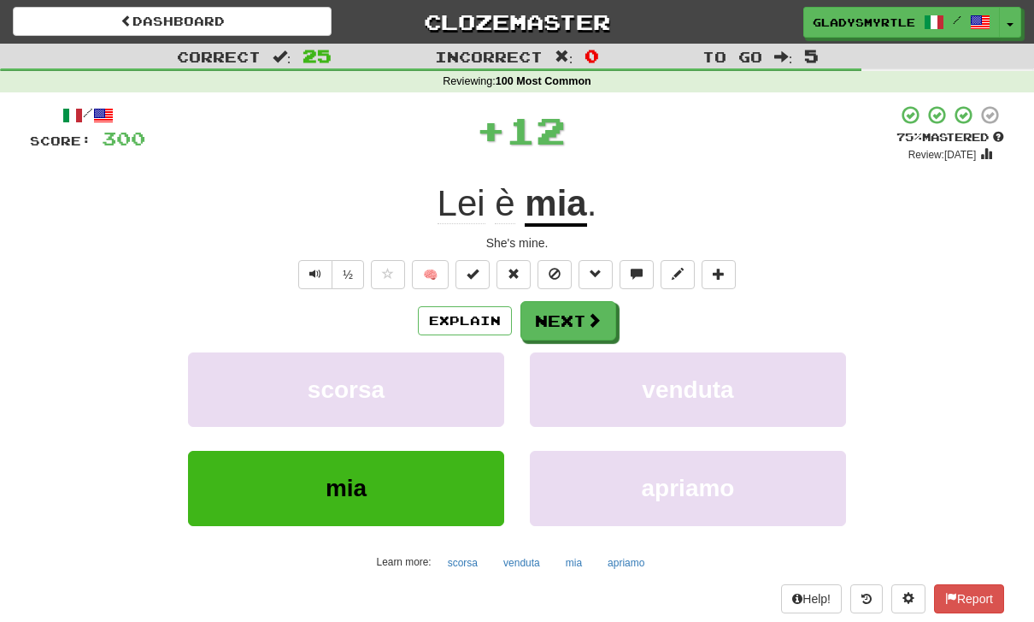
click at [563, 315] on button "Next" at bounding box center [569, 320] width 96 height 39
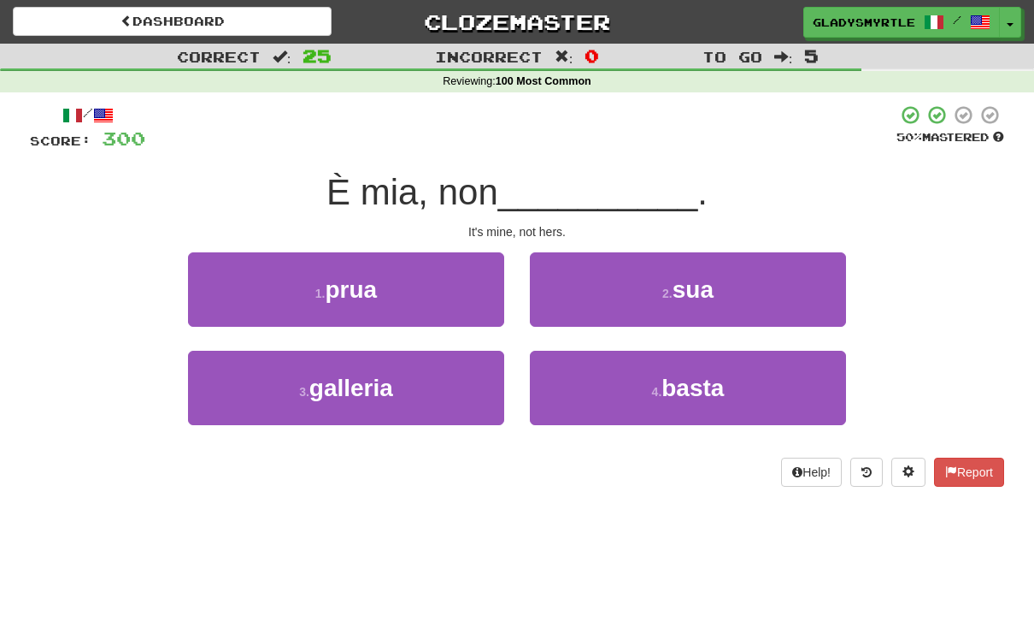
click at [705, 284] on span "sua" at bounding box center [693, 289] width 41 height 27
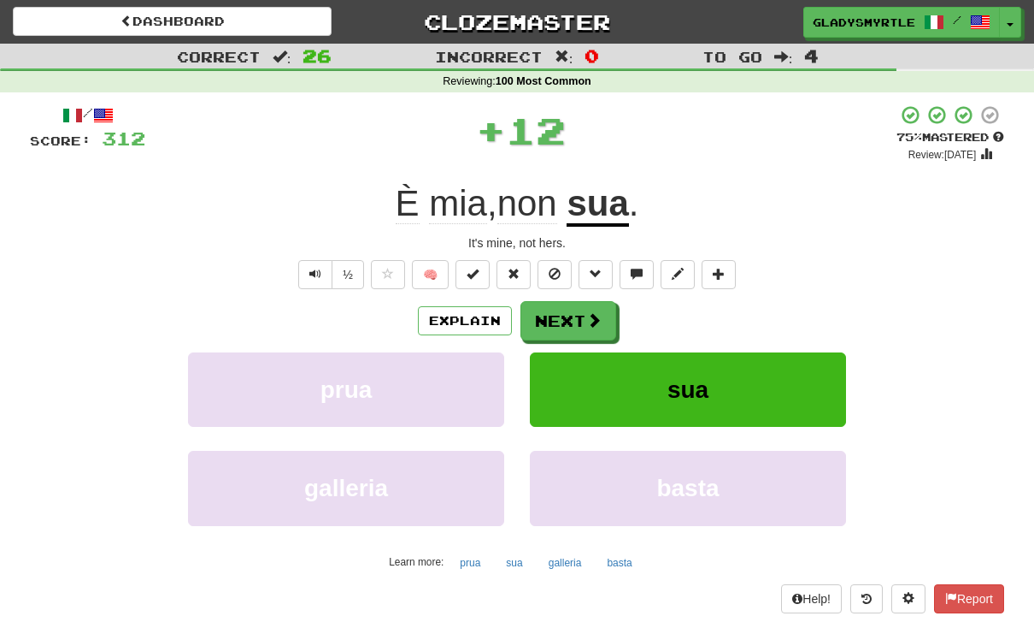
click at [570, 316] on button "Next" at bounding box center [569, 320] width 96 height 39
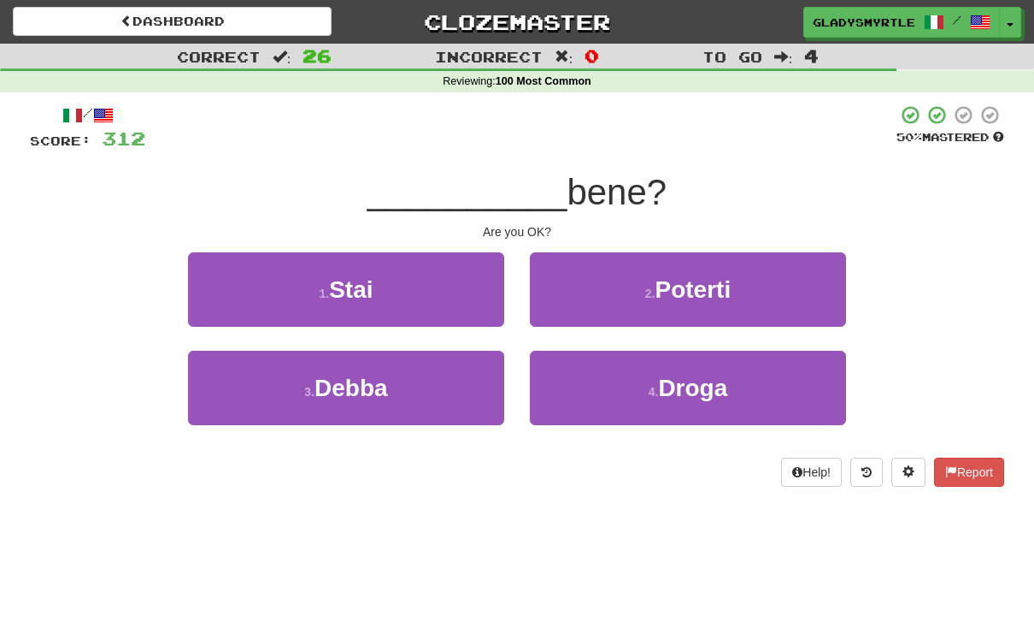
click at [351, 286] on span "Stai" at bounding box center [351, 289] width 44 height 27
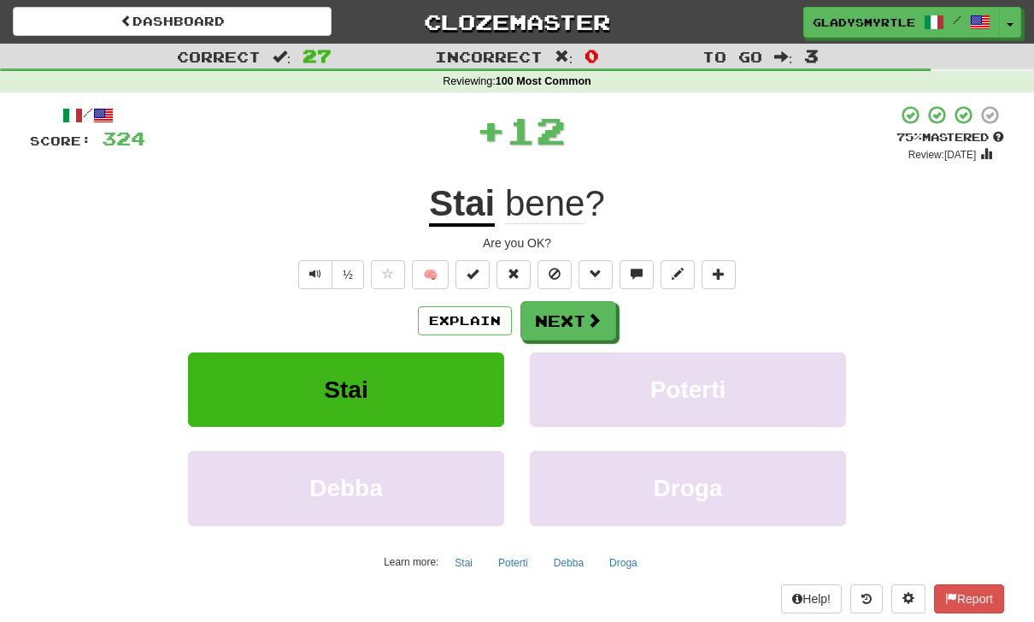
click at [575, 315] on button "Next" at bounding box center [569, 320] width 96 height 39
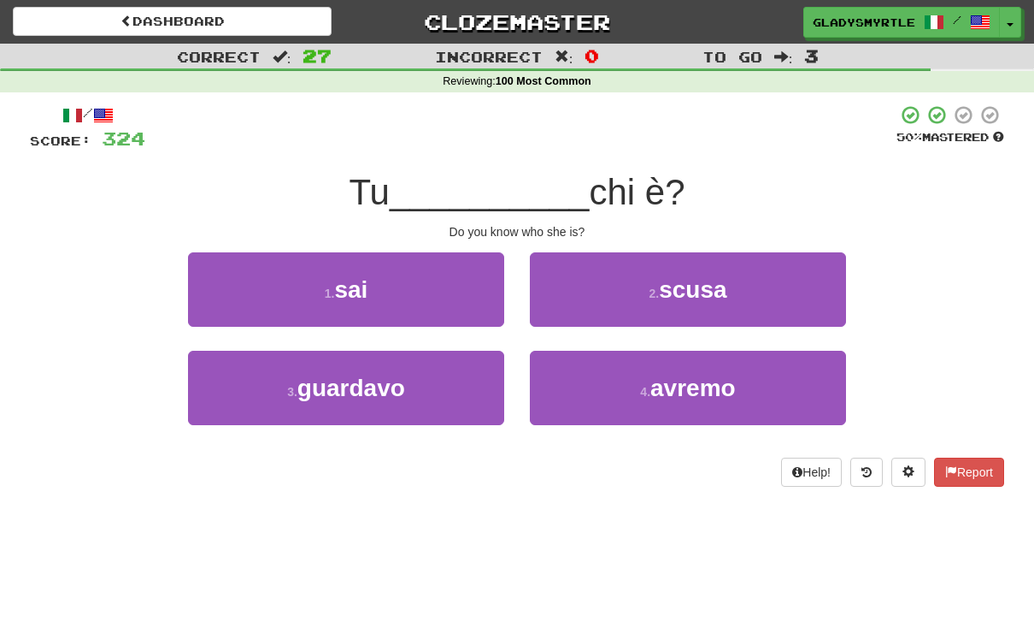
click at [352, 288] on span "sai" at bounding box center [350, 289] width 33 height 27
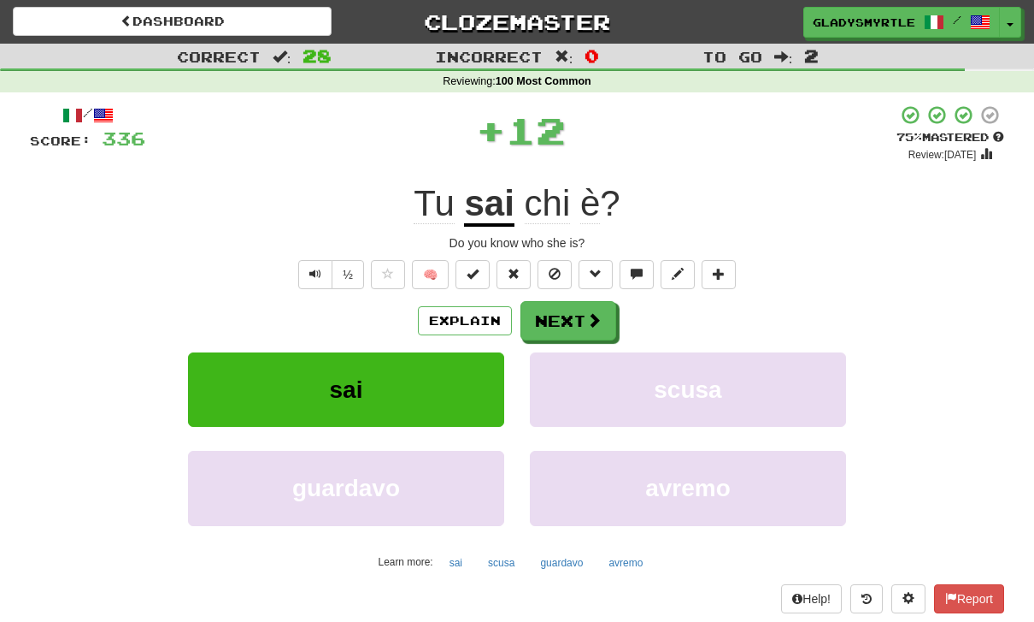
click at [564, 317] on button "Next" at bounding box center [569, 320] width 96 height 39
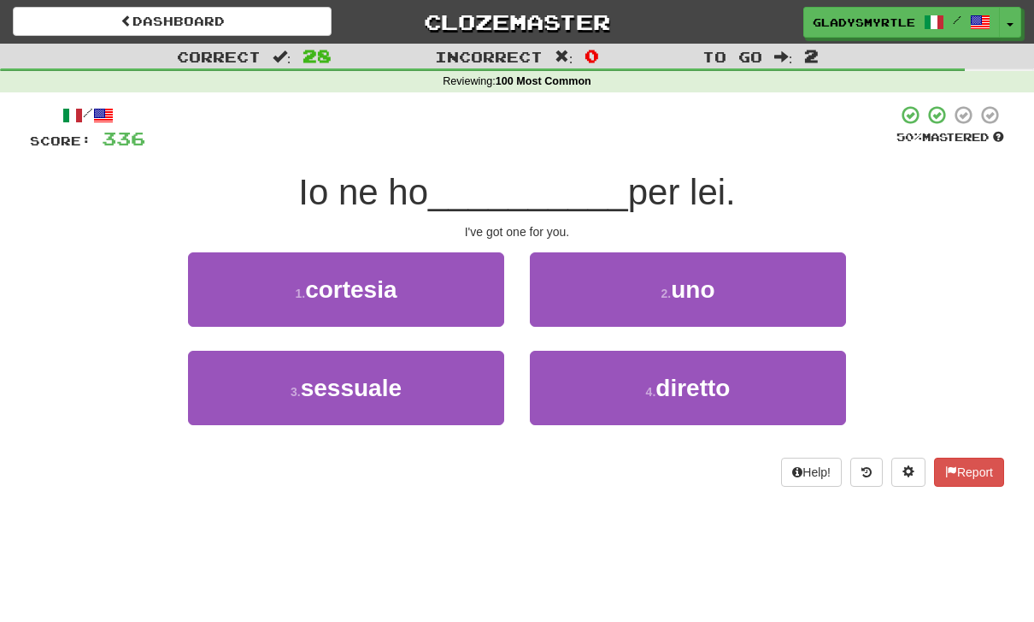
click at [695, 284] on span "uno" at bounding box center [693, 289] width 44 height 27
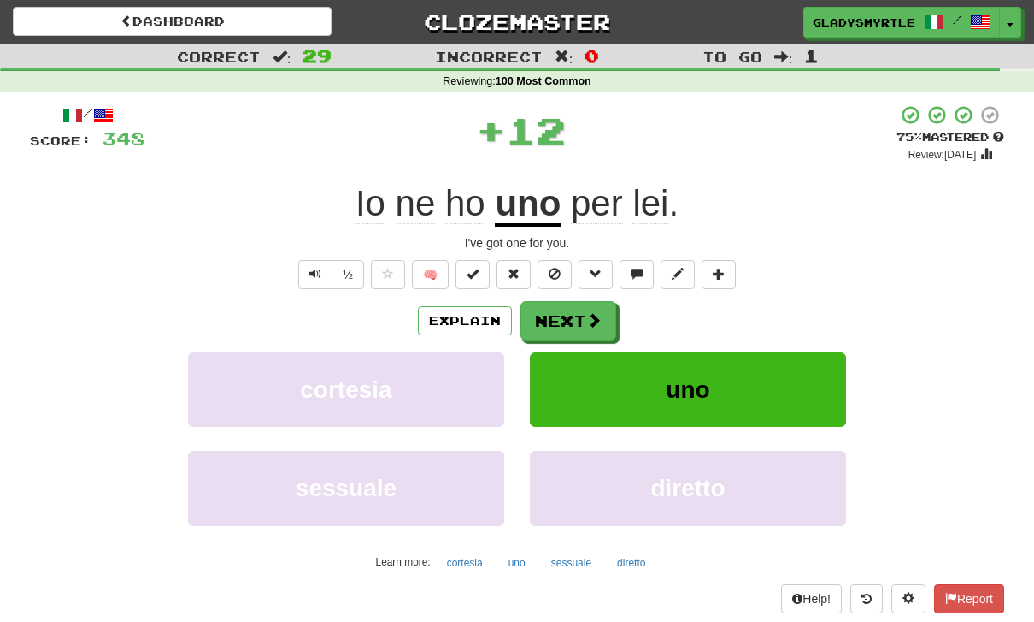
click at [560, 309] on button "Next" at bounding box center [569, 320] width 96 height 39
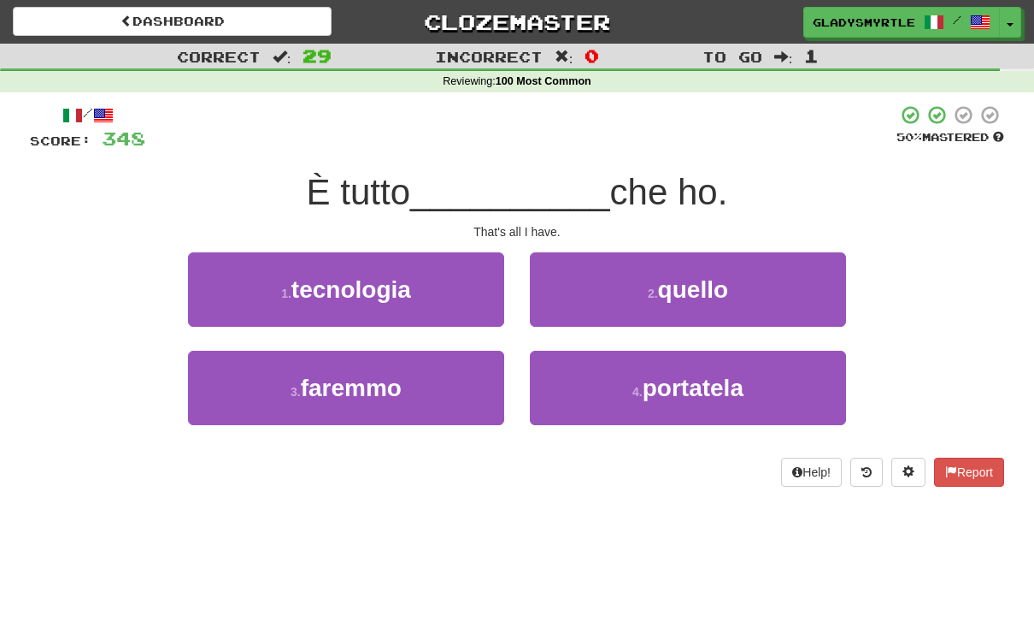
click at [699, 289] on span "quello" at bounding box center [693, 289] width 70 height 27
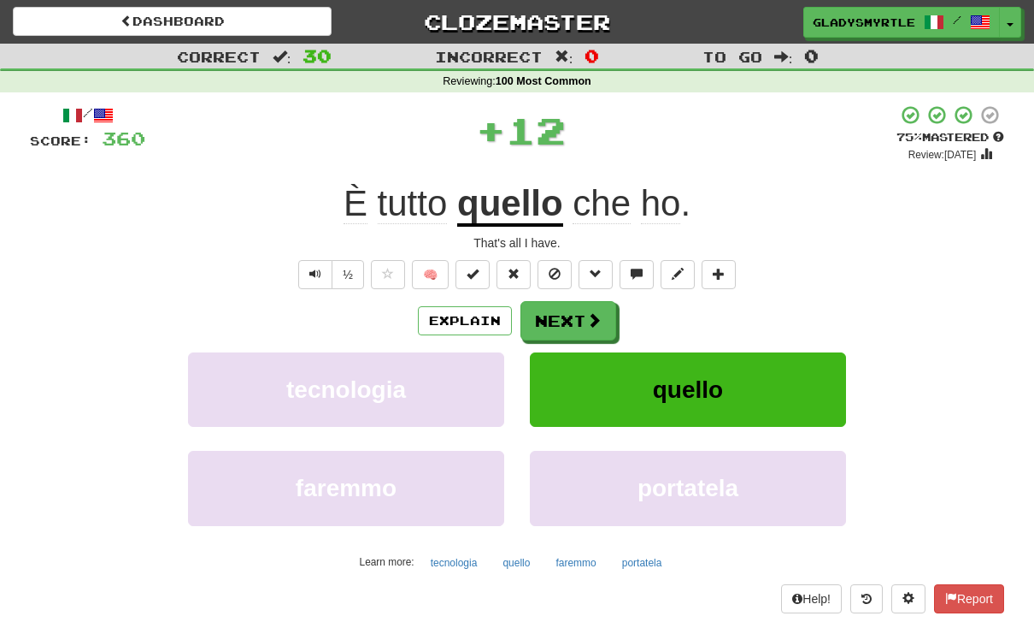
click at [569, 313] on button "Next" at bounding box center [569, 320] width 96 height 39
